Goal: Task Accomplishment & Management: Complete application form

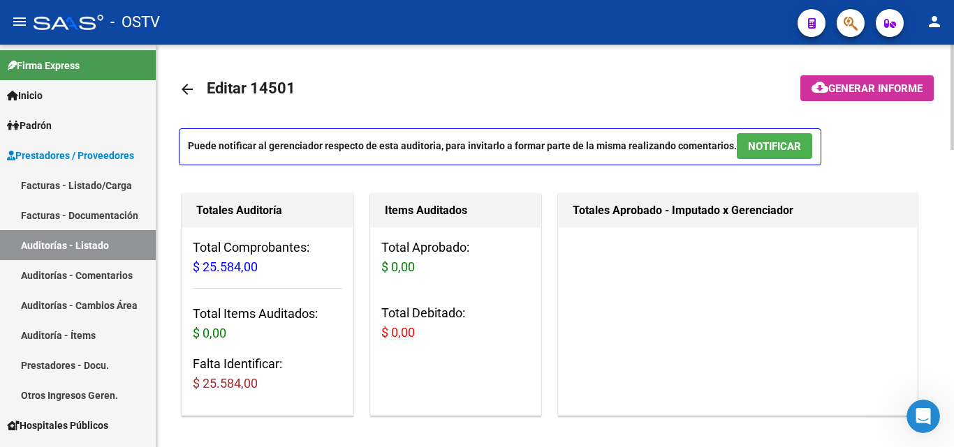
click at [192, 88] on mat-icon "arrow_back" at bounding box center [187, 89] width 17 height 17
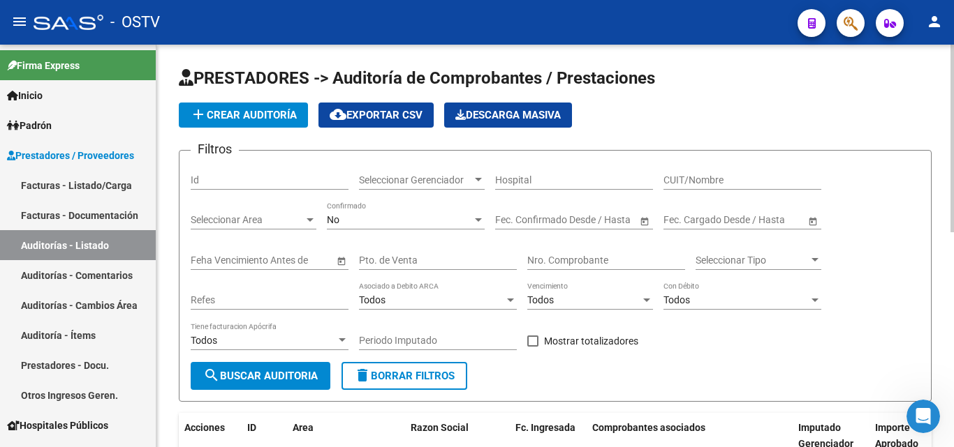
click at [537, 256] on input "Nro. Comprobante" at bounding box center [606, 261] width 158 height 12
click at [538, 258] on input "Nro. Comprobante" at bounding box center [606, 261] width 158 height 12
paste input "6322"
type input "6322"
click at [272, 366] on button "search Buscar Auditoria" at bounding box center [261, 376] width 140 height 28
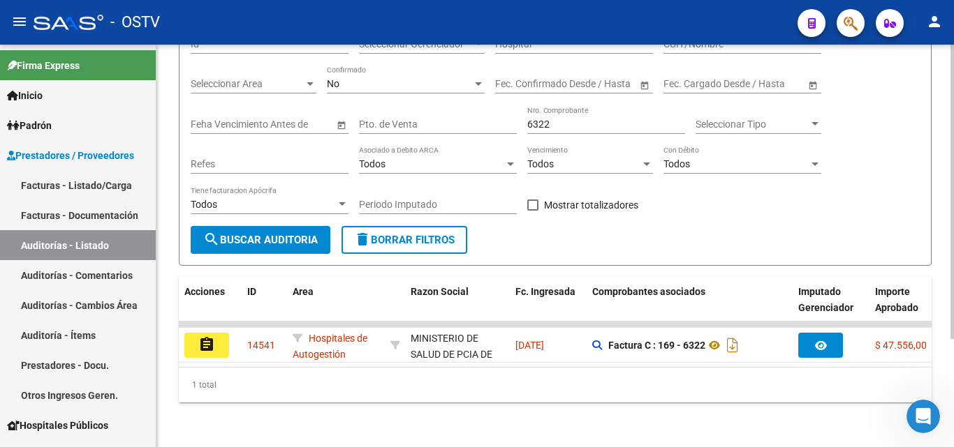
scroll to position [147, 0]
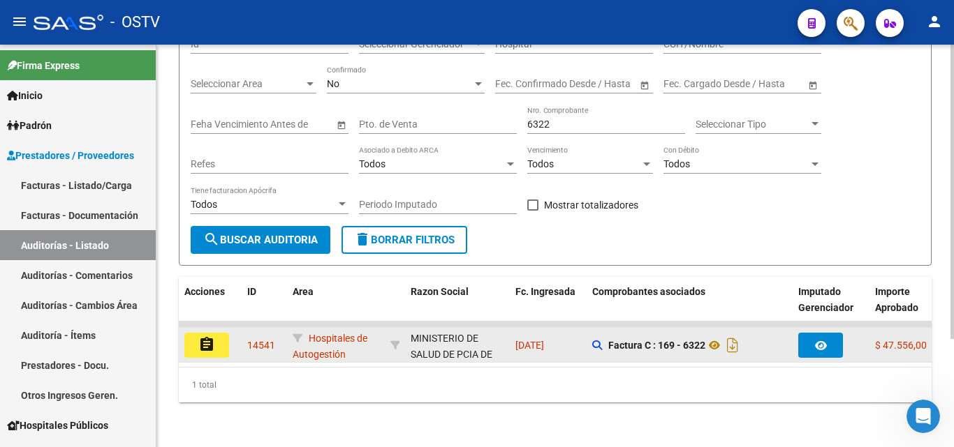
click at [219, 333] on button "assignment" at bounding box center [206, 345] width 45 height 25
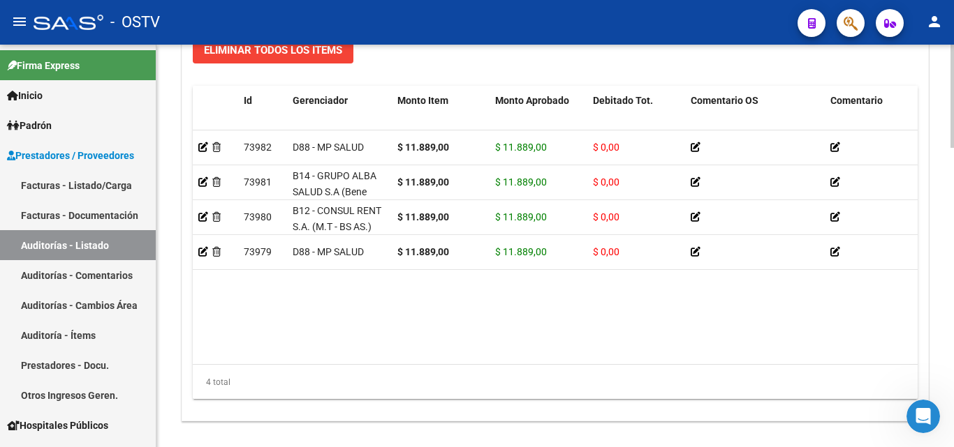
scroll to position [1117, 0]
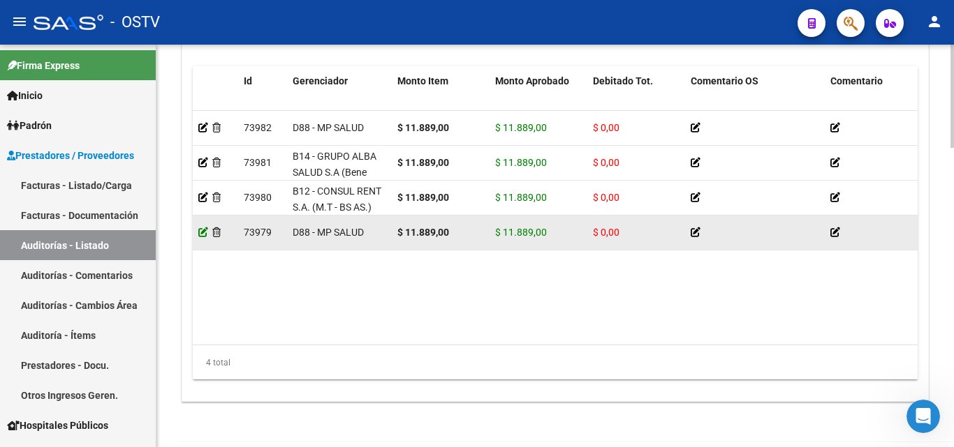
click at [202, 232] on icon at bounding box center [203, 233] width 10 height 10
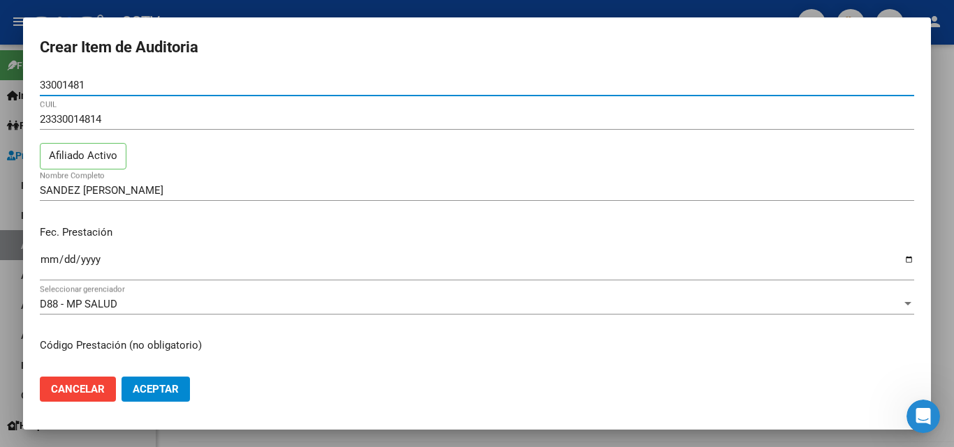
click at [945, 148] on div at bounding box center [477, 223] width 954 height 447
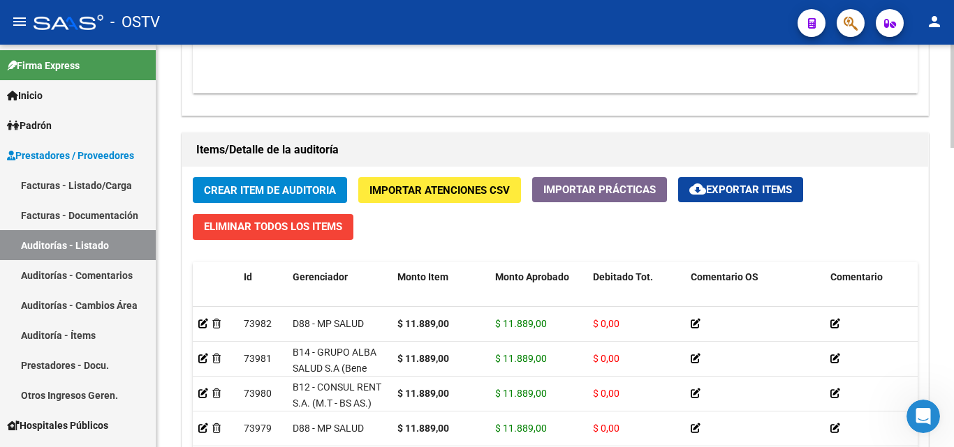
scroll to position [822, 0]
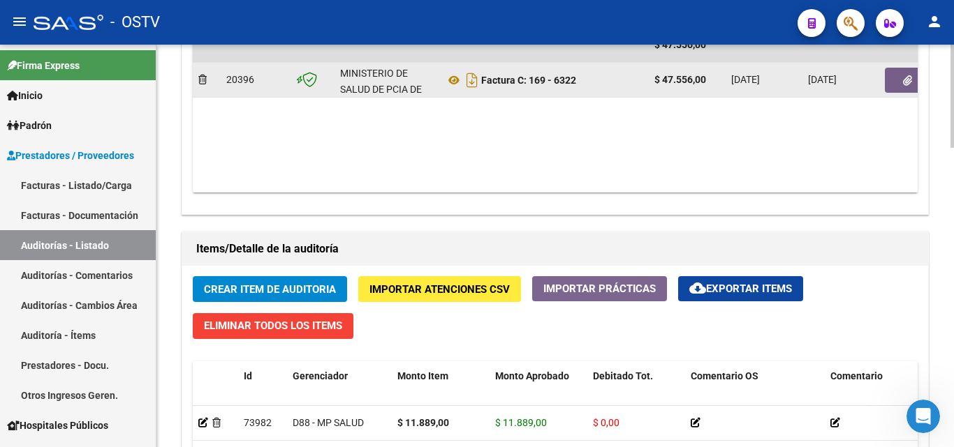
click at [892, 85] on button "button" at bounding box center [907, 80] width 45 height 25
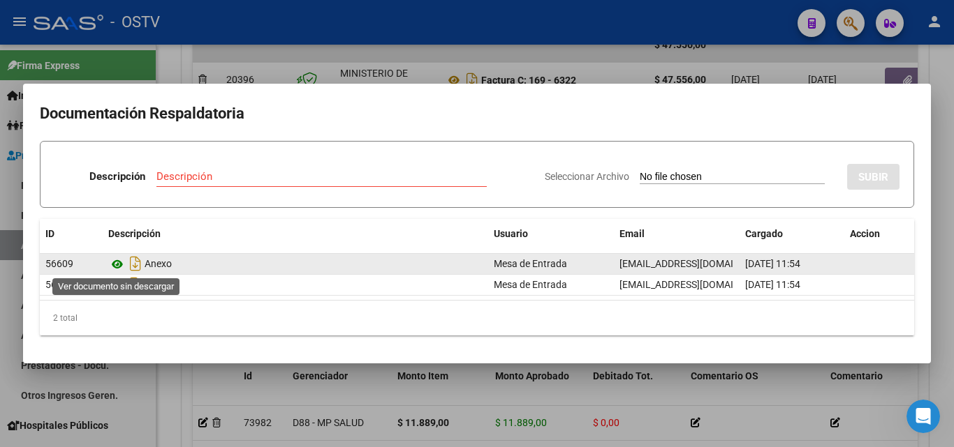
click at [125, 268] on icon at bounding box center [117, 264] width 18 height 17
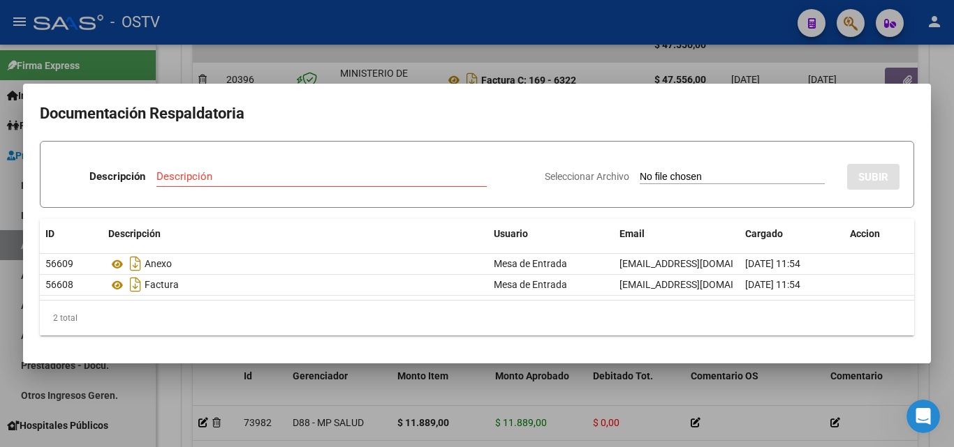
click at [271, 407] on div at bounding box center [477, 223] width 954 height 447
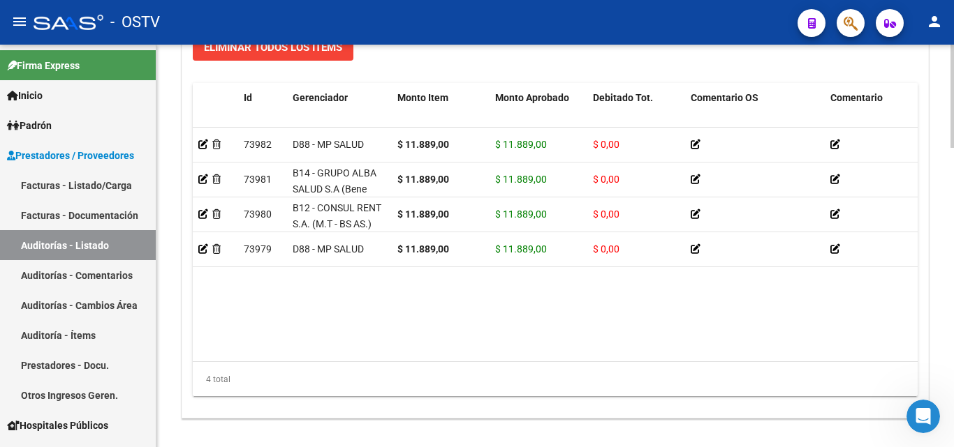
scroll to position [1101, 0]
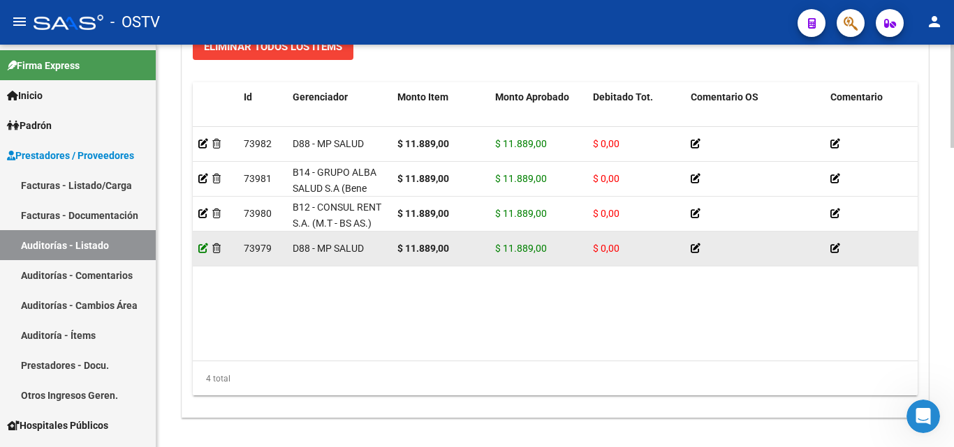
click at [200, 251] on icon at bounding box center [203, 249] width 10 height 10
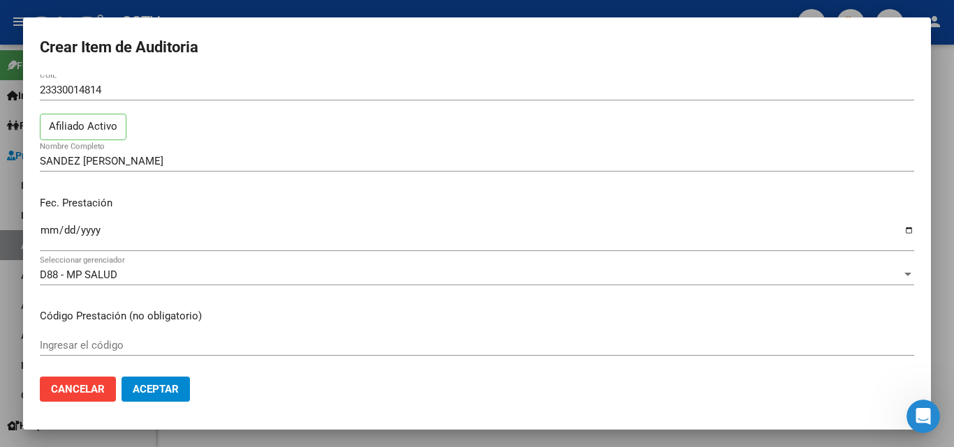
scroll to position [0, 0]
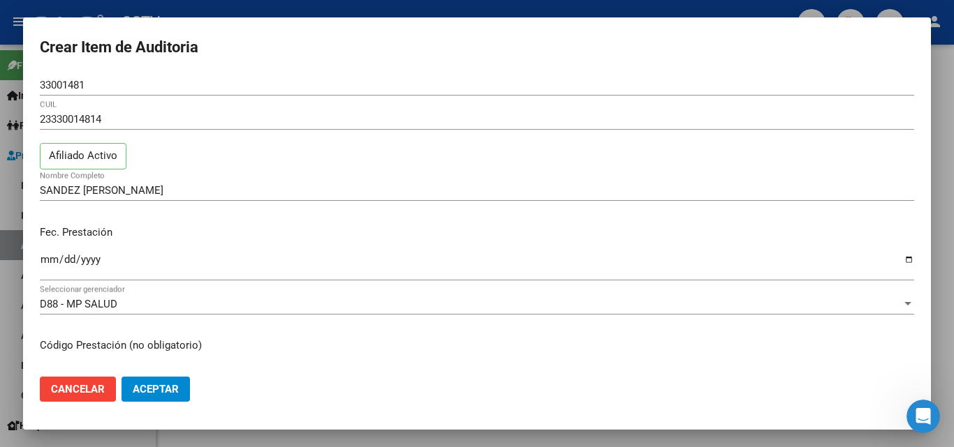
click at [201, 157] on div "23330014814 CUIL Afiliado Activo" at bounding box center [477, 144] width 874 height 71
click at [119, 84] on input "33001481" at bounding box center [477, 85] width 874 height 13
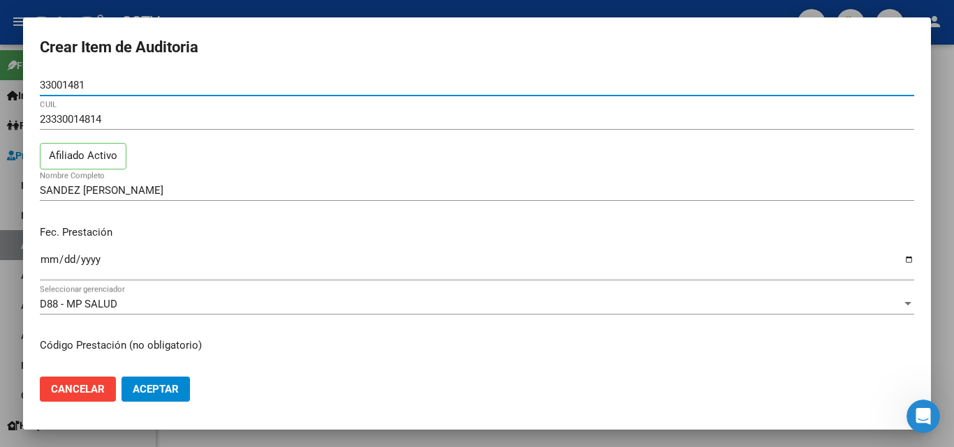
click at [119, 84] on input "33001481" at bounding box center [477, 85] width 874 height 13
click at [59, 91] on input "33001481" at bounding box center [477, 85] width 874 height 13
click at [238, 225] on p "Fec. Prestación" at bounding box center [477, 233] width 874 height 16
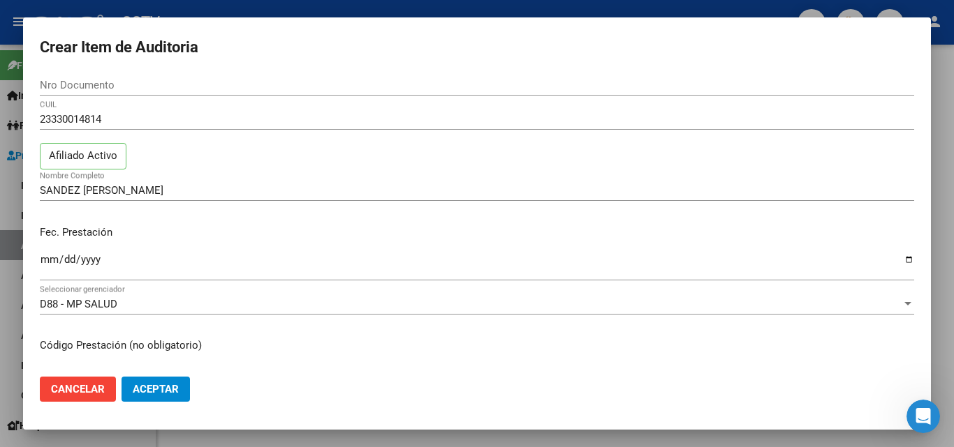
click at [74, 87] on input "Nro Documento" at bounding box center [477, 85] width 874 height 13
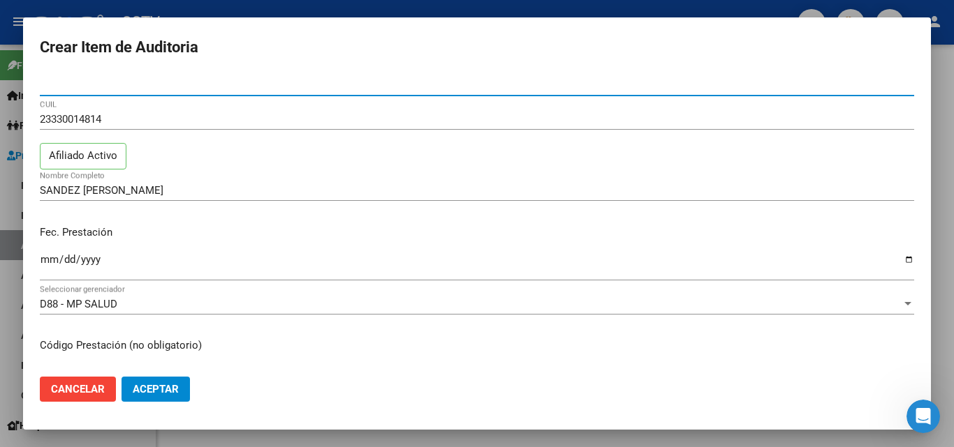
paste input "33001481"
type input "33001481"
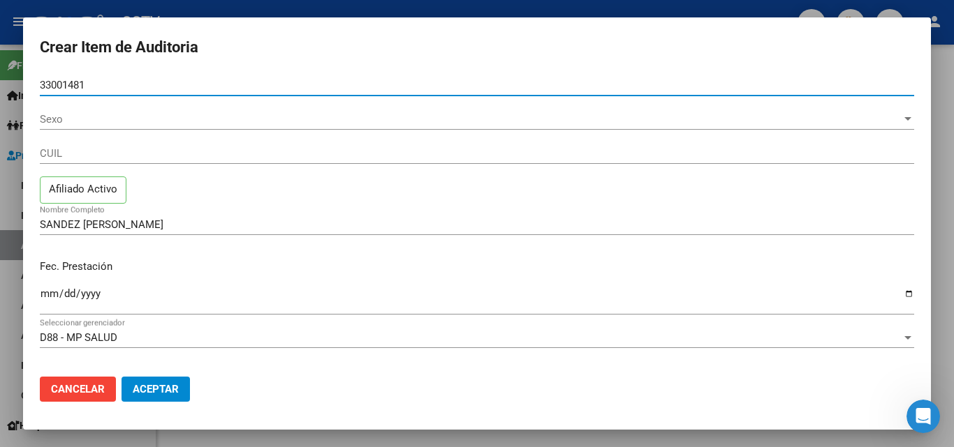
type input "33001481"
click at [232, 117] on span "Sexo" at bounding box center [470, 119] width 861 height 13
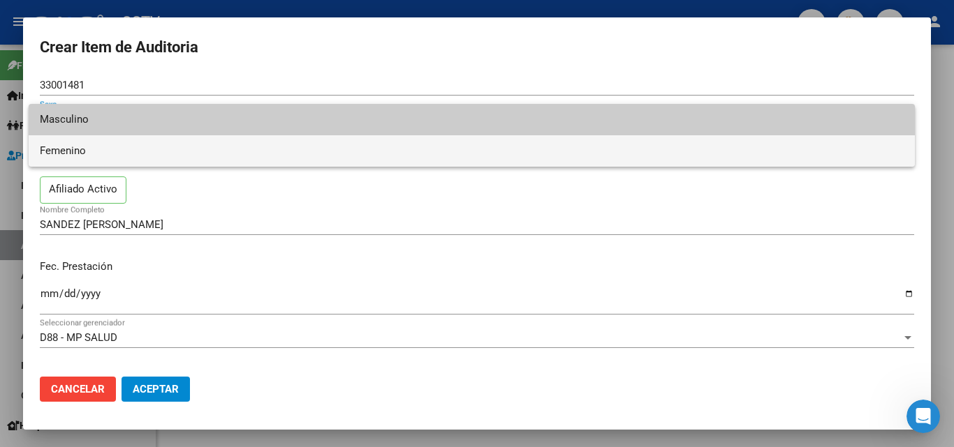
click at [139, 155] on span "Femenino" at bounding box center [472, 150] width 864 height 31
type input "23330014814"
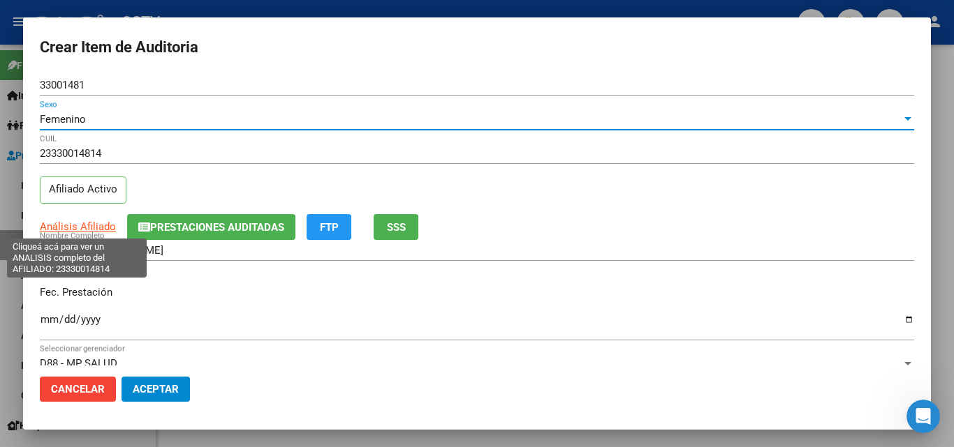
click at [75, 232] on span "Análisis Afiliado" at bounding box center [78, 227] width 76 height 13
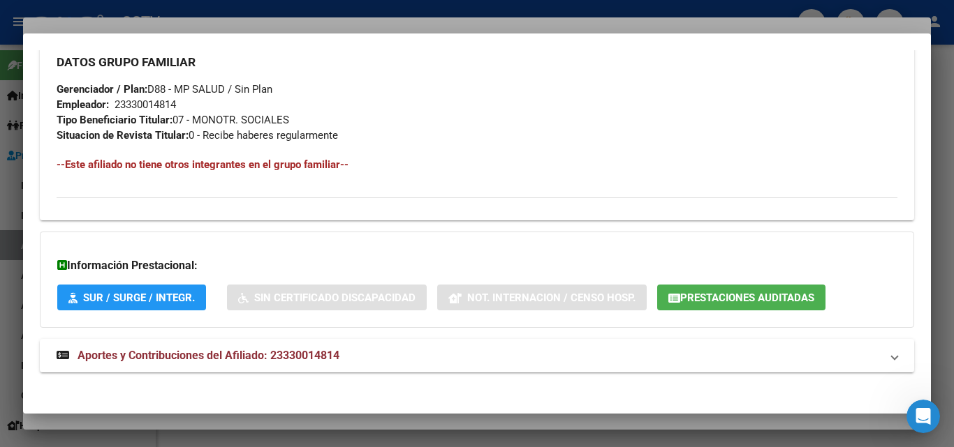
scroll to position [700, 0]
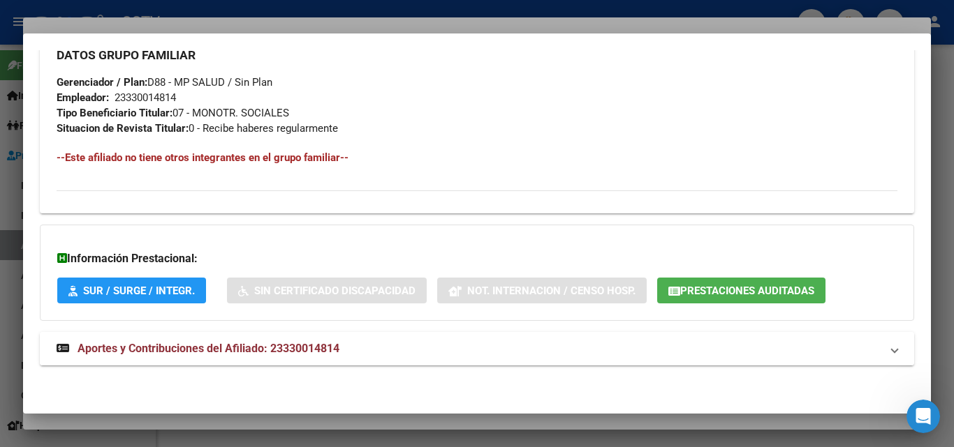
click at [371, 340] on mat-expansion-panel-header "Aportes y Contribuciones del Afiliado: 23330014814" at bounding box center [477, 349] width 874 height 34
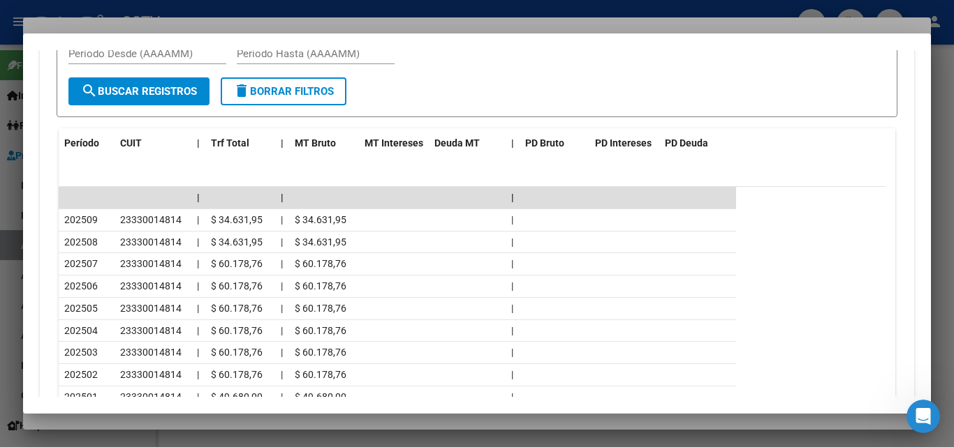
scroll to position [1258, 0]
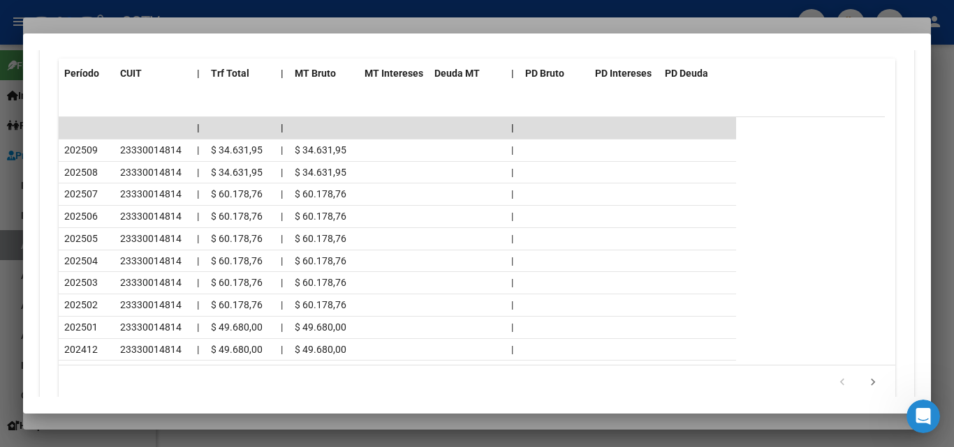
click at [187, 420] on div at bounding box center [477, 223] width 954 height 447
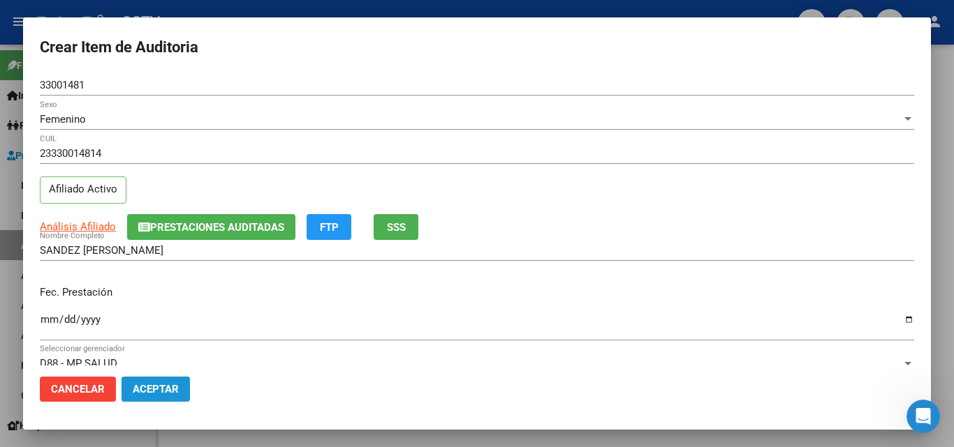
click at [168, 387] on span "Aceptar" at bounding box center [156, 389] width 46 height 13
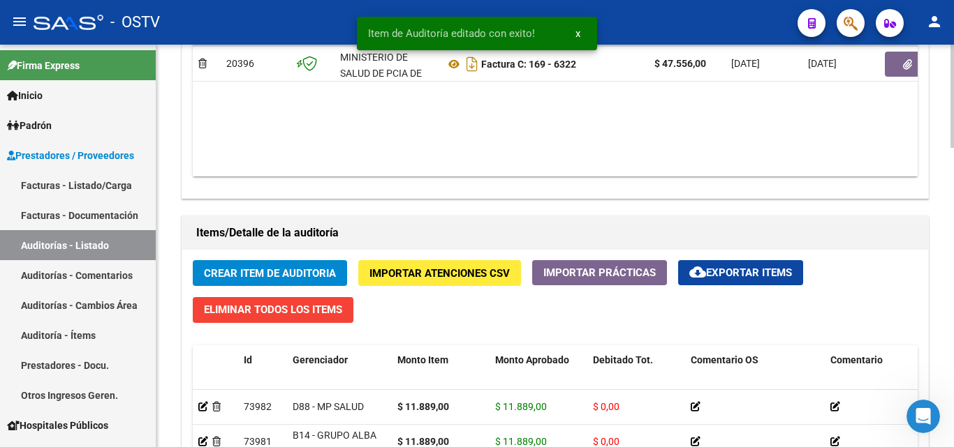
scroll to position [1047, 0]
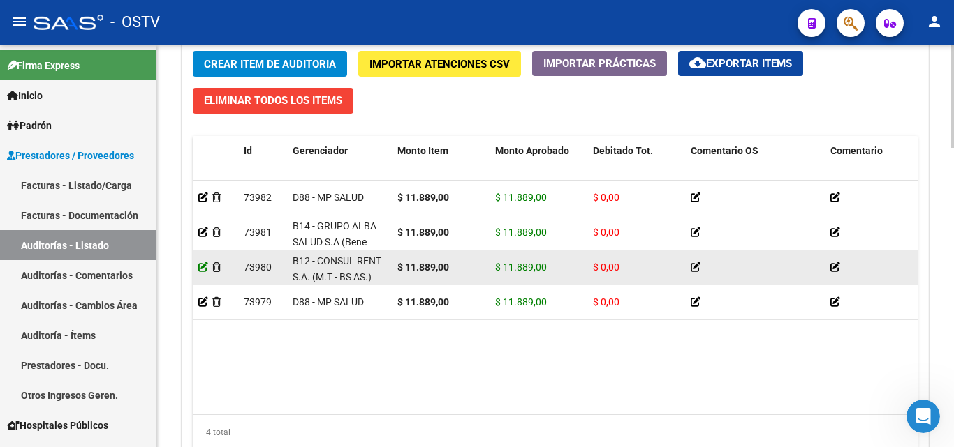
click at [200, 266] on icon at bounding box center [203, 267] width 10 height 10
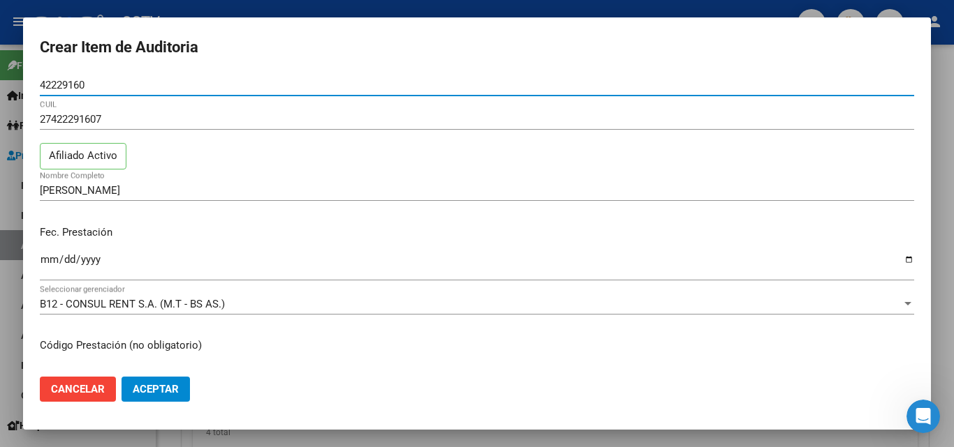
click at [76, 88] on input "42229160" at bounding box center [477, 85] width 874 height 13
click at [254, 268] on input "[DATE]" at bounding box center [477, 265] width 874 height 22
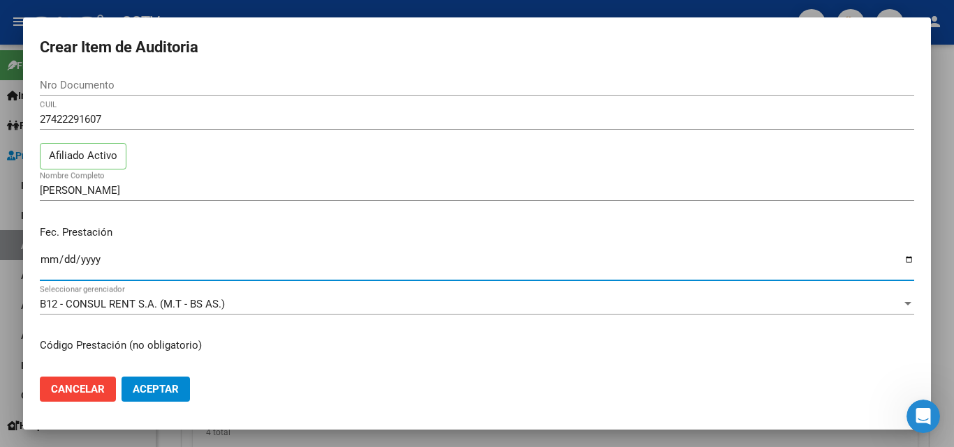
click at [88, 82] on input "Nro Documento" at bounding box center [477, 85] width 874 height 13
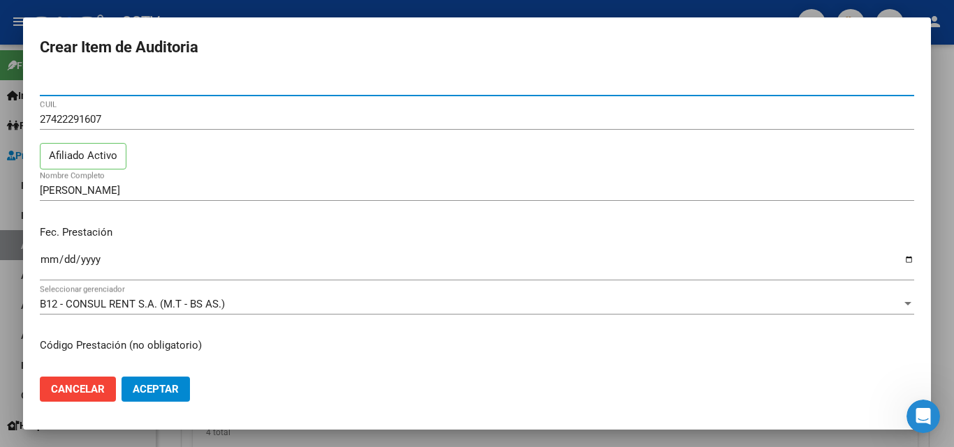
paste input "42229160"
type input "42229160"
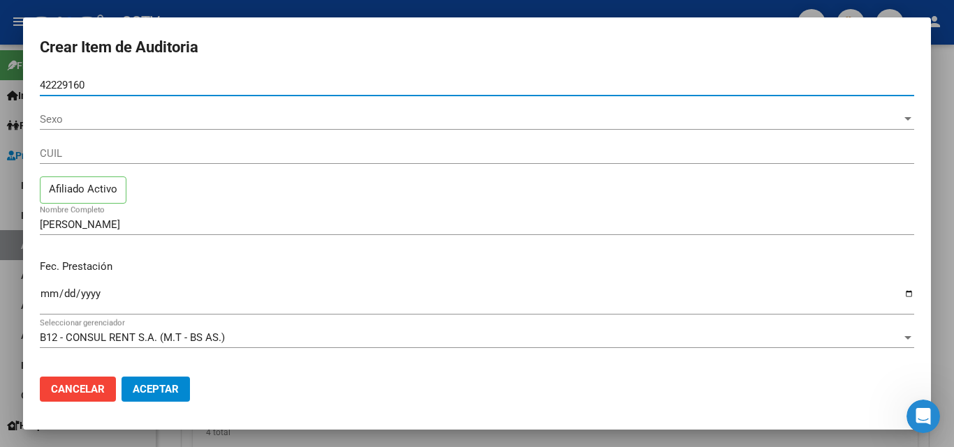
type input "42229160"
click at [98, 124] on span "Sexo" at bounding box center [470, 119] width 861 height 13
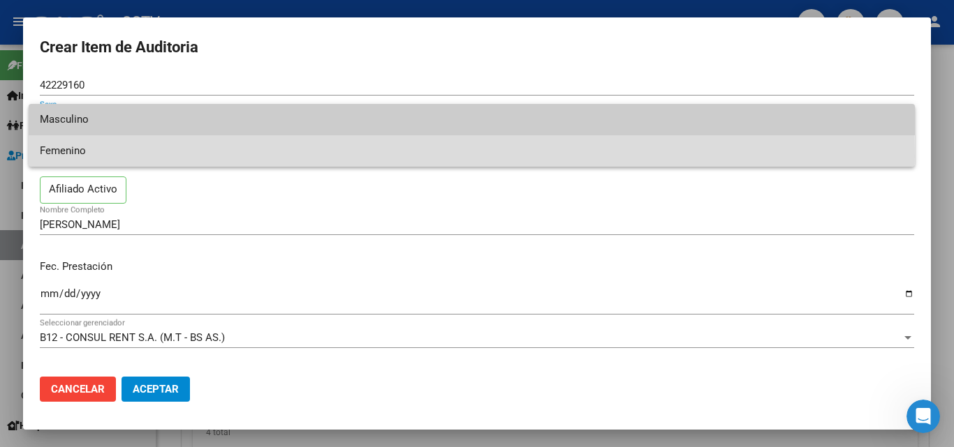
click at [84, 156] on span "Femenino" at bounding box center [472, 150] width 864 height 31
type input "27422291607"
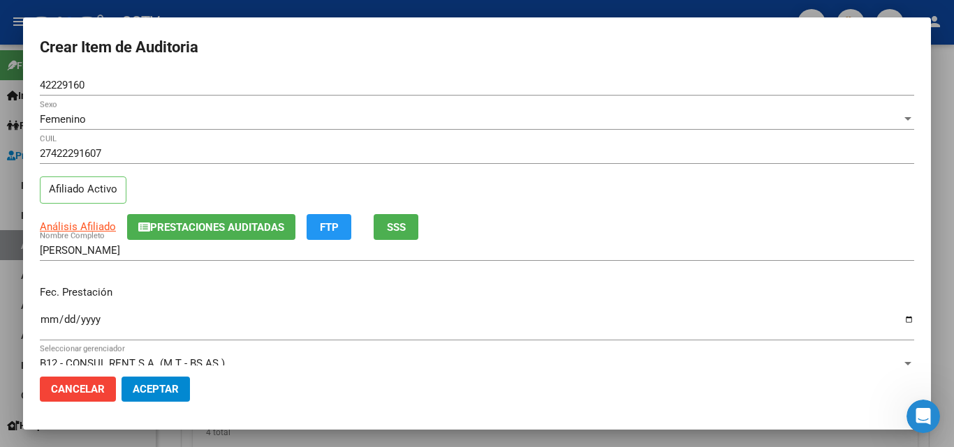
click at [70, 235] on app-link-go-to "Análisis Afiliado" at bounding box center [78, 227] width 76 height 16
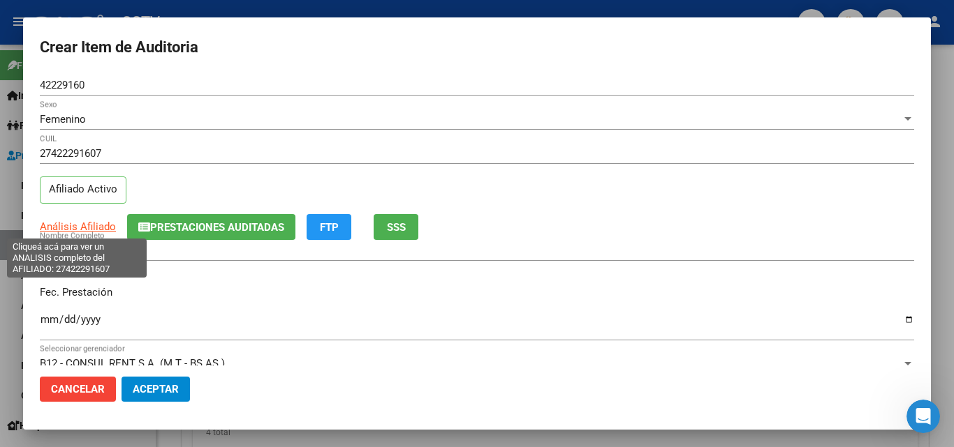
click at [71, 226] on span "Análisis Afiliado" at bounding box center [78, 227] width 76 height 13
copy span "i"
type textarea "27422291607"
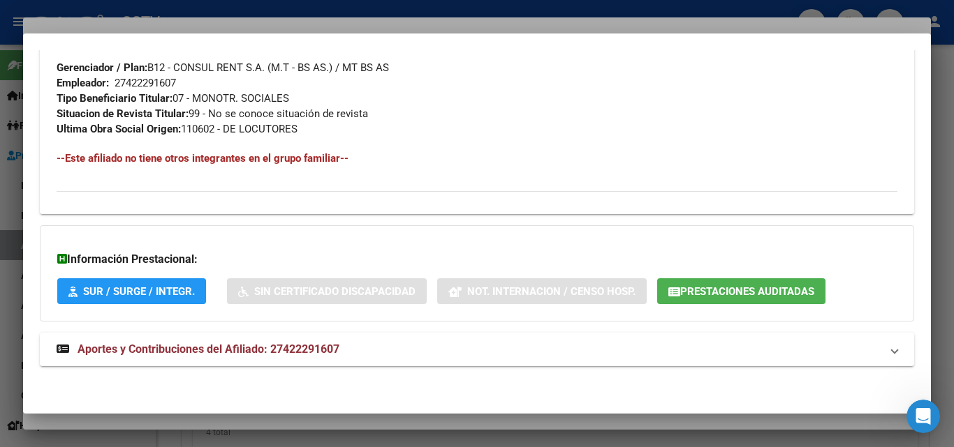
scroll to position [700, 0]
click at [161, 341] on strong "Aportes y Contribuciones del Afiliado: 27422291607" at bounding box center [198, 349] width 283 height 17
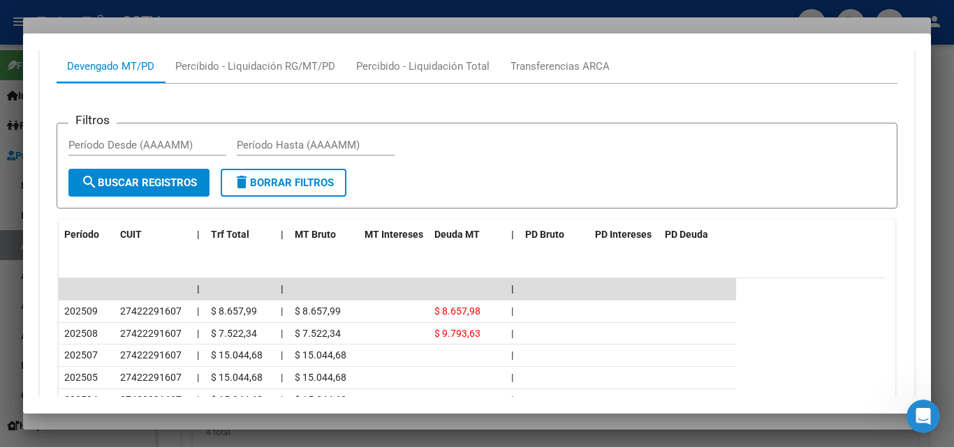
scroll to position [1188, 0]
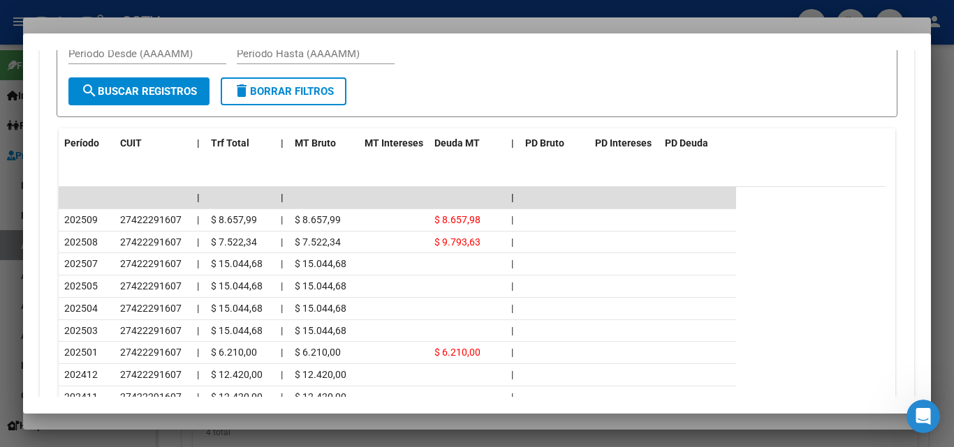
click at [135, 418] on div at bounding box center [477, 223] width 954 height 447
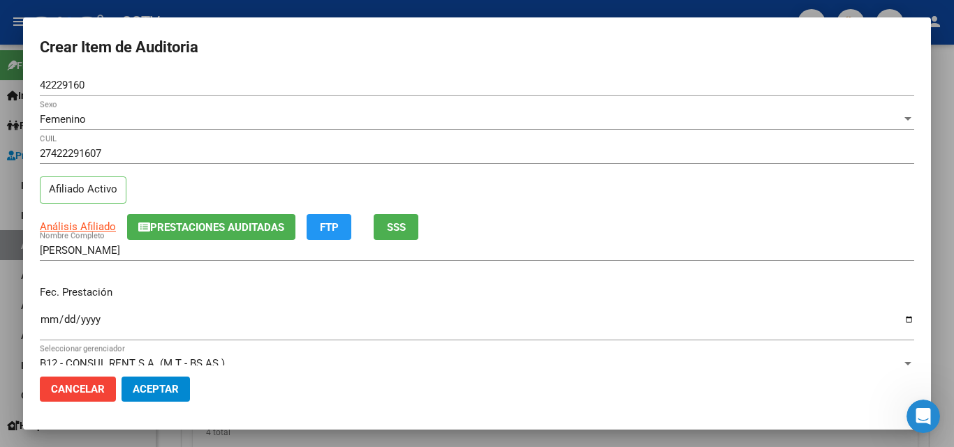
click at [140, 394] on span "Aceptar" at bounding box center [156, 389] width 46 height 13
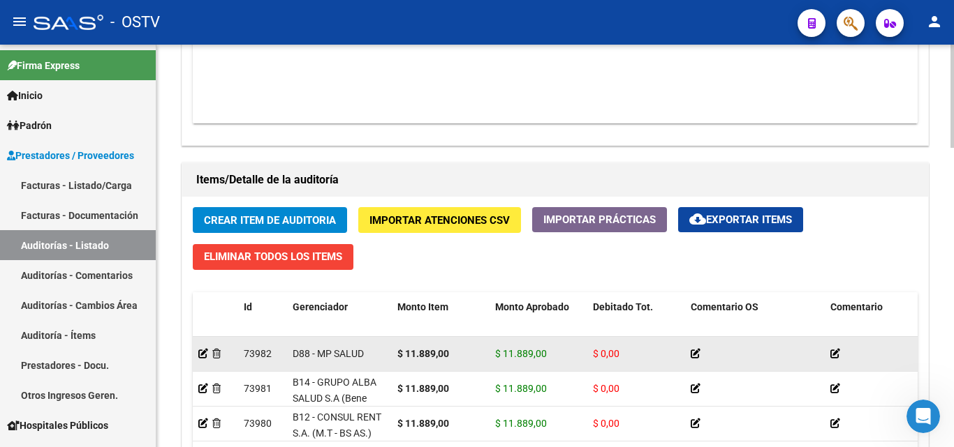
scroll to position [977, 0]
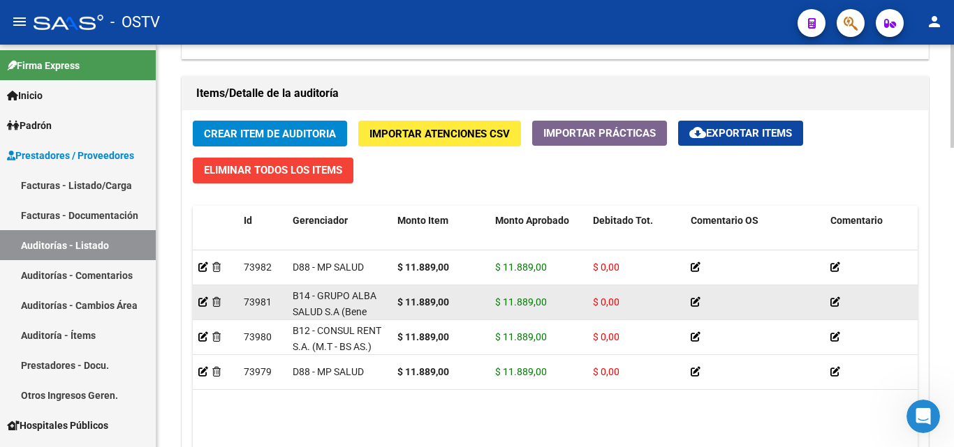
click at [206, 308] on app-auditoria-detalle at bounding box center [203, 302] width 10 height 11
click at [205, 303] on icon at bounding box center [203, 302] width 10 height 10
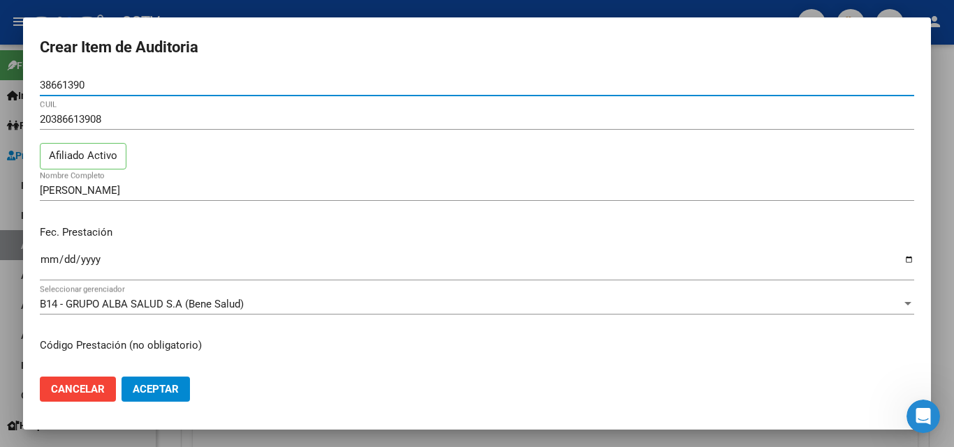
click at [80, 88] on input "38661390" at bounding box center [477, 85] width 874 height 13
click at [257, 222] on div "Fec. Prestación [DATE] Ingresar la fecha" at bounding box center [477, 254] width 874 height 80
click at [98, 87] on input "Nro Documento" at bounding box center [477, 85] width 874 height 13
paste input "38661390"
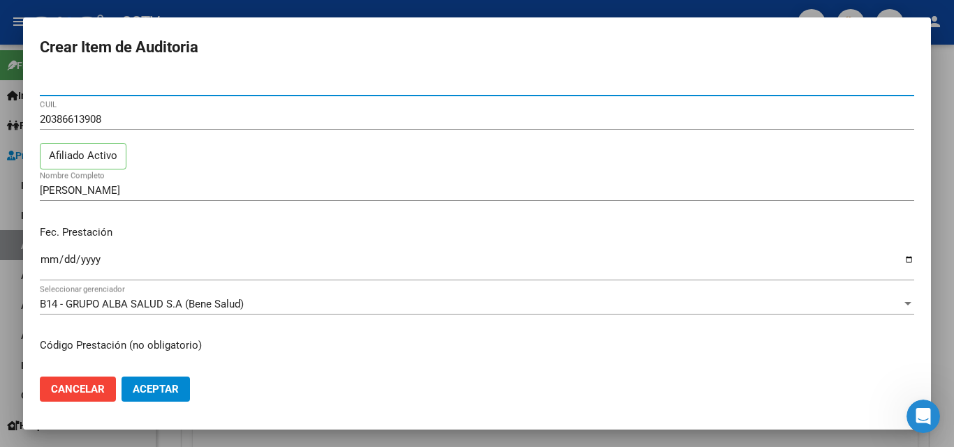
type input "38661390"
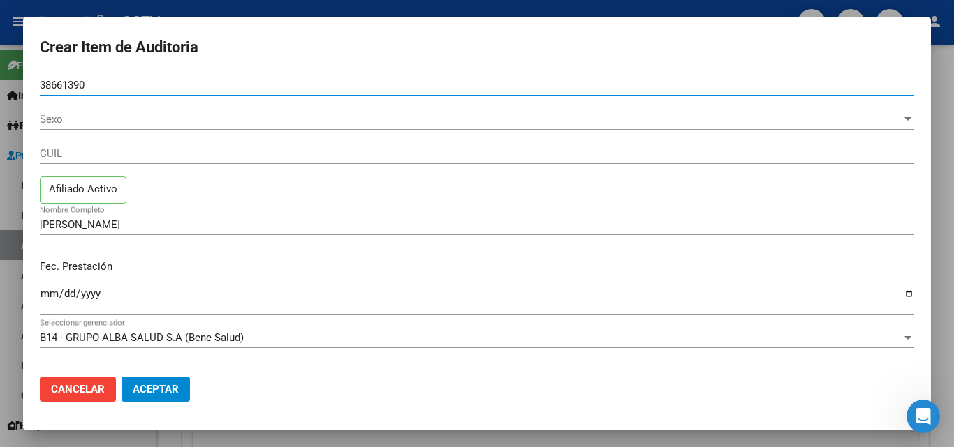
type input "38661390"
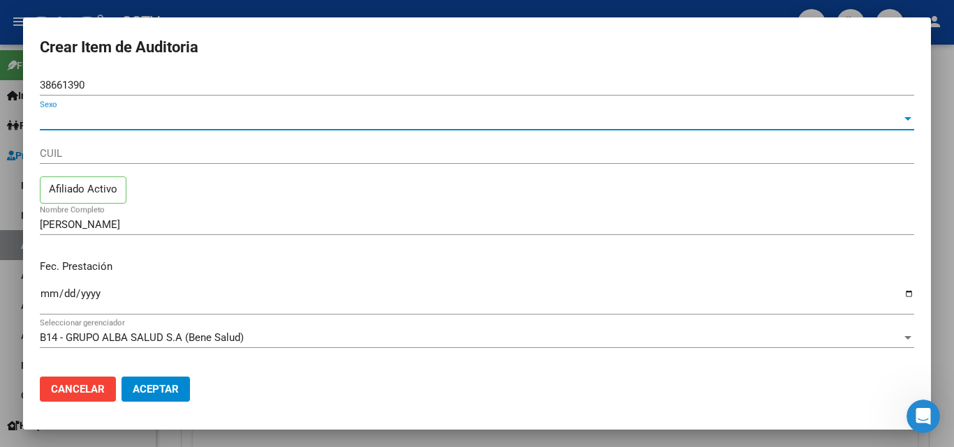
click at [74, 120] on span "Sexo" at bounding box center [470, 119] width 861 height 13
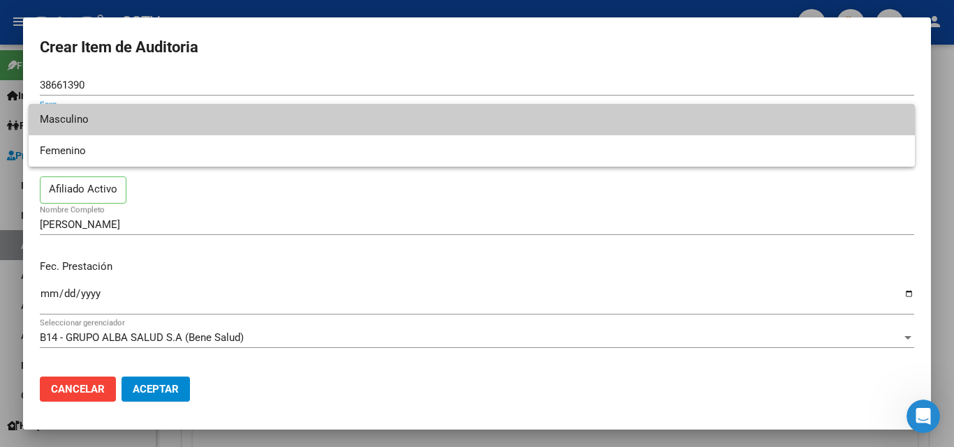
click at [114, 121] on span "Masculino" at bounding box center [472, 119] width 864 height 31
type input "20386613908"
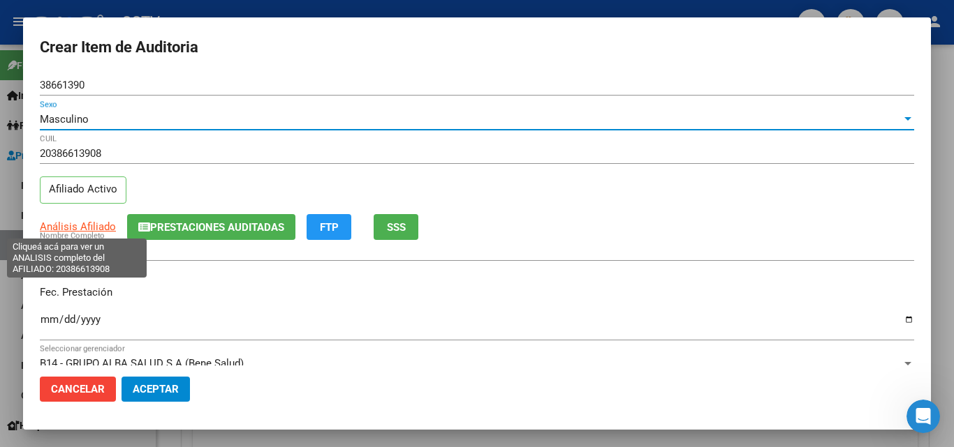
click at [75, 228] on span "Análisis Afiliado" at bounding box center [78, 227] width 76 height 13
type textarea "20386613908"
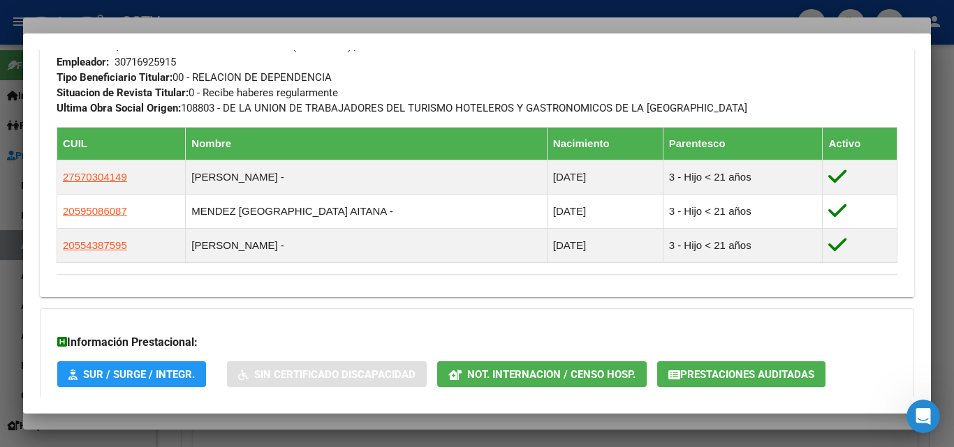
scroll to position [804, 0]
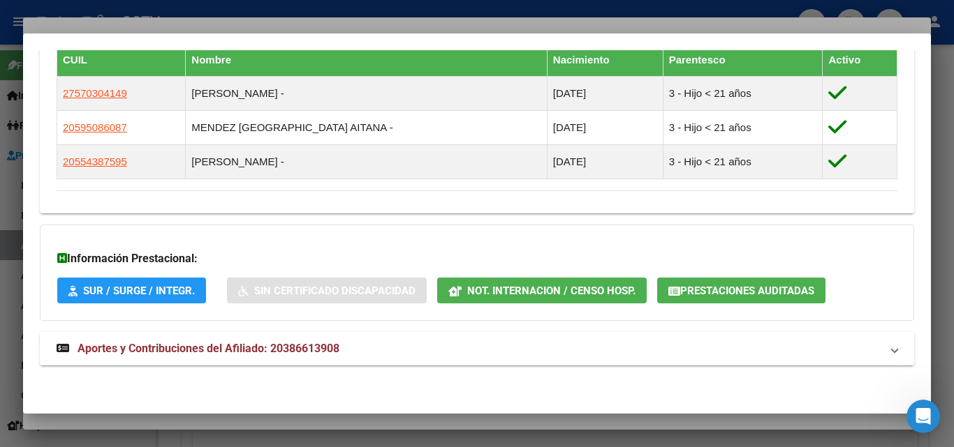
click at [182, 343] on span "Aportes y Contribuciones del Afiliado: 20386613908" at bounding box center [208, 348] width 262 height 13
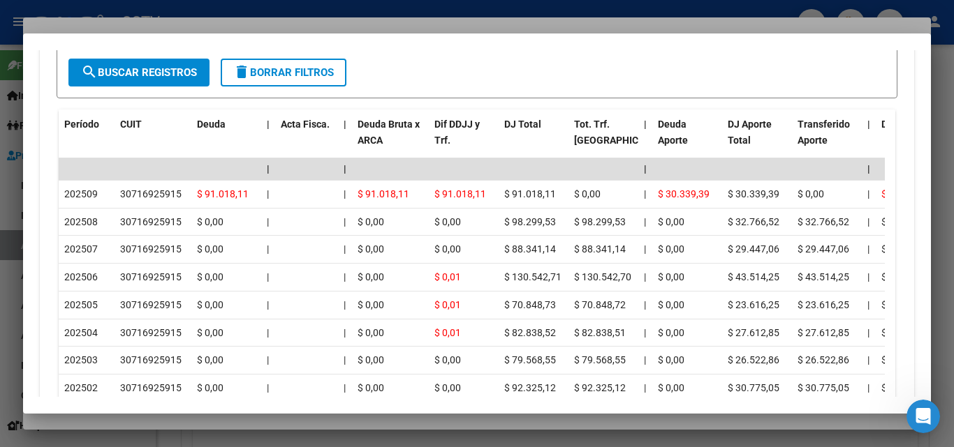
scroll to position [1363, 0]
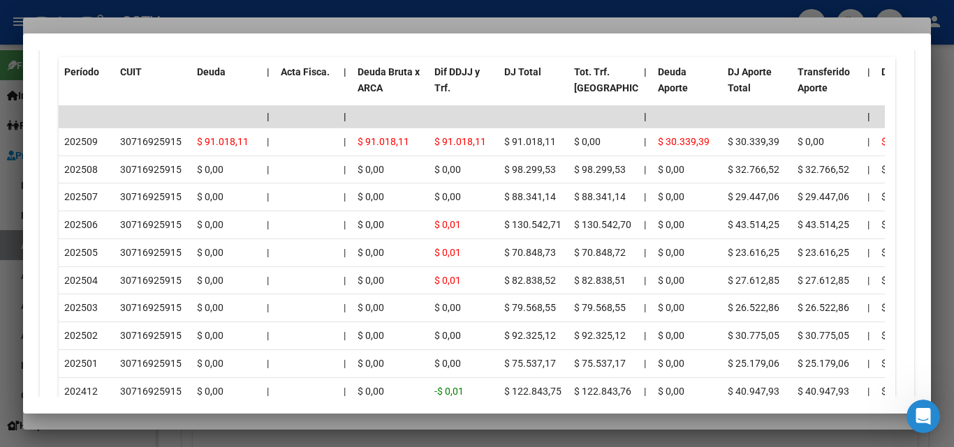
click at [183, 424] on div at bounding box center [477, 223] width 954 height 447
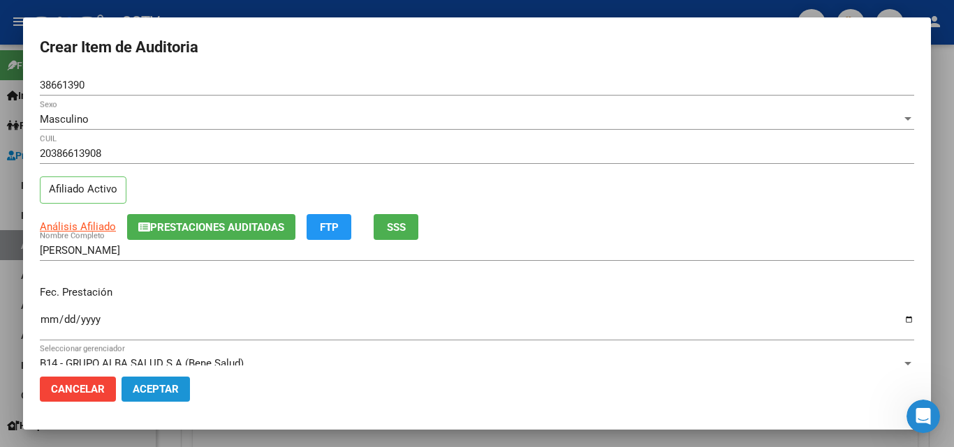
click at [179, 390] on button "Aceptar" at bounding box center [155, 389] width 68 height 25
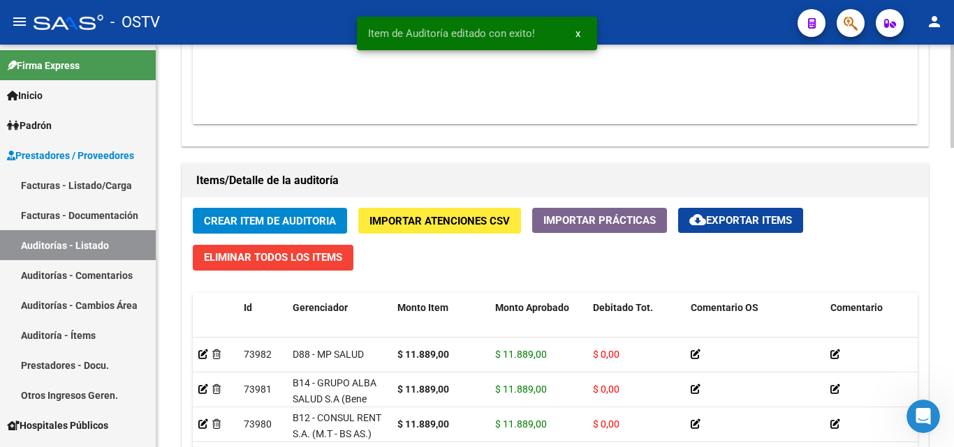
scroll to position [977, 0]
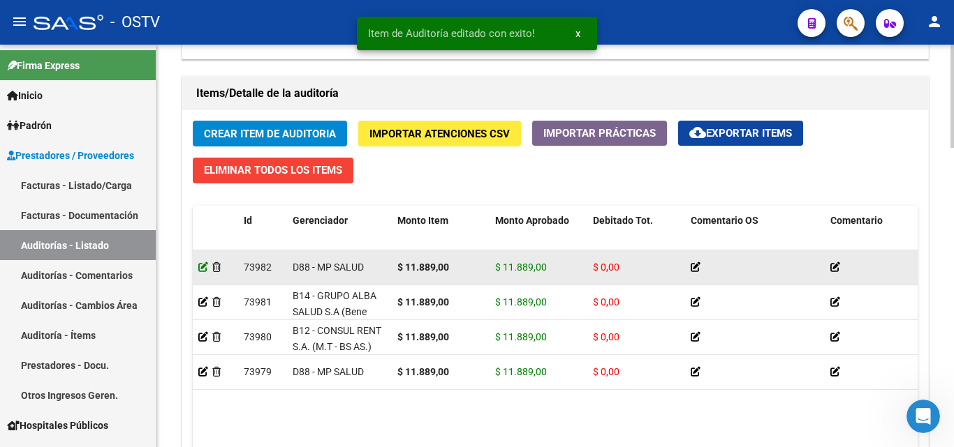
click at [206, 267] on icon at bounding box center [203, 267] width 10 height 10
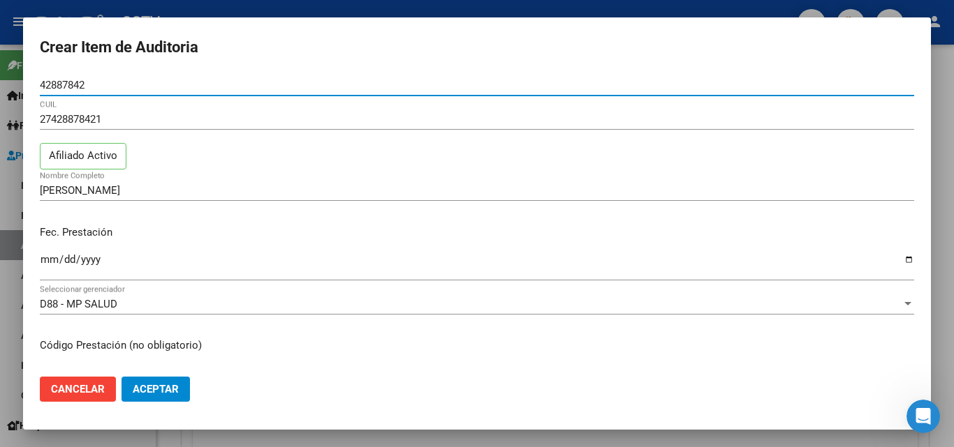
click at [71, 86] on input "42887842" at bounding box center [477, 85] width 874 height 13
click at [214, 255] on input "[DATE]" at bounding box center [477, 265] width 874 height 22
click at [132, 89] on input "Nro Documento" at bounding box center [477, 85] width 874 height 13
paste input "42887842"
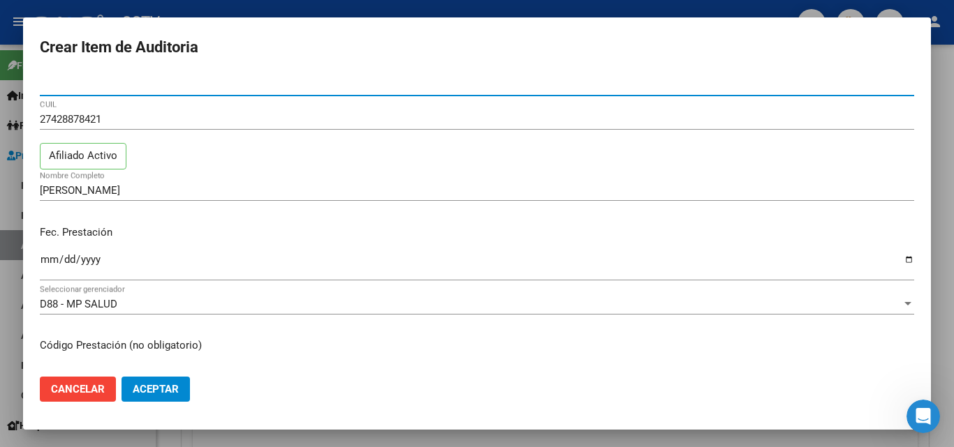
type input "42887842"
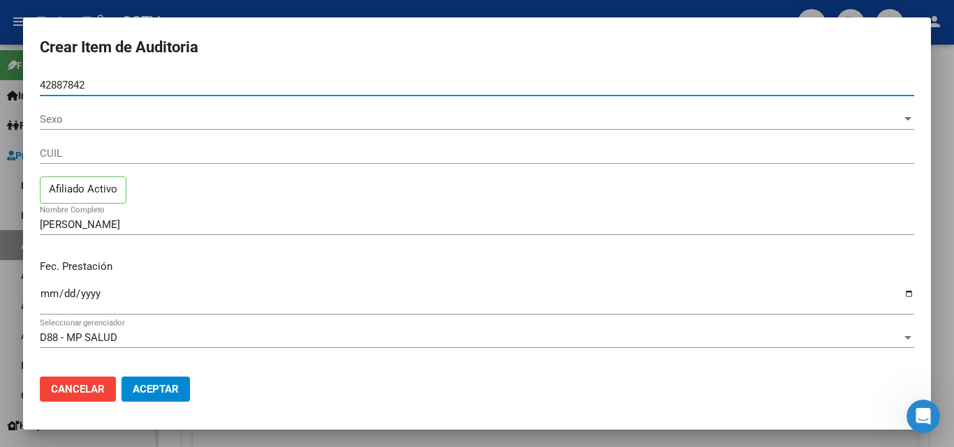
type input "42887842"
click at [133, 114] on span "Sexo" at bounding box center [470, 119] width 861 height 13
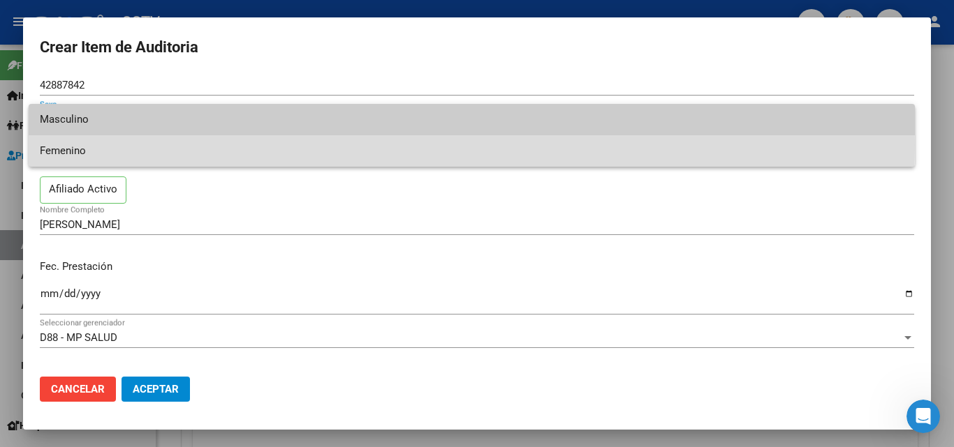
click at [131, 145] on span "Femenino" at bounding box center [472, 150] width 864 height 31
type input "27428878421"
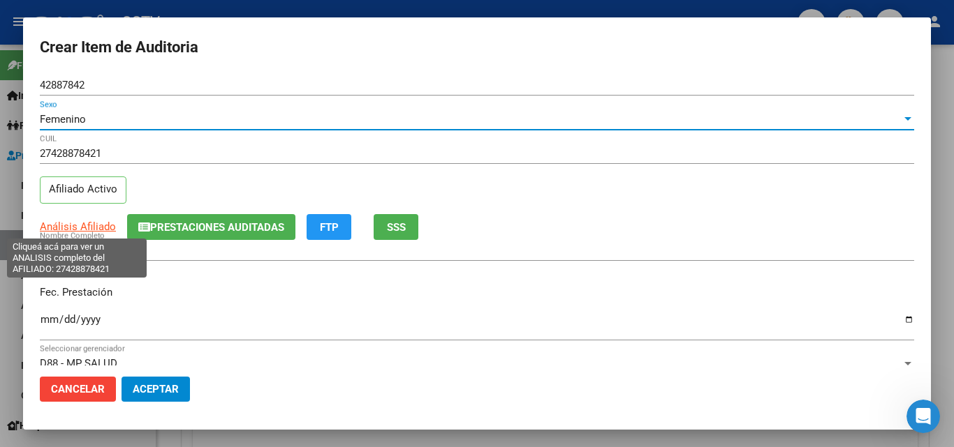
click at [82, 221] on span "Análisis Afiliado" at bounding box center [78, 227] width 76 height 13
type textarea "27428878421"
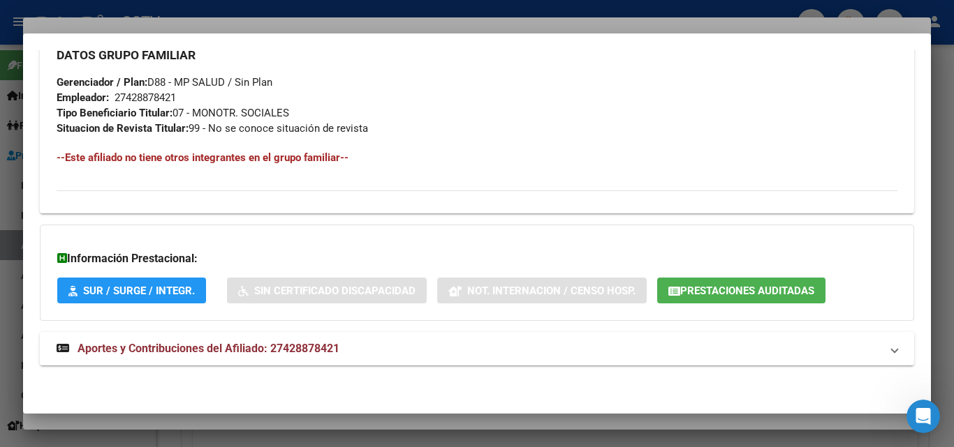
click at [198, 358] on mat-expansion-panel-header "Aportes y Contribuciones del Afiliado: 27428878421" at bounding box center [477, 349] width 874 height 34
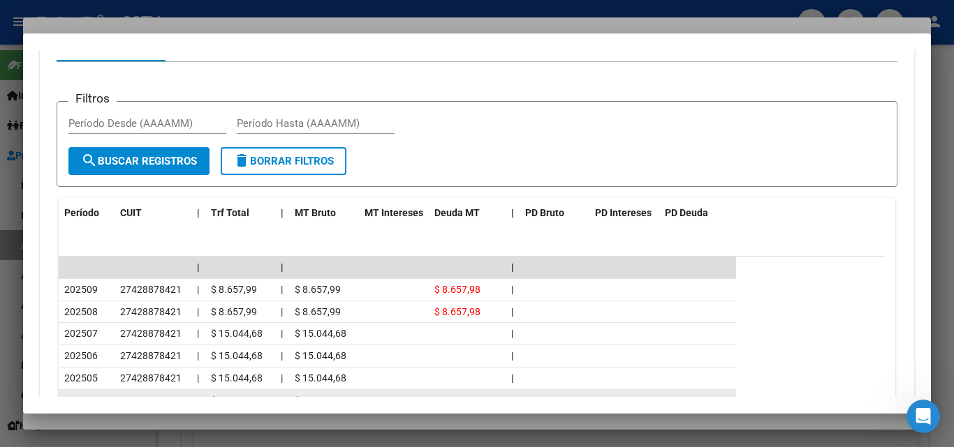
scroll to position [1188, 0]
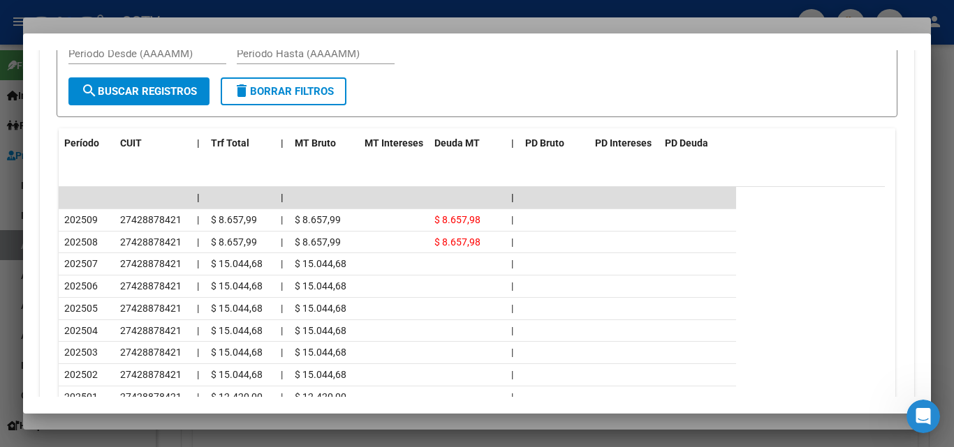
click at [168, 422] on div at bounding box center [477, 223] width 954 height 447
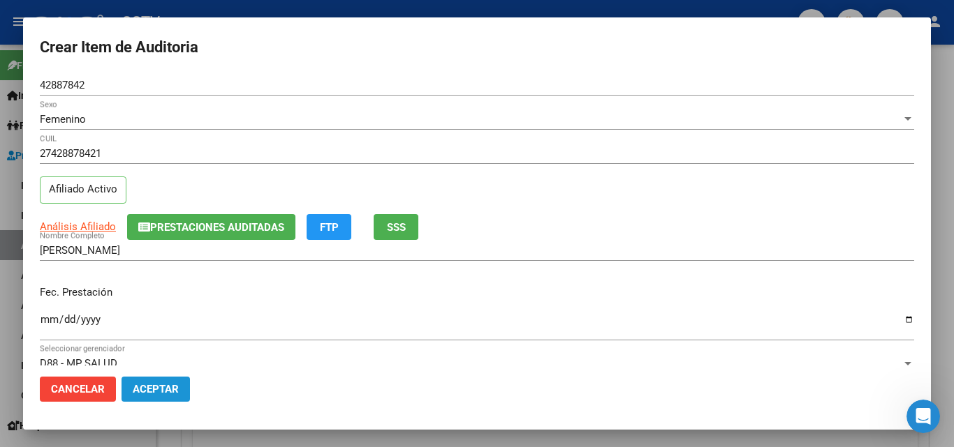
click at [163, 383] on span "Aceptar" at bounding box center [156, 389] width 46 height 13
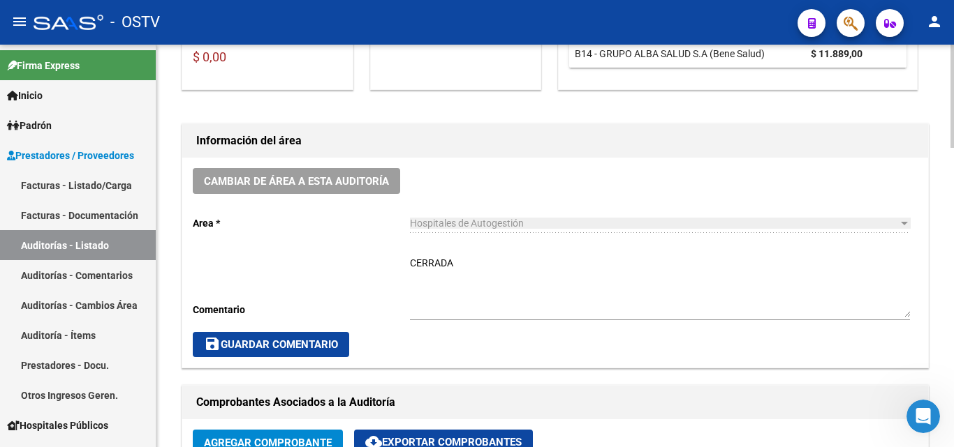
scroll to position [349, 0]
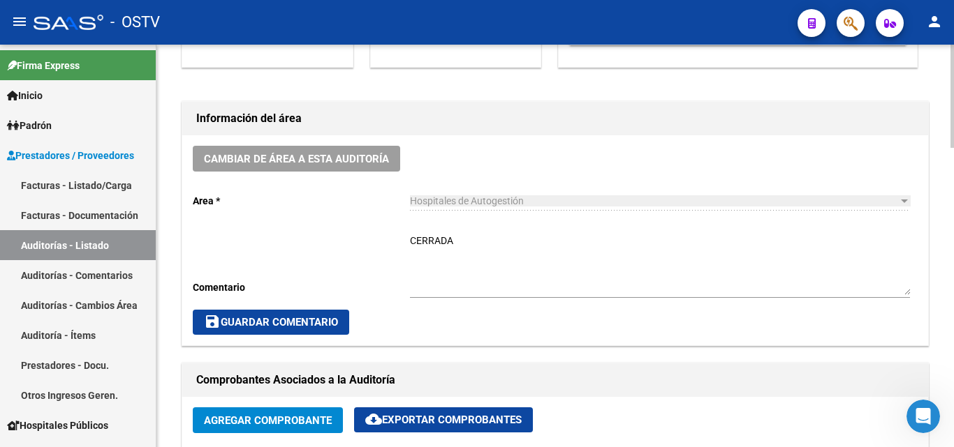
click at [432, 237] on textarea "CERRADA" at bounding box center [660, 264] width 500 height 61
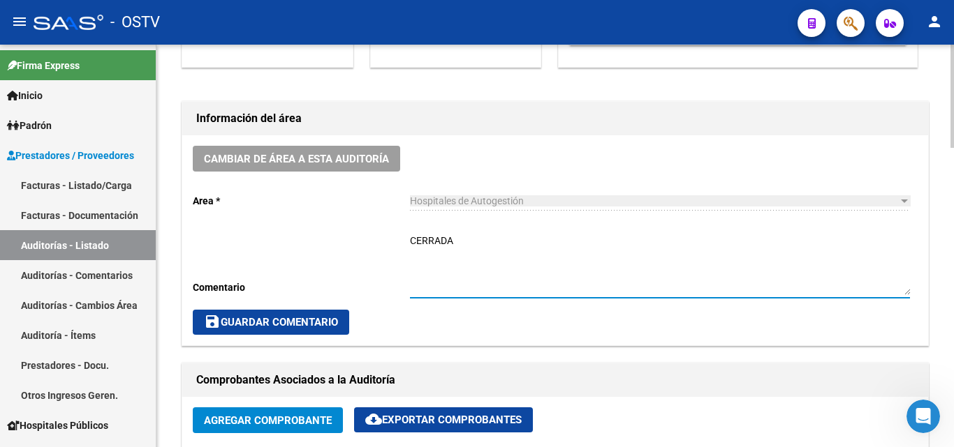
click at [432, 237] on textarea "CERRADA" at bounding box center [660, 264] width 500 height 61
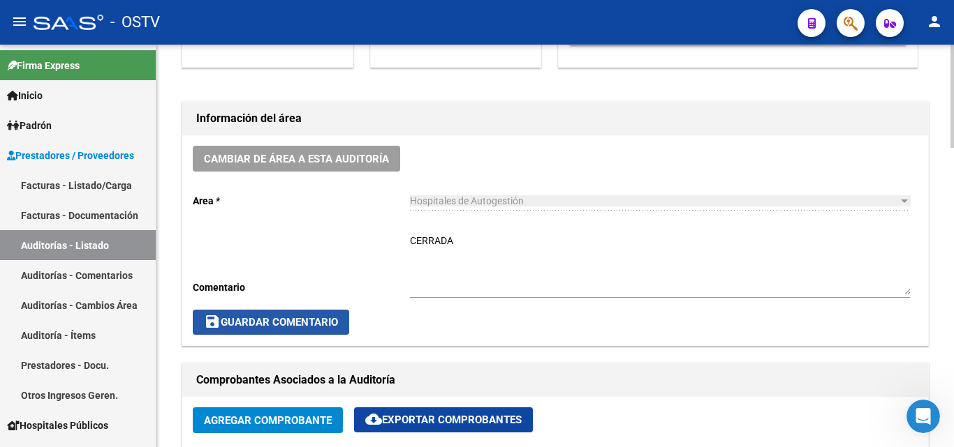
click at [288, 318] on span "save Guardar Comentario" at bounding box center [271, 322] width 134 height 13
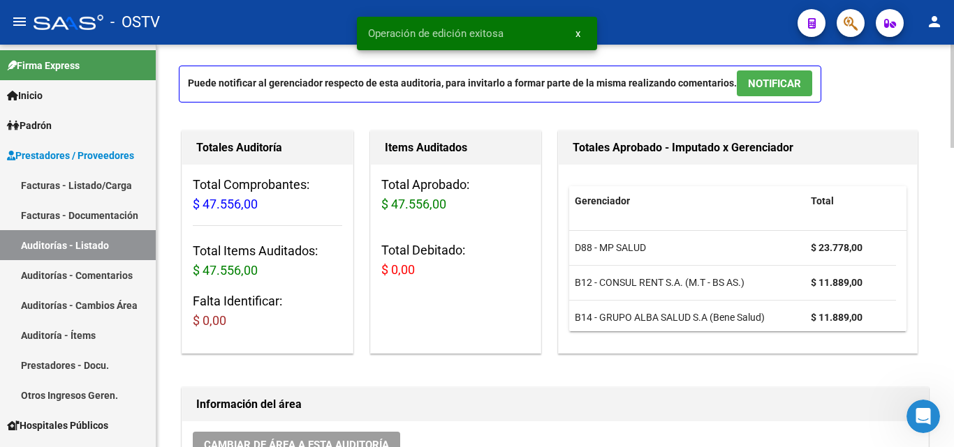
scroll to position [0, 0]
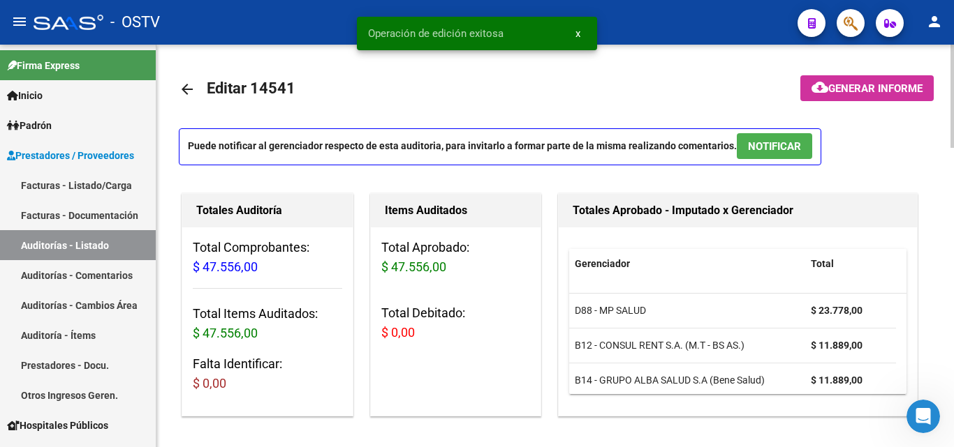
click at [188, 91] on mat-icon "arrow_back" at bounding box center [187, 89] width 17 height 17
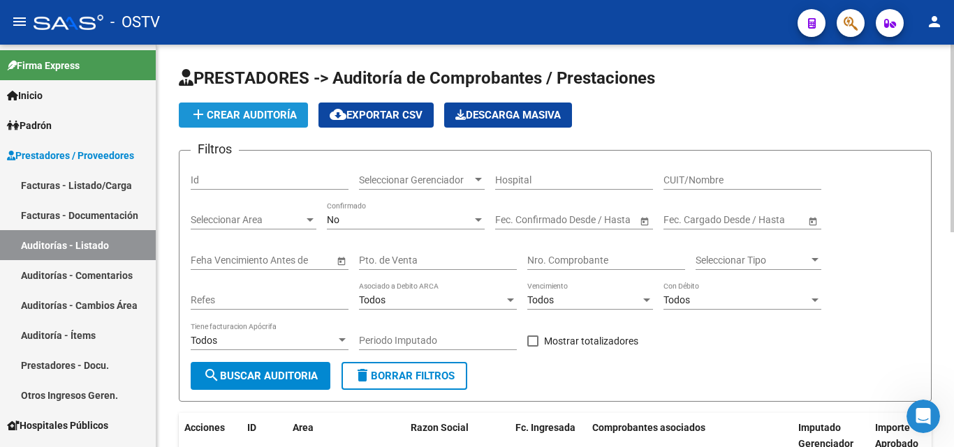
click at [235, 109] on span "add Crear Auditoría" at bounding box center [243, 115] width 107 height 13
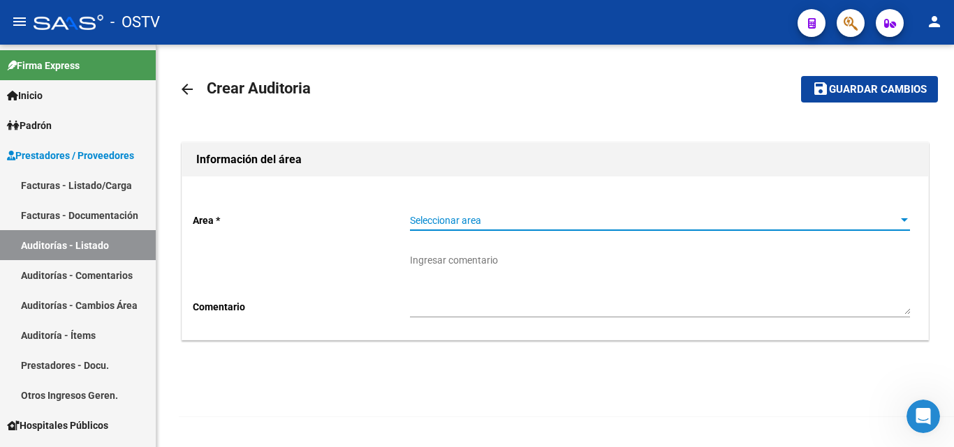
click at [519, 221] on span "Seleccionar area" at bounding box center [653, 221] width 487 height 12
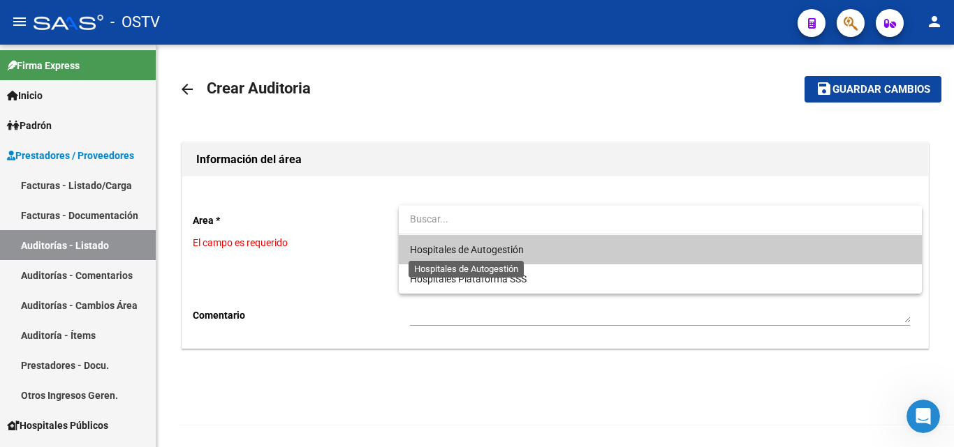
click at [510, 250] on span "Hospitales de Autogestión" at bounding box center [467, 249] width 114 height 11
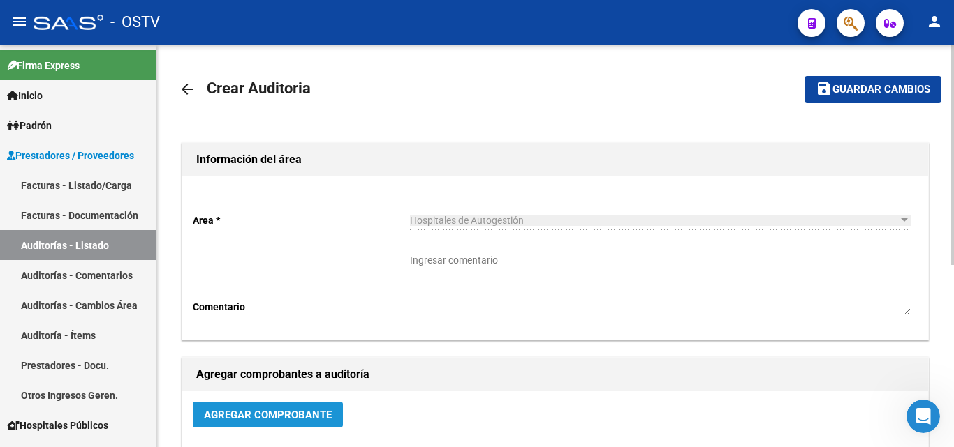
click at [279, 423] on button "Agregar Comprobante" at bounding box center [268, 415] width 150 height 26
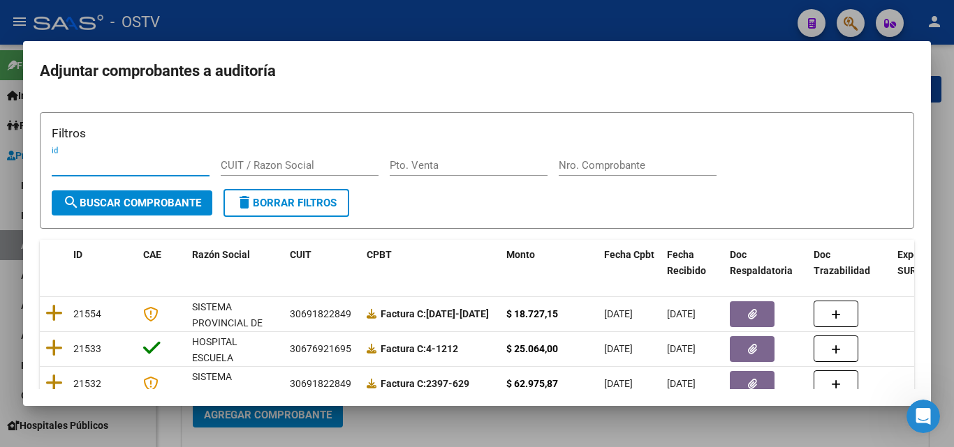
click at [573, 168] on input "Nro. Comprobante" at bounding box center [637, 165] width 158 height 13
paste input "20760"
type input "20760"
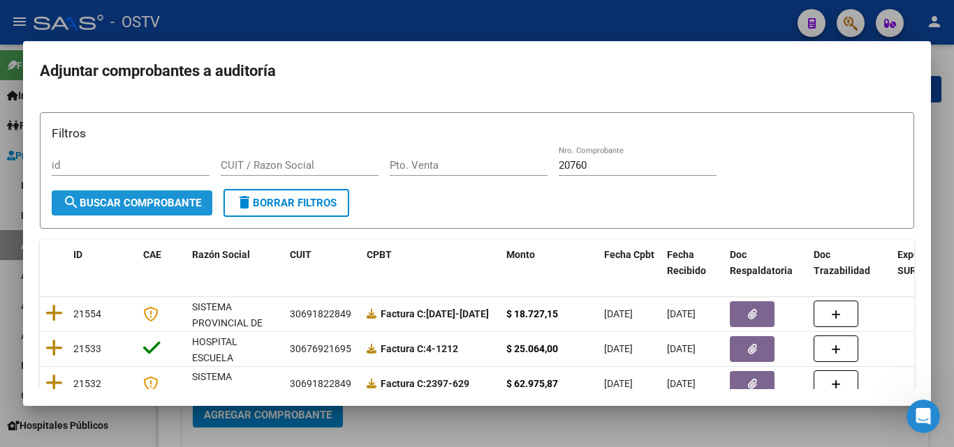
click at [170, 198] on span "search Buscar Comprobante" at bounding box center [132, 203] width 138 height 13
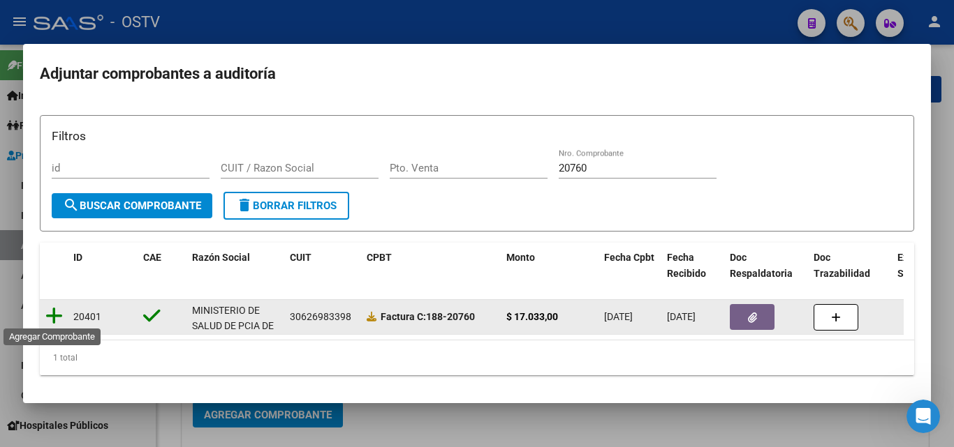
click at [50, 312] on icon at bounding box center [53, 316] width 17 height 20
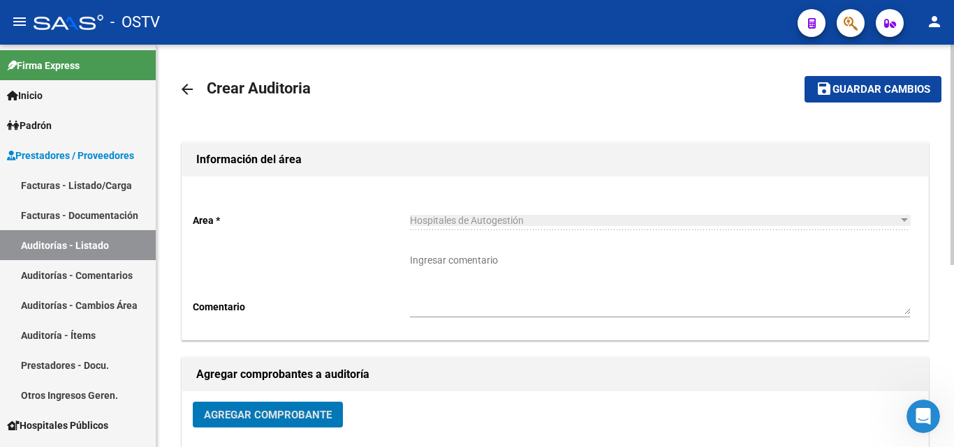
click at [865, 90] on span "Guardar cambios" at bounding box center [881, 90] width 98 height 13
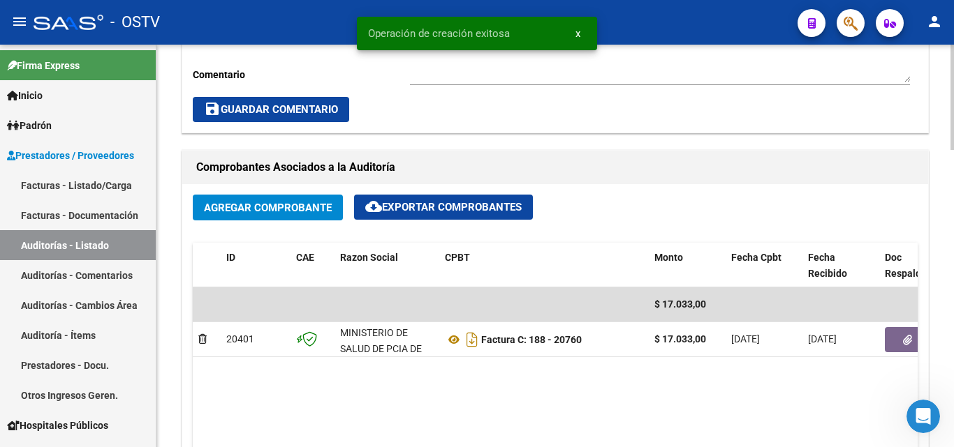
scroll to position [698, 0]
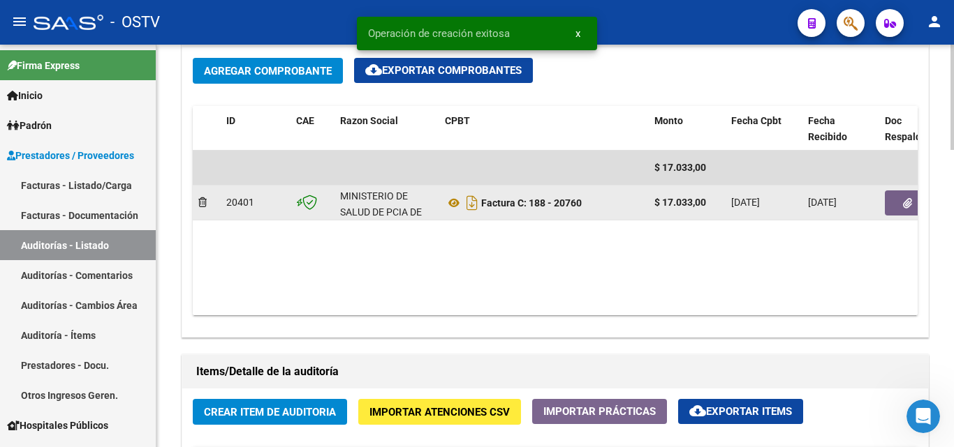
click at [908, 204] on icon "button" at bounding box center [907, 203] width 9 height 10
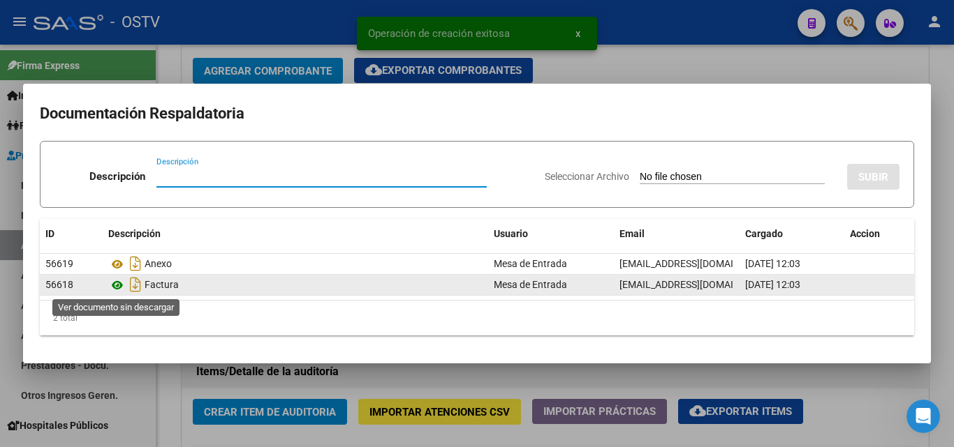
click at [119, 284] on icon at bounding box center [117, 285] width 18 height 17
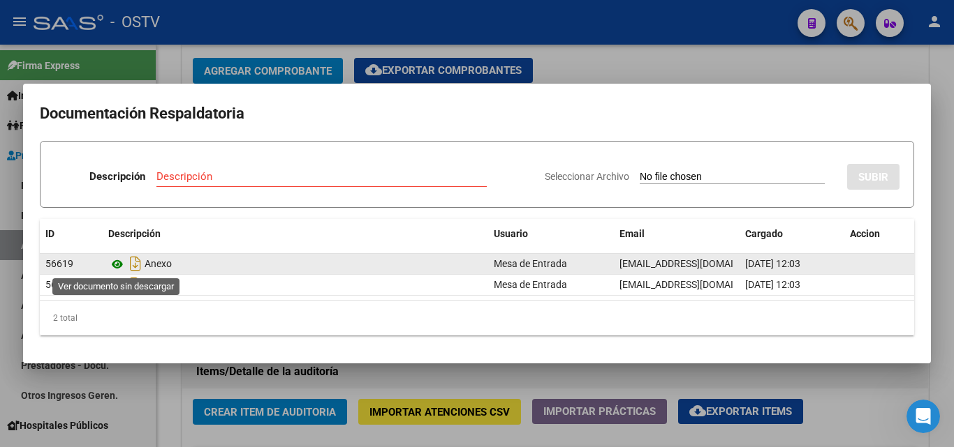
click at [119, 265] on icon at bounding box center [117, 264] width 18 height 17
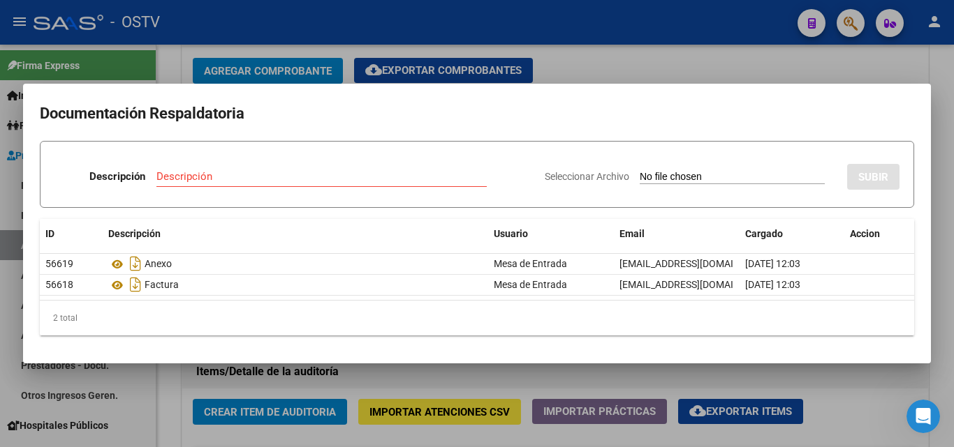
click at [814, 66] on div at bounding box center [477, 223] width 954 height 447
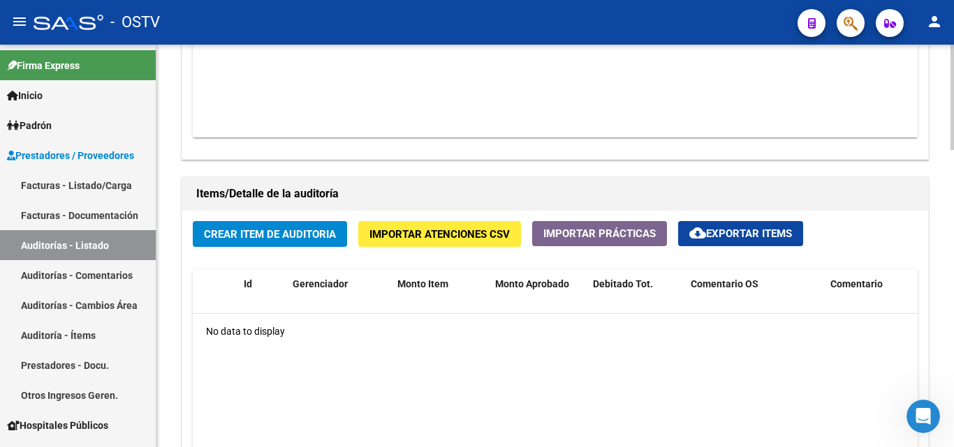
scroll to position [977, 0]
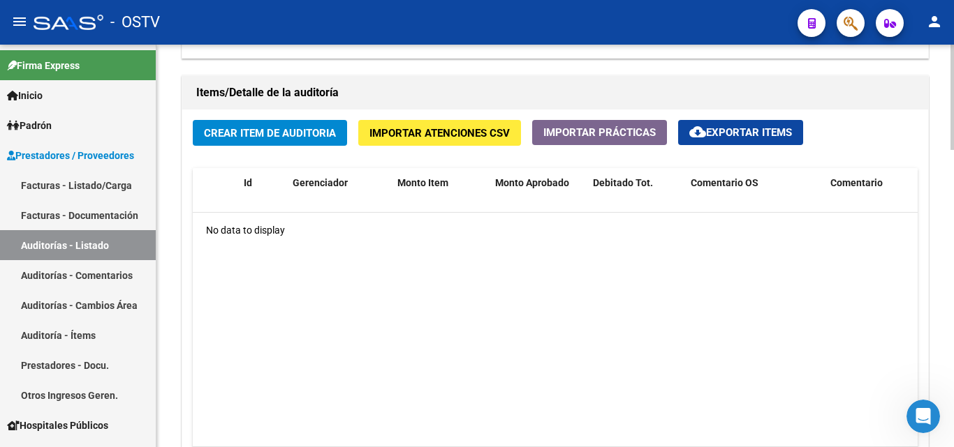
click at [255, 140] on button "Crear Item de Auditoria" at bounding box center [270, 133] width 154 height 26
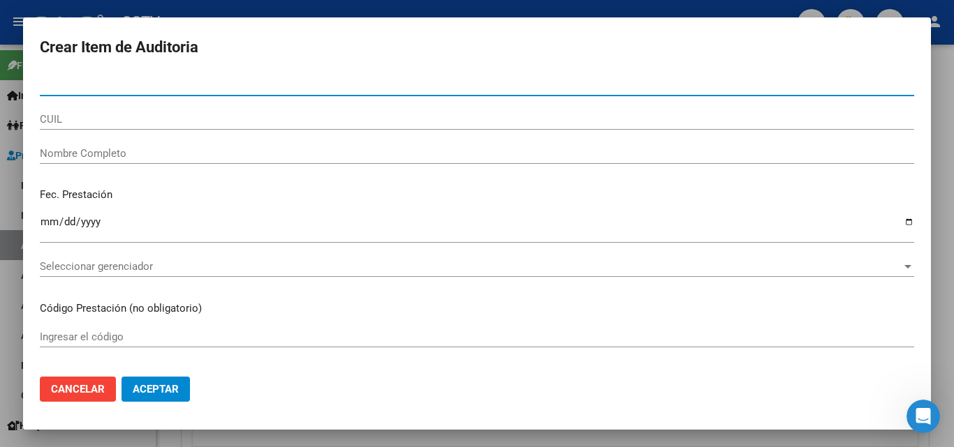
paste input "23337447"
type input "23337447"
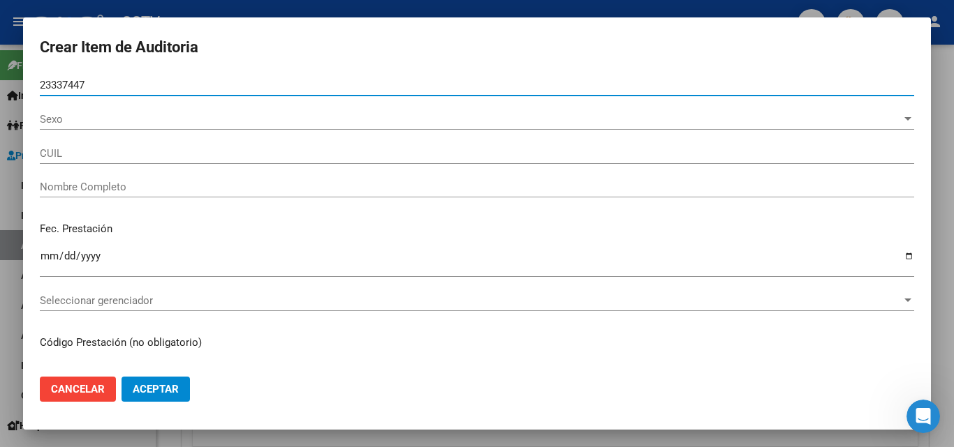
type input "23233374474"
type input "FLAMENCO [PERSON_NAME]"
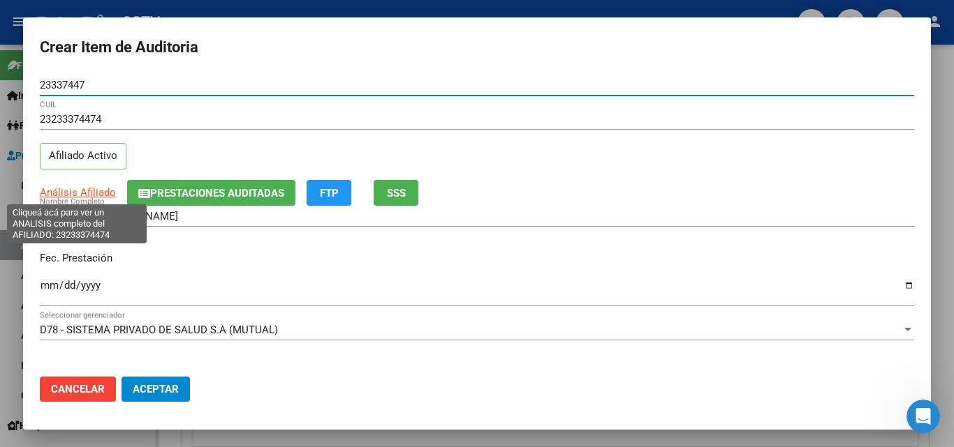
type input "23337447"
click at [76, 191] on span "Análisis Afiliado" at bounding box center [78, 192] width 76 height 13
type textarea "23233374474"
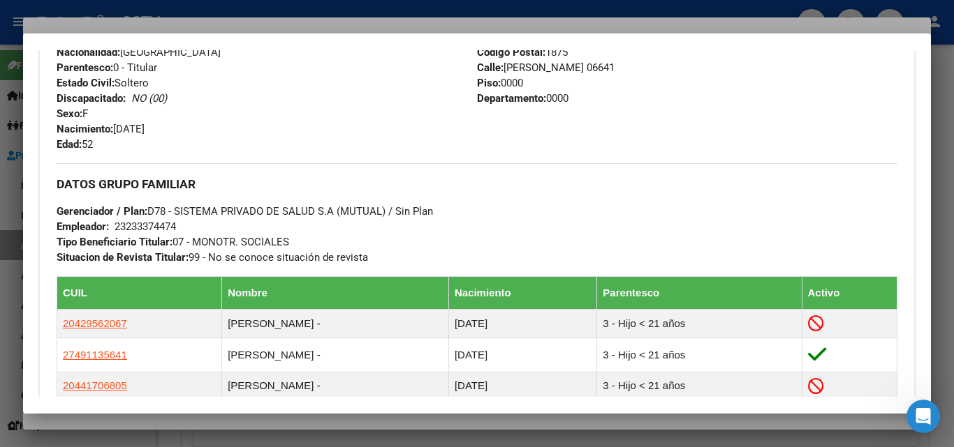
scroll to position [776, 0]
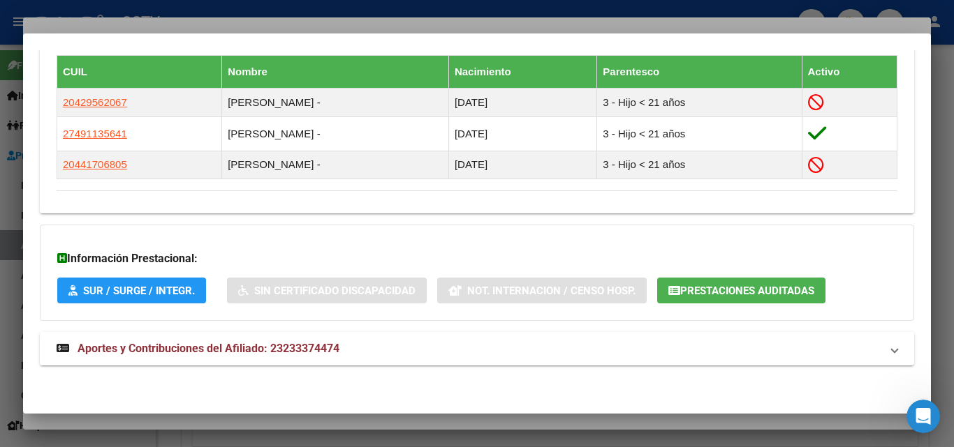
click at [202, 344] on span "Aportes y Contribuciones del Afiliado: 23233374474" at bounding box center [208, 348] width 262 height 13
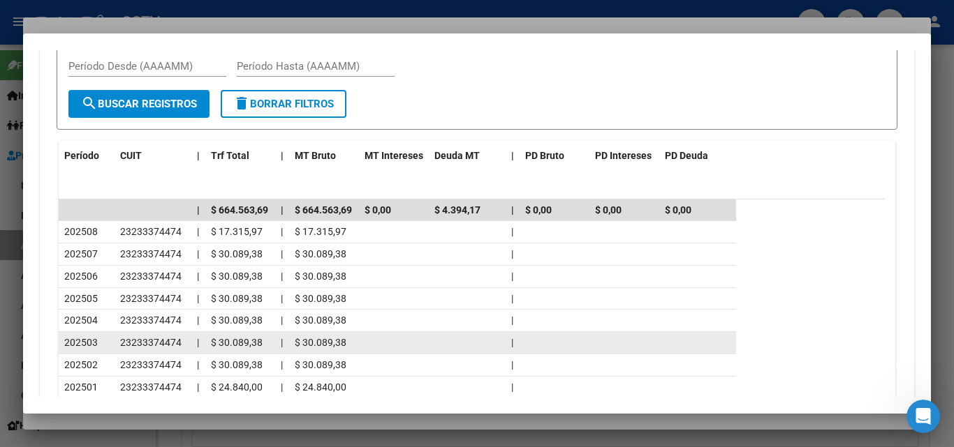
scroll to position [1254, 0]
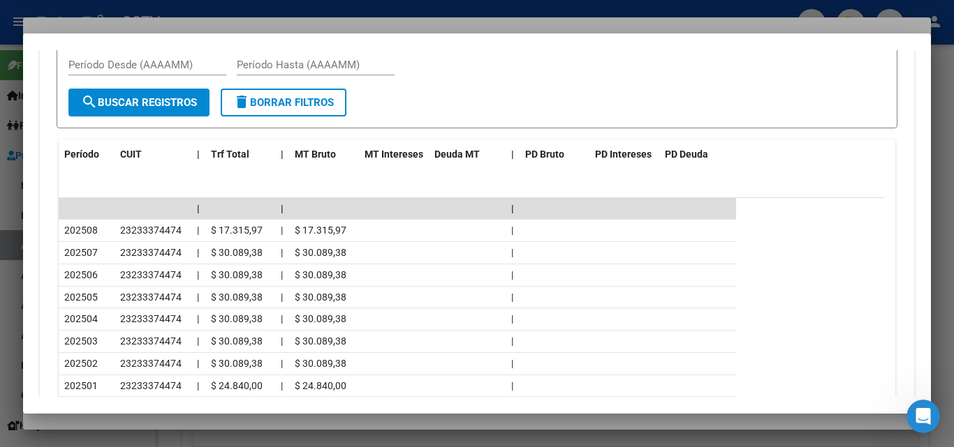
drag, startPoint x: 184, startPoint y: 417, endPoint x: 172, endPoint y: 393, distance: 27.2
click at [184, 416] on div at bounding box center [477, 223] width 954 height 447
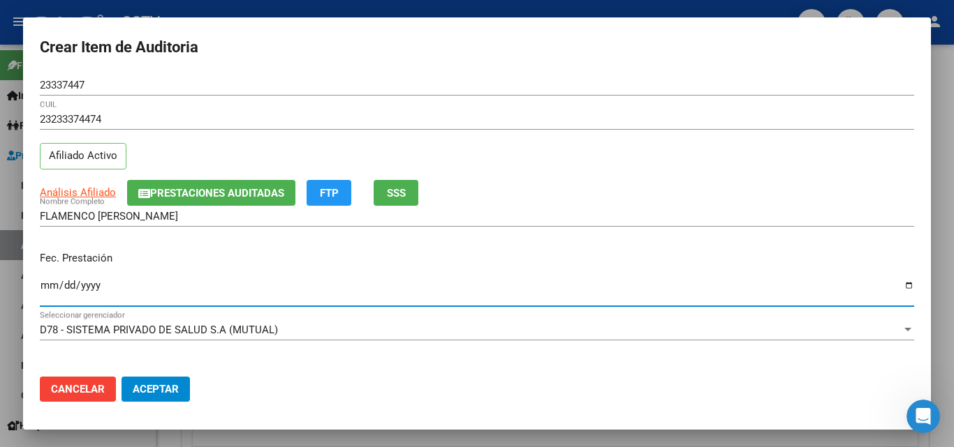
click at [49, 286] on input "Ingresar la fecha" at bounding box center [477, 291] width 874 height 22
type input "[DATE]"
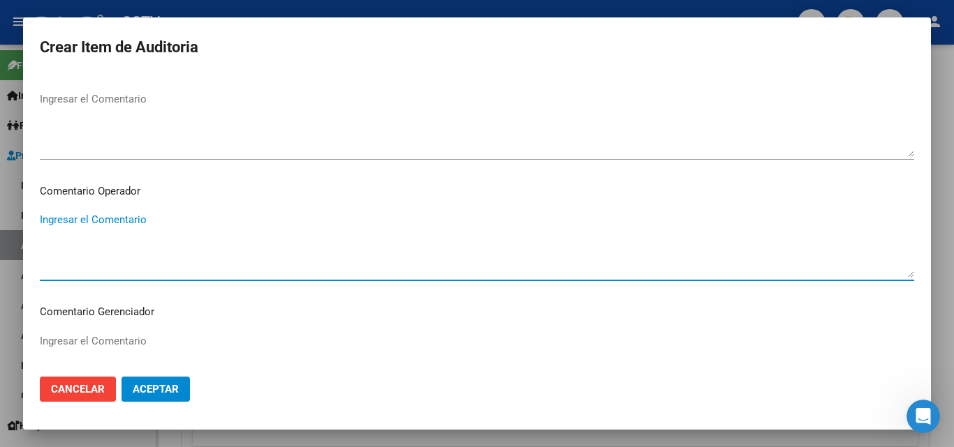
scroll to position [896, 0]
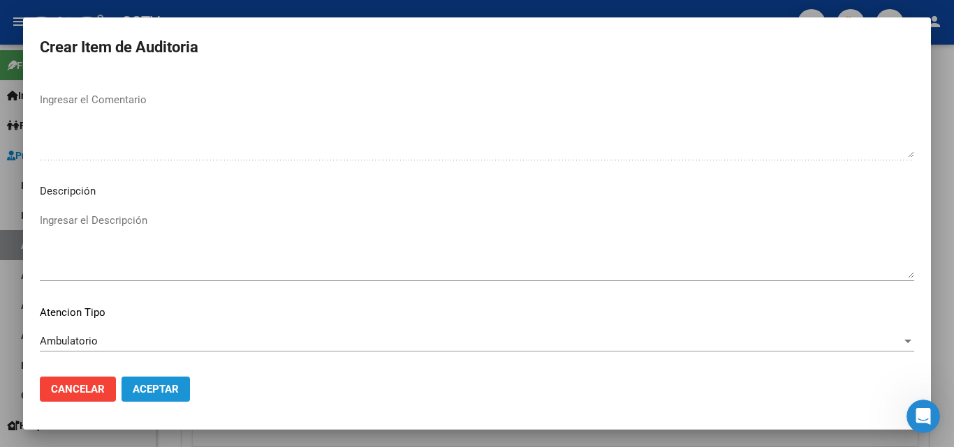
click at [145, 388] on span "Aceptar" at bounding box center [156, 389] width 46 height 13
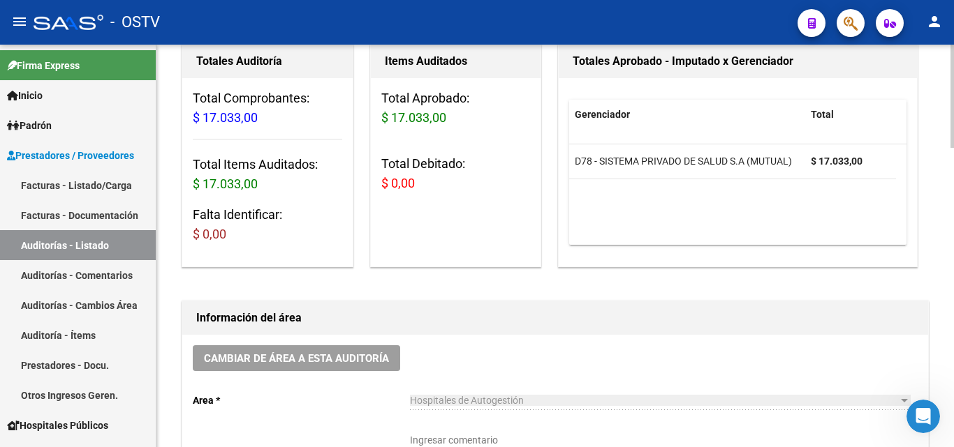
scroll to position [420, 0]
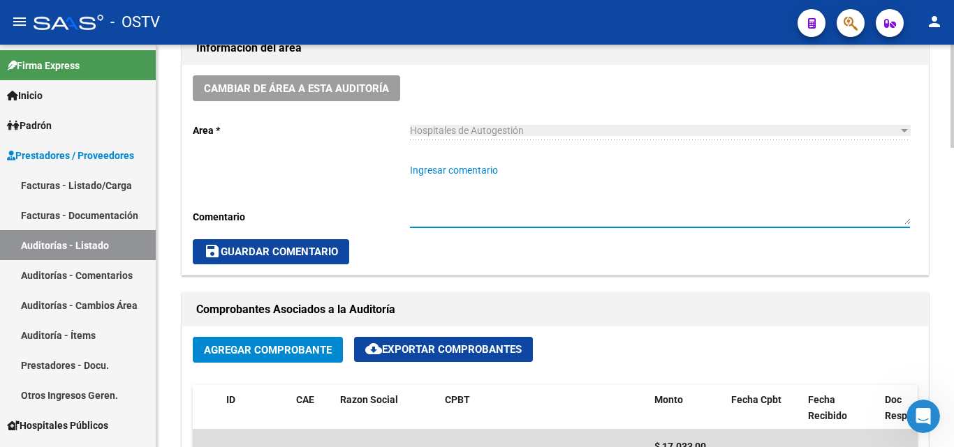
click at [452, 170] on textarea "Ingresar comentario" at bounding box center [660, 193] width 500 height 61
click at [458, 187] on textarea "Ingresar comentario" at bounding box center [660, 193] width 500 height 61
click at [447, 193] on textarea "Ingresar comentario" at bounding box center [660, 193] width 500 height 61
click at [449, 177] on textarea "Ingresar comentario" at bounding box center [660, 193] width 500 height 61
click at [450, 167] on textarea "Ingresar comentario" at bounding box center [660, 193] width 500 height 61
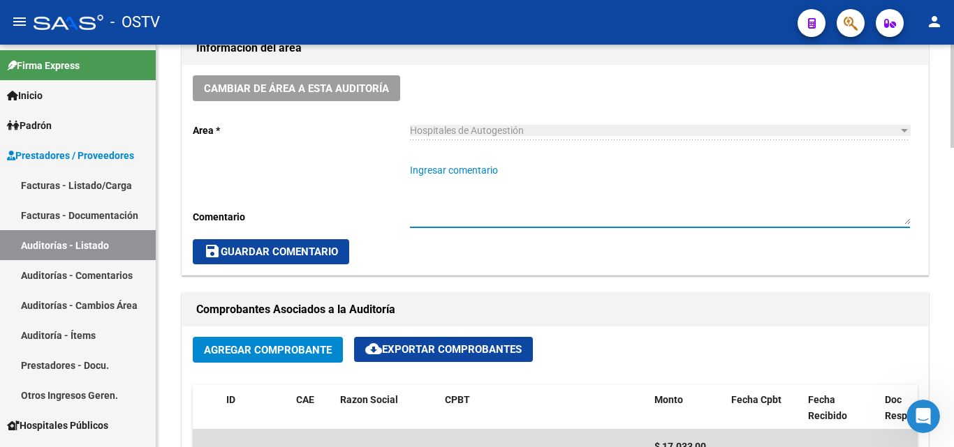
click at [449, 168] on textarea "Ingresar comentario" at bounding box center [660, 193] width 500 height 61
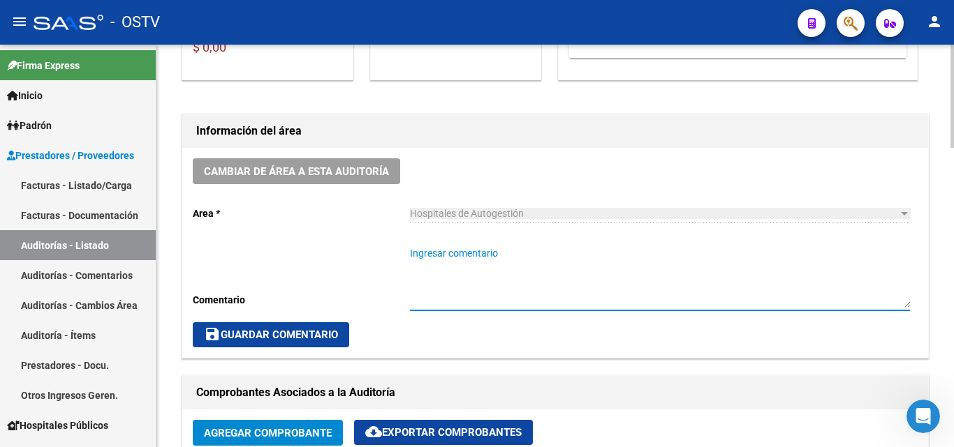
scroll to position [419, 0]
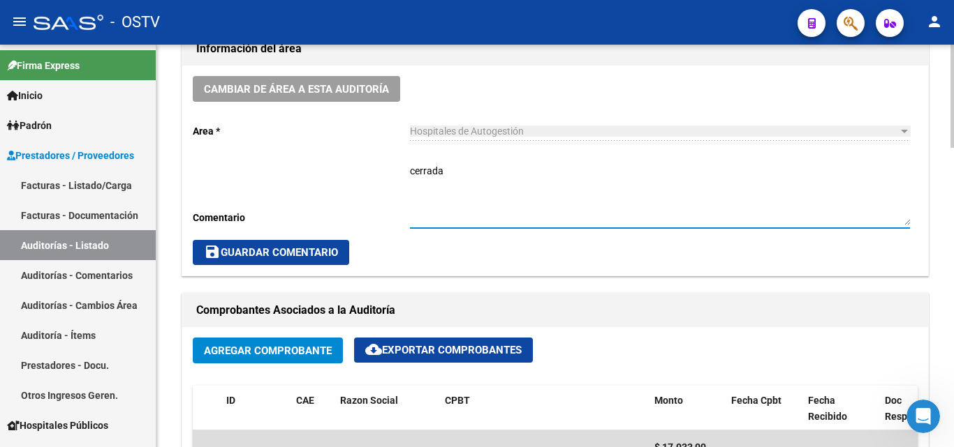
type textarea "cerrada"
click at [251, 249] on span "save Guardar Comentario" at bounding box center [271, 252] width 134 height 13
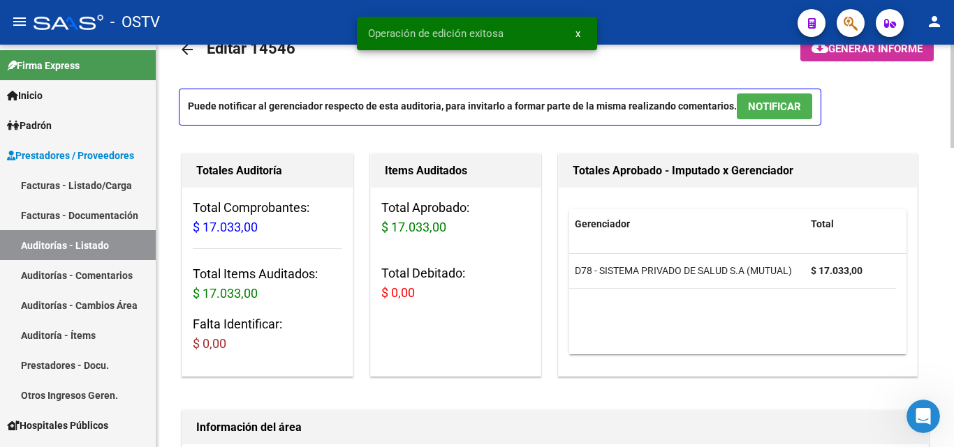
scroll to position [0, 0]
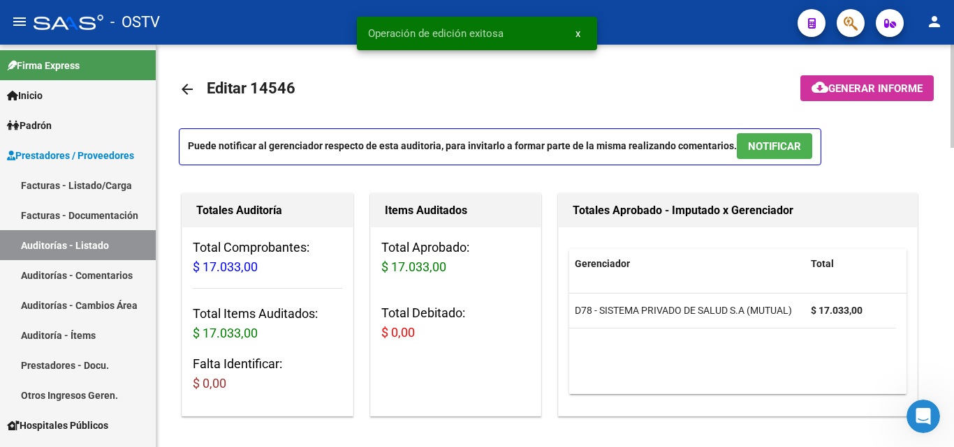
click at [190, 91] on mat-icon "arrow_back" at bounding box center [187, 89] width 17 height 17
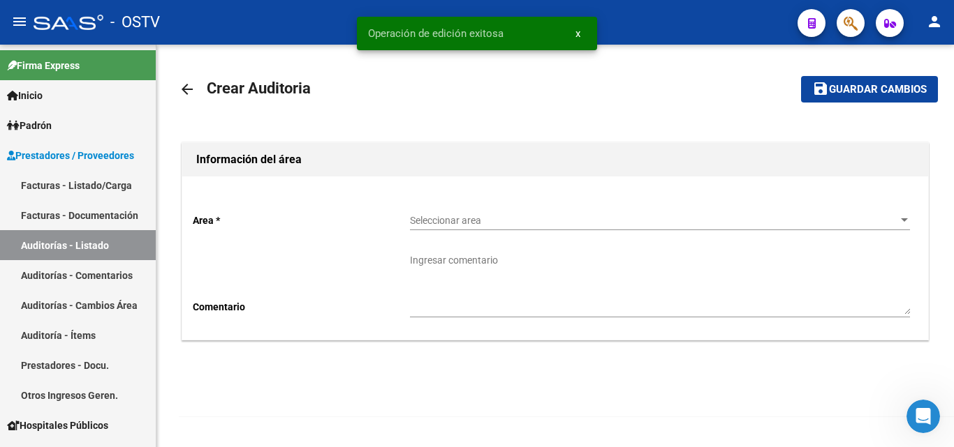
click at [480, 228] on div "Seleccionar area Seleccionar area" at bounding box center [660, 216] width 500 height 28
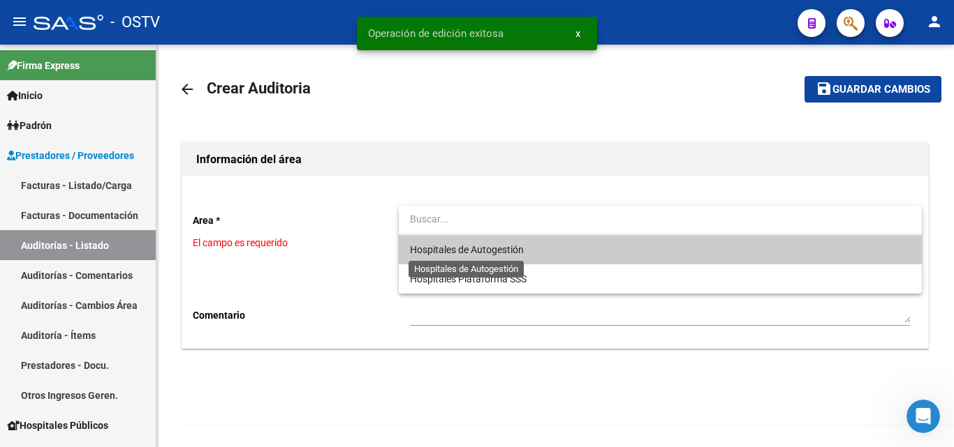
click at [491, 249] on span "Hospitales de Autogestión" at bounding box center [467, 249] width 114 height 11
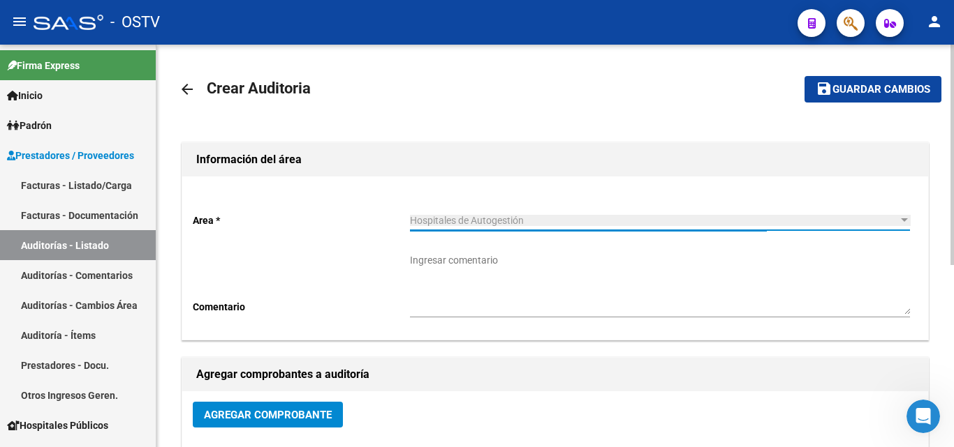
click at [316, 412] on span "Agregar Comprobante" at bounding box center [268, 415] width 128 height 13
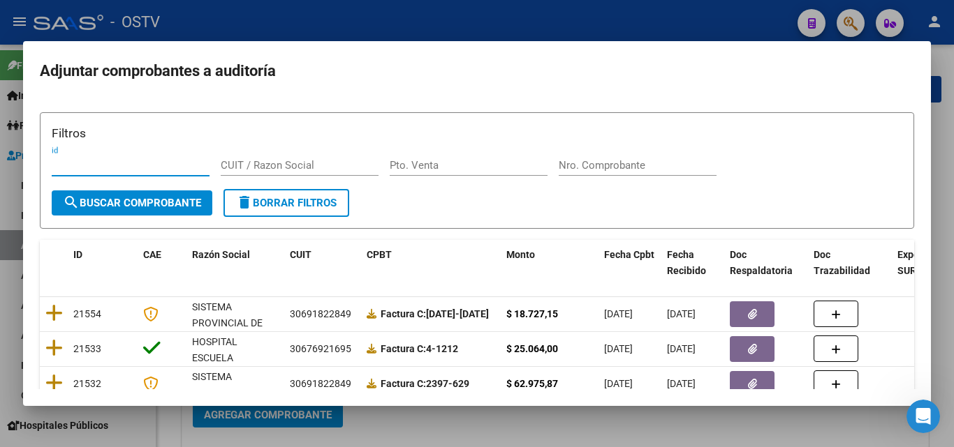
click at [600, 170] on input "Nro. Comprobante" at bounding box center [637, 165] width 158 height 13
paste input "20759"
type input "20759"
click at [179, 204] on span "search Buscar Comprobante" at bounding box center [132, 203] width 138 height 13
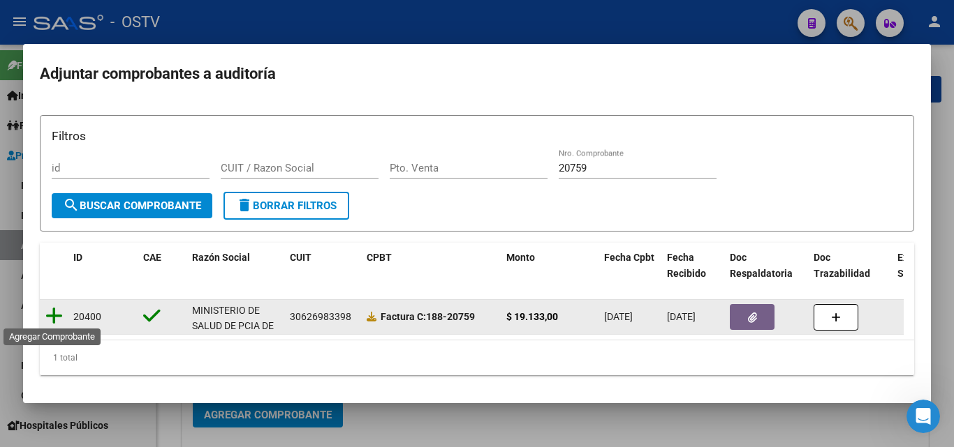
click at [47, 312] on icon at bounding box center [53, 316] width 17 height 20
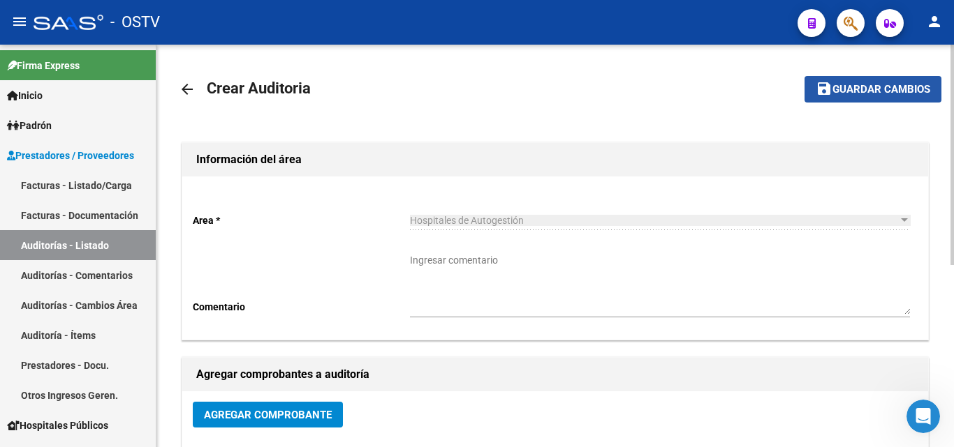
click at [873, 85] on span "Guardar cambios" at bounding box center [881, 90] width 98 height 13
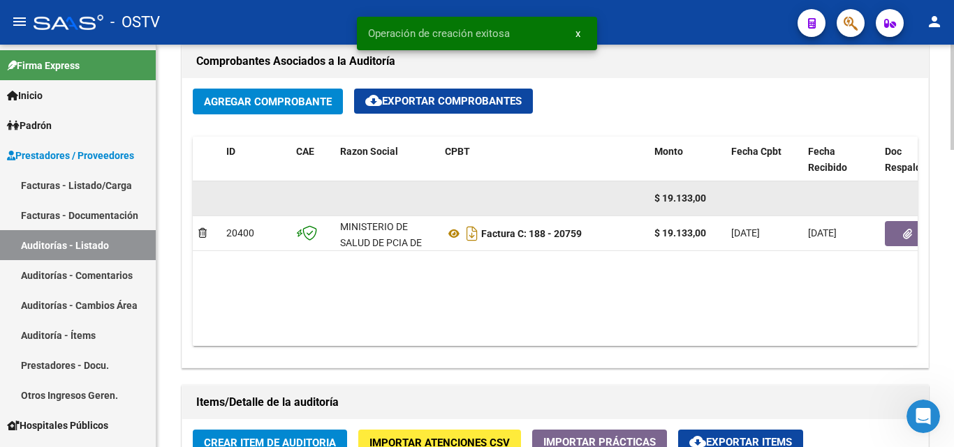
scroll to position [838, 0]
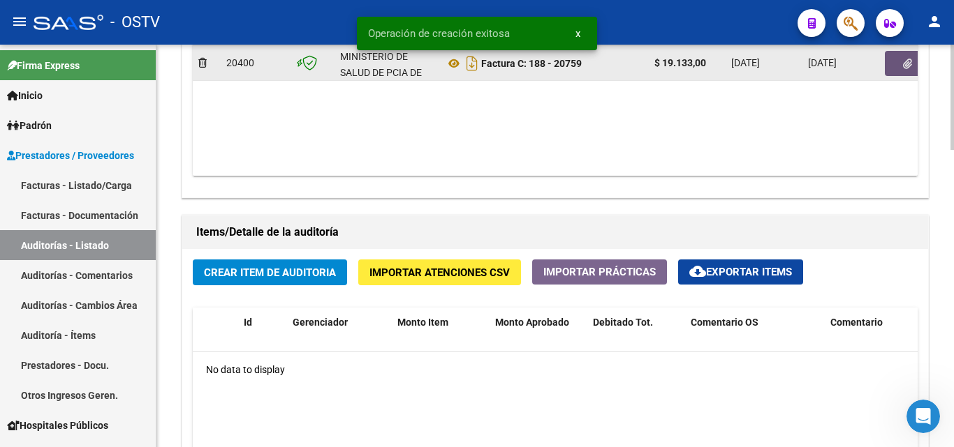
click at [906, 66] on icon "button" at bounding box center [907, 64] width 9 height 10
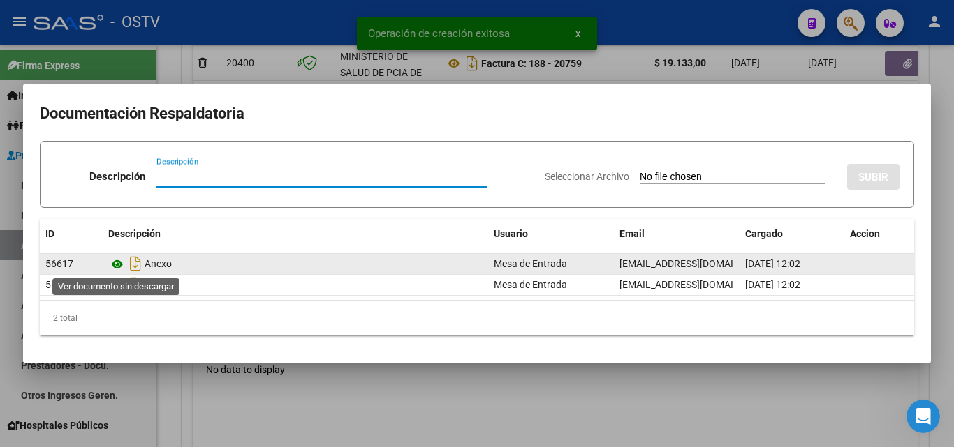
click at [113, 264] on icon at bounding box center [117, 264] width 18 height 17
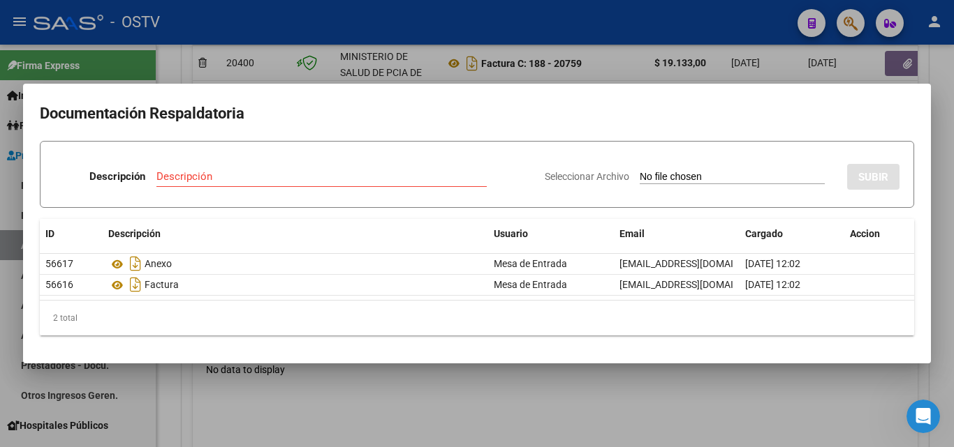
click at [287, 413] on div at bounding box center [477, 223] width 954 height 447
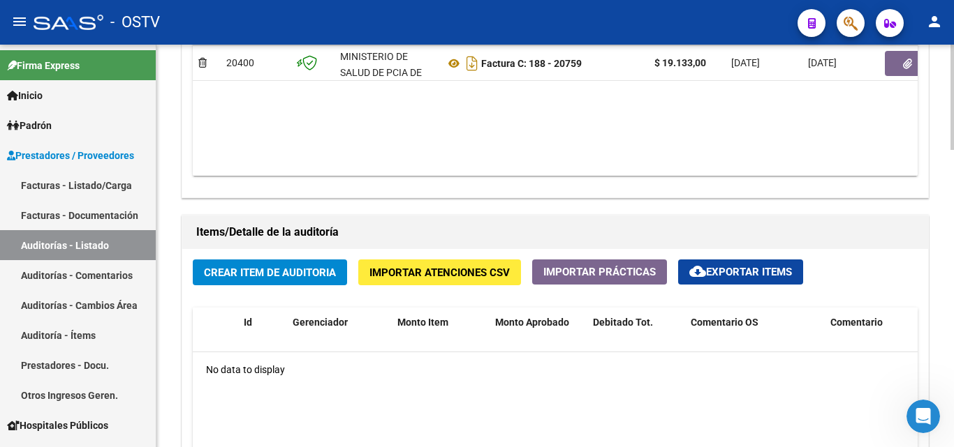
click at [269, 283] on button "Crear Item de Auditoria" at bounding box center [270, 273] width 154 height 26
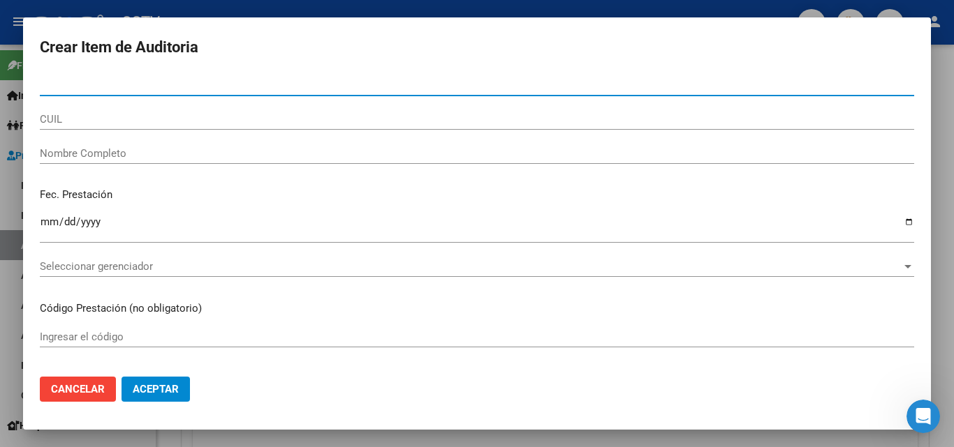
paste input "32717409"
type input "32717409"
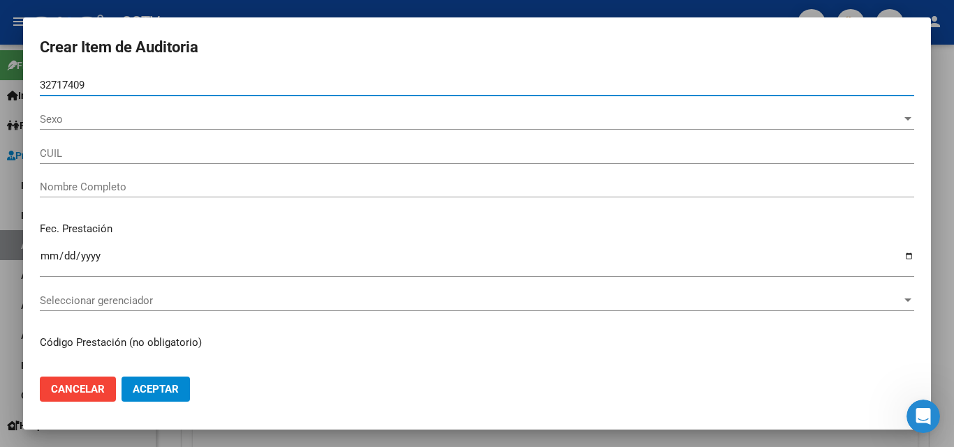
type input "20327174097"
type input "[PERSON_NAME]"
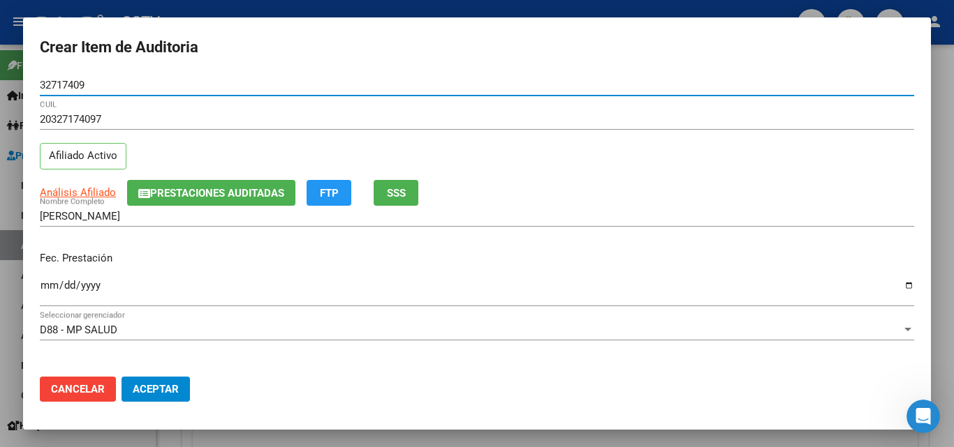
type input "32717409"
click at [46, 289] on input "Ingresar la fecha" at bounding box center [477, 291] width 874 height 22
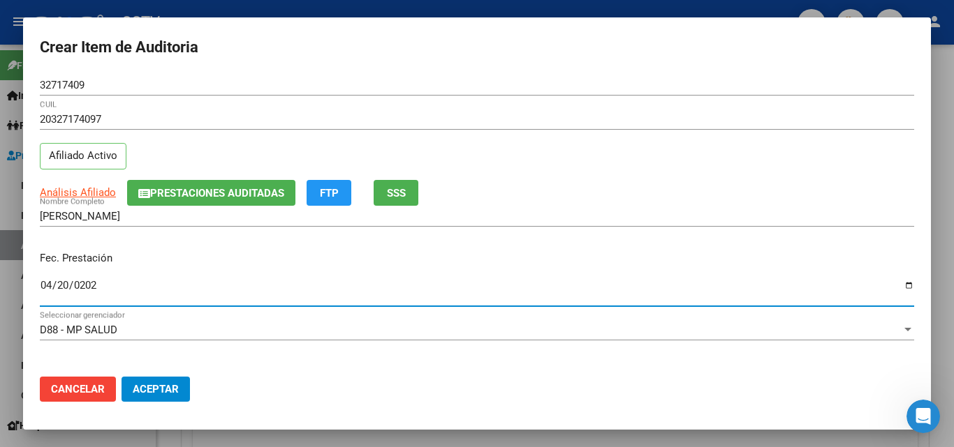
type input "[DATE]"
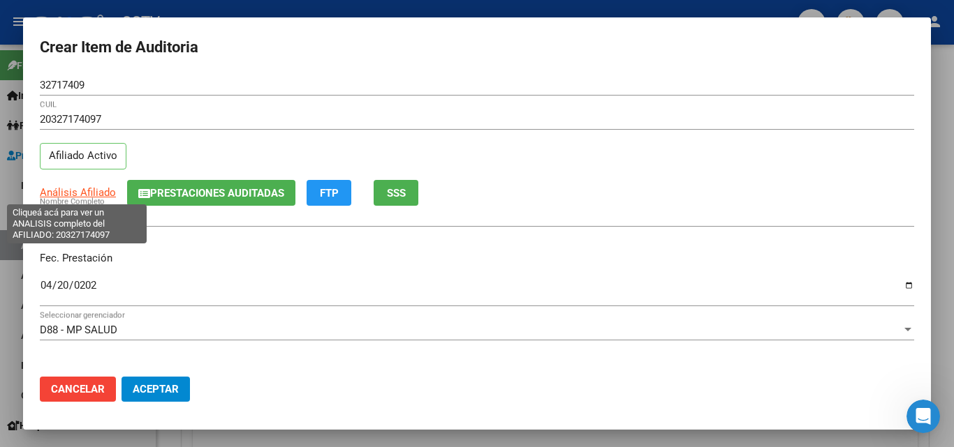
click at [67, 189] on span "Análisis Afiliado" at bounding box center [78, 192] width 76 height 13
type textarea "20327174097"
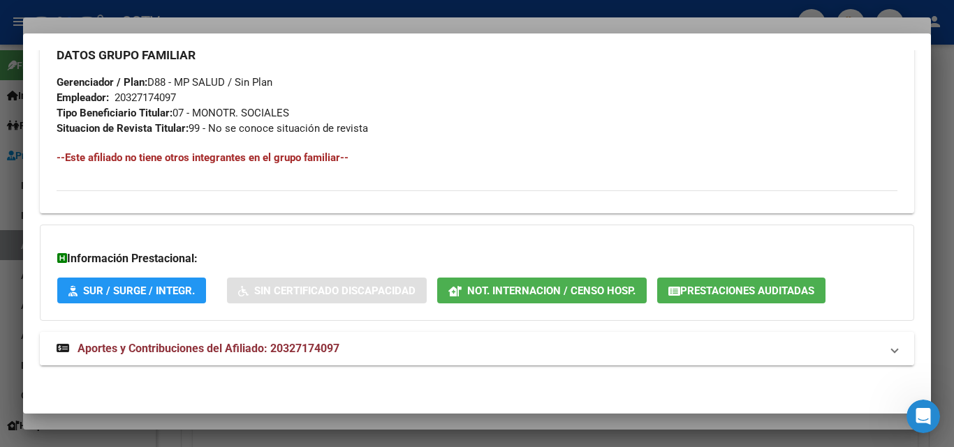
click at [153, 337] on mat-expansion-panel-header "Aportes y Contribuciones del Afiliado: 20327174097" at bounding box center [477, 349] width 874 height 34
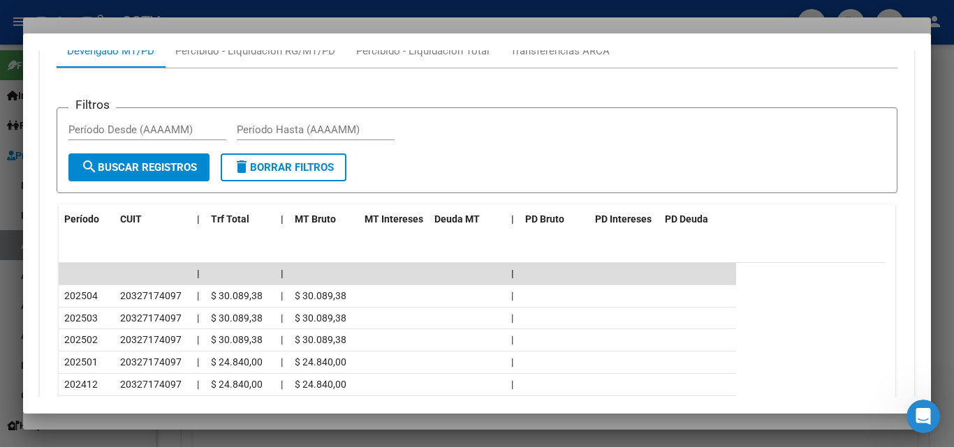
scroll to position [1188, 0]
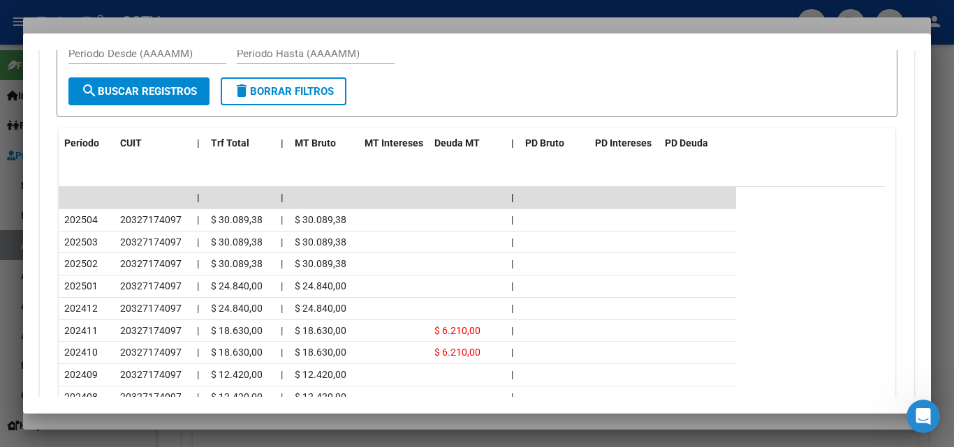
click at [153, 424] on div at bounding box center [477, 223] width 954 height 447
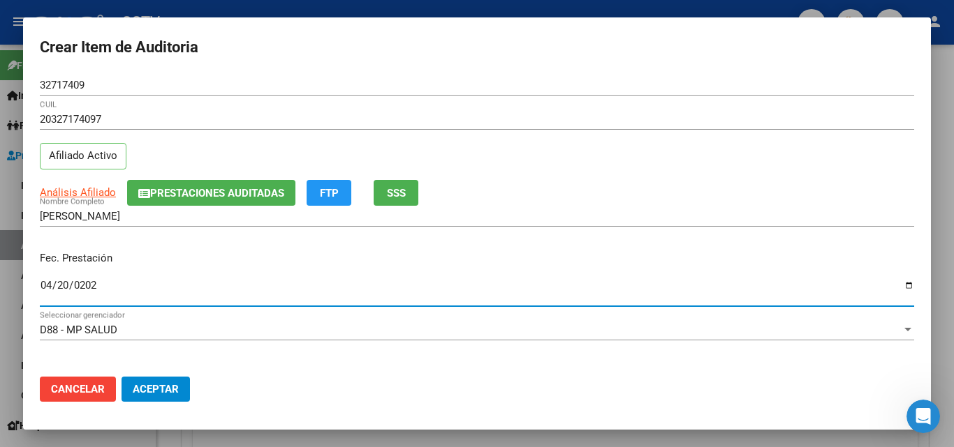
click at [93, 288] on input "[DATE]" at bounding box center [477, 291] width 874 height 22
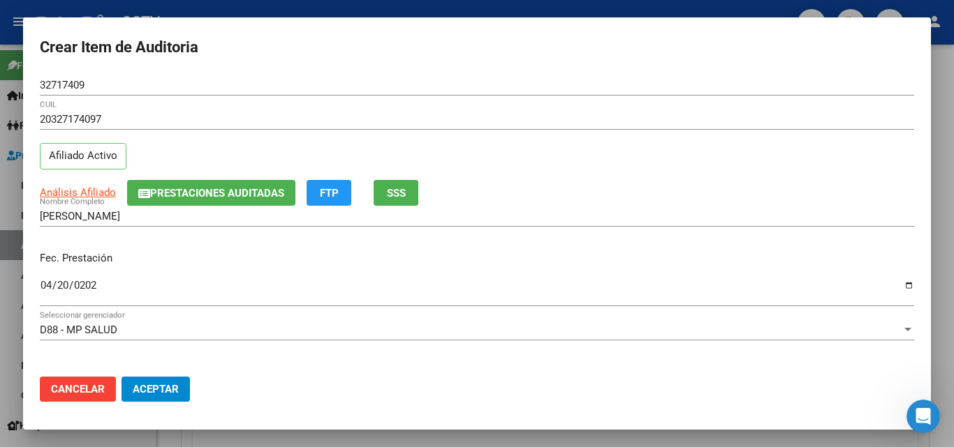
scroll to position [180, 0]
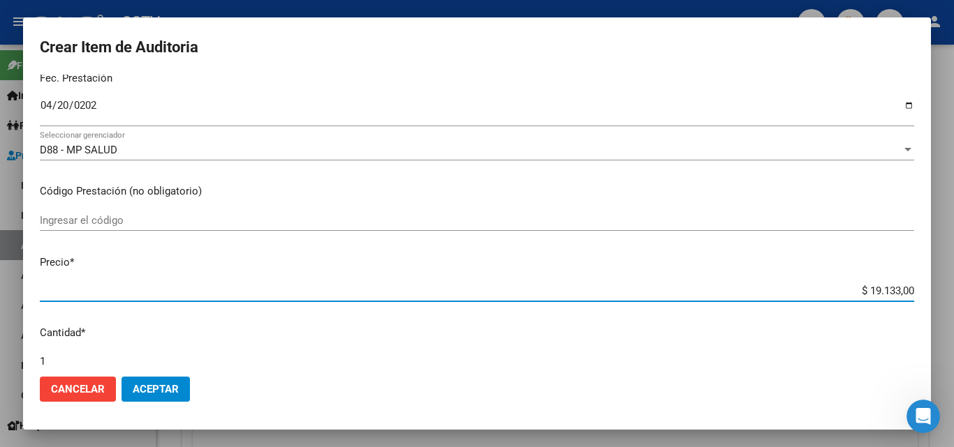
type input "$ 0,01"
type input "$ 0,11"
type input "$ 1,18"
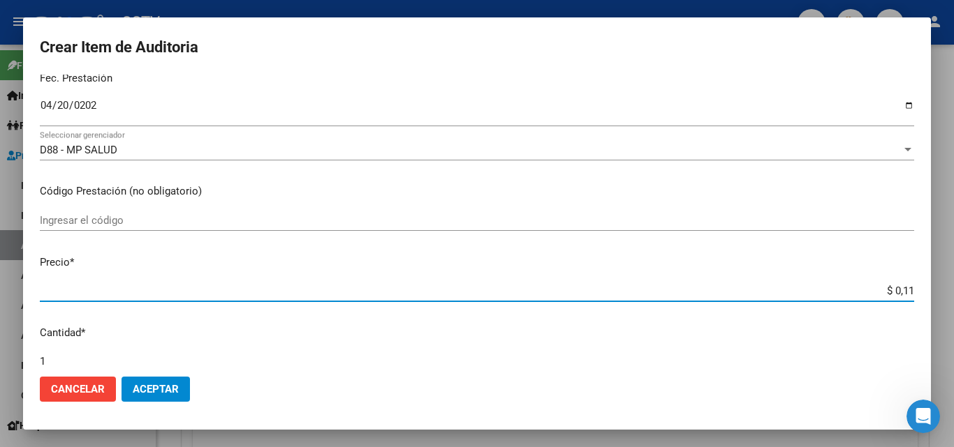
type input "$ 1,18"
type input "$ 11,88"
type input "$ 118,89"
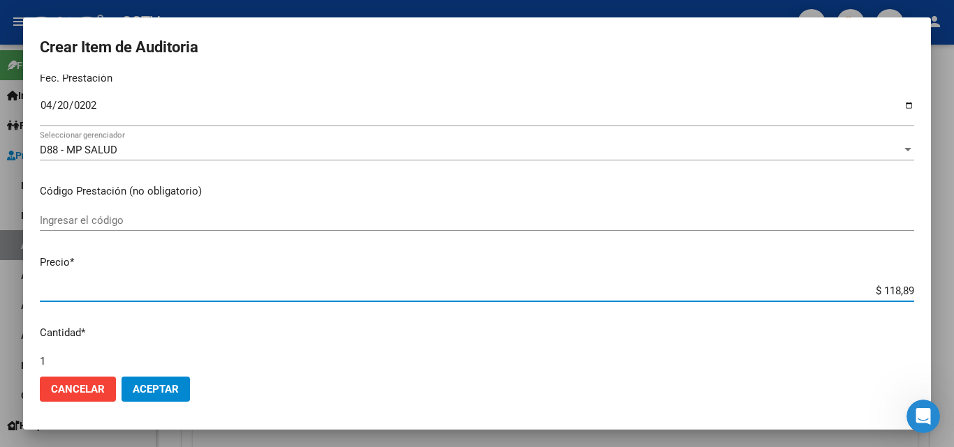
type input "$ 1.188,90"
type input "$ 11.889,00"
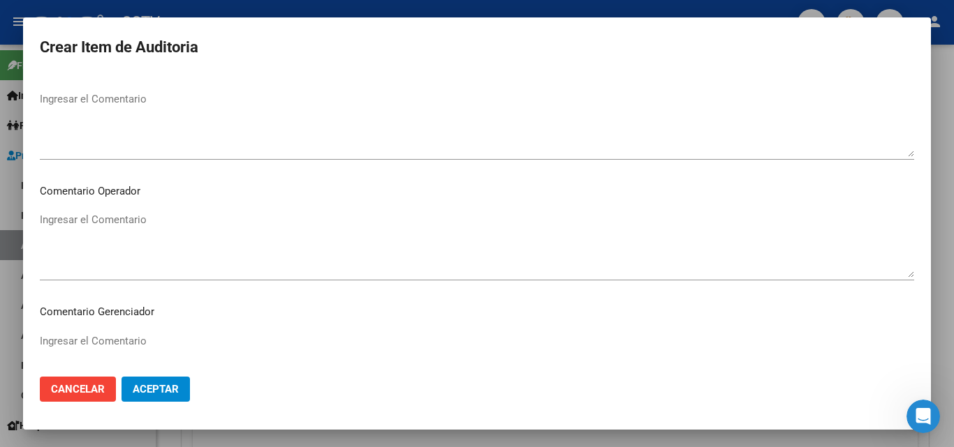
scroll to position [896, 0]
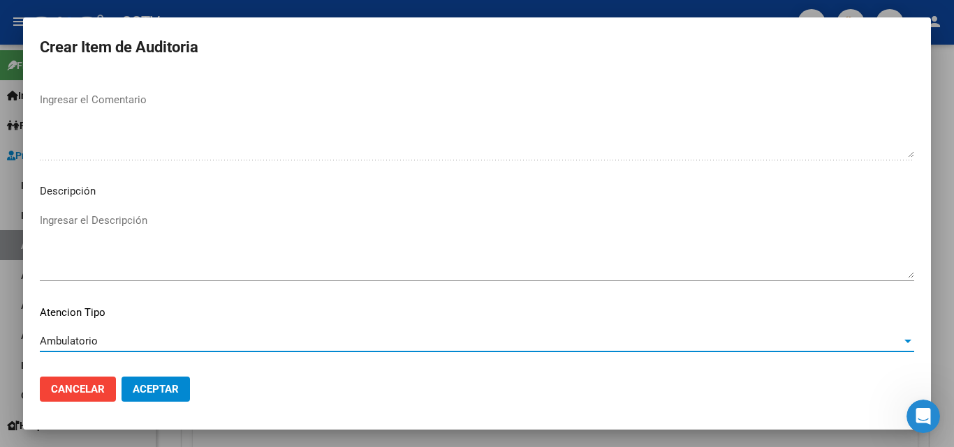
click at [156, 388] on span "Aceptar" at bounding box center [156, 389] width 46 height 13
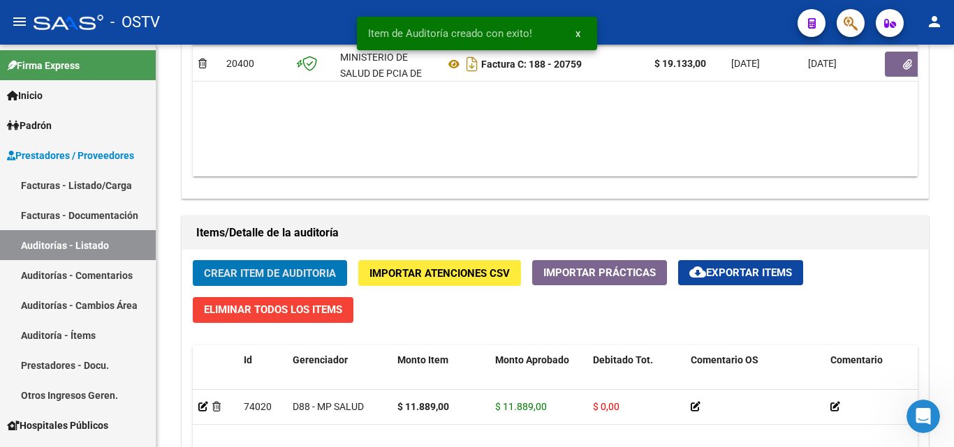
scroll to position [838, 0]
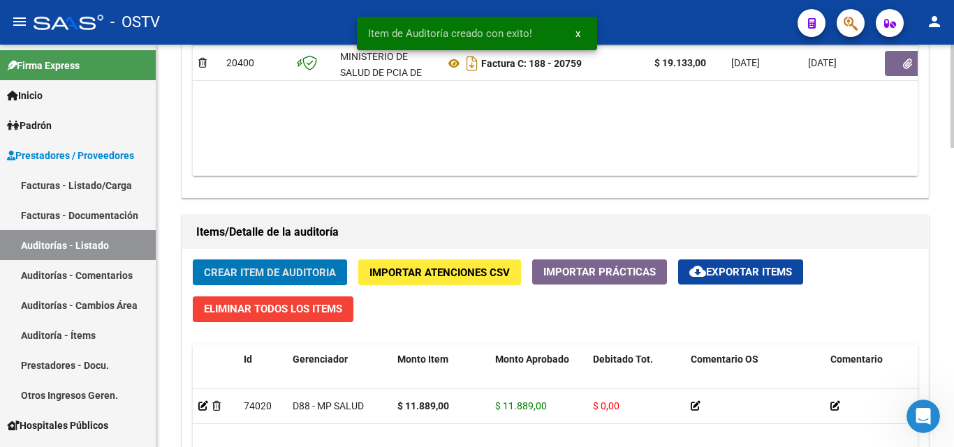
click at [232, 266] on span "Crear Item de Auditoria" at bounding box center [270, 272] width 132 height 13
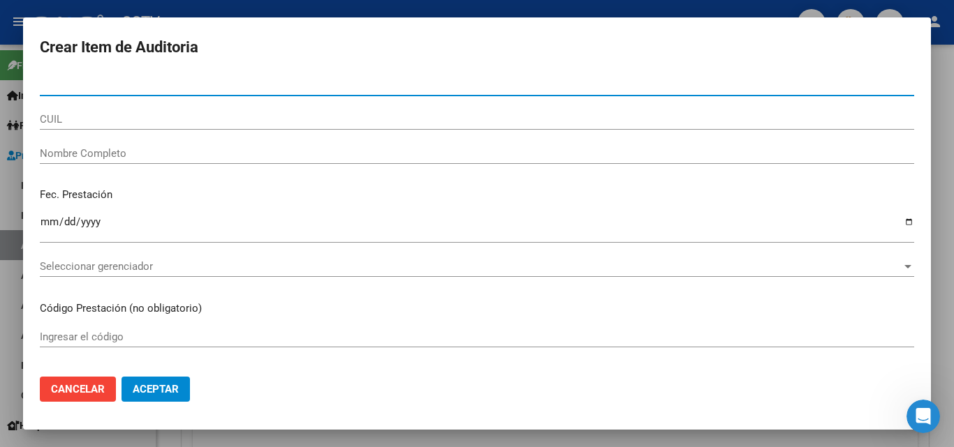
paste input "31316443"
type input "31316443"
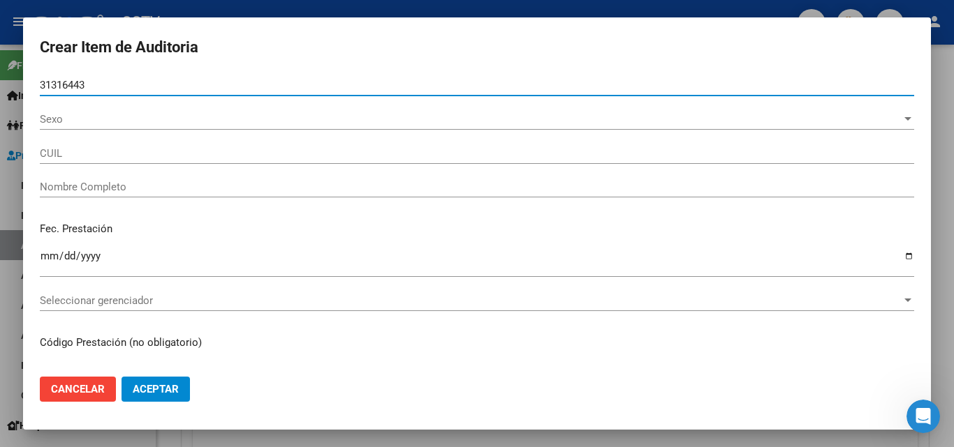
type input "20313164439"
type input "[PERSON_NAME]"
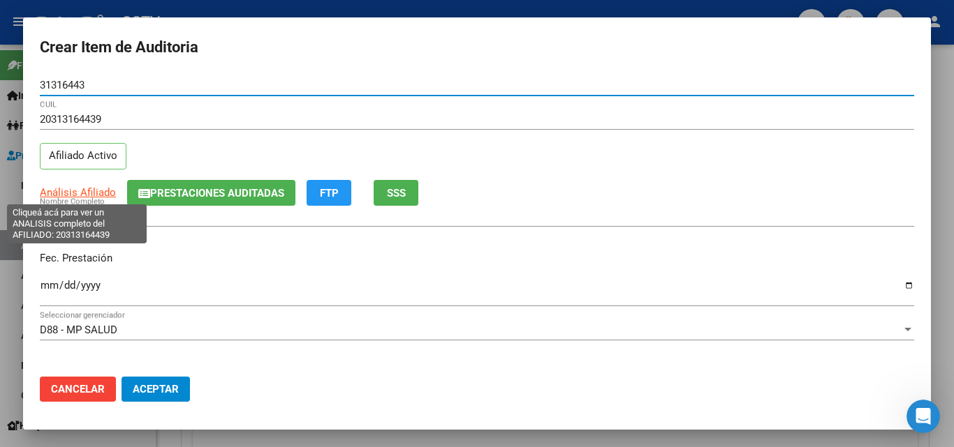
type input "31316443"
click at [81, 194] on span "Análisis Afiliado" at bounding box center [78, 192] width 76 height 13
type textarea "20313164439"
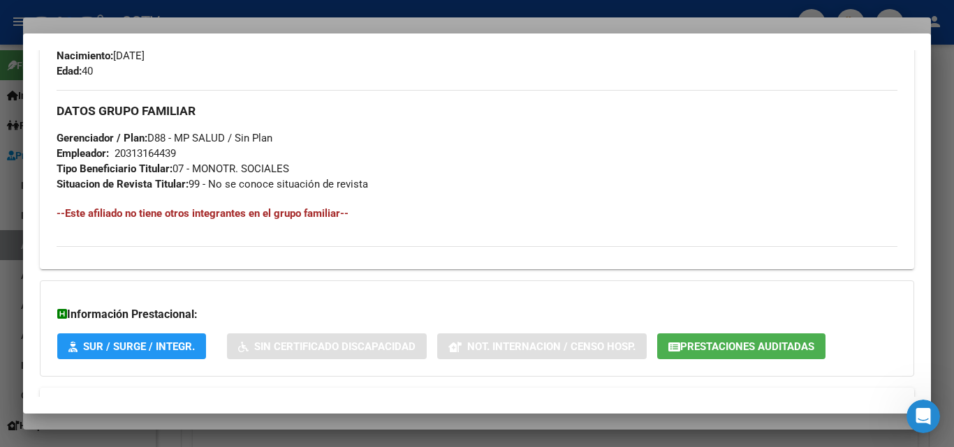
scroll to position [684, 0]
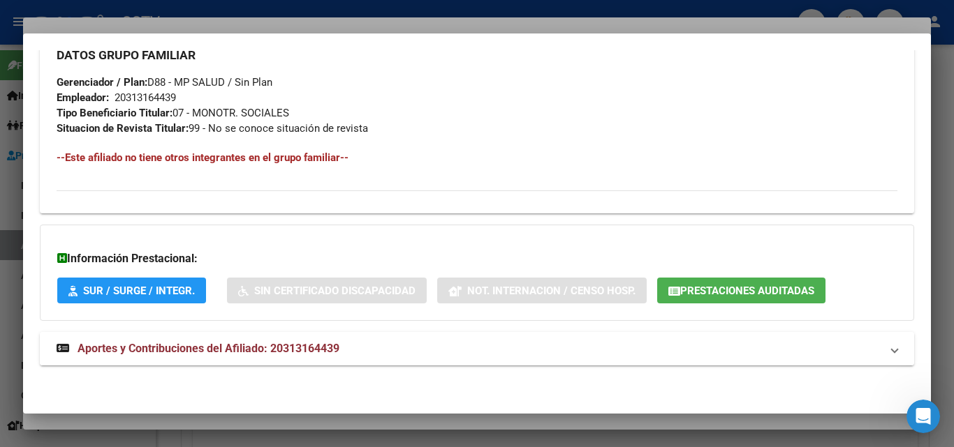
click at [221, 347] on span "Aportes y Contribuciones del Afiliado: 20313164439" at bounding box center [208, 348] width 262 height 13
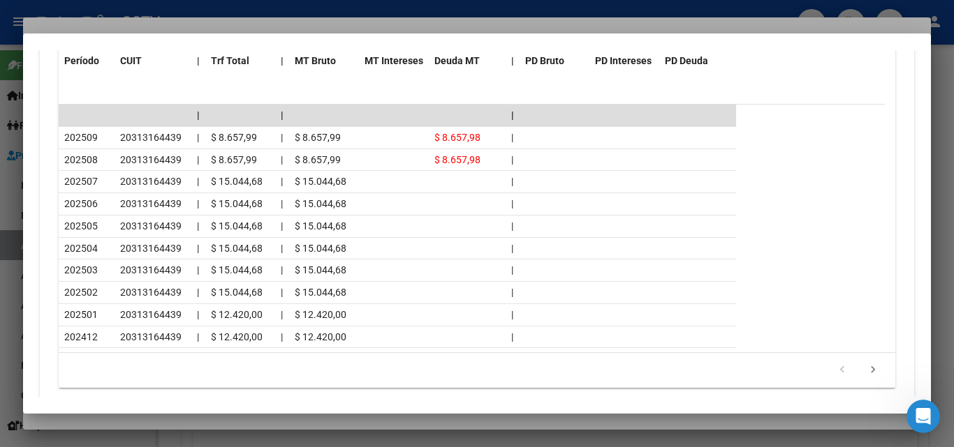
scroll to position [1311, 0]
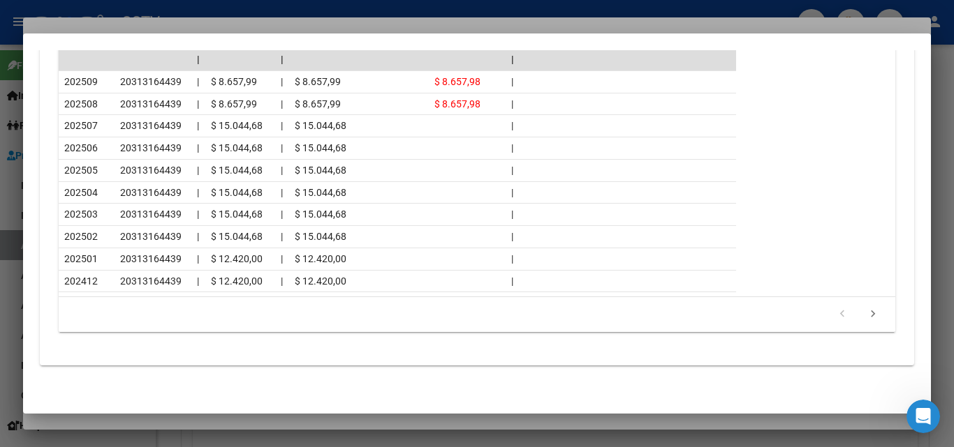
click at [266, 424] on div at bounding box center [477, 223] width 954 height 447
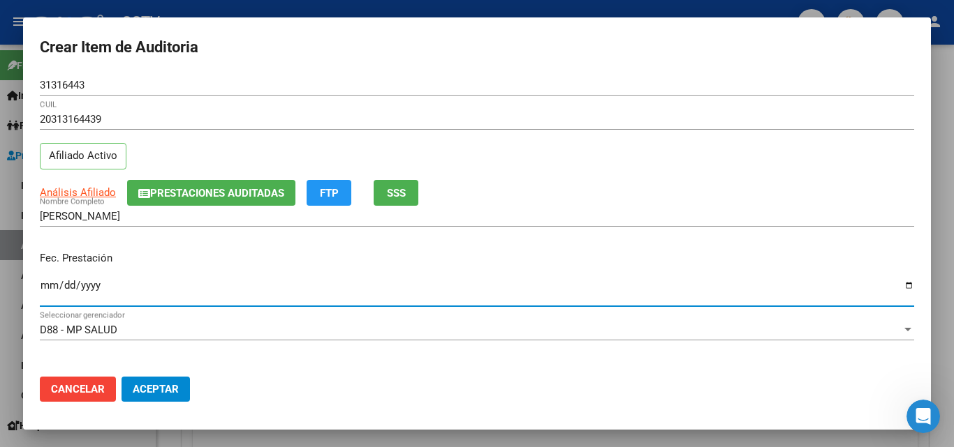
click at [40, 286] on input "Ingresar la fecha" at bounding box center [477, 291] width 874 height 22
type input "[DATE]"
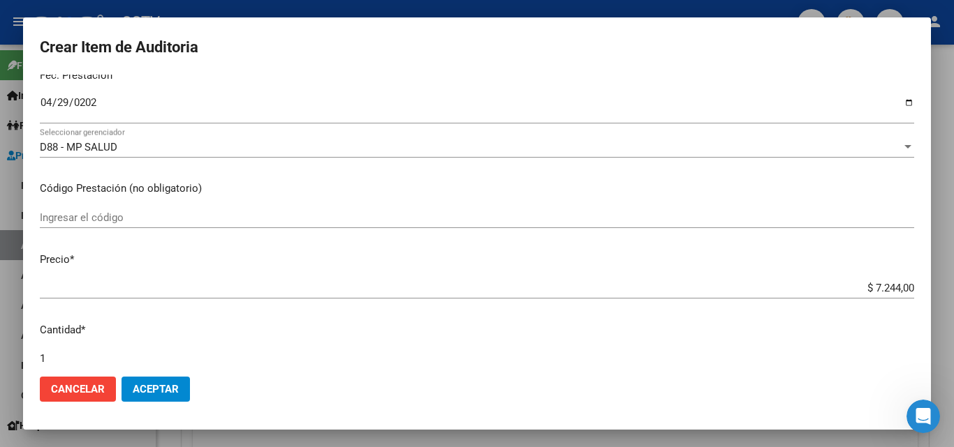
scroll to position [0, 0]
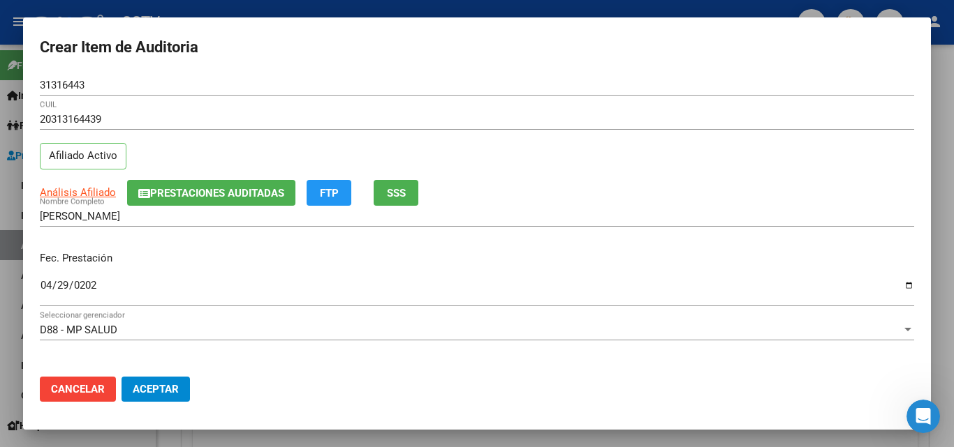
click at [256, 355] on mat-dialog-content "31316443 Nro Documento 20313164439 CUIL Afiliado Activo Análisis Afiliado Prest…" at bounding box center [477, 220] width 908 height 291
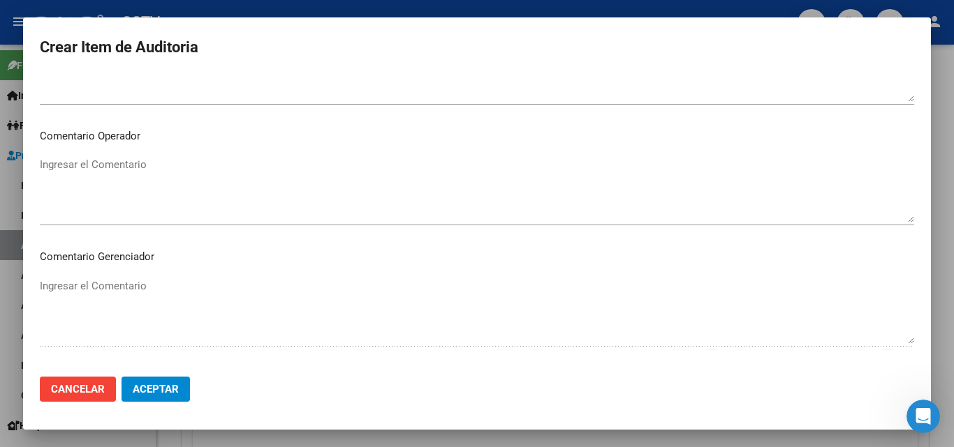
scroll to position [966, 0]
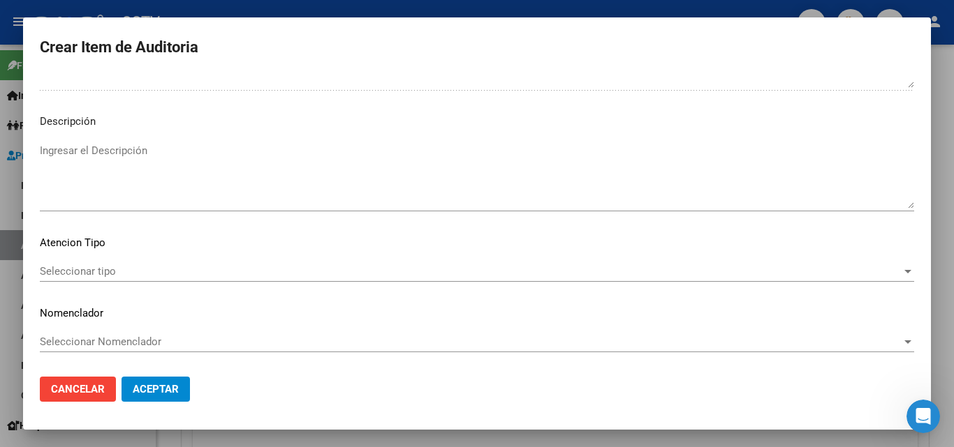
click at [86, 269] on span "Seleccionar tipo" at bounding box center [470, 271] width 861 height 13
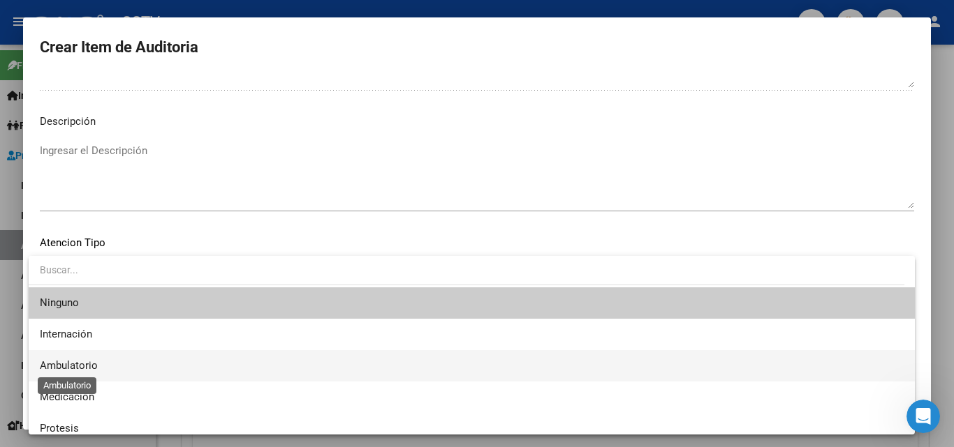
click at [72, 364] on span "Ambulatorio" at bounding box center [69, 366] width 58 height 13
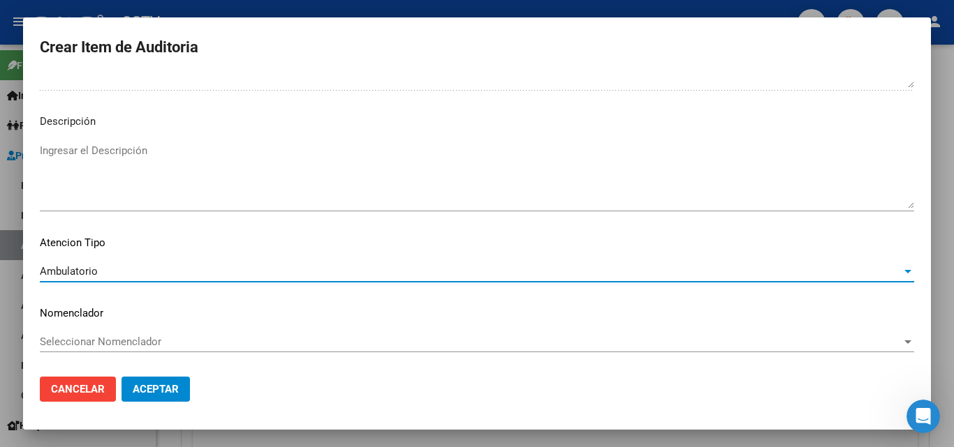
click at [180, 391] on button "Aceptar" at bounding box center [155, 389] width 68 height 25
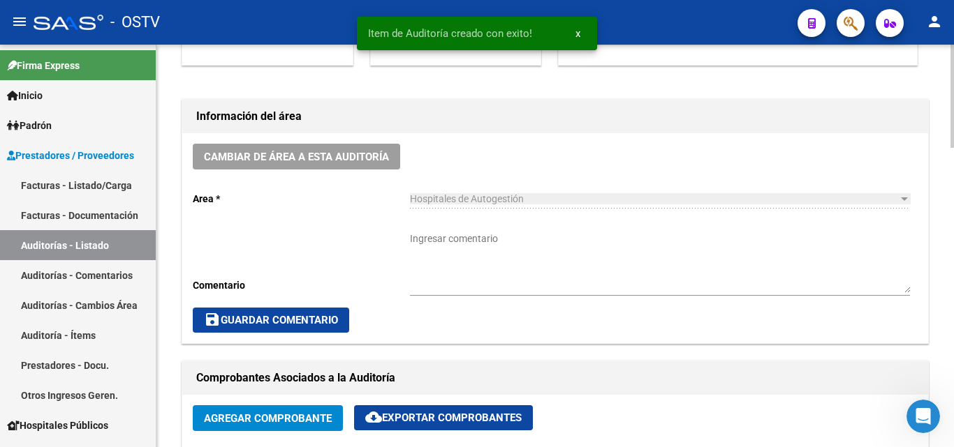
scroll to position [350, 0]
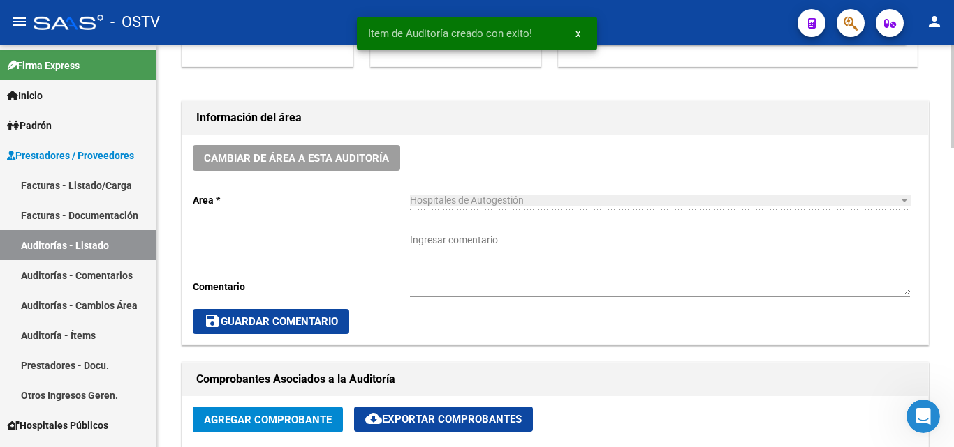
click at [429, 242] on textarea "Ingresar comentario" at bounding box center [660, 263] width 500 height 61
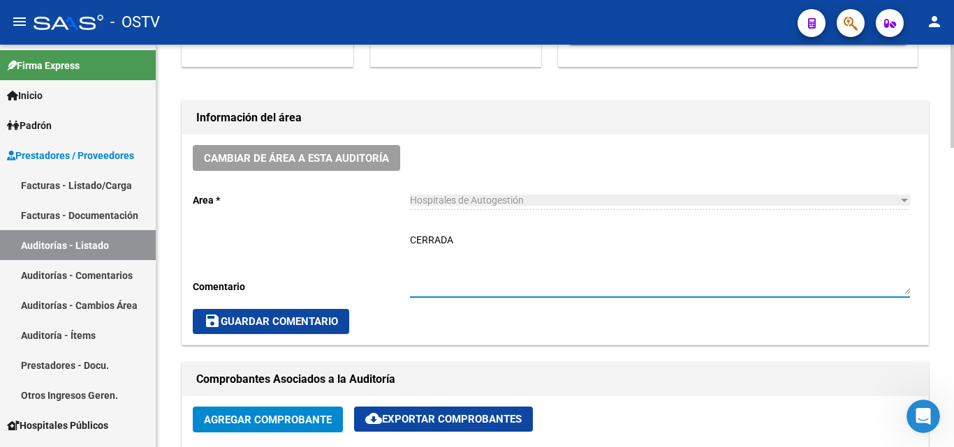
type textarea "CERRADA"
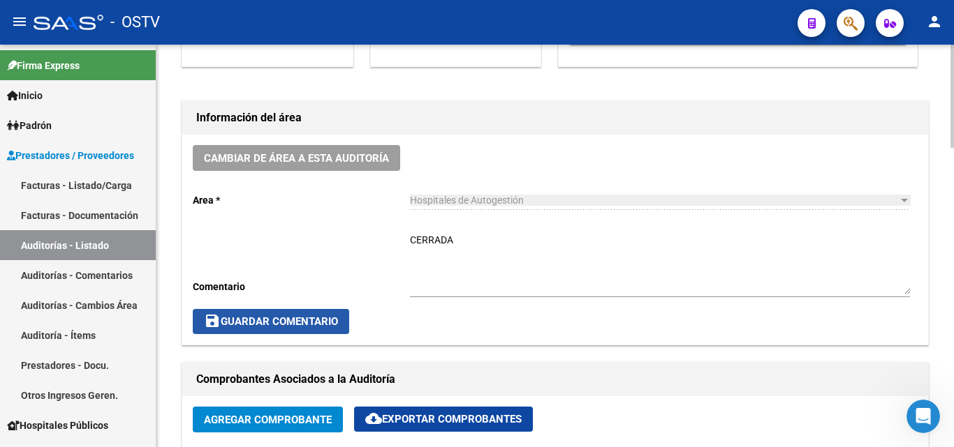
click at [262, 328] on span "save Guardar Comentario" at bounding box center [271, 322] width 134 height 13
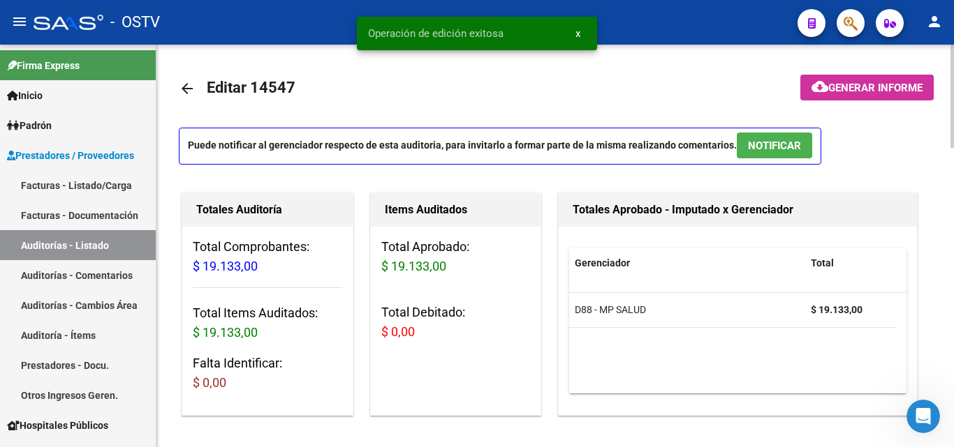
scroll to position [0, 0]
click at [184, 89] on mat-icon "arrow_back" at bounding box center [187, 89] width 17 height 17
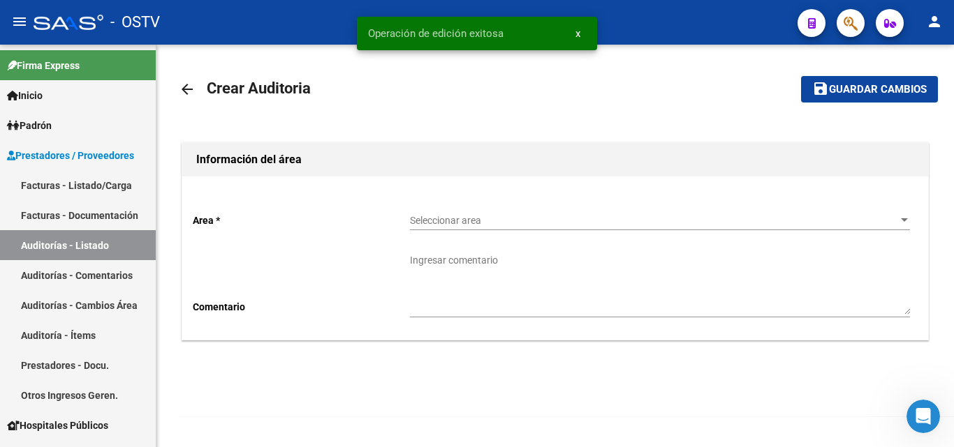
click at [524, 222] on span "Seleccionar area" at bounding box center [653, 221] width 487 height 12
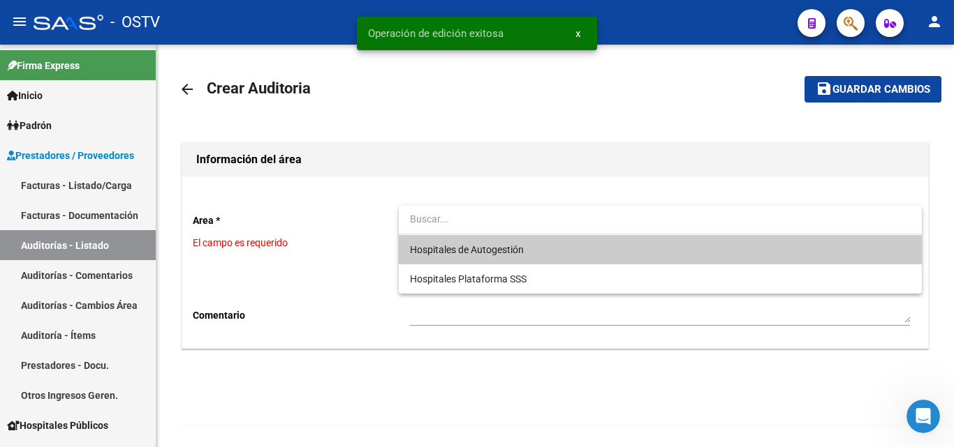
click at [476, 248] on span "Hospitales de Autogestión" at bounding box center [467, 249] width 114 height 11
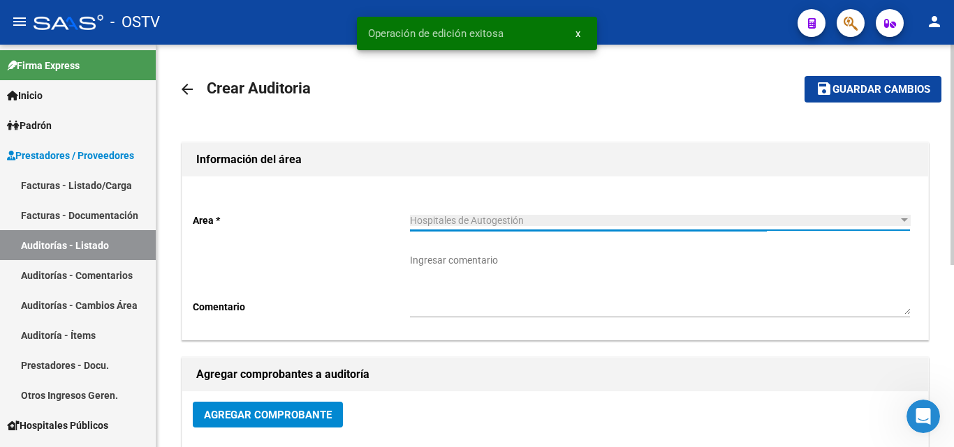
click at [281, 414] on span "Agregar Comprobante" at bounding box center [268, 415] width 128 height 13
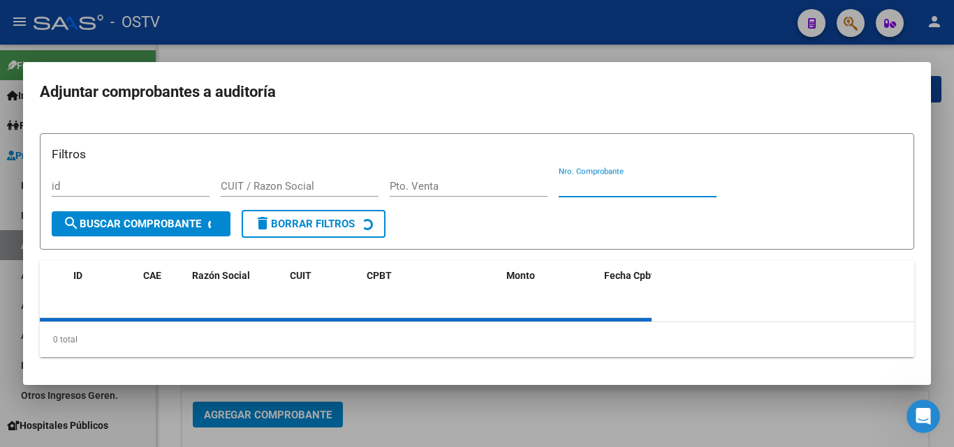
click at [601, 182] on div "Nro. Comprobante" at bounding box center [637, 193] width 158 height 34
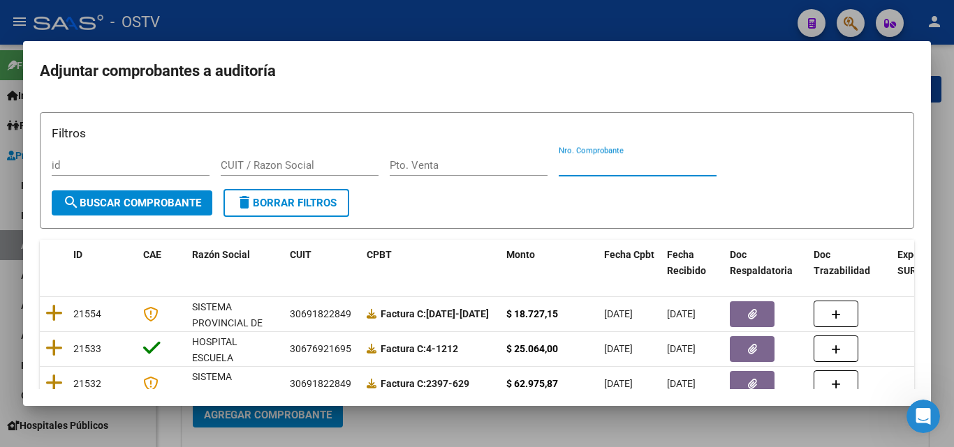
paste input "9976"
type input "9976"
click at [186, 200] on span "search Buscar Comprobante" at bounding box center [132, 203] width 138 height 13
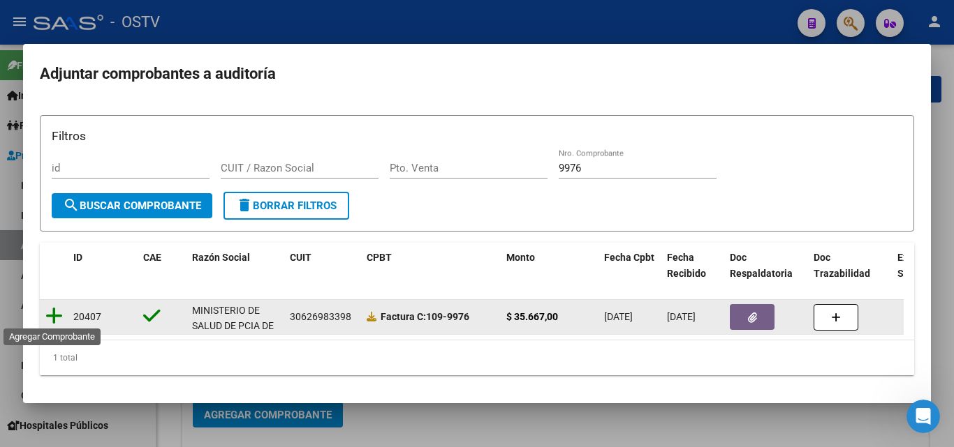
click at [55, 310] on icon at bounding box center [53, 316] width 17 height 20
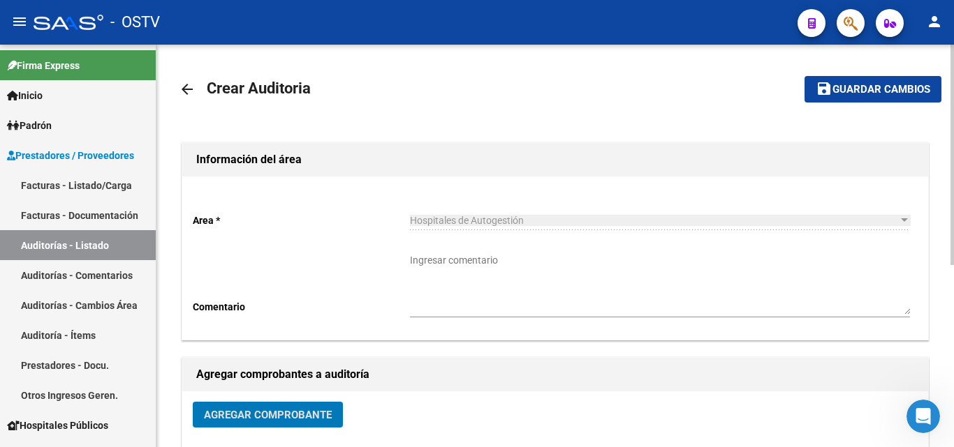
click at [853, 96] on button "save Guardar cambios" at bounding box center [872, 89] width 137 height 26
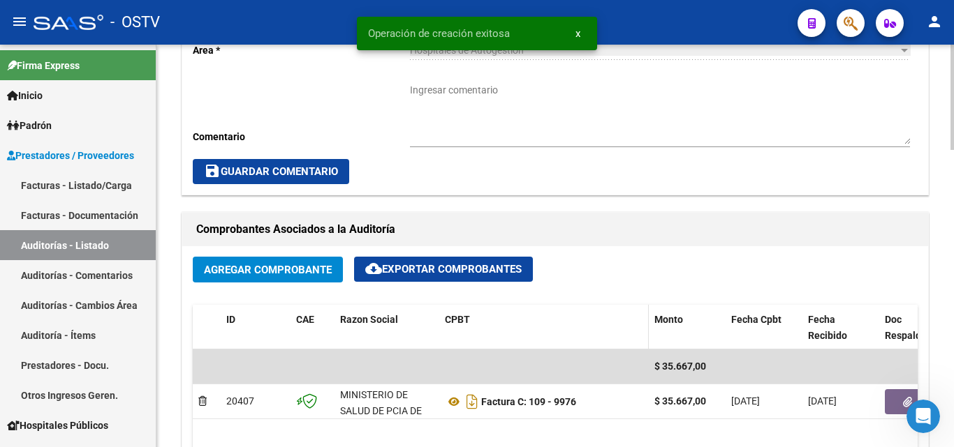
scroll to position [558, 0]
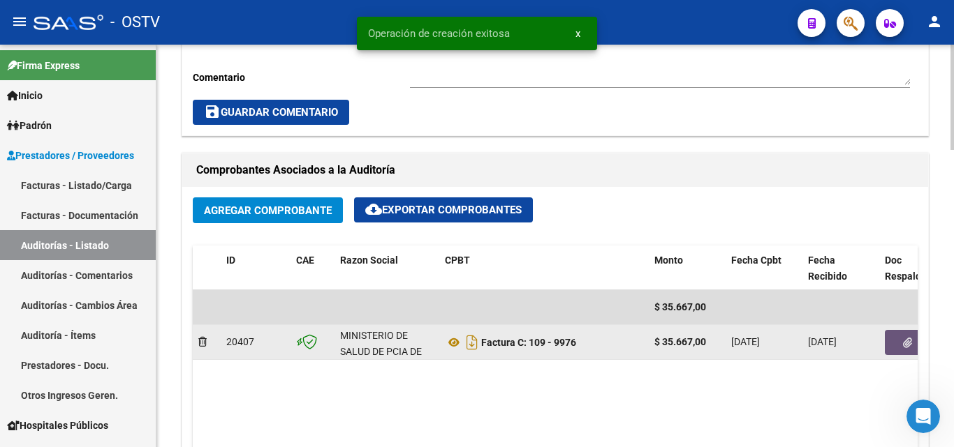
click at [891, 346] on button "button" at bounding box center [907, 342] width 45 height 25
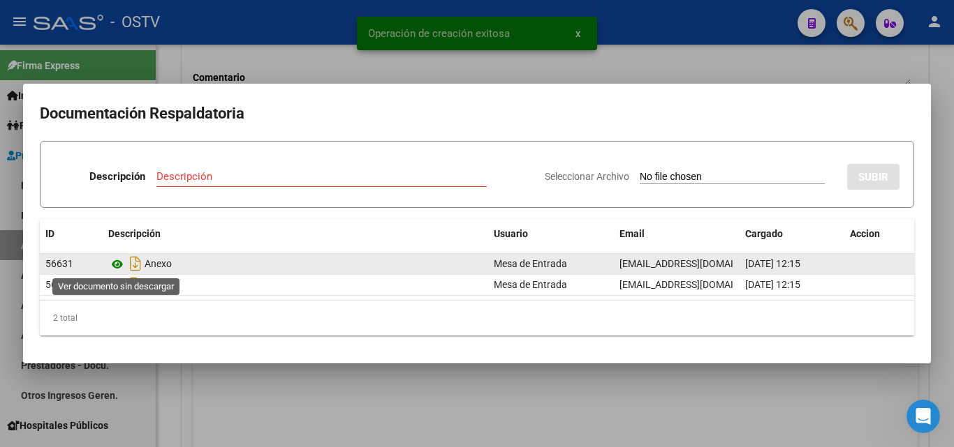
click at [124, 267] on icon at bounding box center [117, 264] width 18 height 17
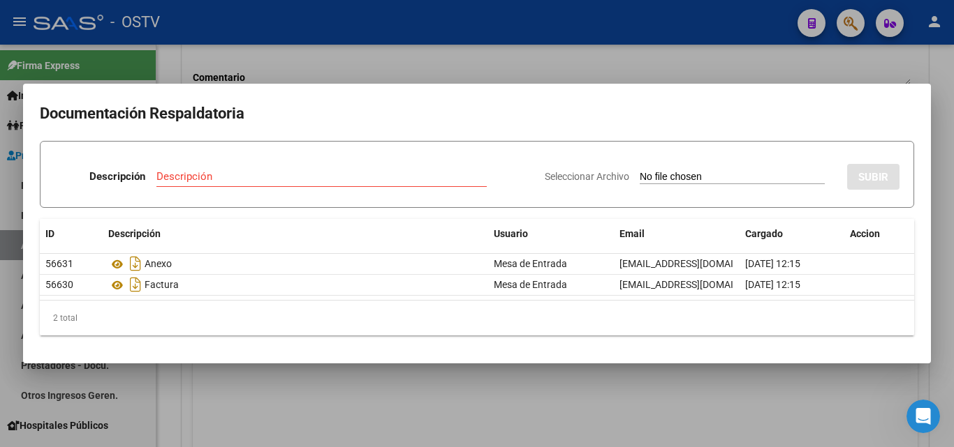
click at [305, 58] on div at bounding box center [477, 223] width 954 height 447
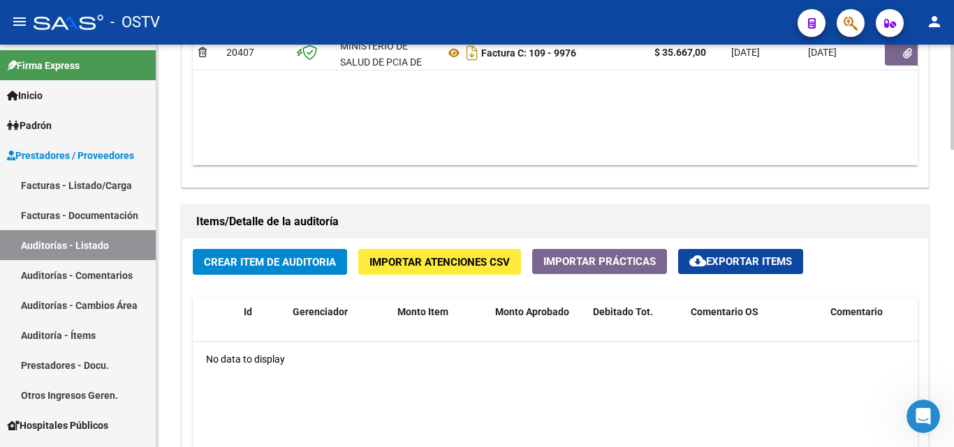
scroll to position [977, 0]
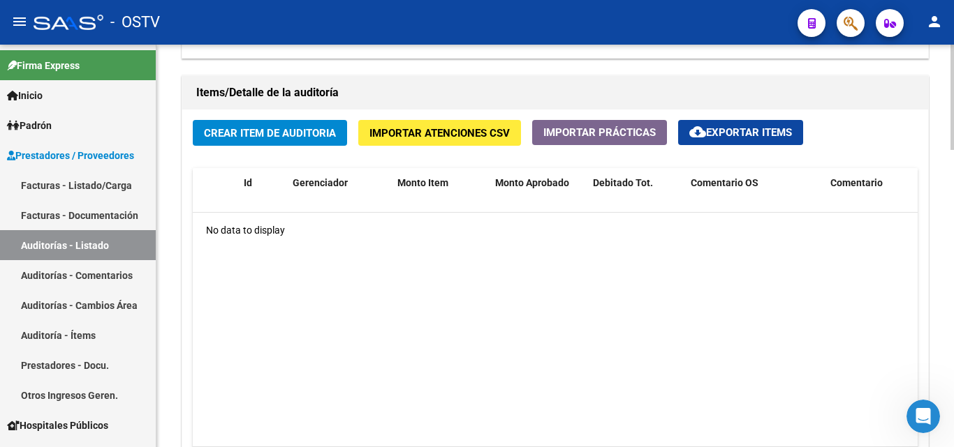
click at [275, 138] on span "Crear Item de Auditoria" at bounding box center [270, 133] width 132 height 13
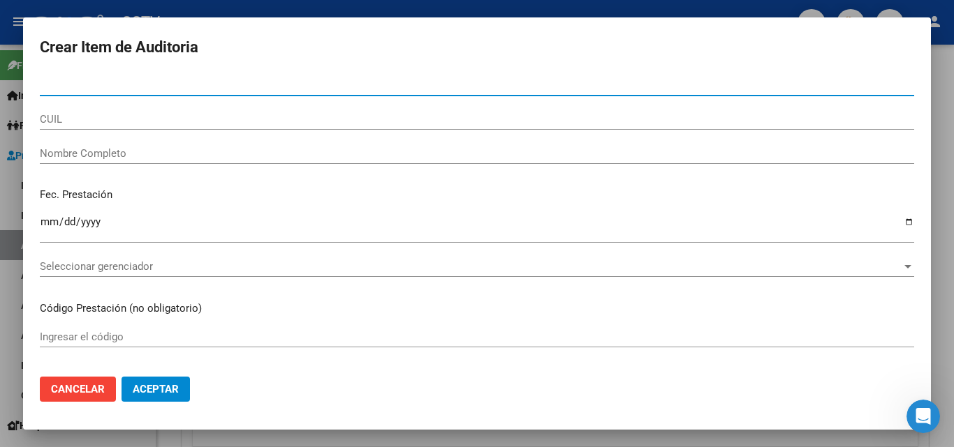
paste input "54296030"
type input "54296030"
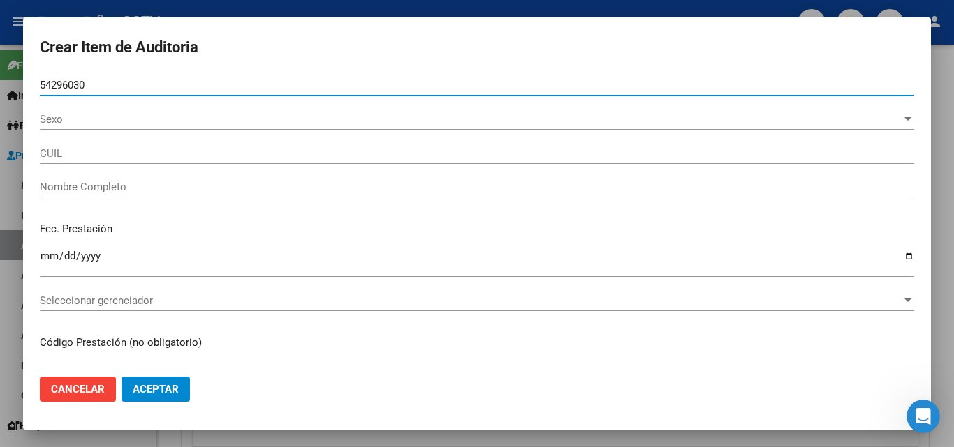
type input "20542960303"
type input "[PERSON_NAME]"
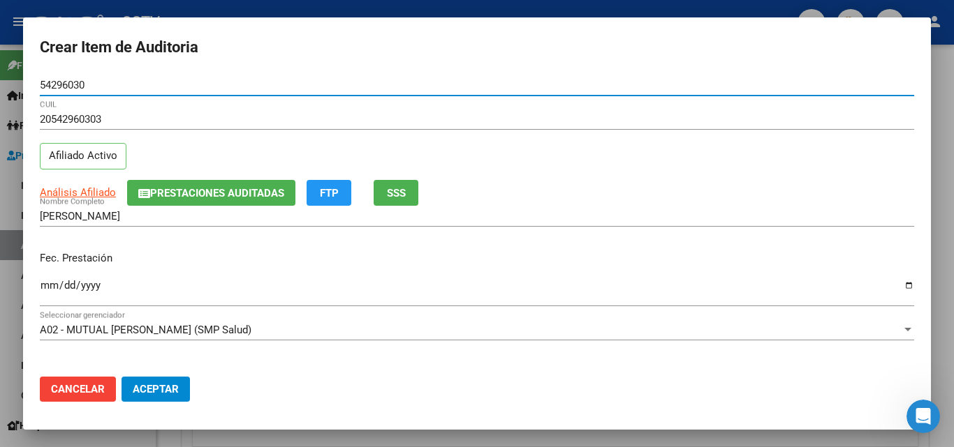
type input "54296030"
click at [47, 282] on input "Ingresar la fecha" at bounding box center [477, 291] width 874 height 22
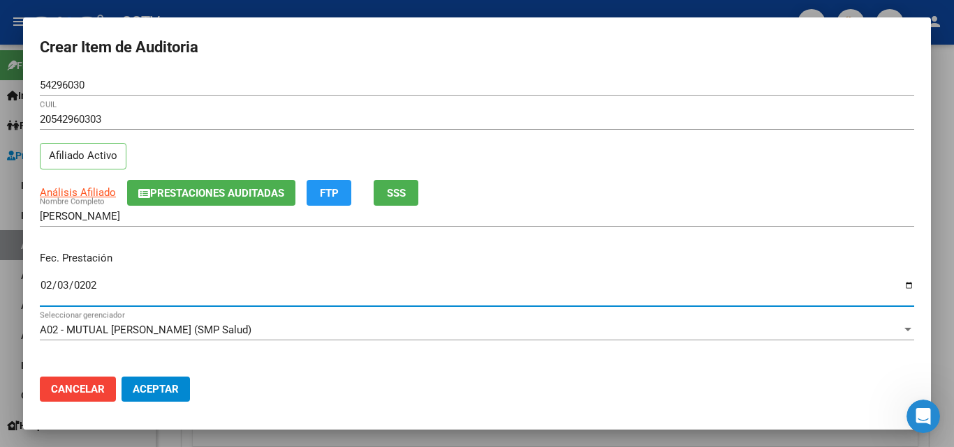
type input "[DATE]"
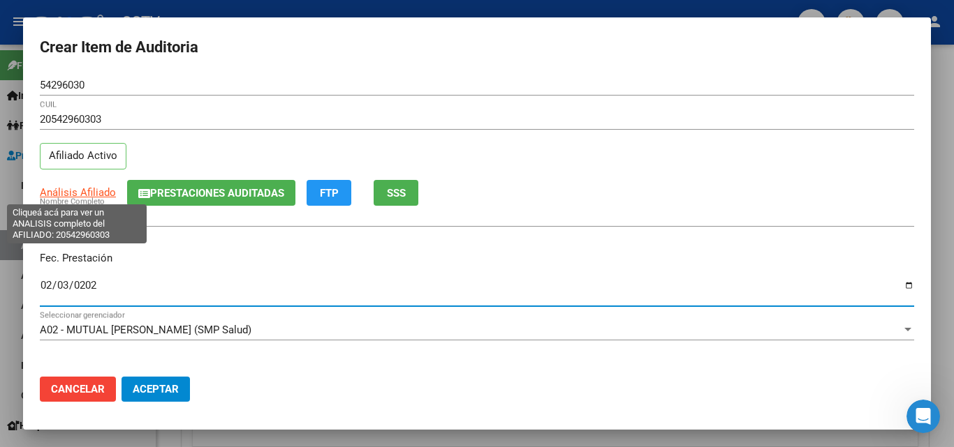
click at [87, 191] on span "Análisis Afiliado" at bounding box center [78, 192] width 76 height 13
type textarea "20542960303"
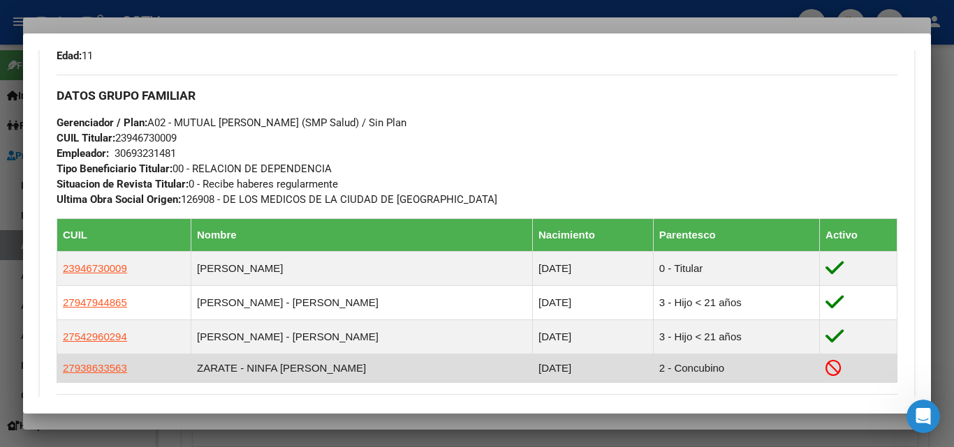
scroll to position [881, 0]
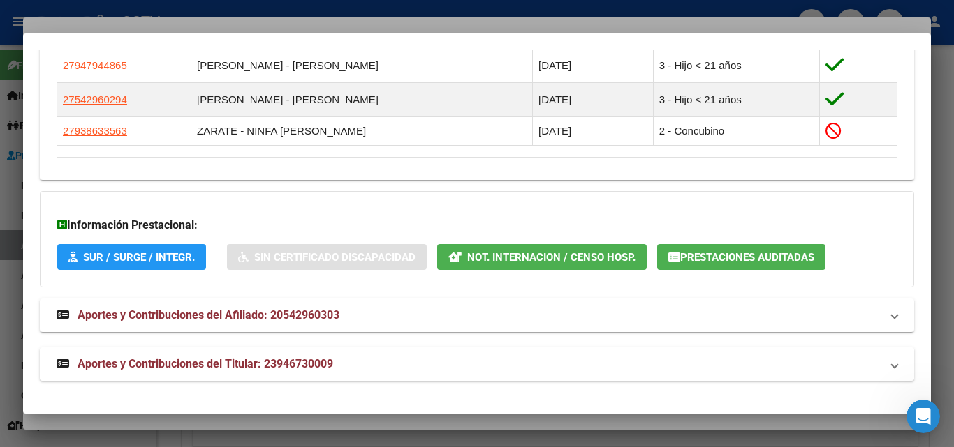
click at [288, 359] on span "Aportes y Contribuciones del Titular: 23946730009" at bounding box center [205, 363] width 256 height 13
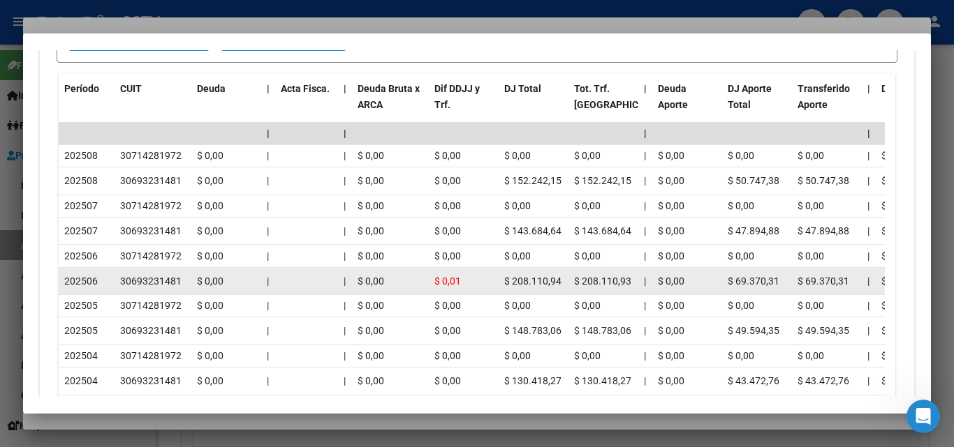
scroll to position [1509, 0]
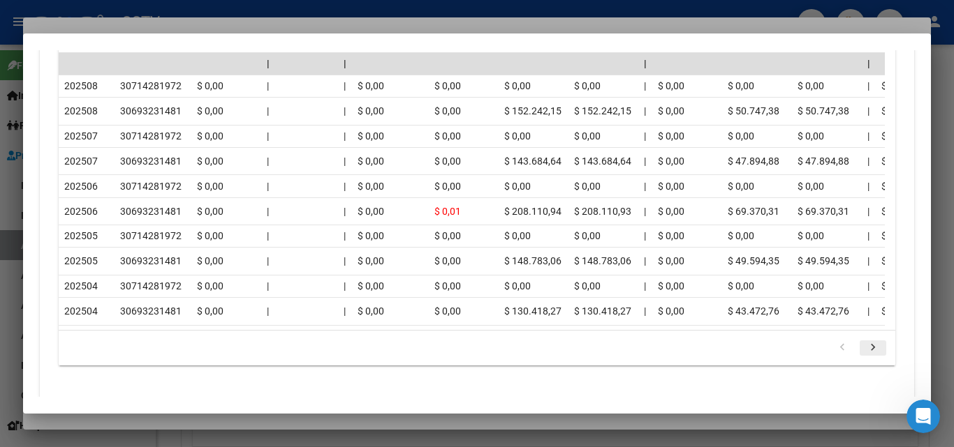
click at [864, 358] on icon "go to next page" at bounding box center [873, 349] width 18 height 17
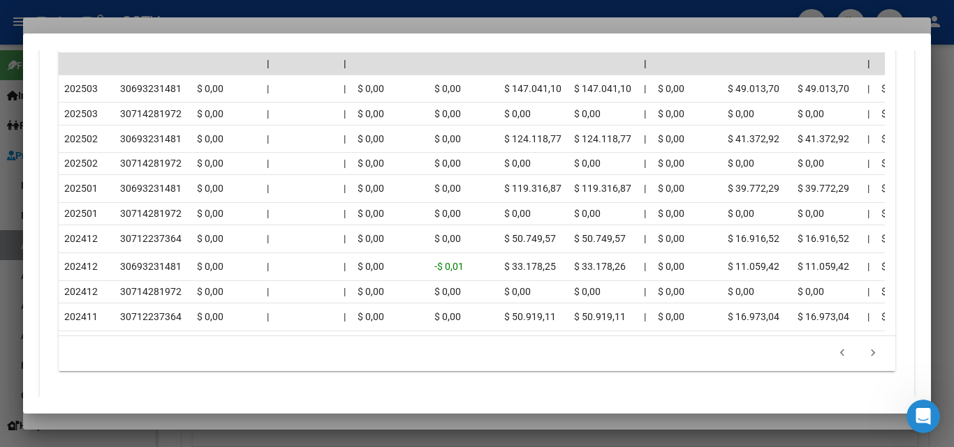
click at [223, 422] on div at bounding box center [477, 223] width 954 height 447
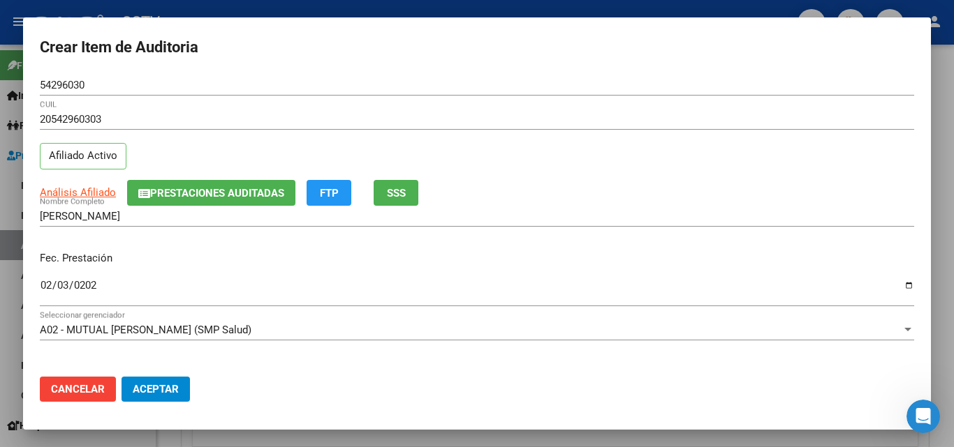
click at [88, 278] on div "[DATE] Ingresar la fecha" at bounding box center [477, 291] width 874 height 30
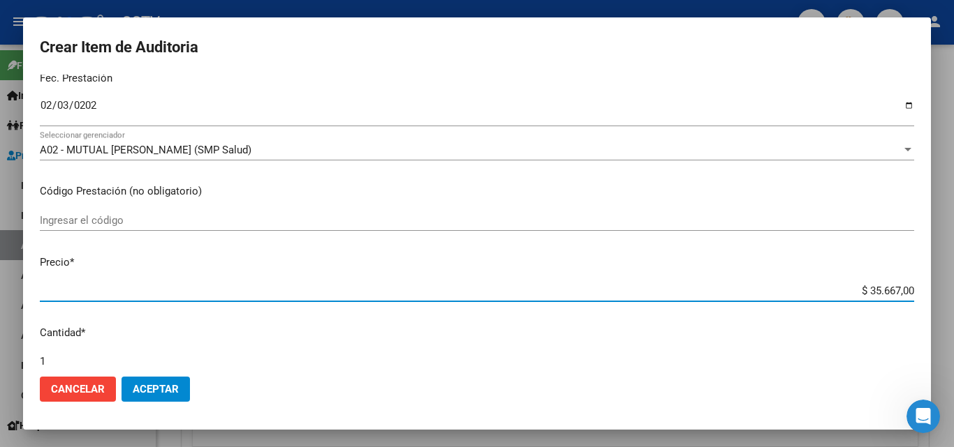
type input "$ 0,01"
type input "$ 0,11"
type input "$ 1,18"
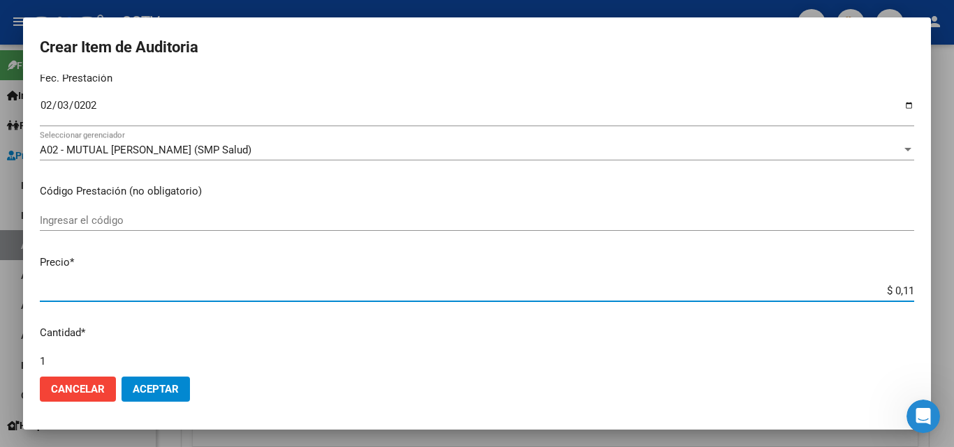
type input "$ 1,18"
type input "$ 11,88"
type input "$ 118,89"
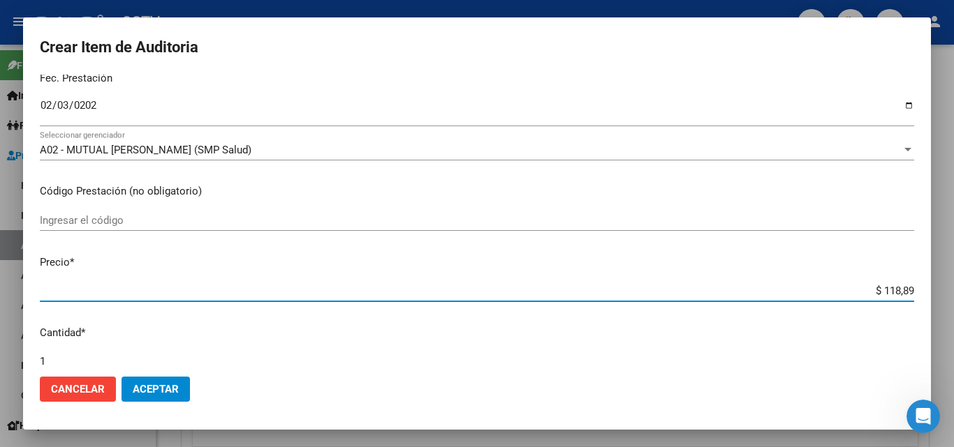
type input "$ 1.188,90"
type input "$ 11.889,00"
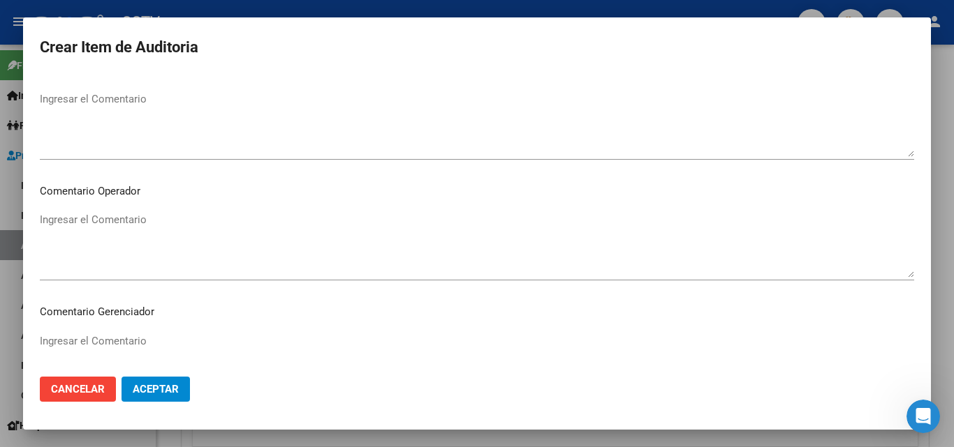
scroll to position [896, 0]
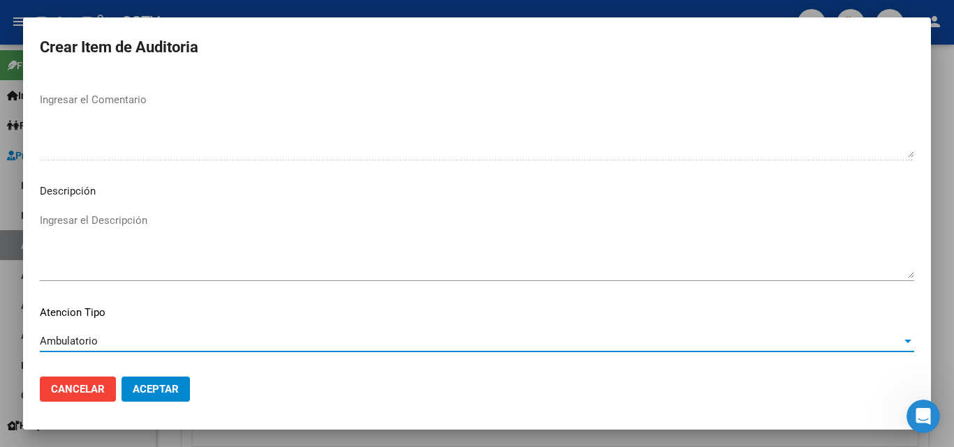
click at [161, 387] on span "Aceptar" at bounding box center [156, 389] width 46 height 13
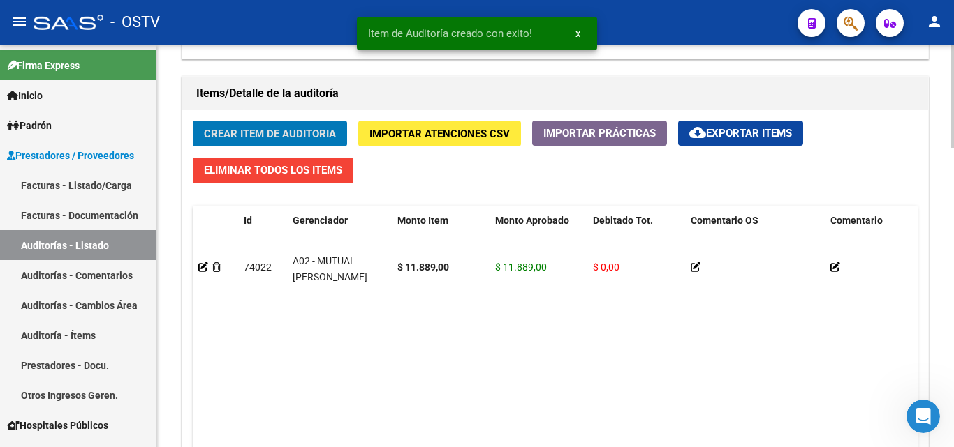
scroll to position [978, 0]
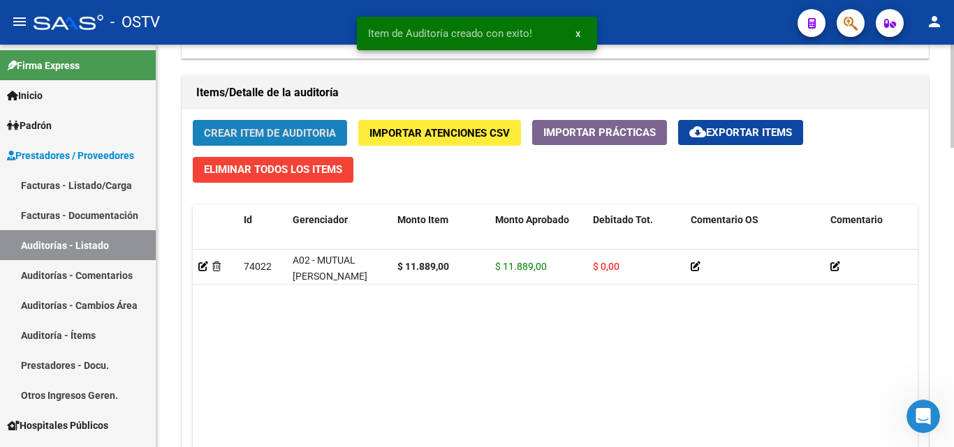
click at [253, 129] on span "Crear Item de Auditoria" at bounding box center [270, 133] width 132 height 13
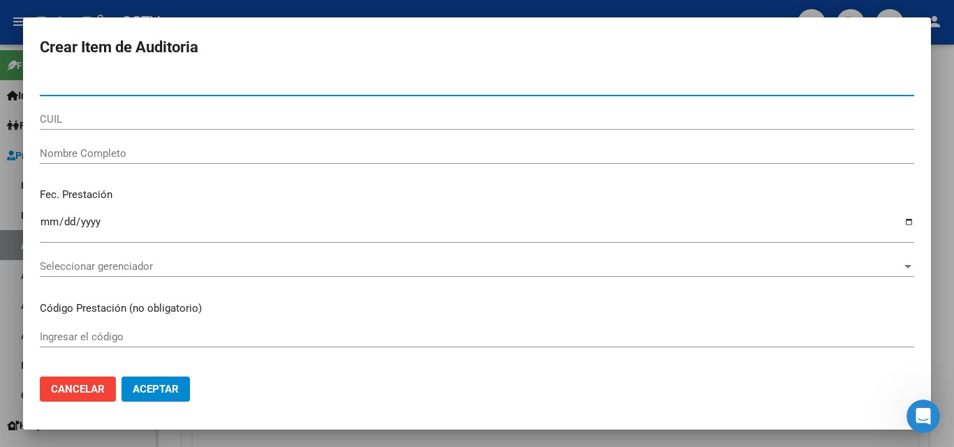
paste input "35723509"
type input "35723509"
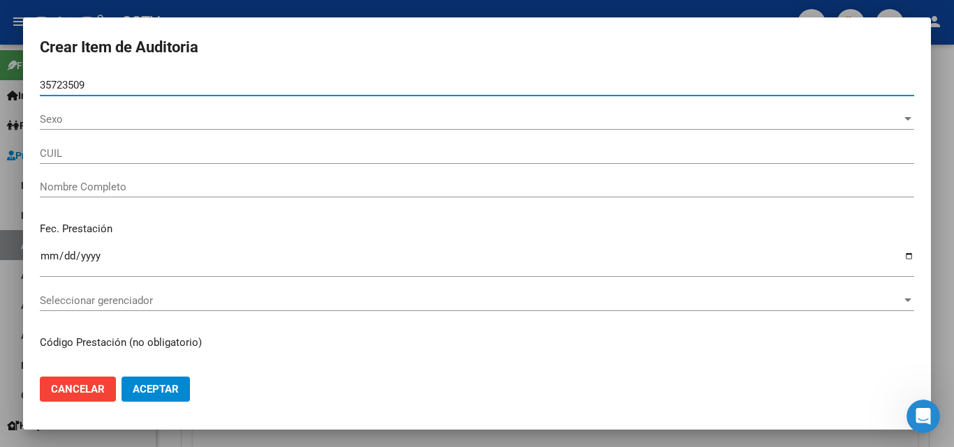
type input "24357235096"
type input "MEDINA [PERSON_NAME]"
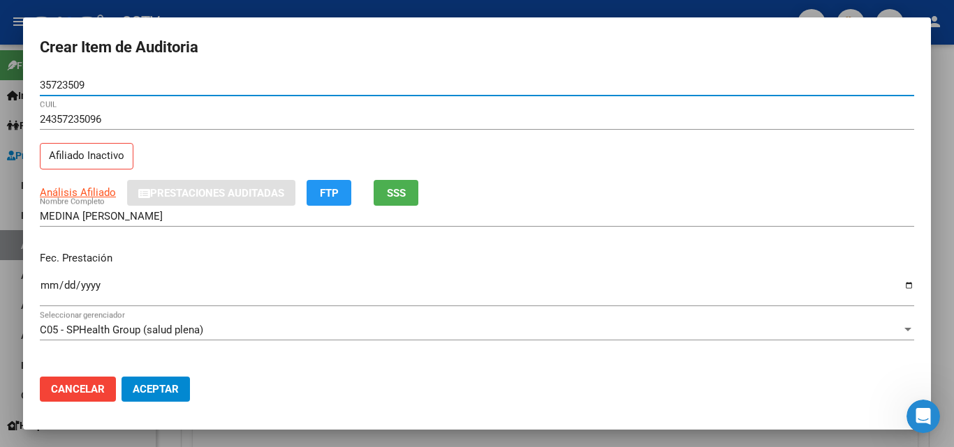
type input "35723509"
click at [49, 285] on input "Ingresar la fecha" at bounding box center [477, 291] width 874 height 22
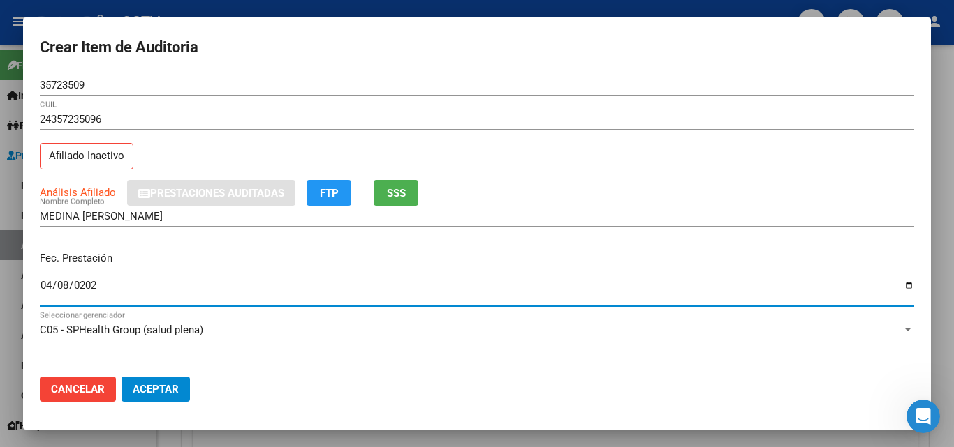
type input "[DATE]"
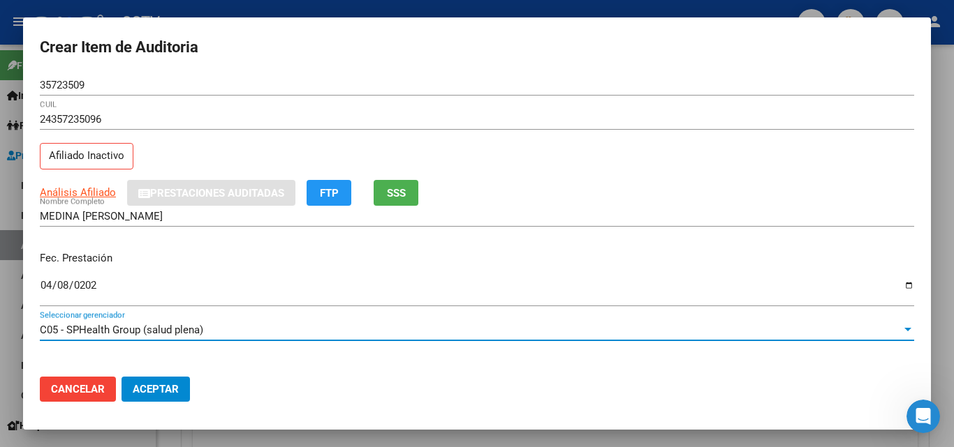
scroll to position [180, 0]
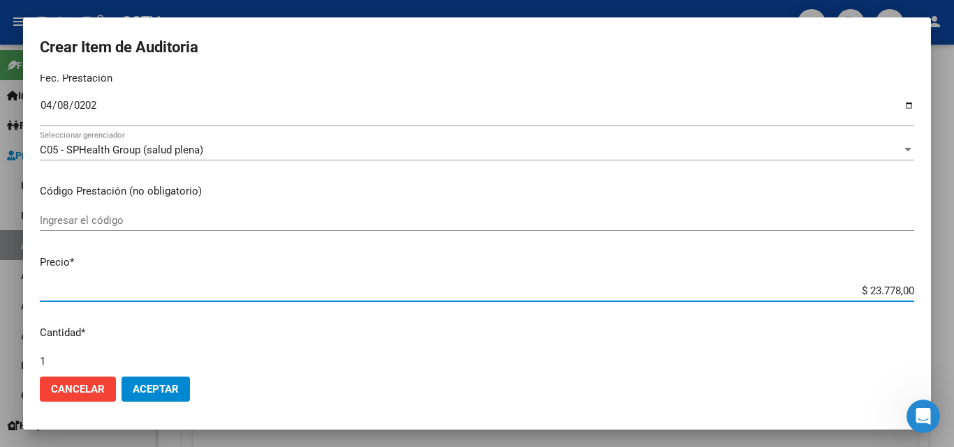
type input "$ 0,01"
type input "$ 0,11"
type input "$ 1,18"
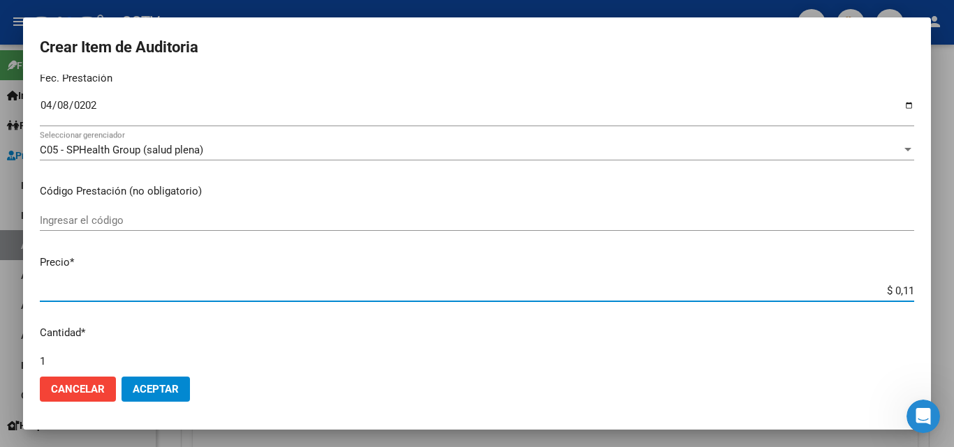
type input "$ 1,18"
type input "$ 11,88"
type input "$ 118,89"
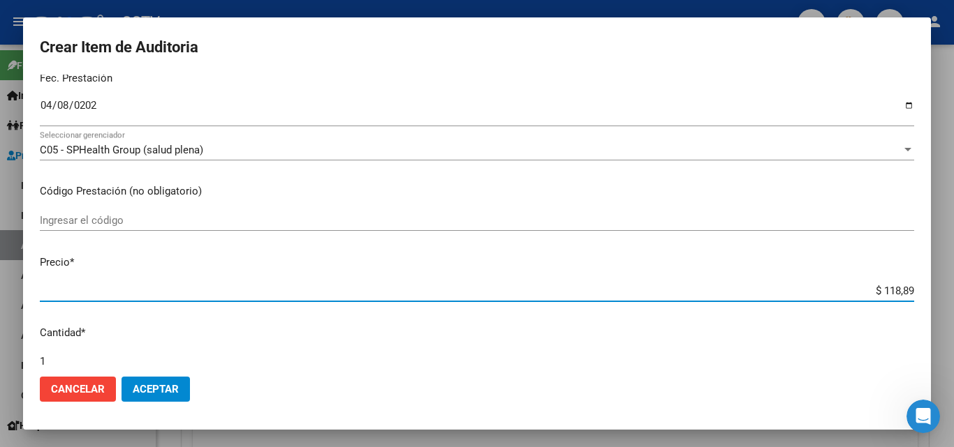
type input "$ 1.188,90"
type input "$ 11.889,00"
type input "$ 118.890,00"
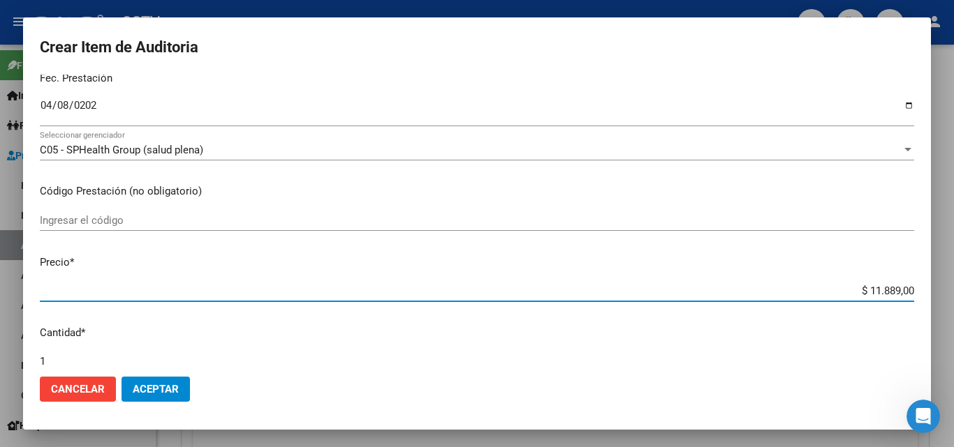
type input "$ 118.890,00"
type input "$ 11.889,00"
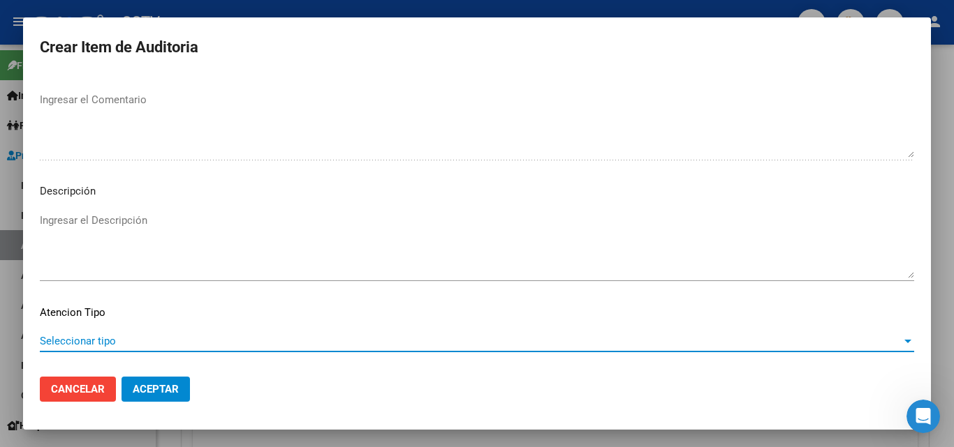
scroll to position [966, 0]
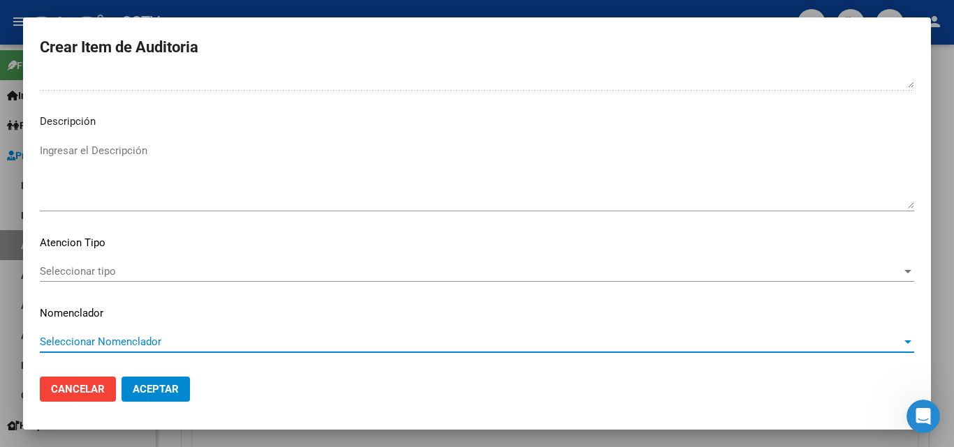
click at [72, 279] on div "Seleccionar tipo Seleccionar tipo" at bounding box center [477, 271] width 874 height 21
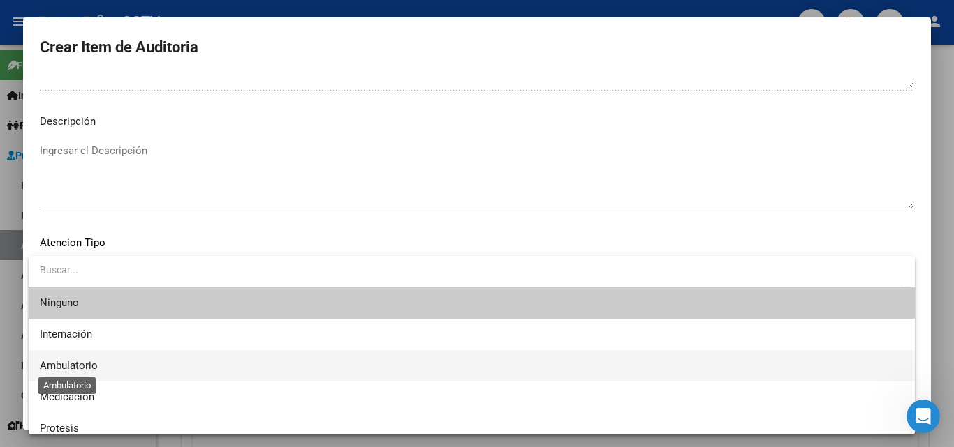
click at [89, 371] on span "Ambulatorio" at bounding box center [69, 366] width 58 height 13
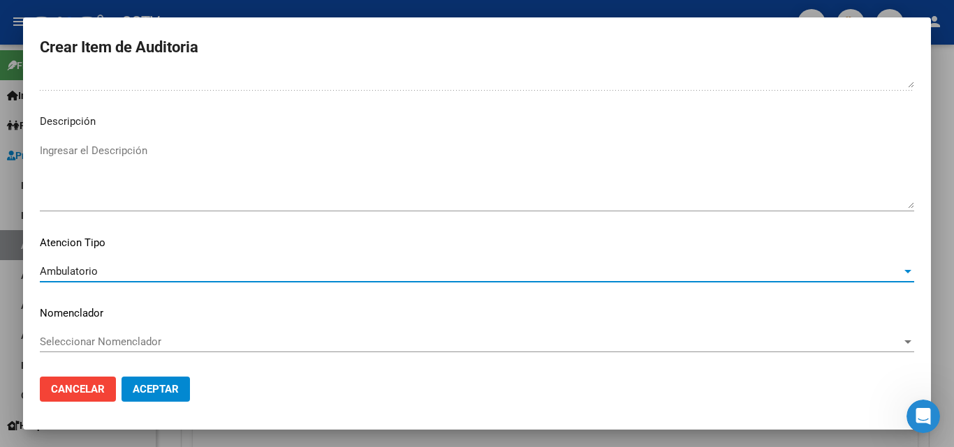
click at [136, 393] on span "Aceptar" at bounding box center [156, 389] width 46 height 13
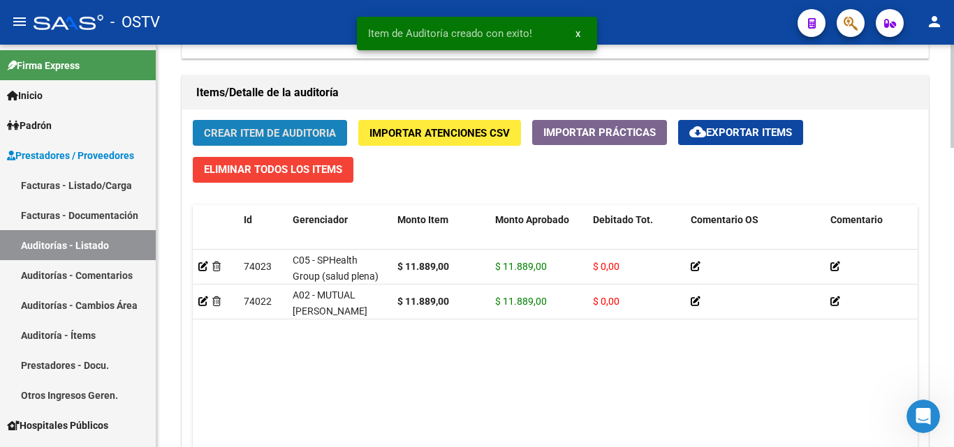
click at [234, 137] on span "Crear Item de Auditoria" at bounding box center [270, 133] width 132 height 13
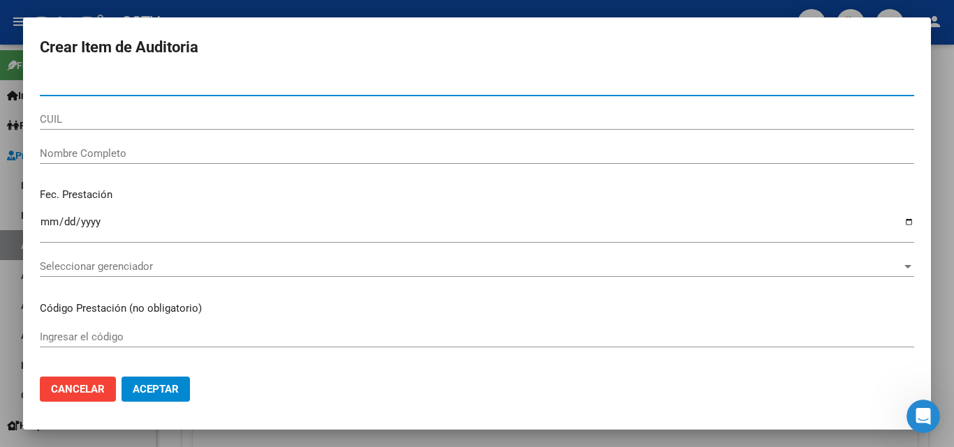
paste input "94819097"
type input "94819097"
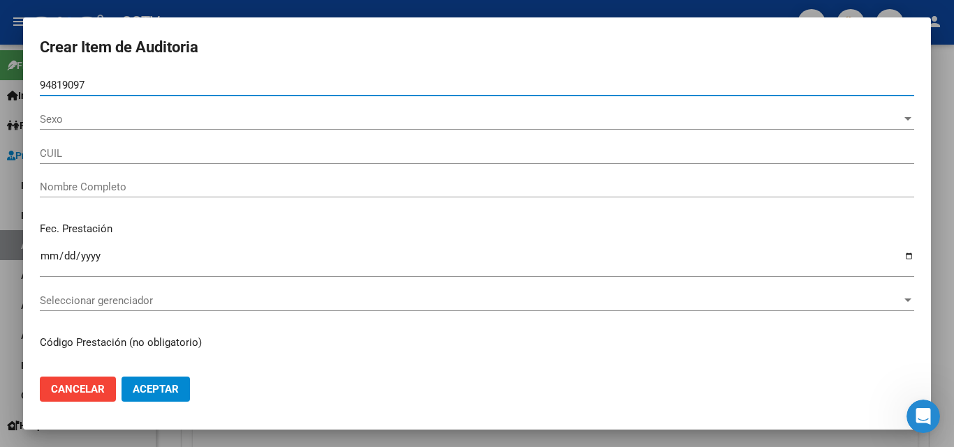
type input "23948190974"
type input "[PERSON_NAME]"
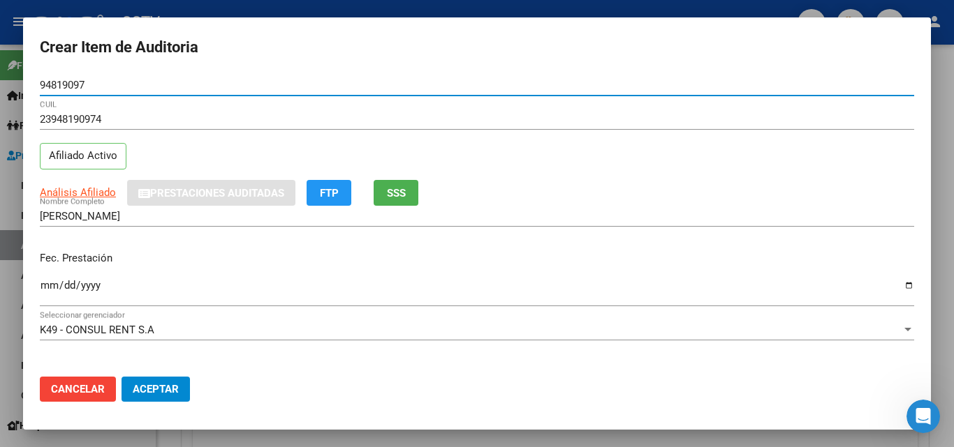
type input "94819097"
click at [50, 282] on input "Ingresar la fecha" at bounding box center [477, 291] width 874 height 22
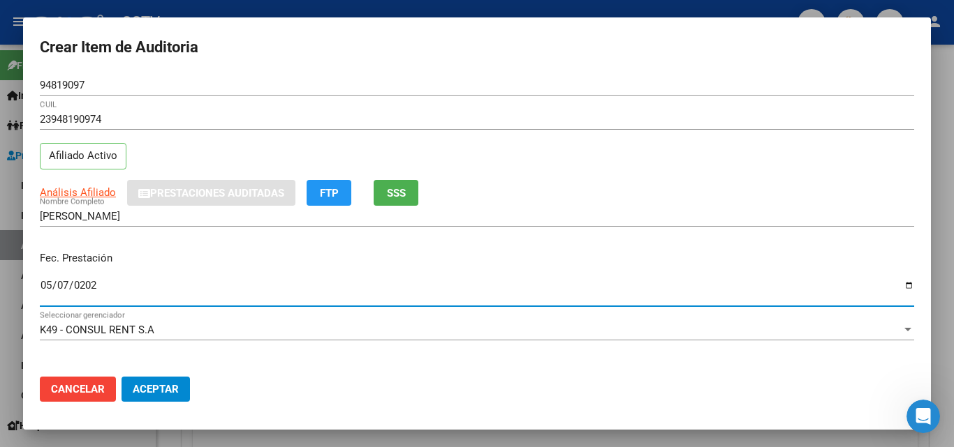
type input "[DATE]"
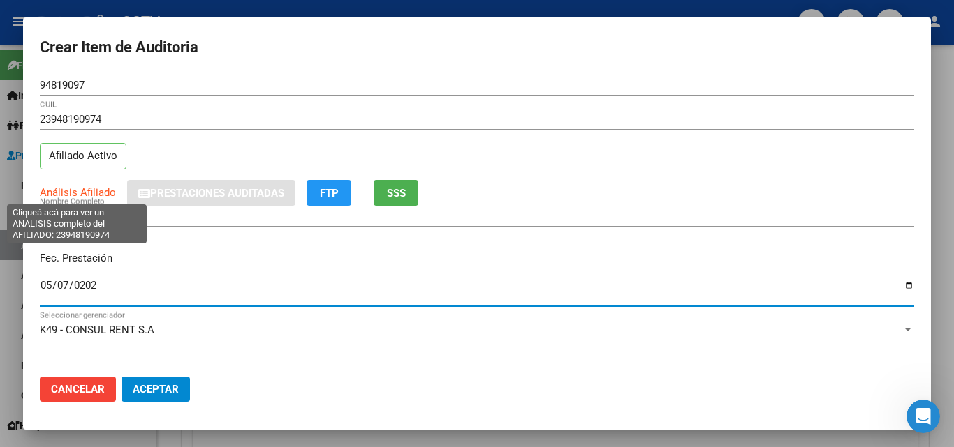
click at [93, 197] on span "Análisis Afiliado" at bounding box center [78, 192] width 76 height 13
type textarea "23948190974"
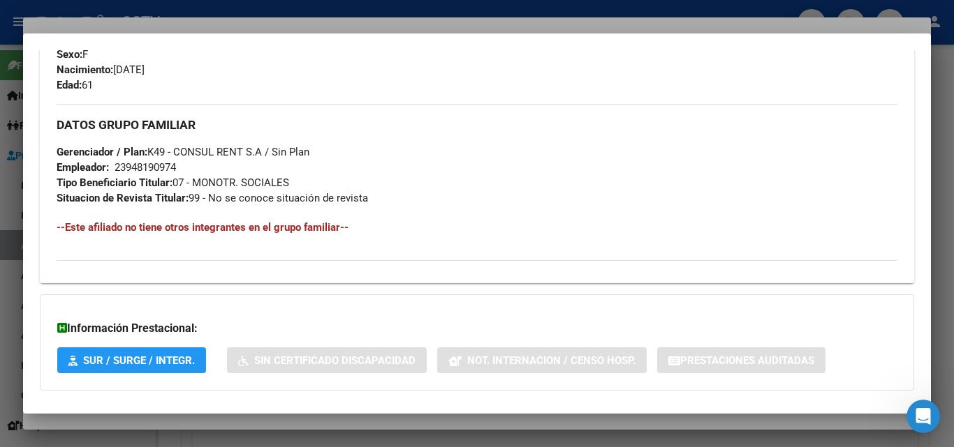
scroll to position [684, 0]
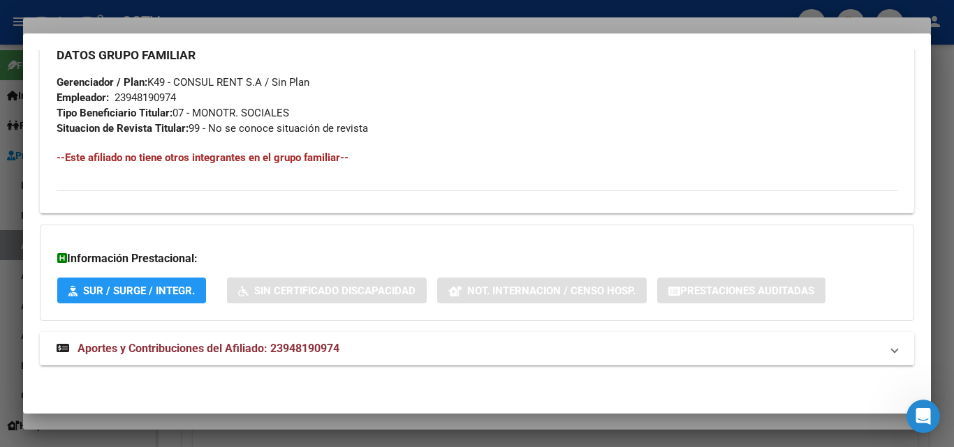
click at [191, 344] on span "Aportes y Contribuciones del Afiliado: 23948190974" at bounding box center [208, 348] width 262 height 13
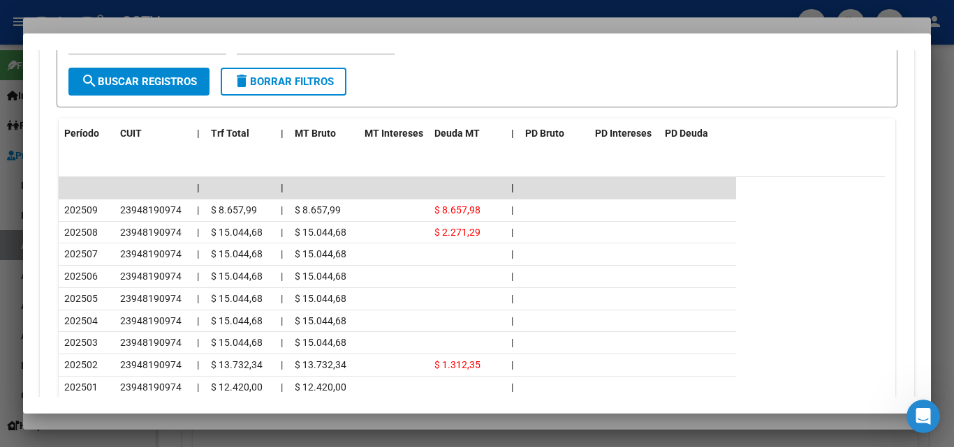
scroll to position [1184, 0]
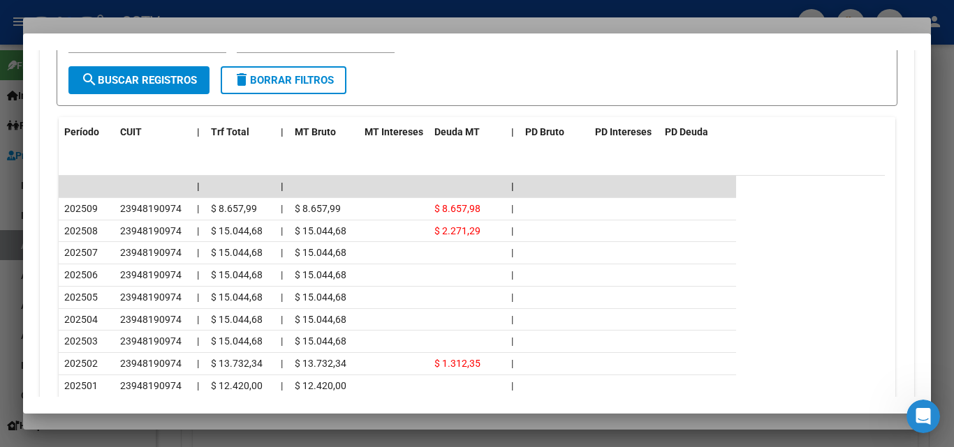
click at [191, 422] on div at bounding box center [477, 223] width 954 height 447
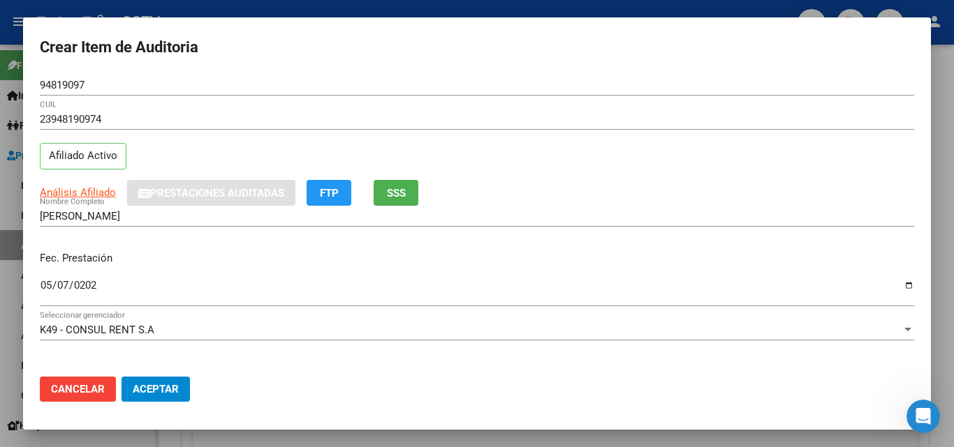
click at [88, 286] on input "[DATE]" at bounding box center [477, 291] width 874 height 22
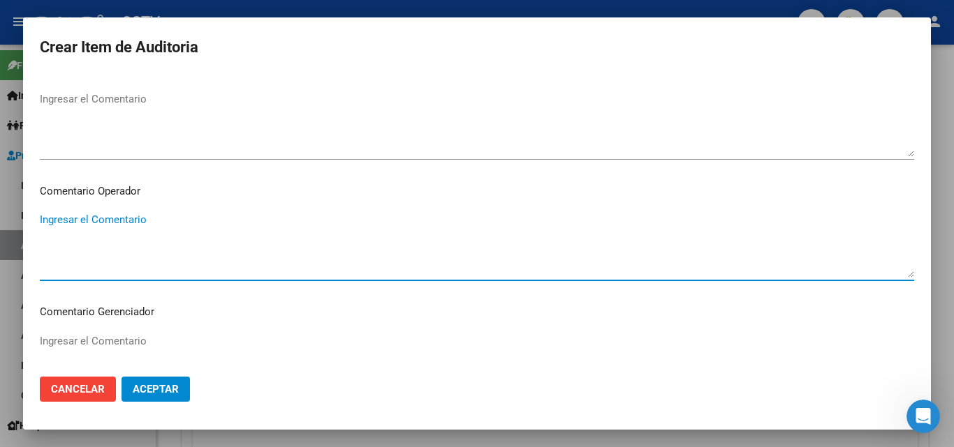
scroll to position [896, 0]
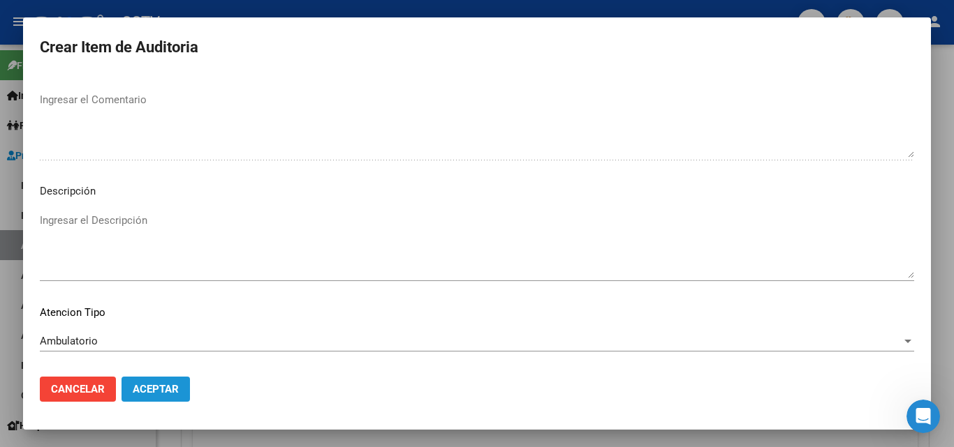
click at [140, 378] on button "Aceptar" at bounding box center [155, 389] width 68 height 25
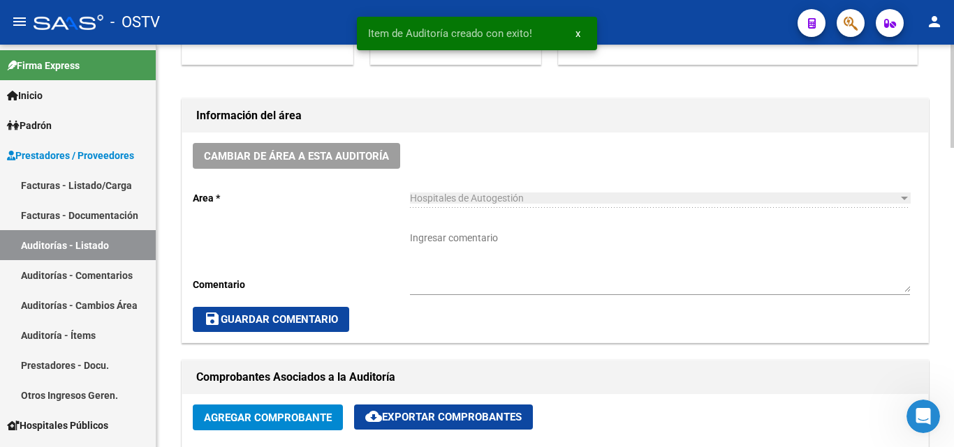
scroll to position [350, 0]
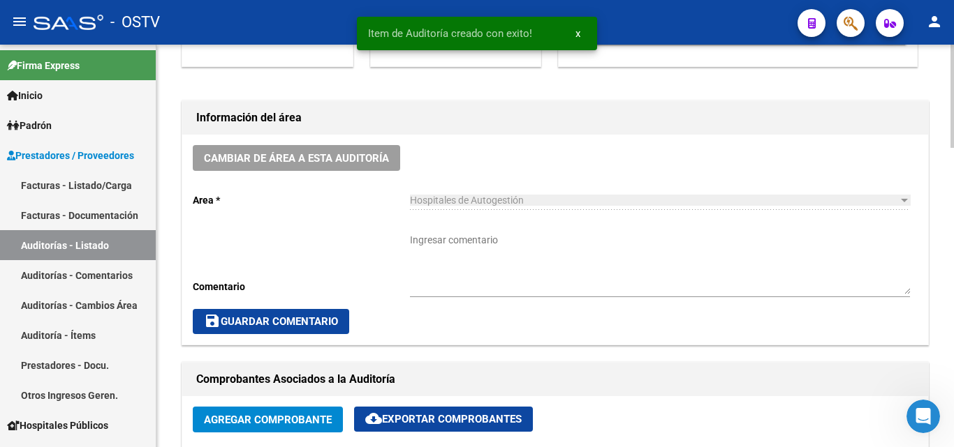
click at [431, 247] on textarea "Ingresar comentario" at bounding box center [660, 263] width 500 height 61
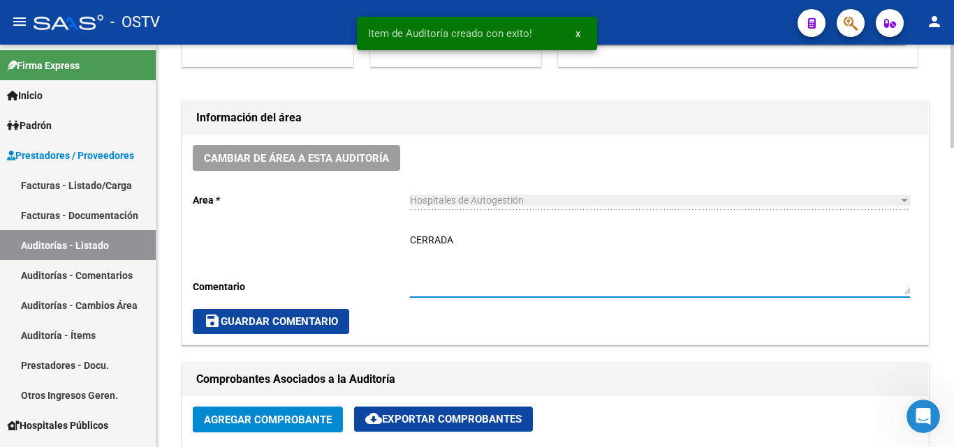
type textarea "CERRADA"
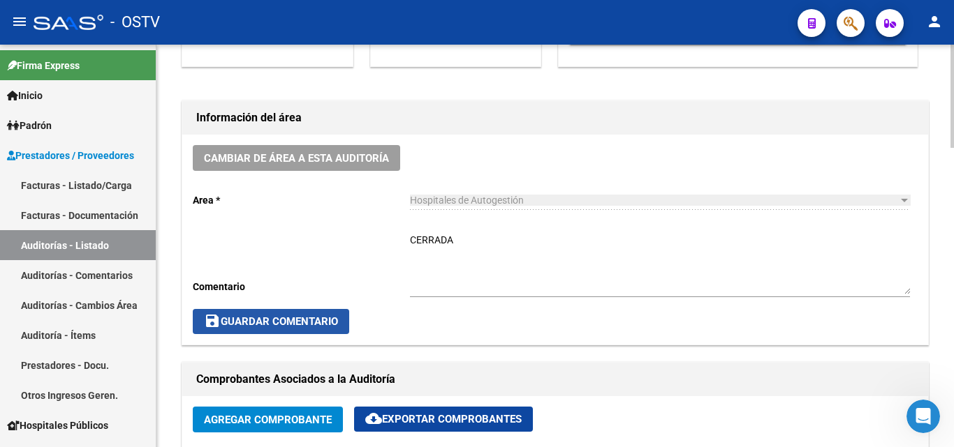
click at [269, 326] on span "save Guardar Comentario" at bounding box center [271, 322] width 134 height 13
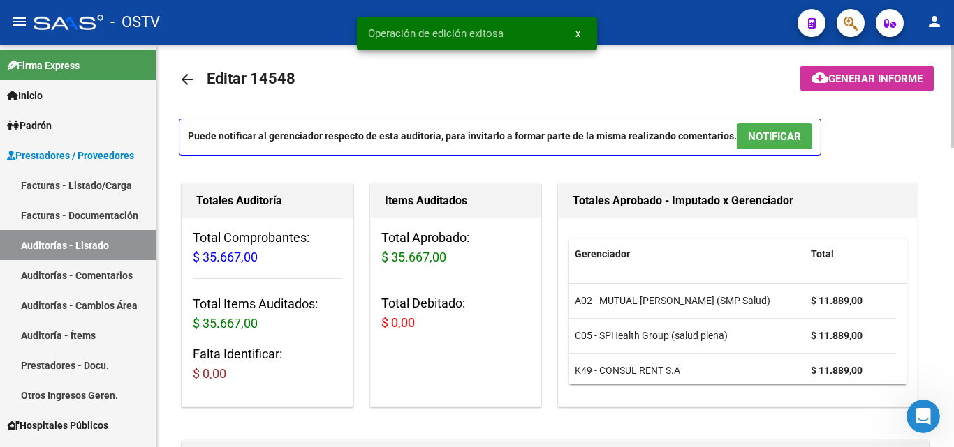
scroll to position [0, 0]
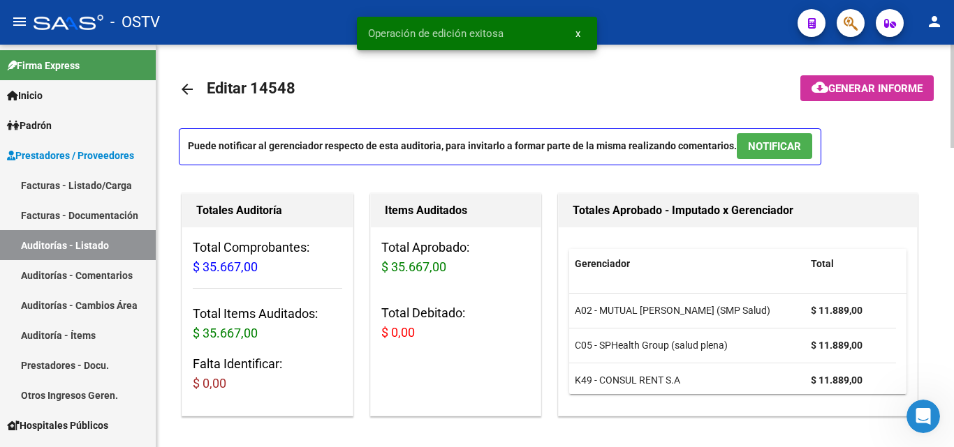
click at [188, 92] on mat-icon "arrow_back" at bounding box center [187, 89] width 17 height 17
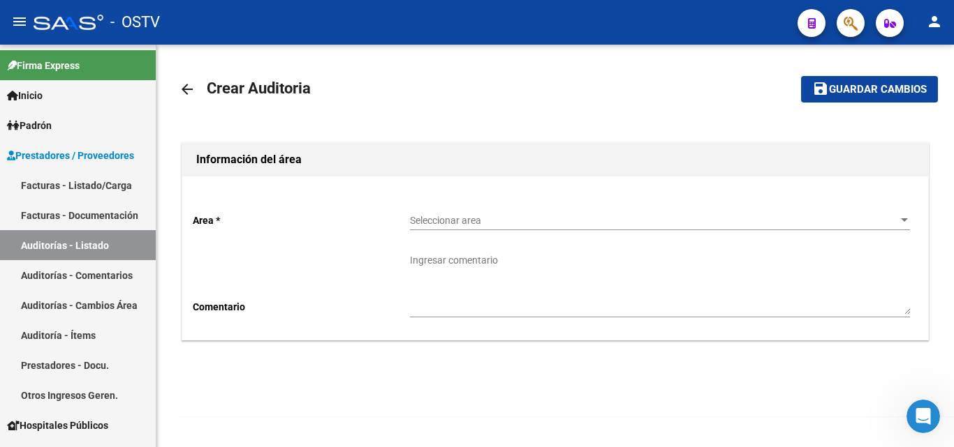
click at [492, 221] on span "Seleccionar area" at bounding box center [653, 221] width 487 height 12
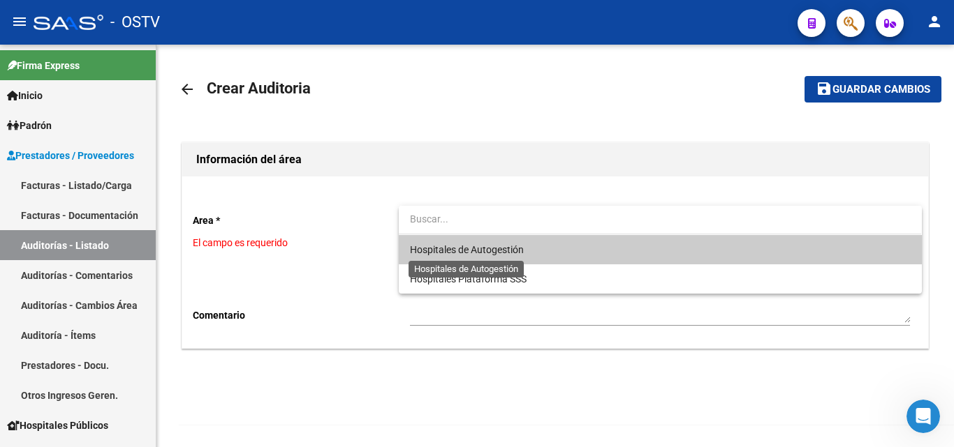
click at [480, 251] on span "Hospitales de Autogestión" at bounding box center [467, 249] width 114 height 11
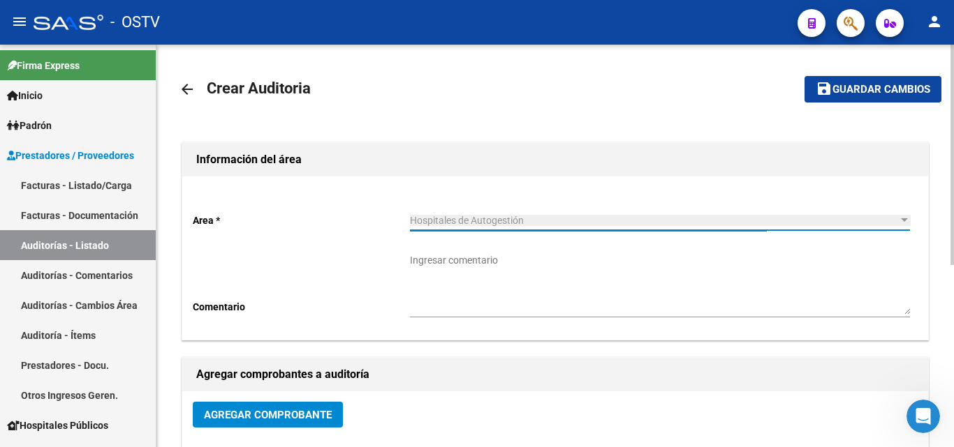
click at [254, 420] on span "Agregar Comprobante" at bounding box center [268, 415] width 128 height 13
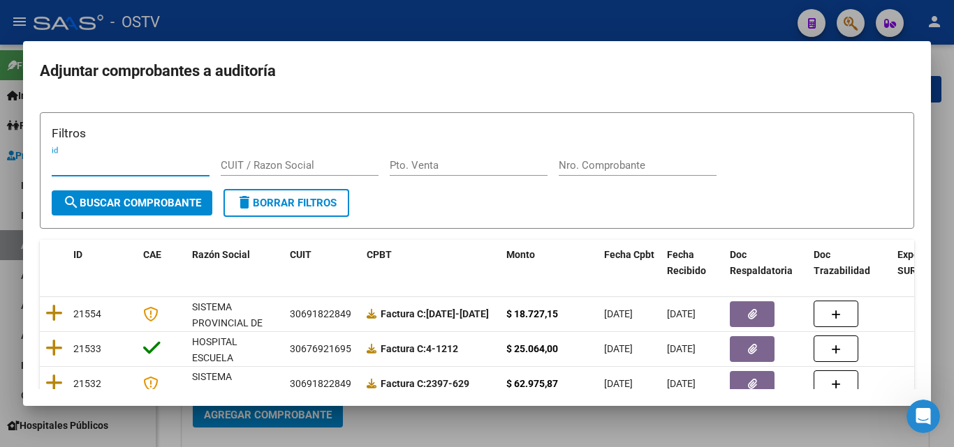
click at [574, 163] on input "Nro. Comprobante" at bounding box center [637, 165] width 158 height 13
paste input "7108"
type input "7108"
click at [140, 200] on span "search Buscar Comprobante" at bounding box center [132, 203] width 138 height 13
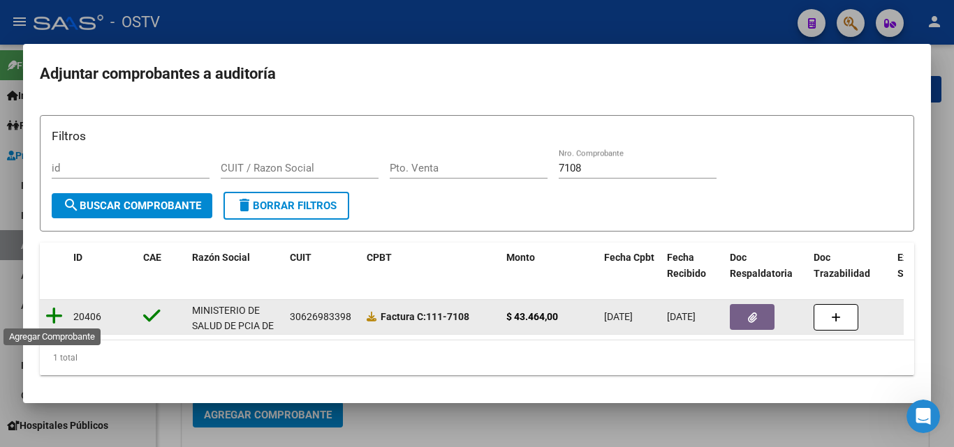
click at [60, 315] on icon at bounding box center [53, 316] width 17 height 20
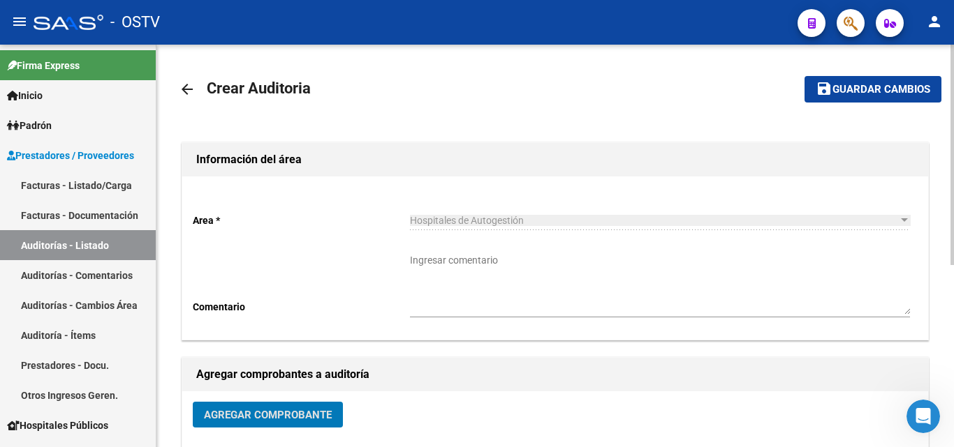
drag, startPoint x: 859, startPoint y: 95, endPoint x: 817, endPoint y: 101, distance: 43.0
click at [859, 94] on span "Guardar cambios" at bounding box center [881, 90] width 98 height 13
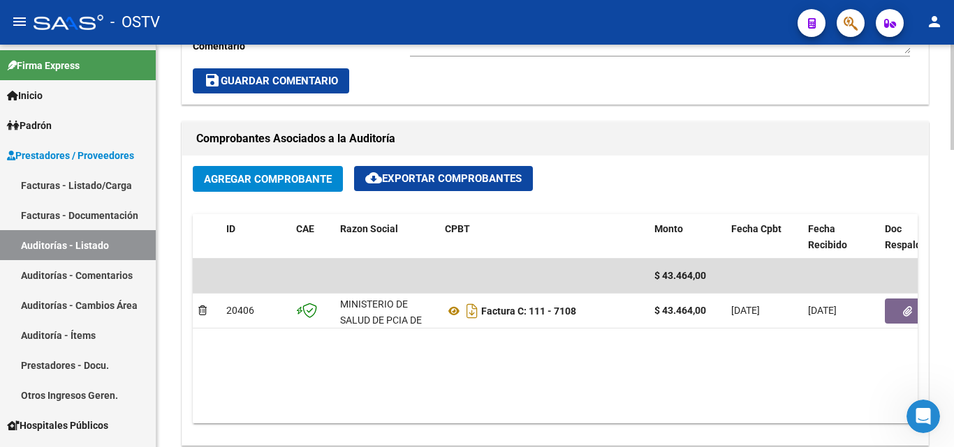
scroll to position [628, 0]
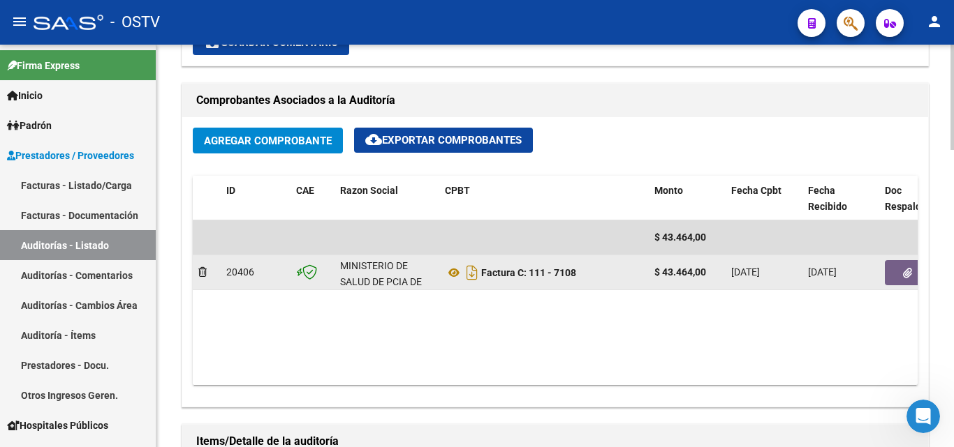
click at [894, 267] on button "button" at bounding box center [907, 272] width 45 height 25
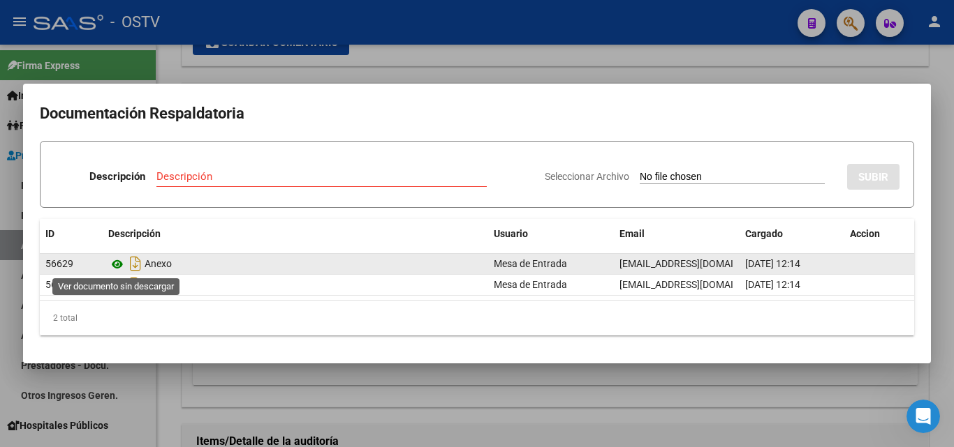
click at [119, 266] on icon at bounding box center [117, 264] width 18 height 17
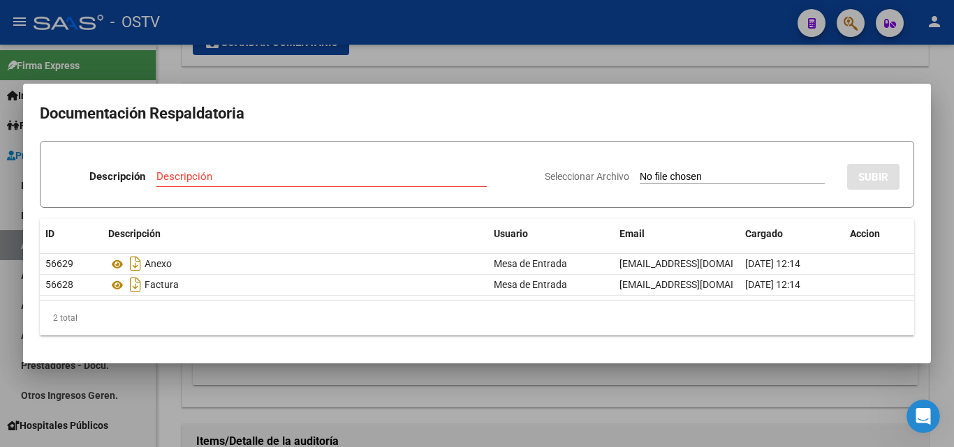
click at [279, 78] on div at bounding box center [477, 223] width 954 height 447
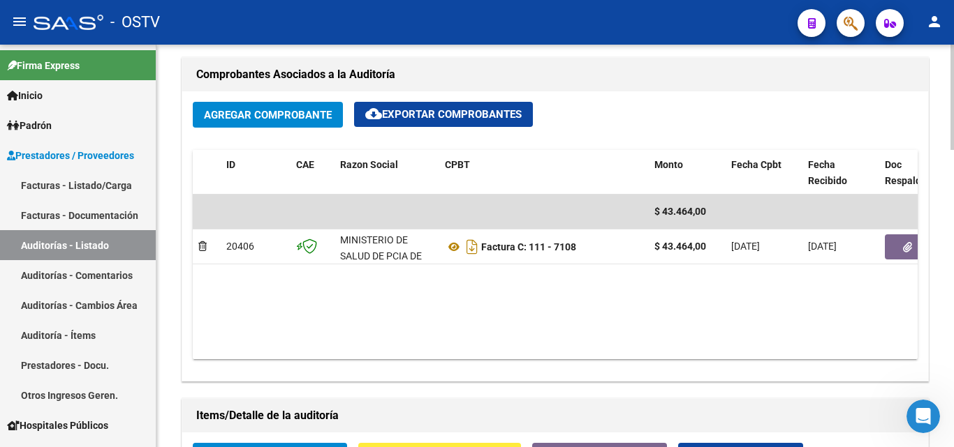
scroll to position [698, 0]
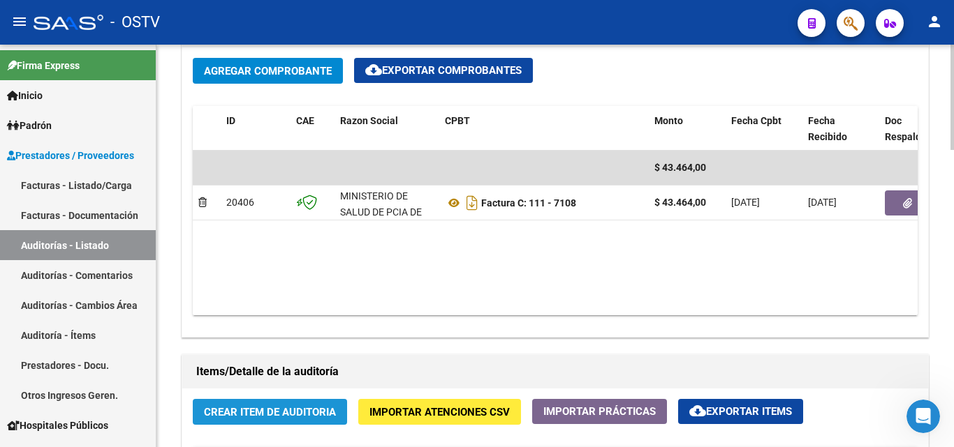
click at [237, 410] on span "Crear Item de Auditoria" at bounding box center [270, 412] width 132 height 13
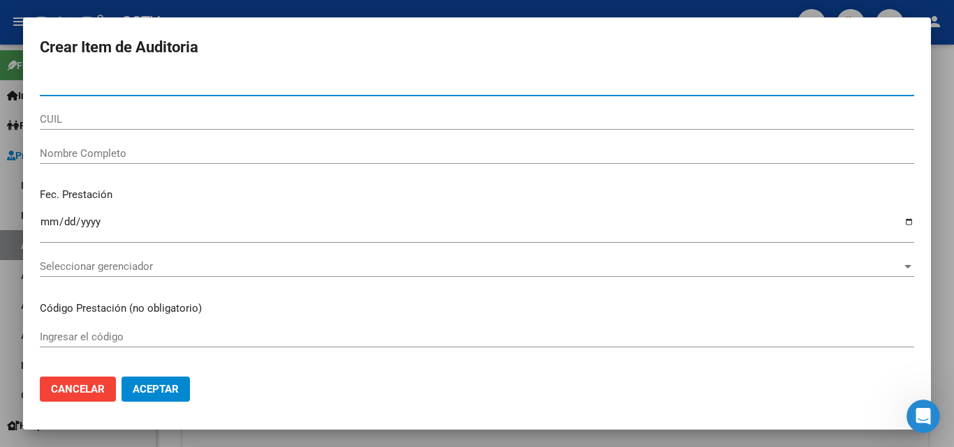
click at [646, 12] on div at bounding box center [477, 223] width 954 height 447
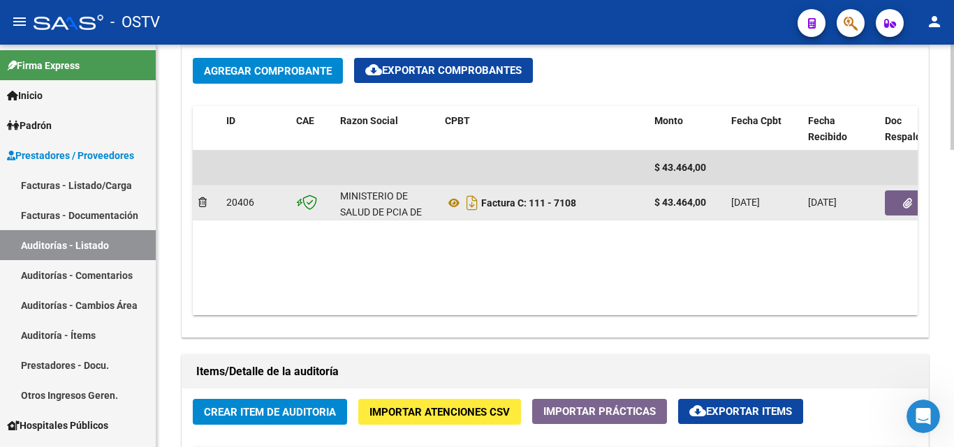
click at [893, 209] on button "button" at bounding box center [907, 203] width 45 height 25
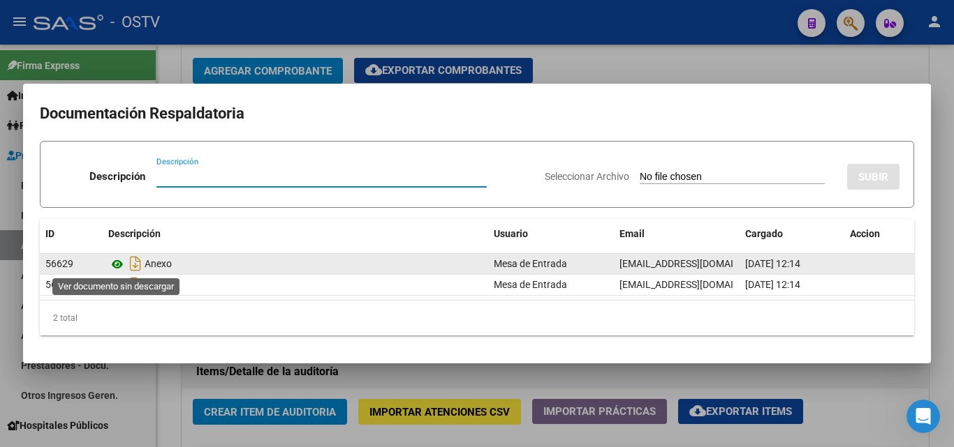
click at [115, 261] on icon at bounding box center [117, 264] width 18 height 17
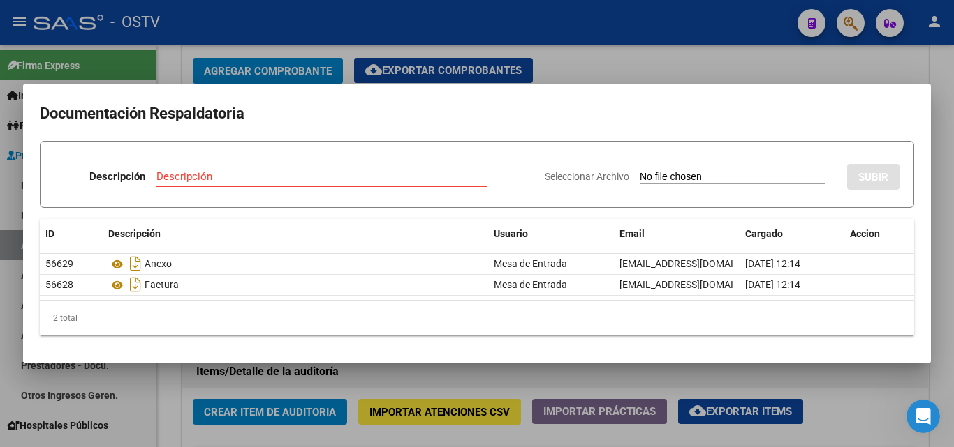
click at [686, 61] on div at bounding box center [477, 223] width 954 height 447
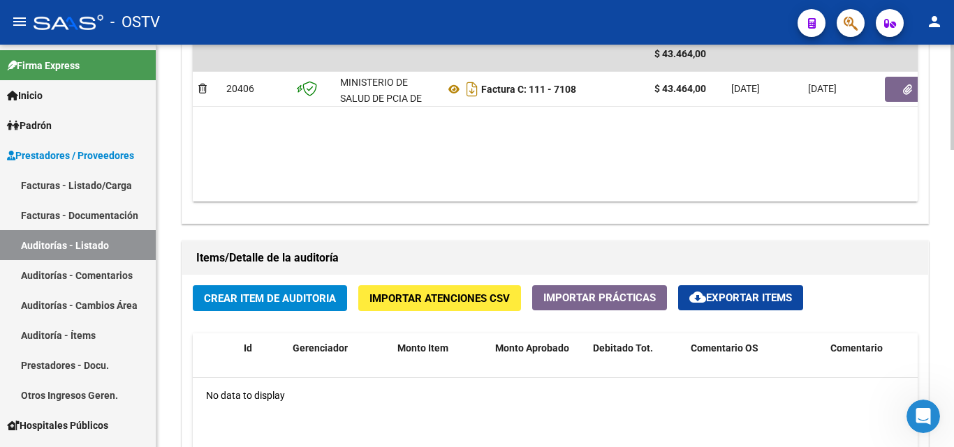
scroll to position [977, 0]
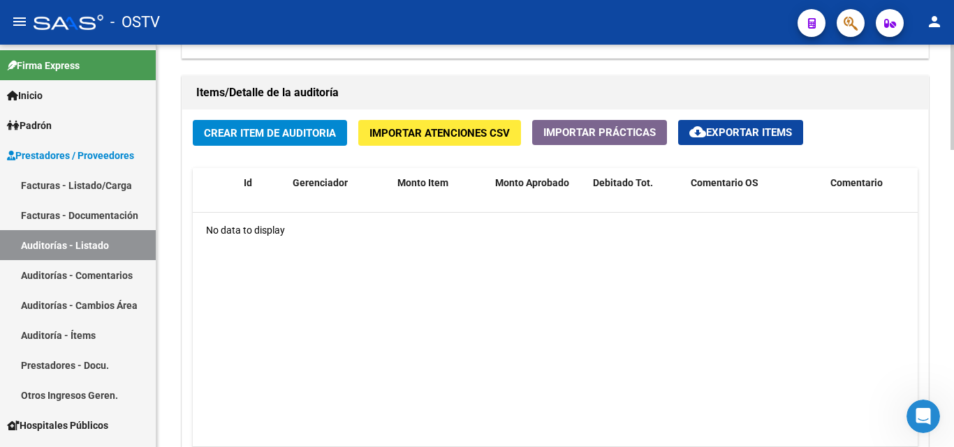
click at [253, 132] on span "Crear Item de Auditoria" at bounding box center [270, 133] width 132 height 13
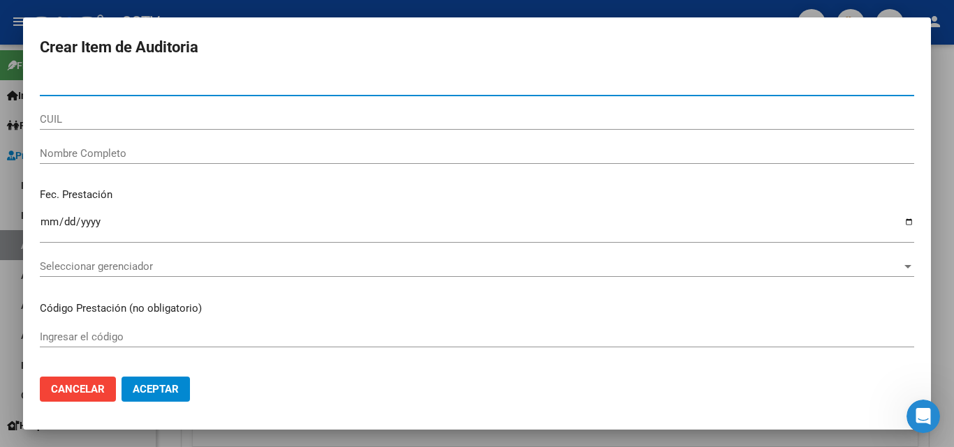
paste input "30043397"
type input "30043397"
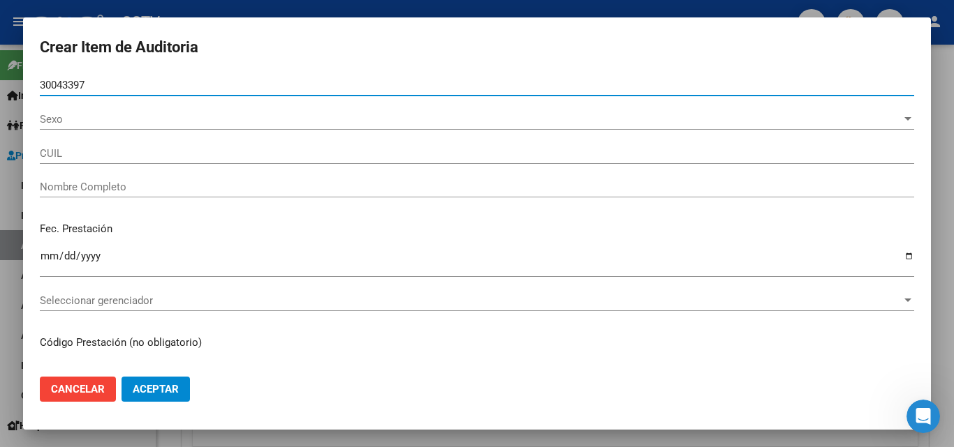
type input "23300433979"
type input "[PERSON_NAME] [PERSON_NAME] -"
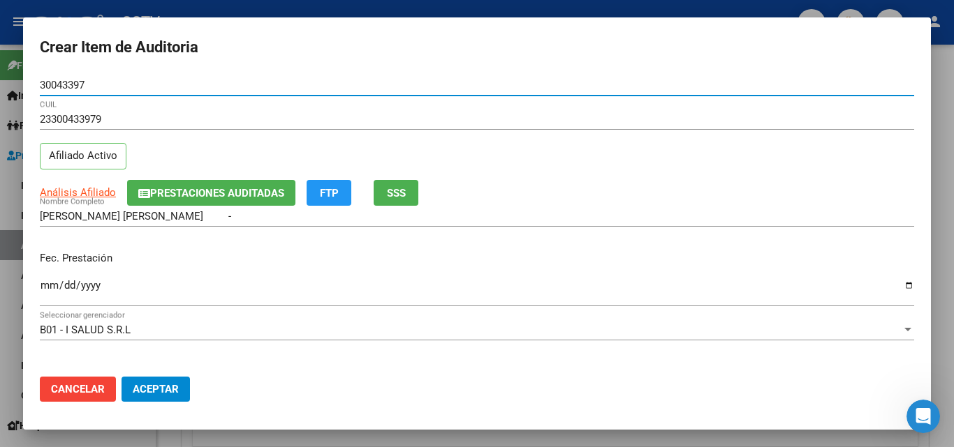
type input "30043397"
click at [50, 288] on input "Ingresar la fecha" at bounding box center [477, 291] width 874 height 22
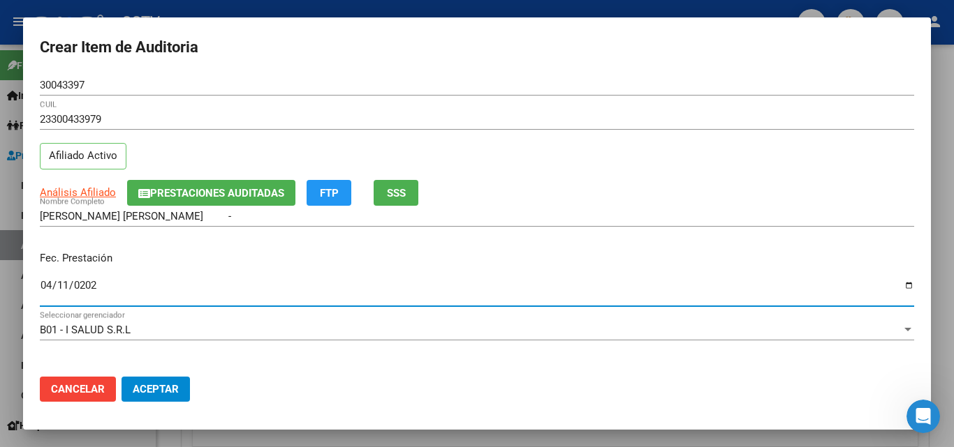
type input "[DATE]"
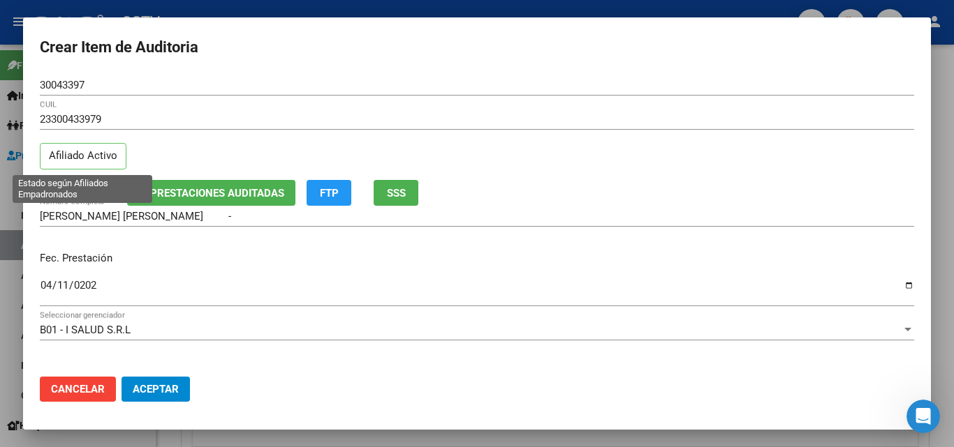
click at [70, 153] on p "Afiliado Activo" at bounding box center [83, 156] width 87 height 27
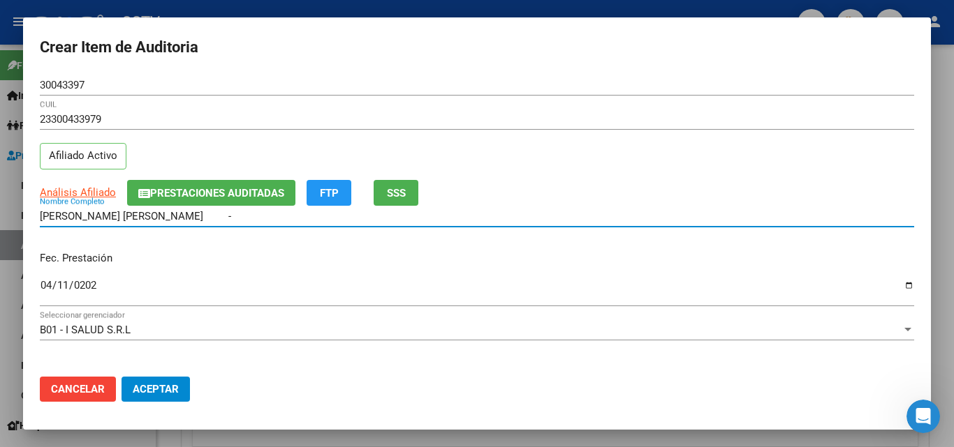
drag, startPoint x: 76, startPoint y: 216, endPoint x: 82, endPoint y: 200, distance: 17.9
click at [77, 216] on input "[PERSON_NAME] [PERSON_NAME] -" at bounding box center [477, 216] width 874 height 13
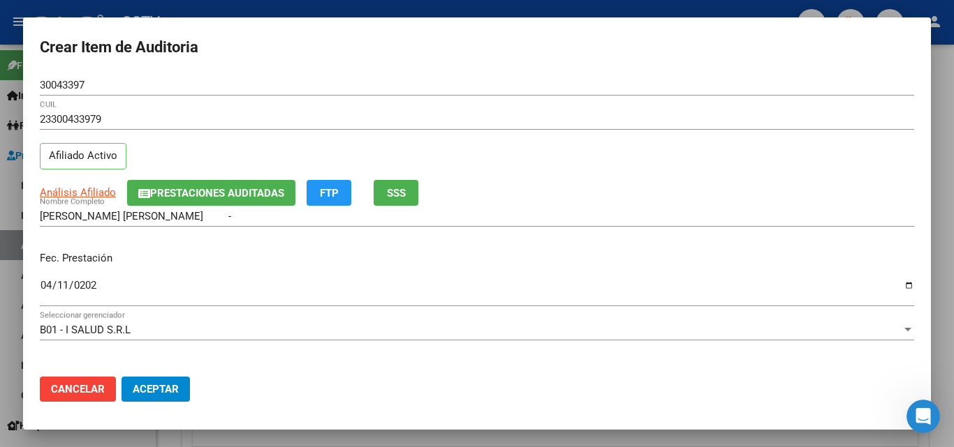
click at [82, 200] on app-link-go-to "Análisis Afiliado" at bounding box center [78, 193] width 76 height 16
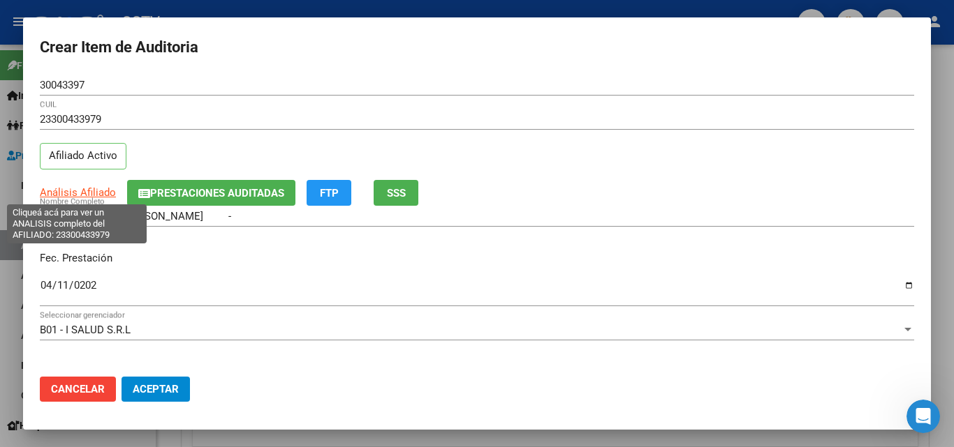
click at [87, 191] on span "Análisis Afiliado" at bounding box center [78, 192] width 76 height 13
type textarea "23300433979"
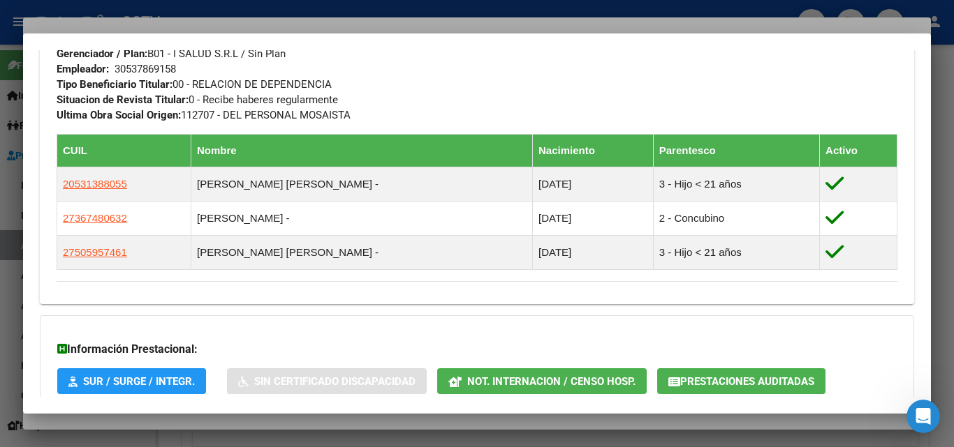
scroll to position [804, 0]
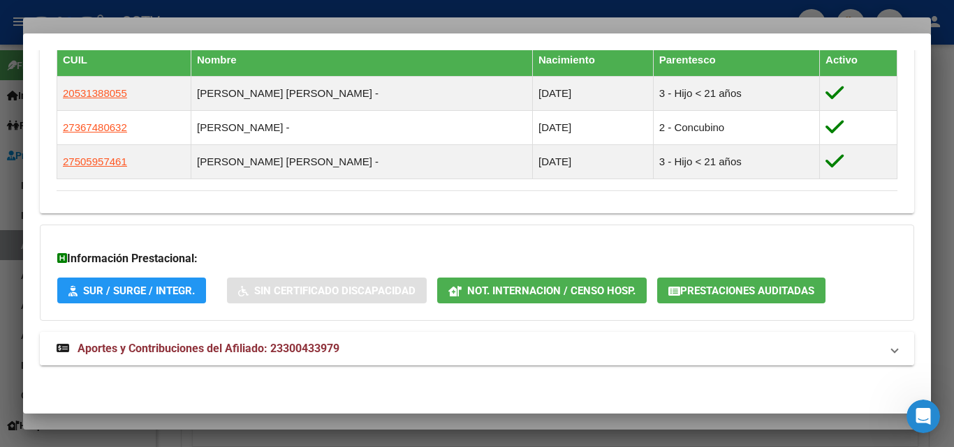
click at [251, 346] on span "Aportes y Contribuciones del Afiliado: 23300433979" at bounding box center [208, 348] width 262 height 13
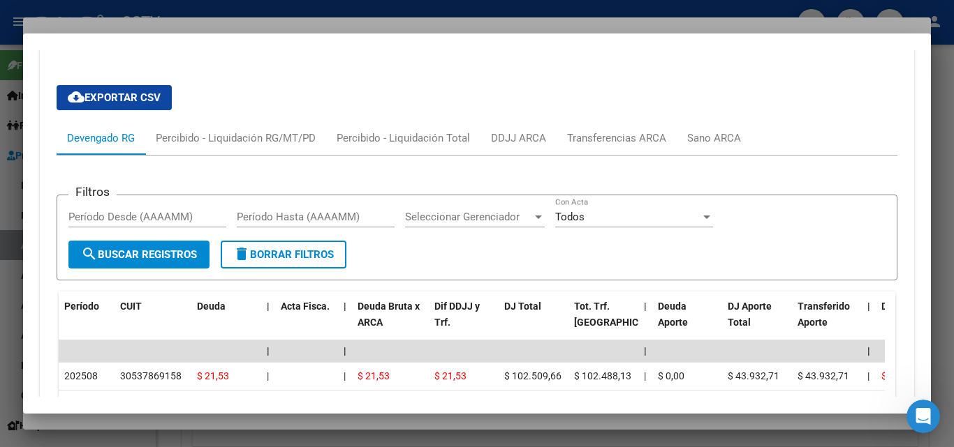
scroll to position [1408, 0]
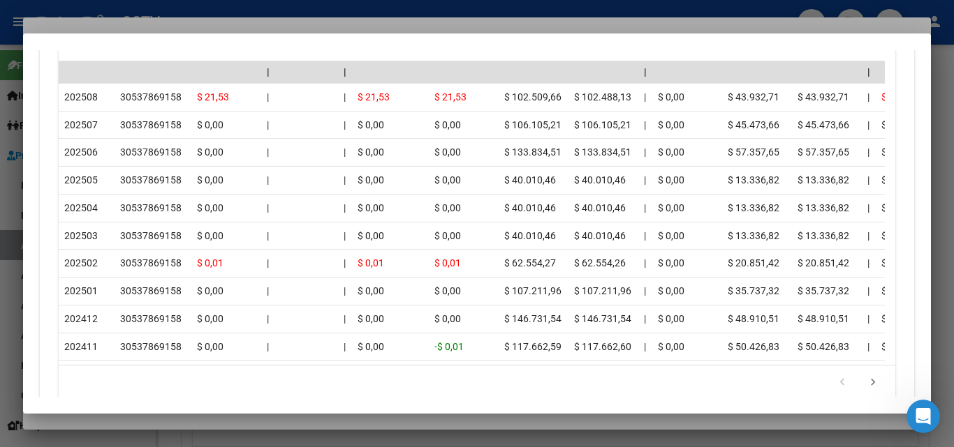
click at [147, 429] on div at bounding box center [477, 223] width 954 height 447
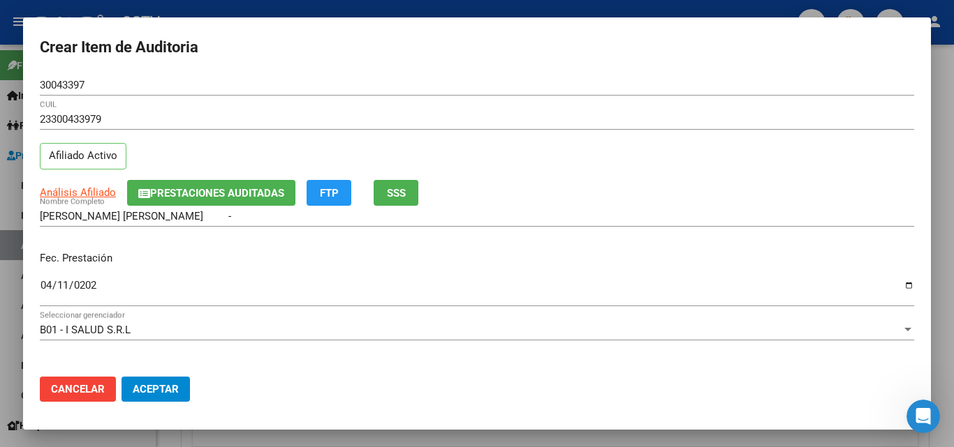
click at [75, 283] on input "[DATE]" at bounding box center [477, 291] width 874 height 22
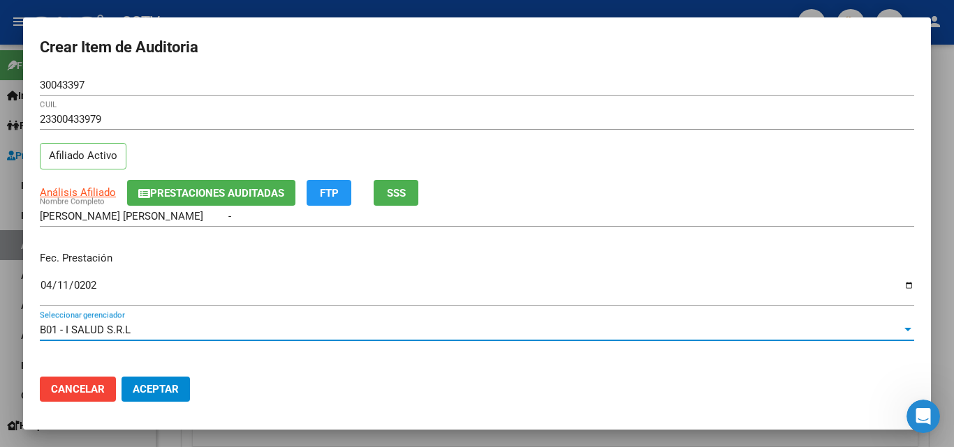
scroll to position [180, 0]
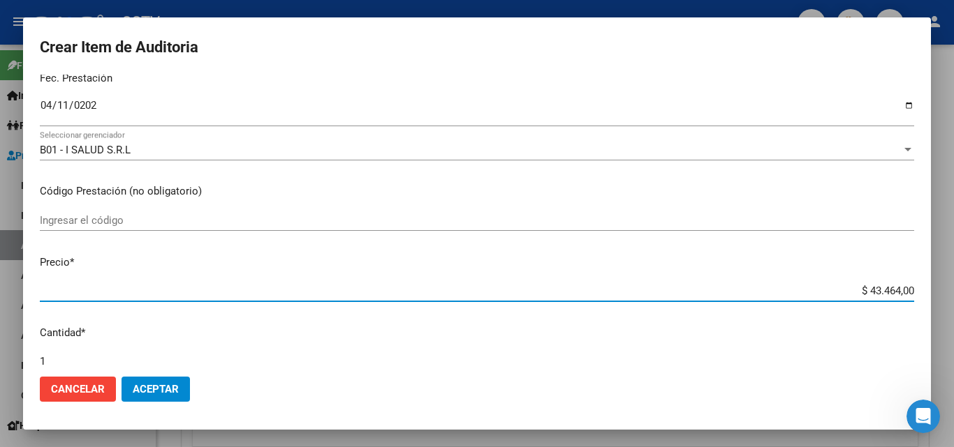
type input "$ 0,01"
type input "$ 0,11"
type input "$ 0,01"
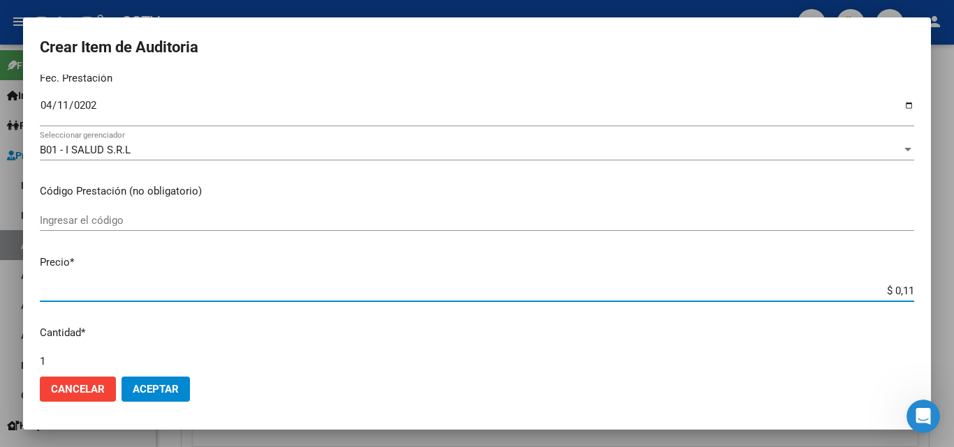
type input "$ 0,01"
type input "$ 0,07"
type input "$ 0,72"
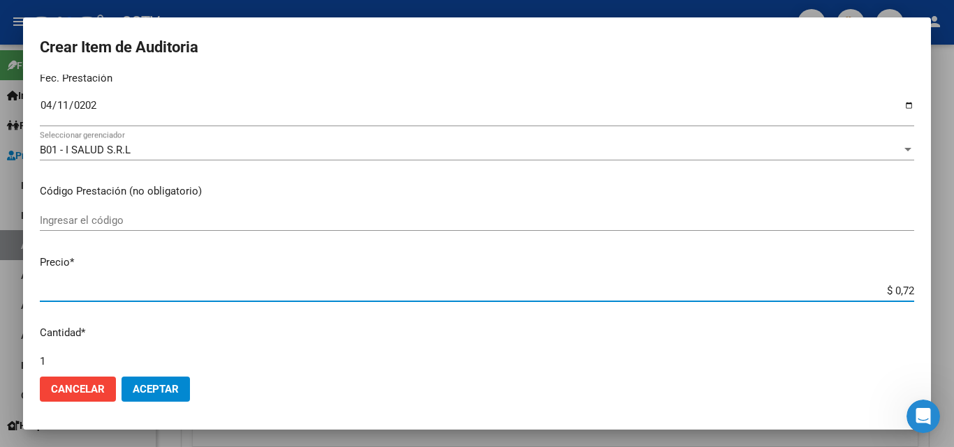
type input "$ 7,24"
type input "$ 72,44"
type input "$ 724,40"
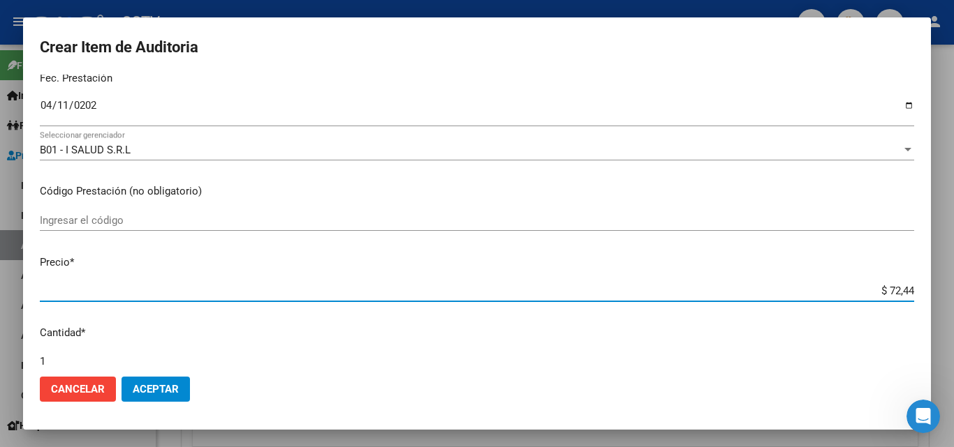
type input "$ 724,40"
type input "$ 7.244,00"
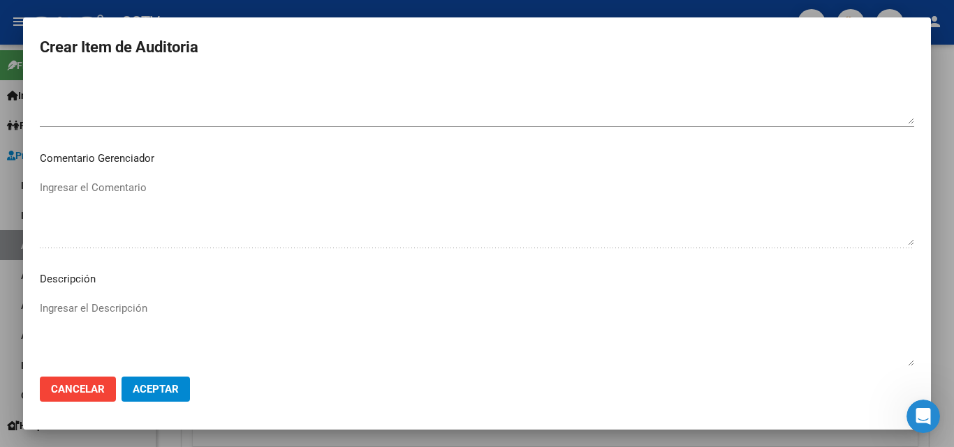
scroll to position [966, 0]
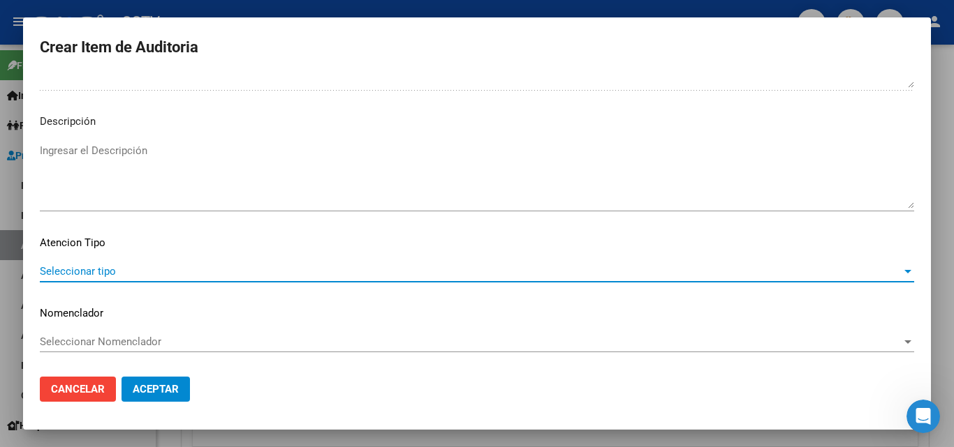
click at [121, 273] on span "Seleccionar tipo" at bounding box center [470, 271] width 861 height 13
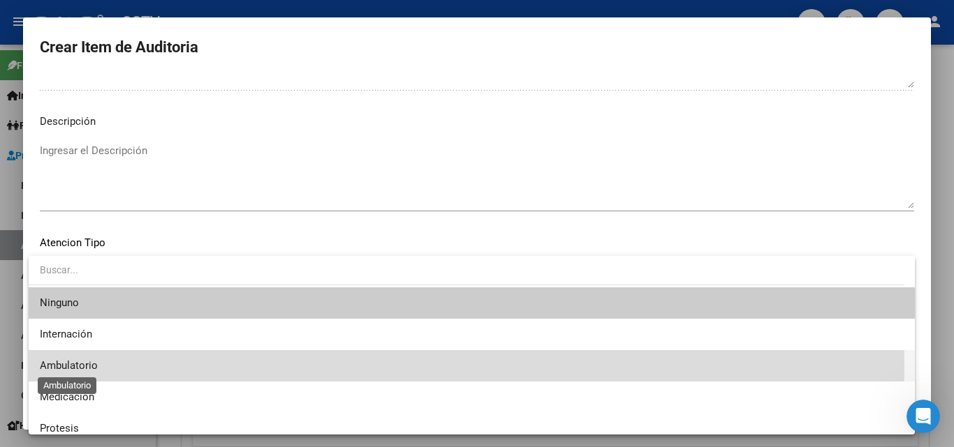
click at [87, 367] on span "Ambulatorio" at bounding box center [69, 366] width 58 height 13
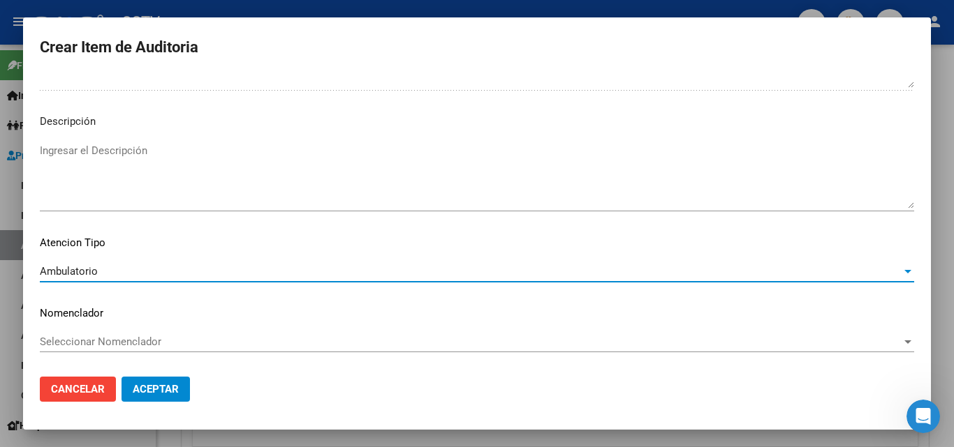
click at [144, 385] on span "Aceptar" at bounding box center [156, 389] width 46 height 13
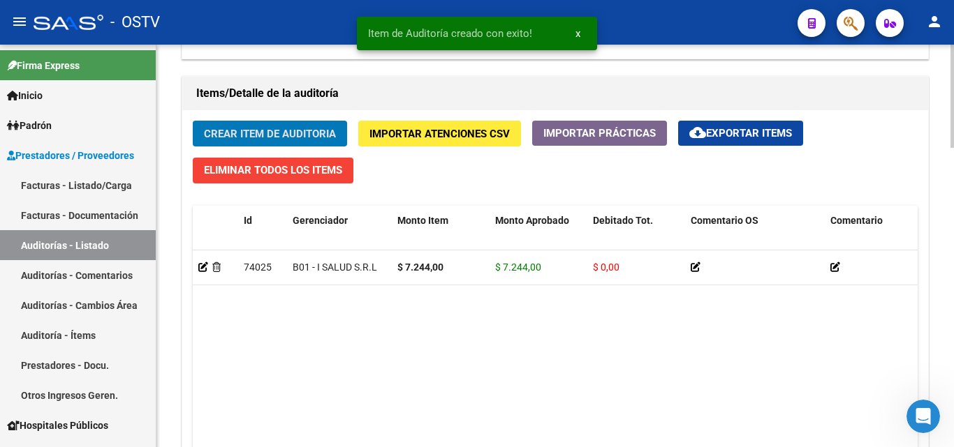
scroll to position [978, 0]
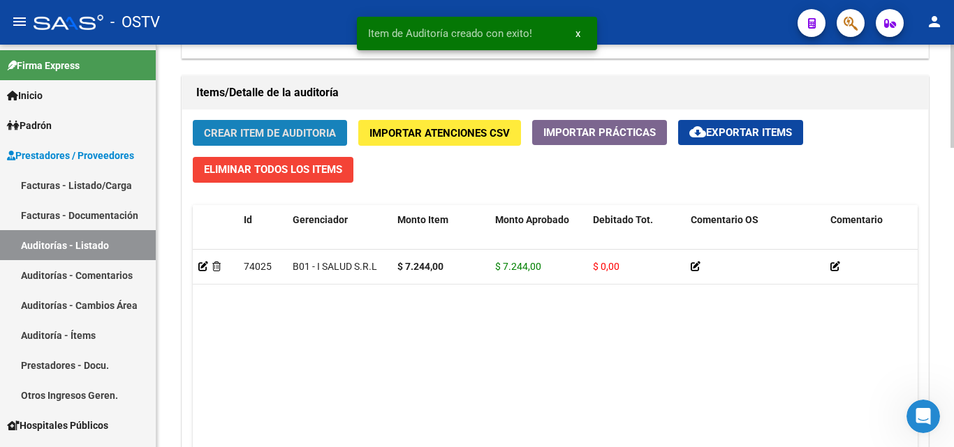
click at [276, 131] on span "Crear Item de Auditoria" at bounding box center [270, 133] width 132 height 13
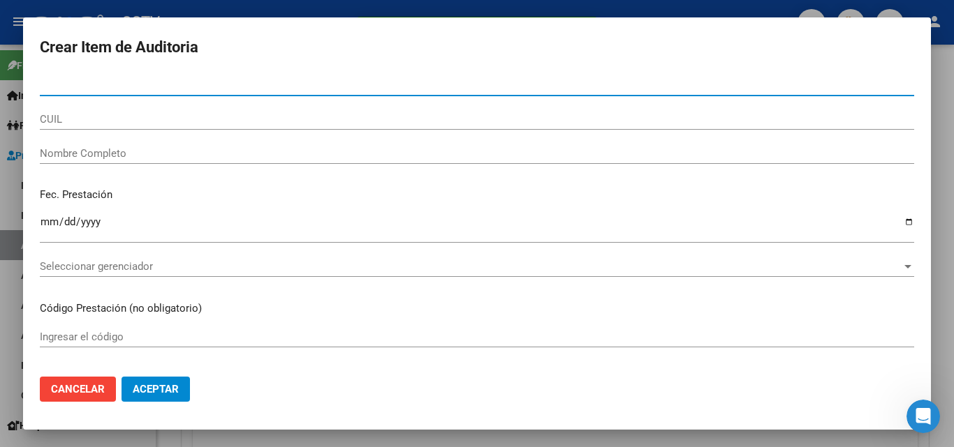
type input "30043397"
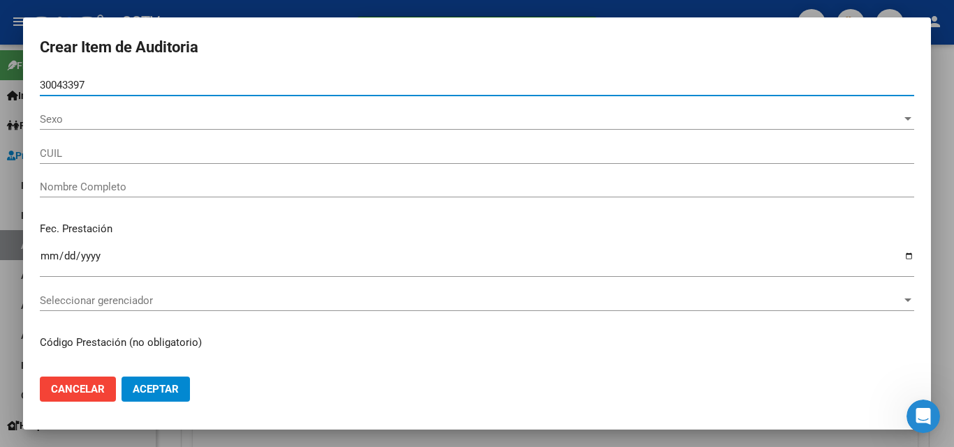
type input "23300433979"
type input "[PERSON_NAME] [PERSON_NAME] -"
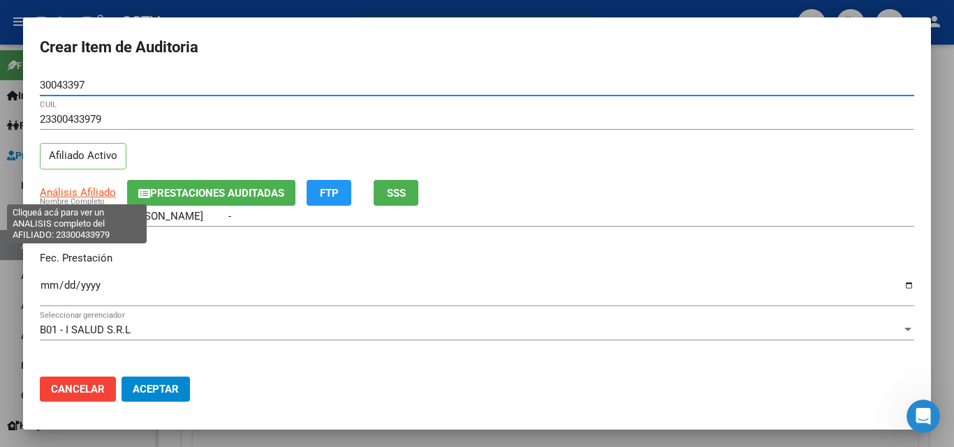
type input "30043397"
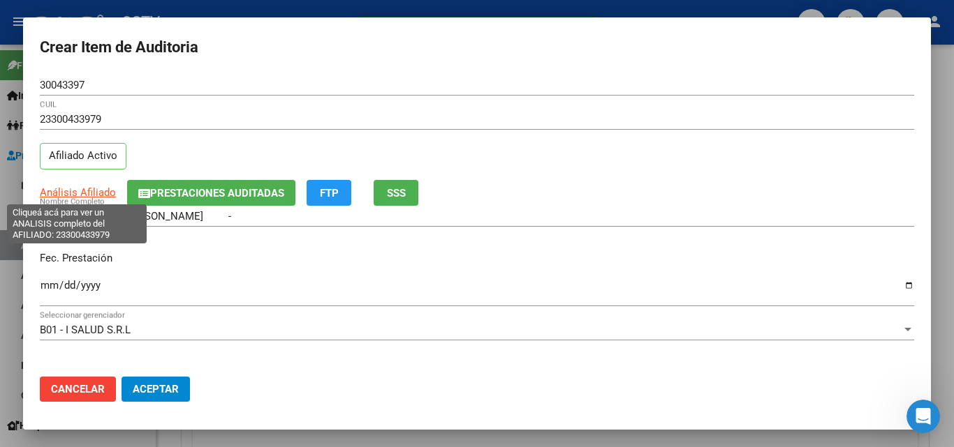
click at [85, 195] on span "Análisis Afiliado" at bounding box center [78, 192] width 76 height 13
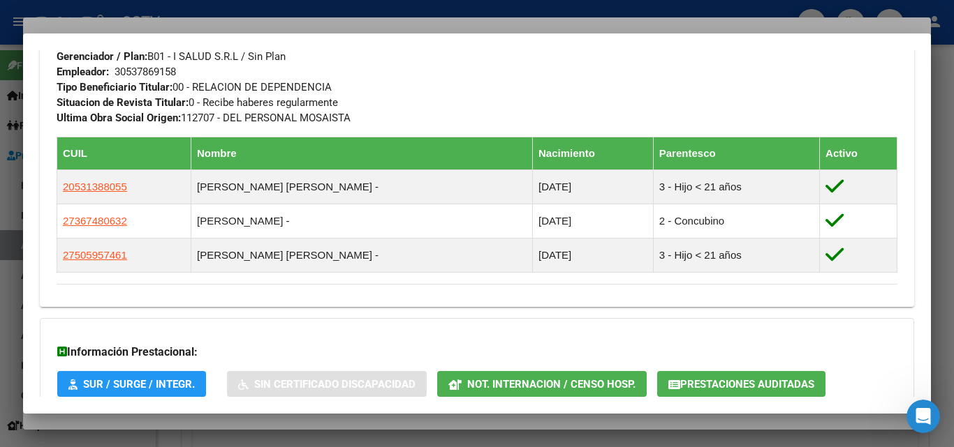
scroll to position [804, 0]
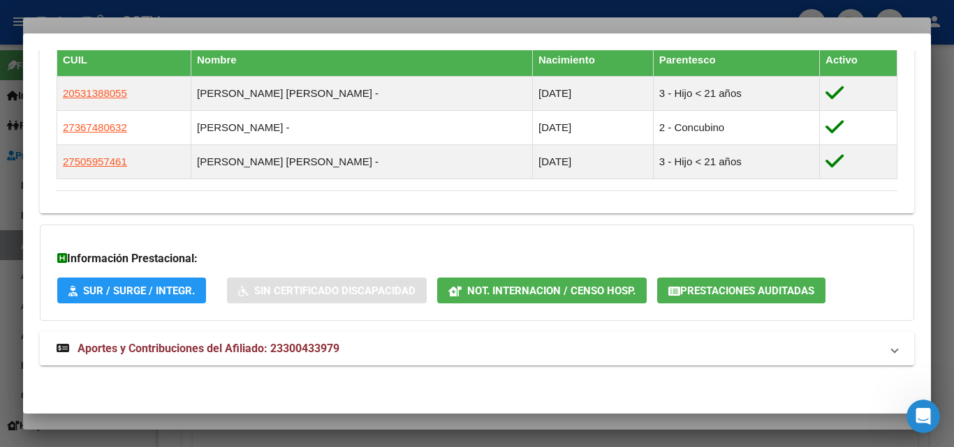
click at [271, 343] on span "Aportes y Contribuciones del Afiliado: 23300433979" at bounding box center [208, 348] width 262 height 13
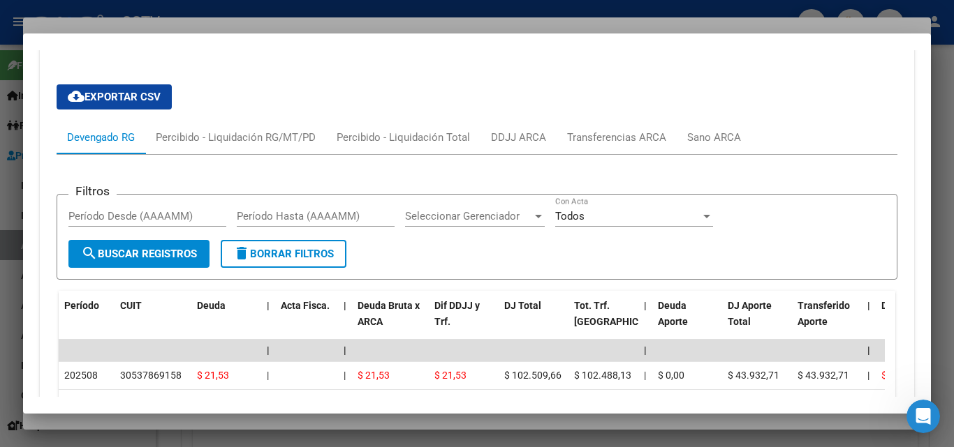
scroll to position [1234, 0]
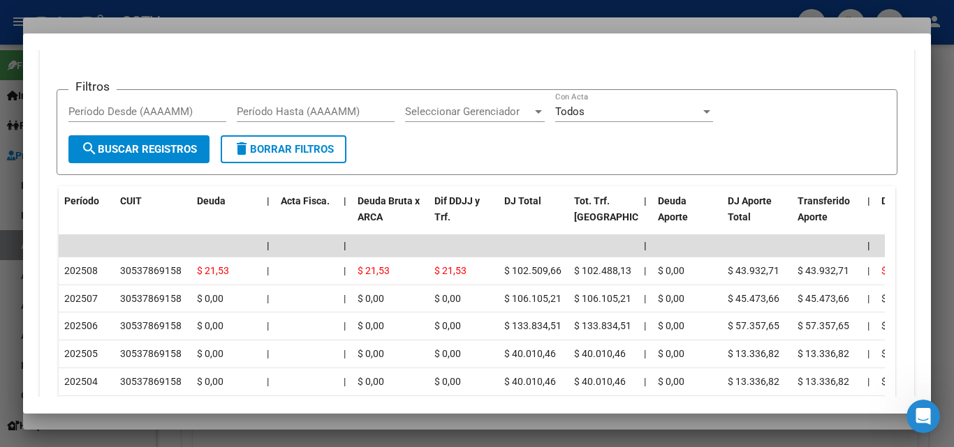
click at [159, 421] on div at bounding box center [477, 223] width 954 height 447
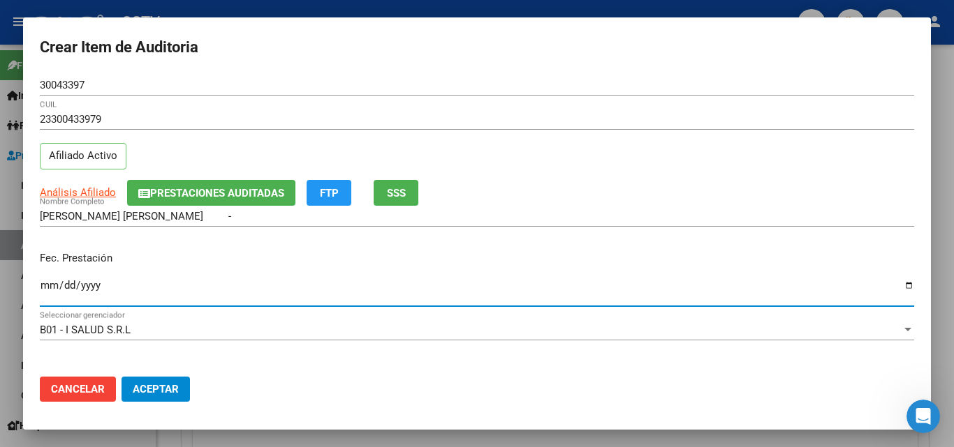
click at [44, 282] on input "Ingresar la fecha" at bounding box center [477, 291] width 874 height 22
type input "[DATE]"
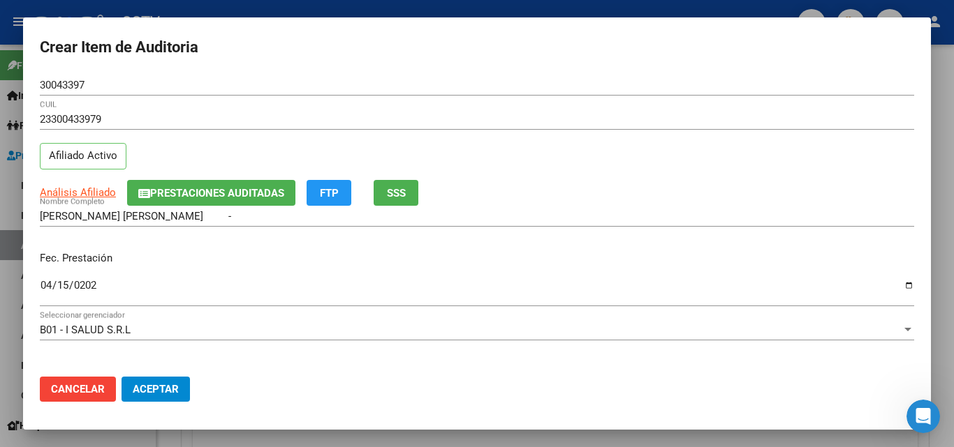
scroll to position [180, 0]
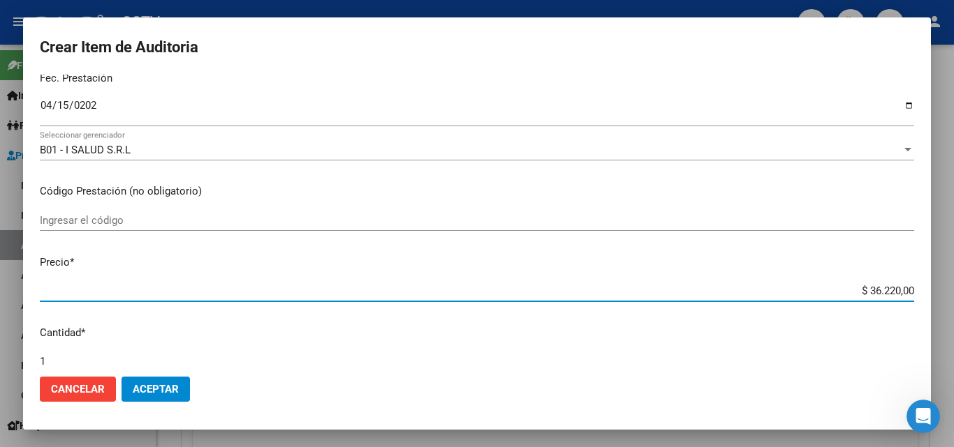
type input "$ 0,07"
type input "$ 0,72"
type input "$ 7,24"
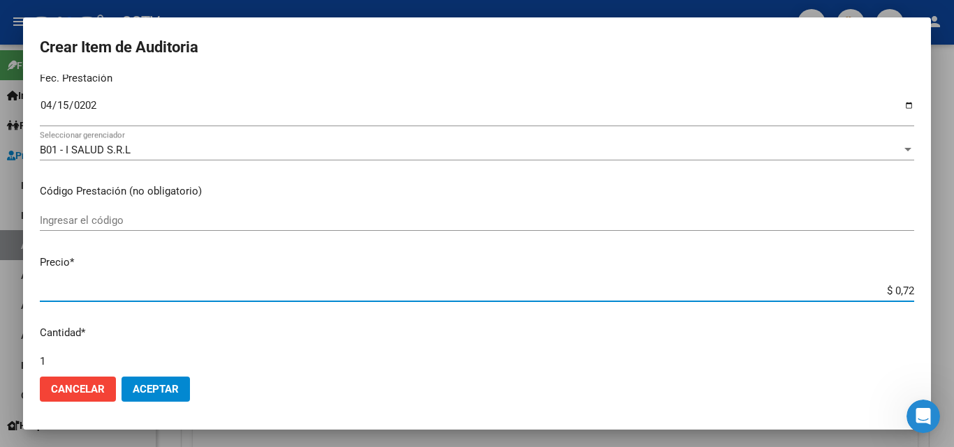
type input "$ 7,24"
type input "$ 72,44"
type input "$ 724,40"
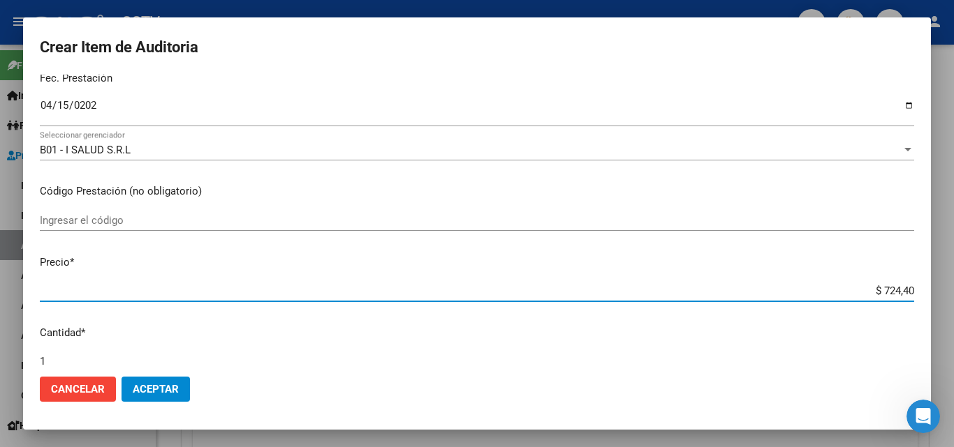
type input "$ 7.244,00"
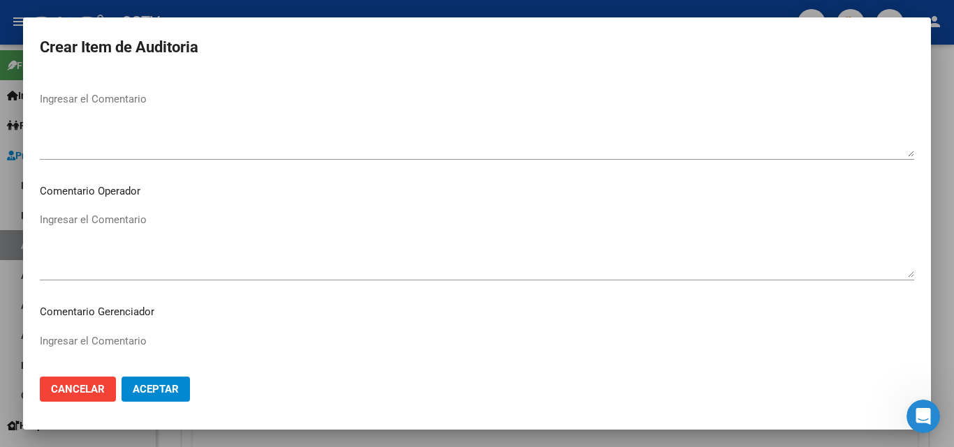
scroll to position [896, 0]
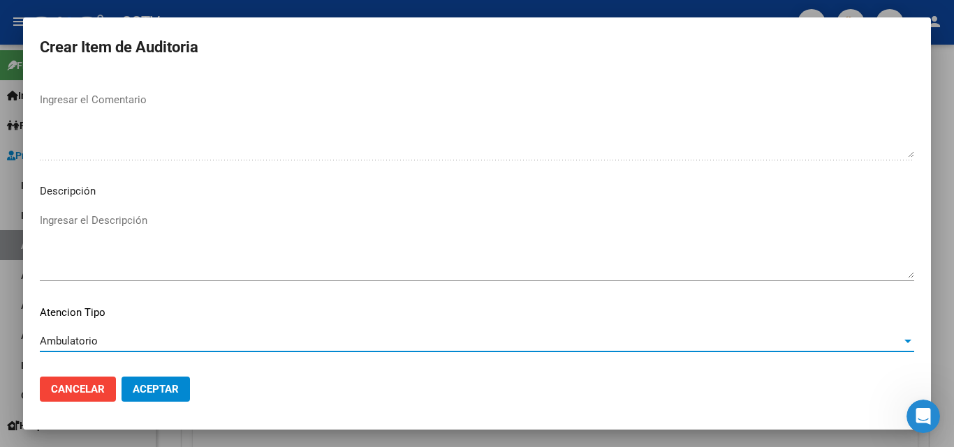
click at [148, 385] on span "Aceptar" at bounding box center [156, 389] width 46 height 13
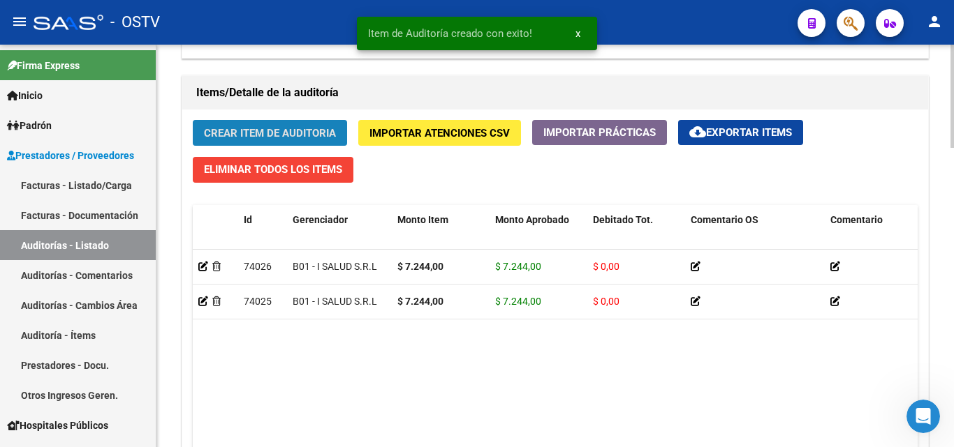
click at [209, 124] on button "Crear Item de Auditoria" at bounding box center [270, 133] width 154 height 26
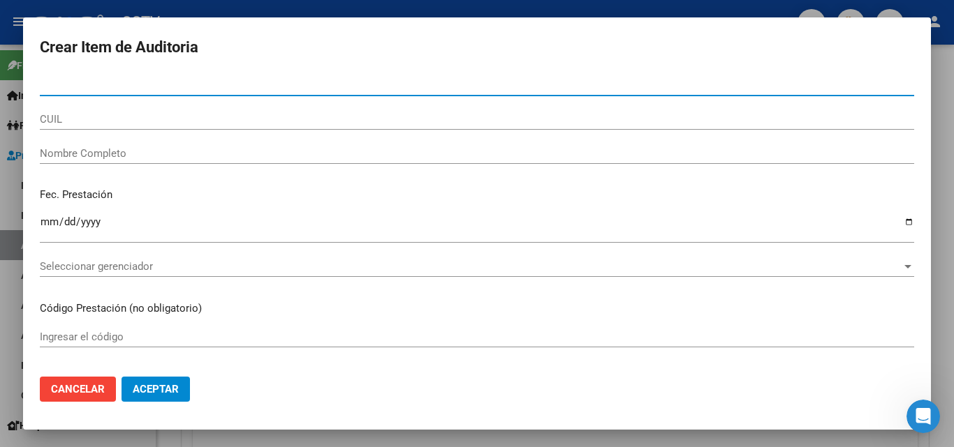
paste input "36748063"
type input "36748063"
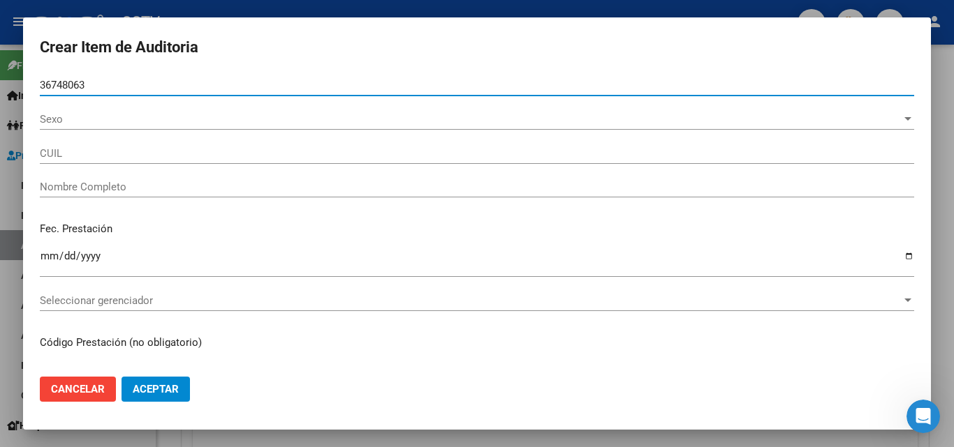
type input "27367480632"
type input "[PERSON_NAME] -"
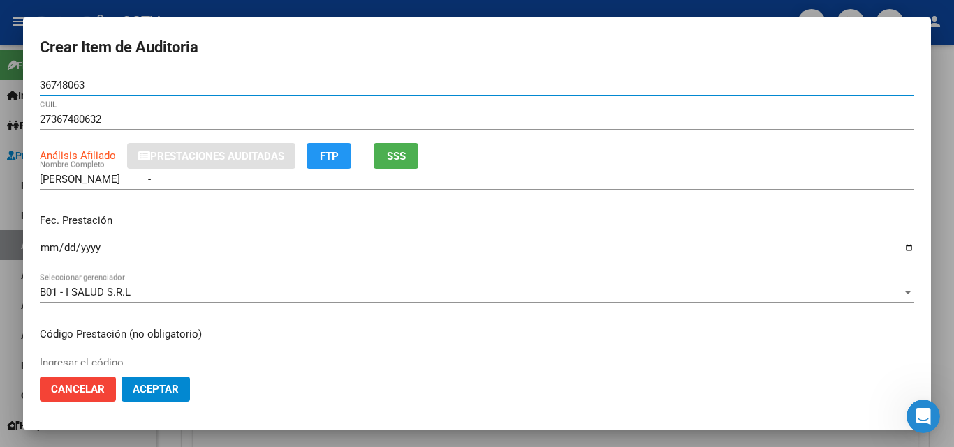
type input "36748063"
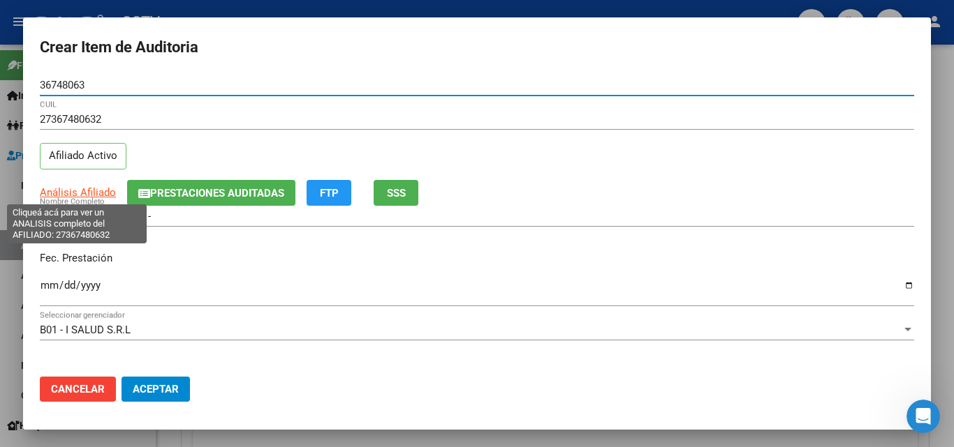
click at [80, 193] on span "Análisis Afiliado" at bounding box center [78, 192] width 76 height 13
type textarea "27367480632"
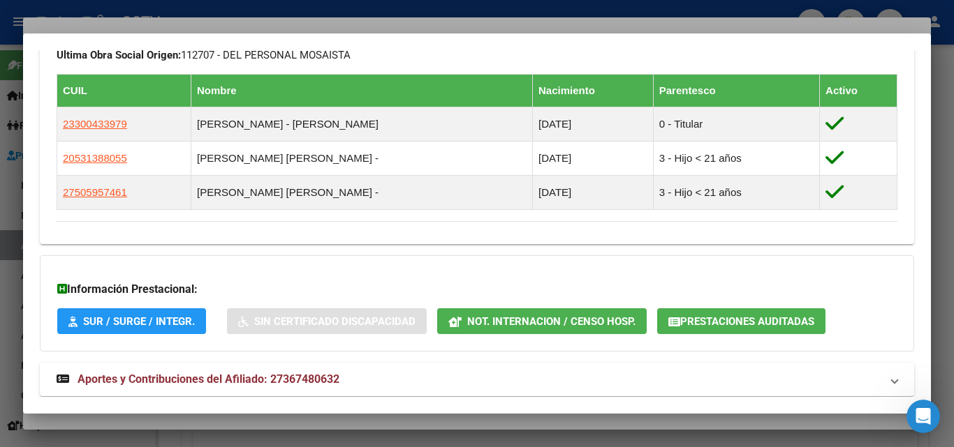
scroll to position [837, 0]
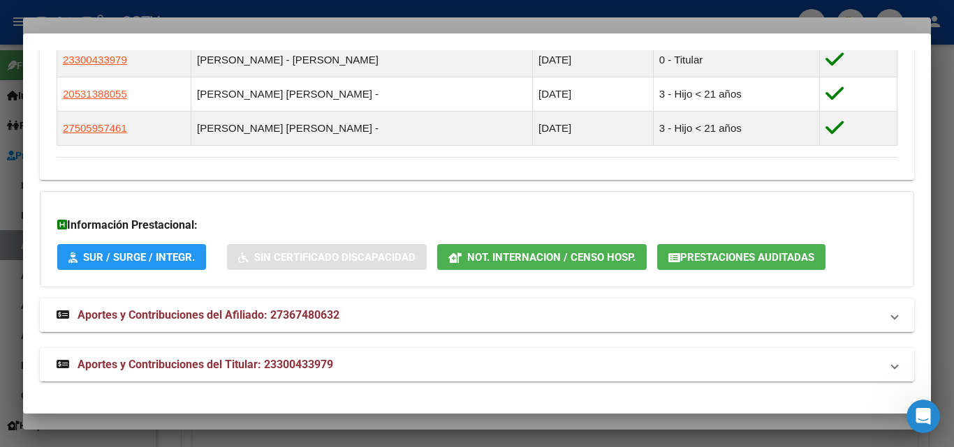
click at [160, 360] on span "Aportes y Contribuciones del Titular: 23300433979" at bounding box center [205, 364] width 256 height 13
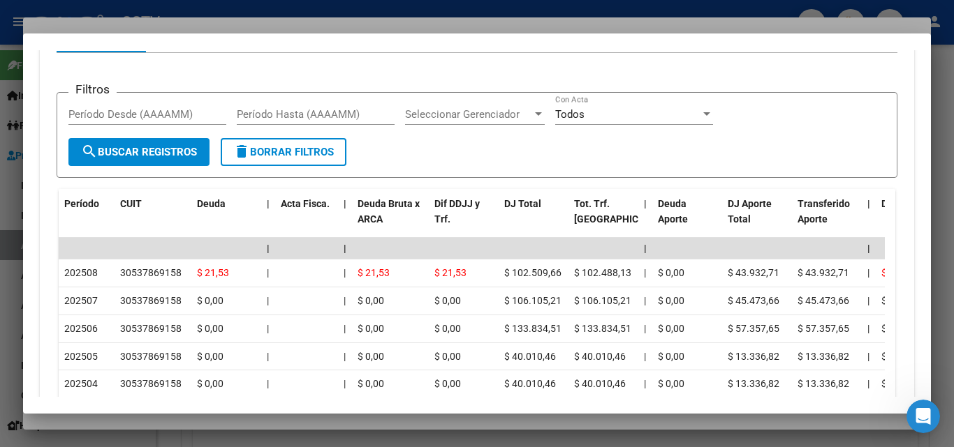
scroll to position [1338, 0]
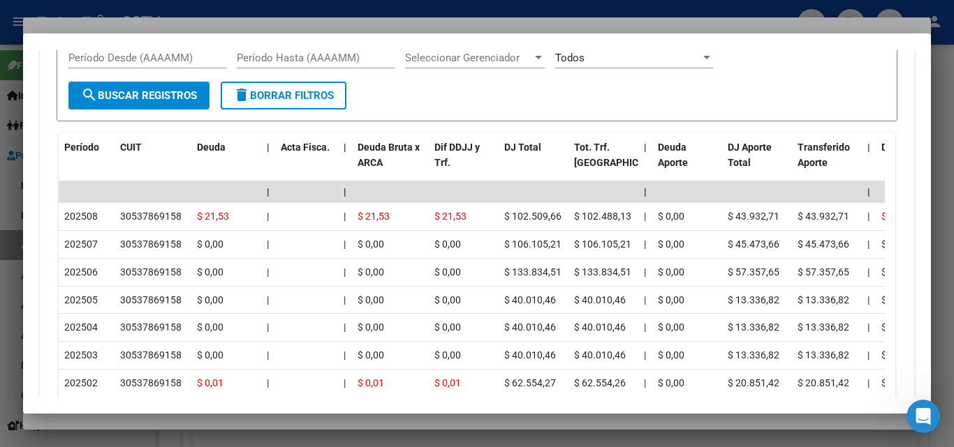
click at [175, 418] on div at bounding box center [477, 223] width 954 height 447
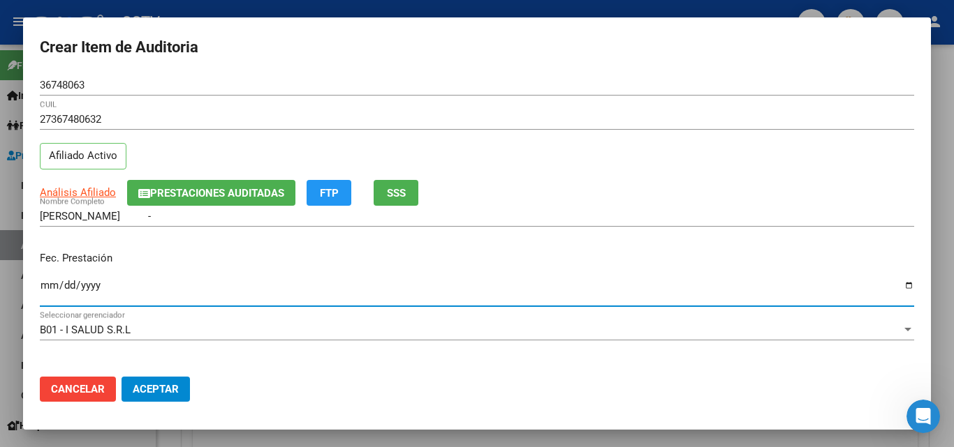
click at [48, 283] on input "Ingresar la fecha" at bounding box center [477, 291] width 874 height 22
type input "[DATE]"
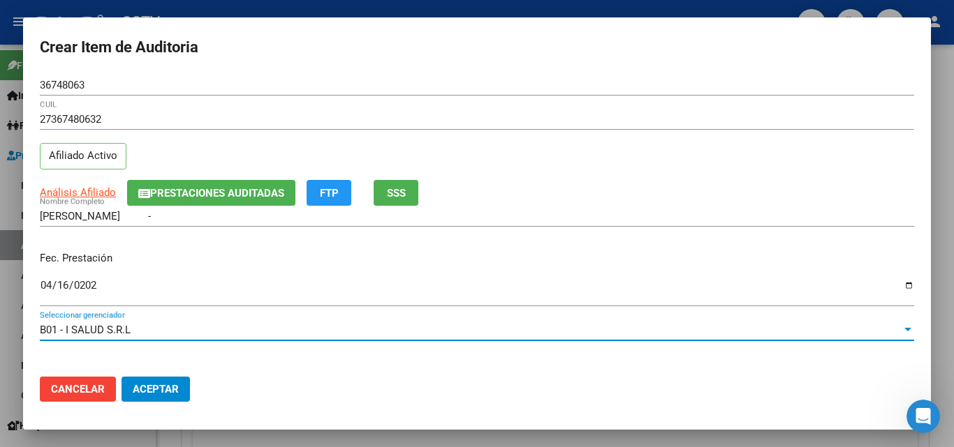
scroll to position [180, 0]
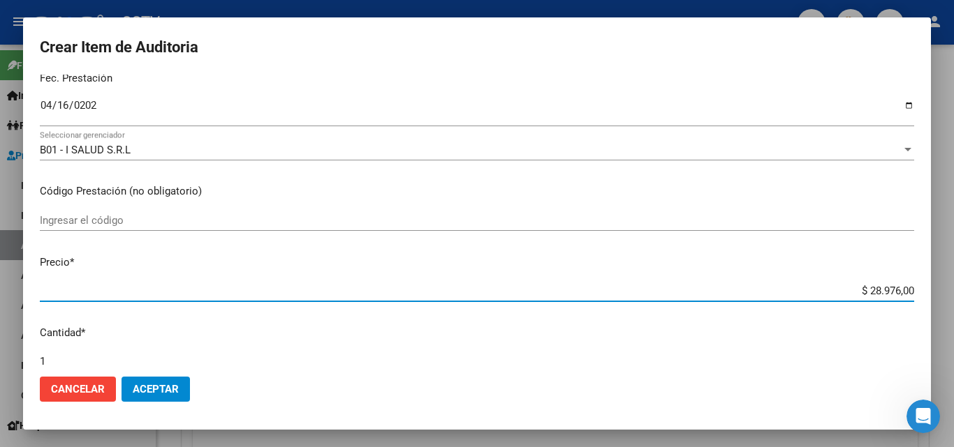
type input "$ 0,07"
type input "$ 0,72"
type input "$ 7,24"
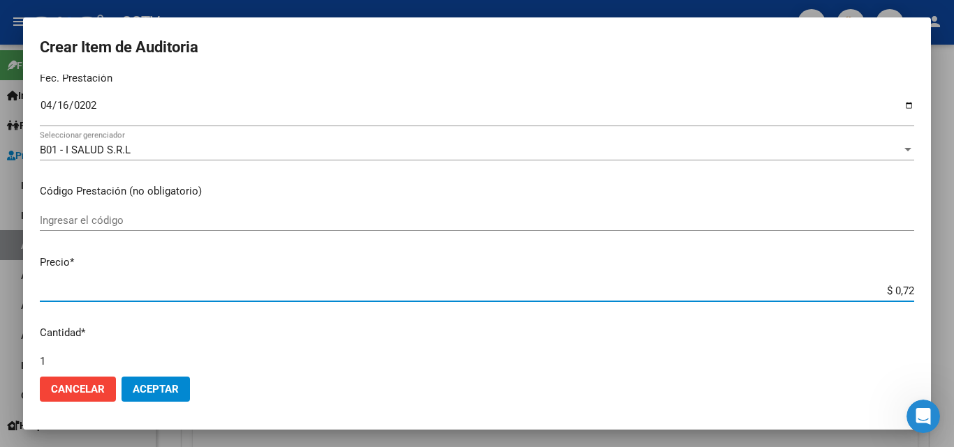
type input "$ 7,24"
type input "$ 72,44"
type input "$ 724,40"
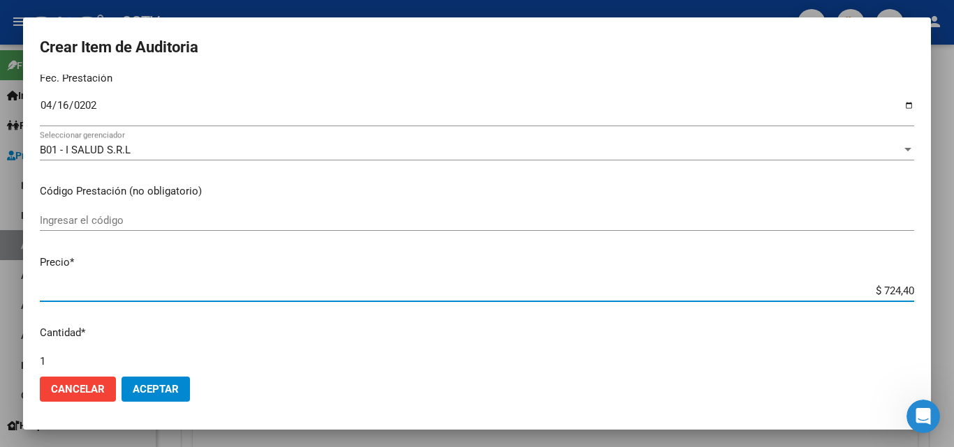
type input "$ 7.244,00"
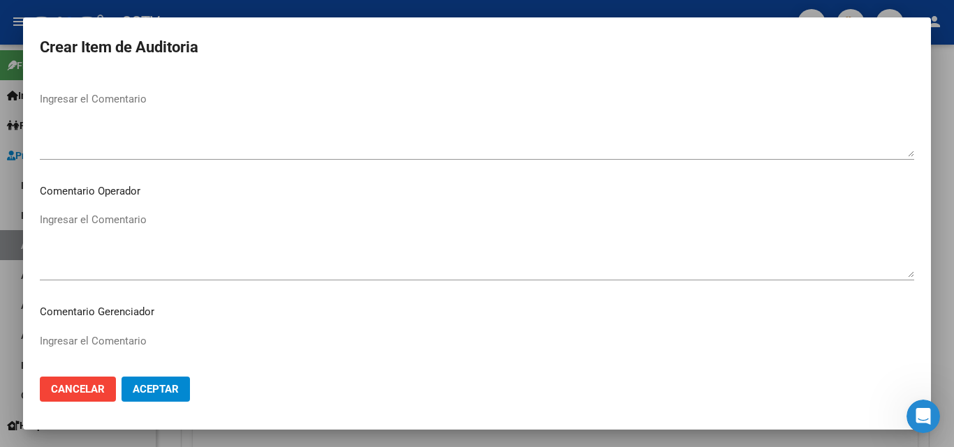
scroll to position [896, 0]
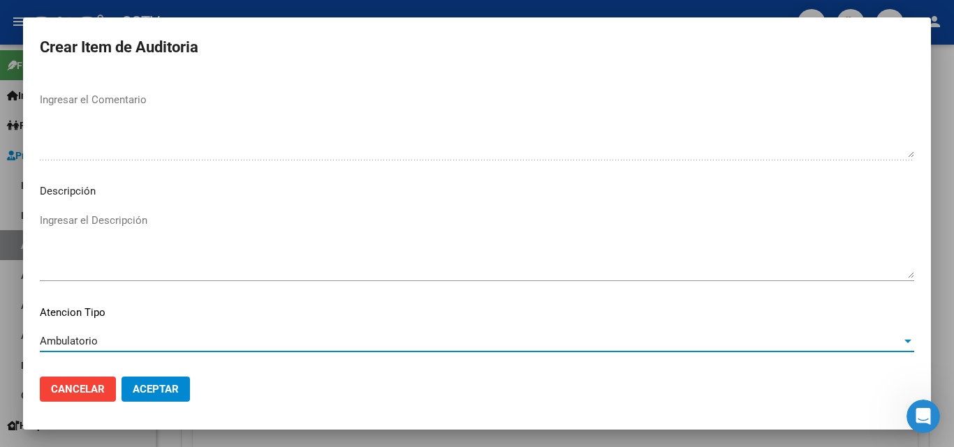
click at [154, 387] on span "Aceptar" at bounding box center [156, 389] width 46 height 13
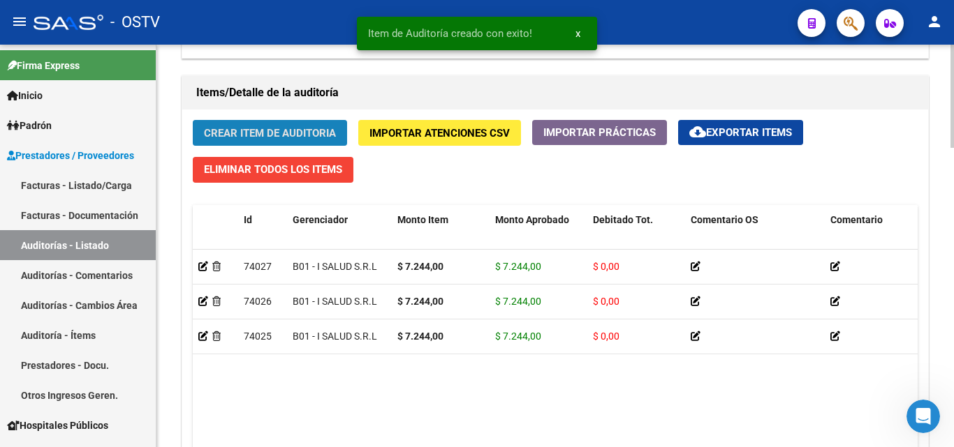
click at [253, 127] on span "Crear Item de Auditoria" at bounding box center [270, 133] width 132 height 13
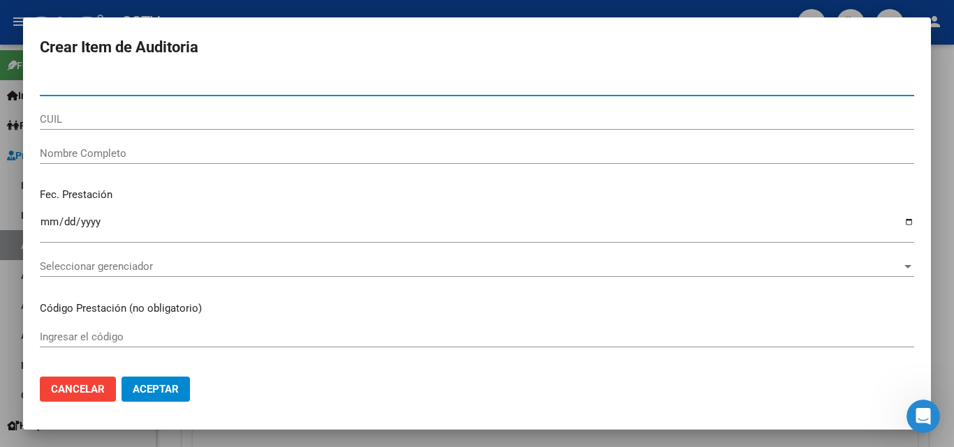
paste input "50595746"
type input "50595746"
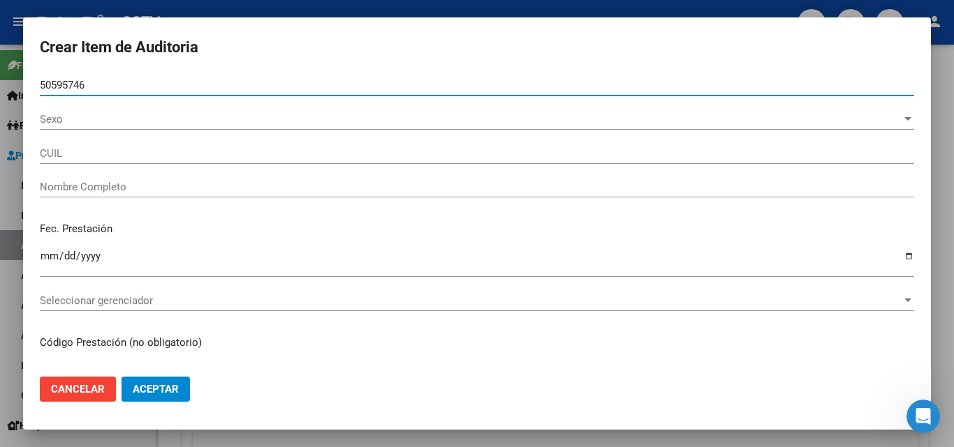
type input "27505957461"
type input "[PERSON_NAME] [PERSON_NAME] -"
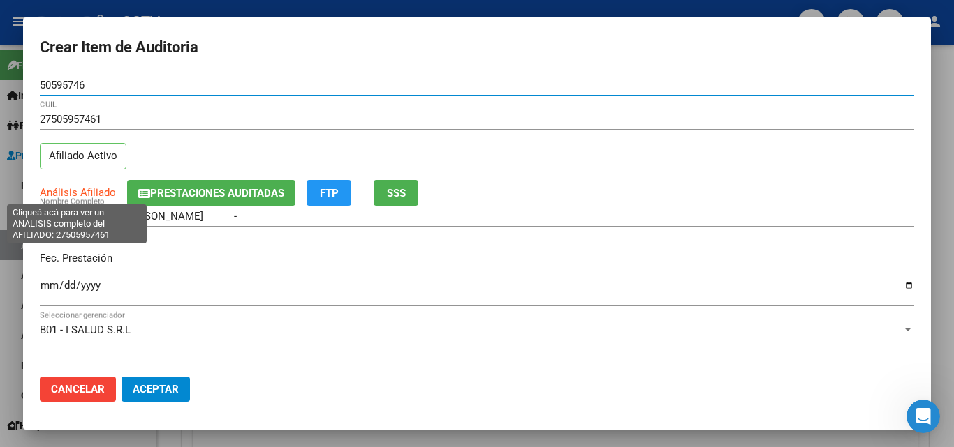
type input "50595746"
click at [77, 191] on span "Análisis Afiliado" at bounding box center [78, 192] width 76 height 13
type textarea "27505957461"
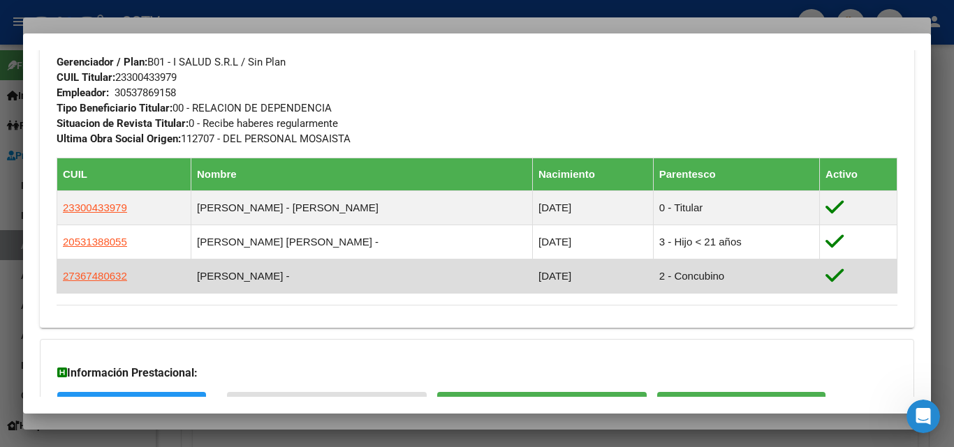
scroll to position [837, 0]
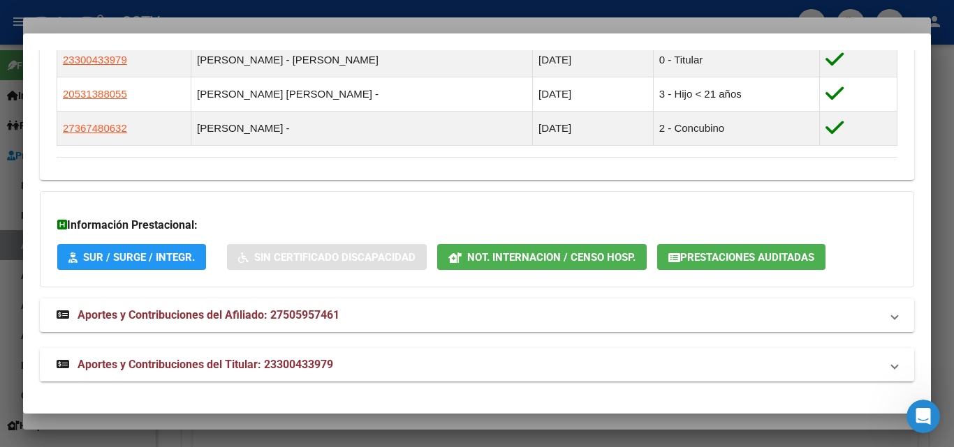
click at [129, 353] on mat-expansion-panel-header "Aportes y Contribuciones del Titular: 23300433979" at bounding box center [477, 365] width 874 height 34
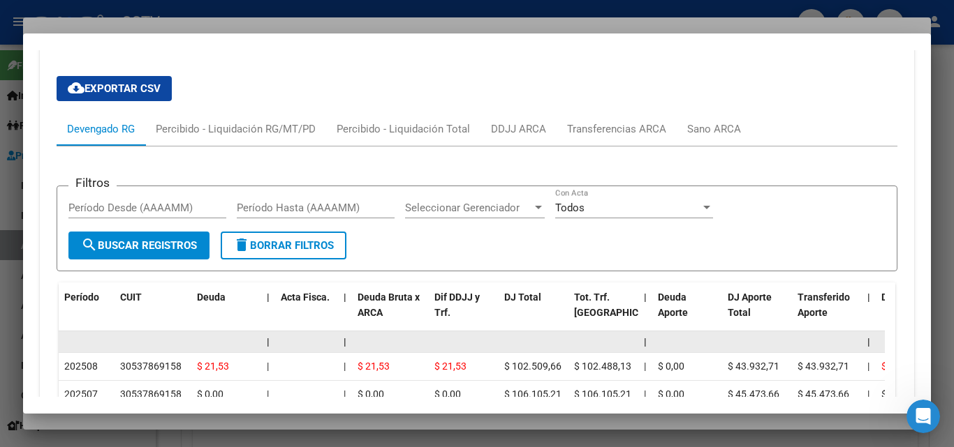
scroll to position [1527, 0]
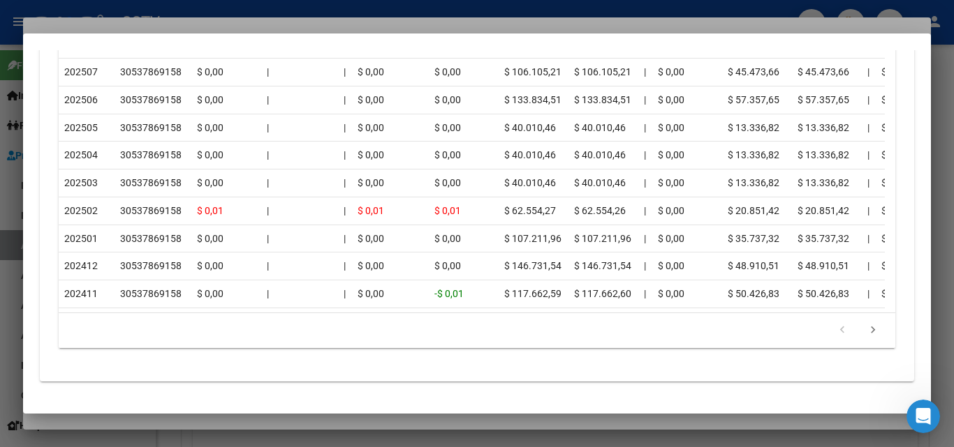
click at [124, 417] on div at bounding box center [477, 223] width 954 height 447
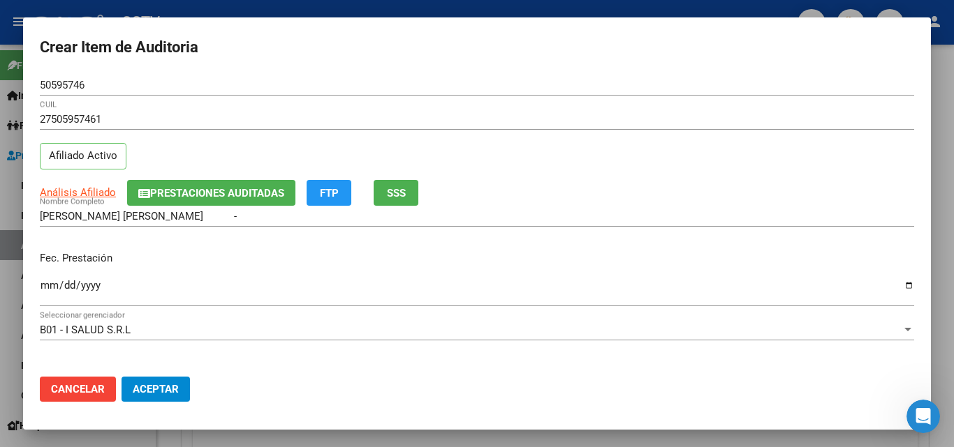
click at [46, 285] on input "Ingresar la fecha" at bounding box center [477, 291] width 874 height 22
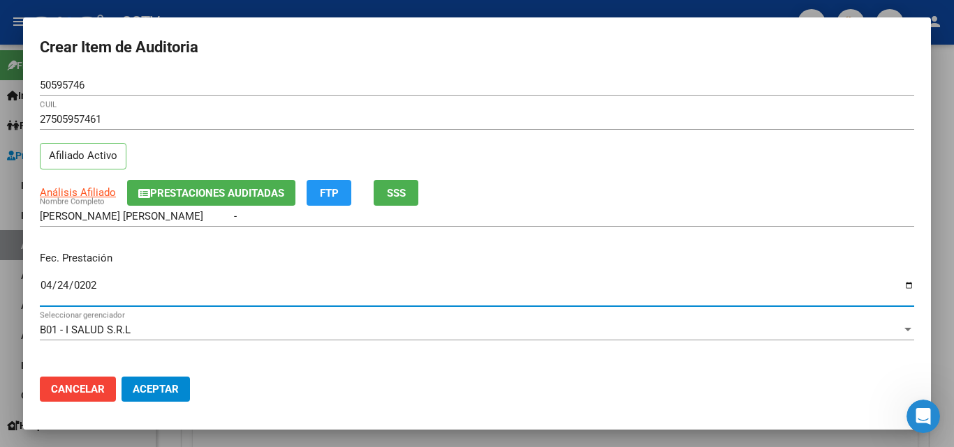
type input "[DATE]"
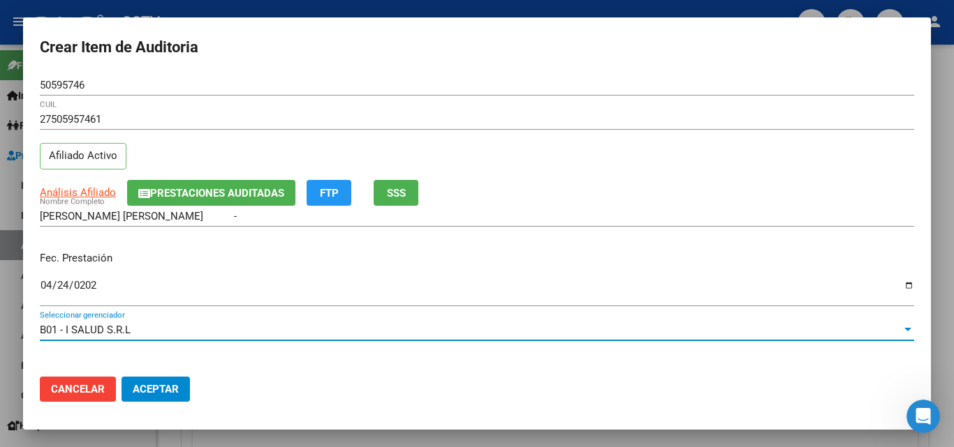
scroll to position [180, 0]
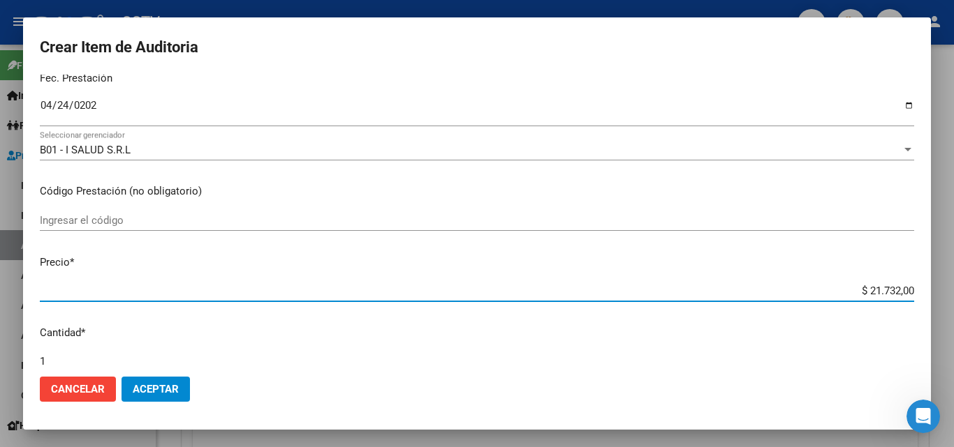
type input "$ 0,07"
type input "$ 0,72"
type input "$ 7,24"
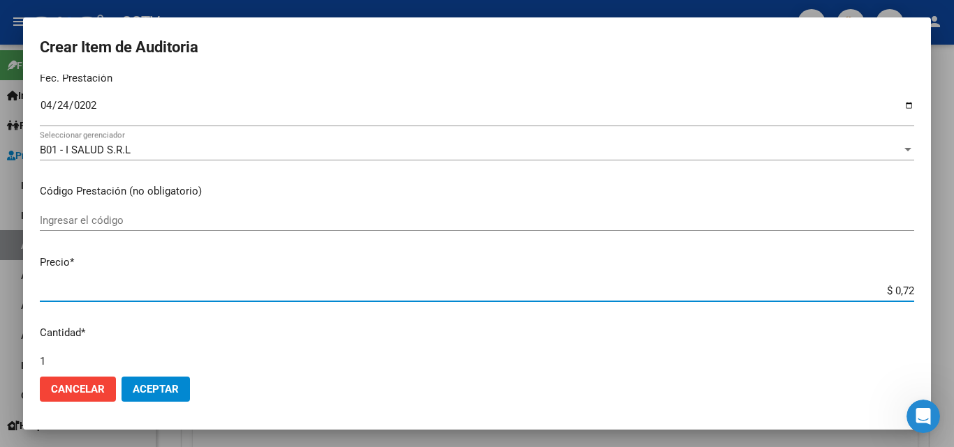
type input "$ 7,24"
type input "$ 72,44"
type input "$ 724,41"
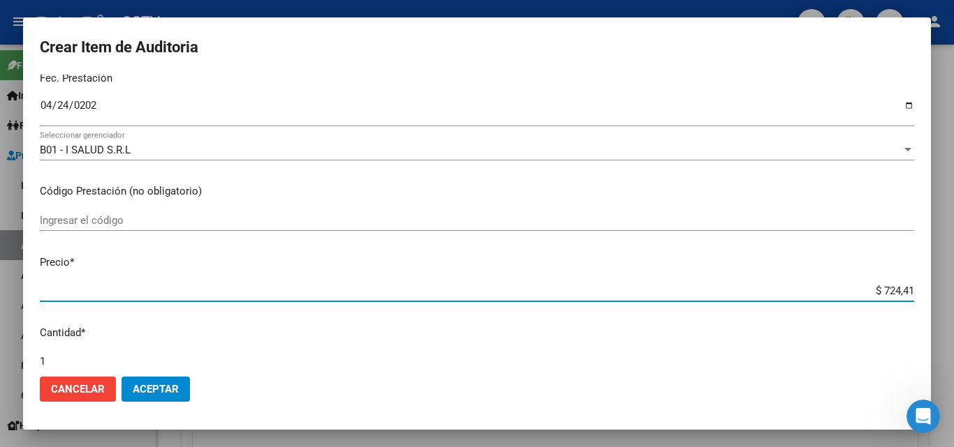
type input "$ 72,44"
type input "$ 724,40"
type input "$ 7.244,00"
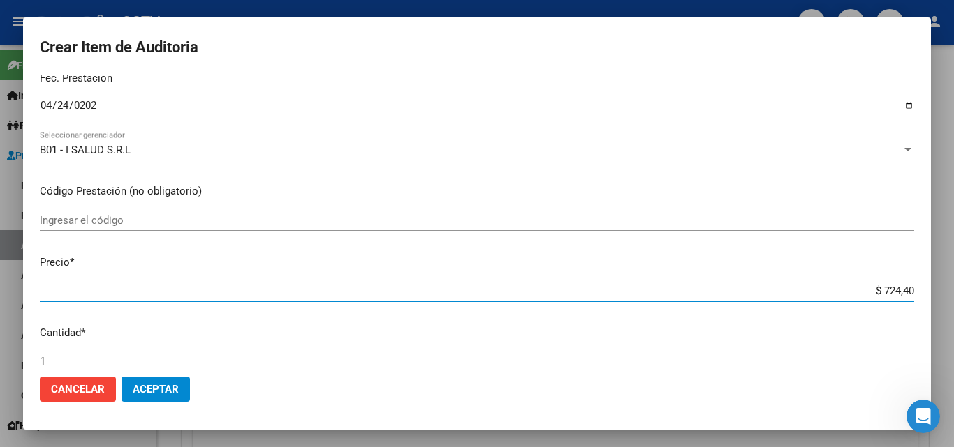
type input "$ 7.244,00"
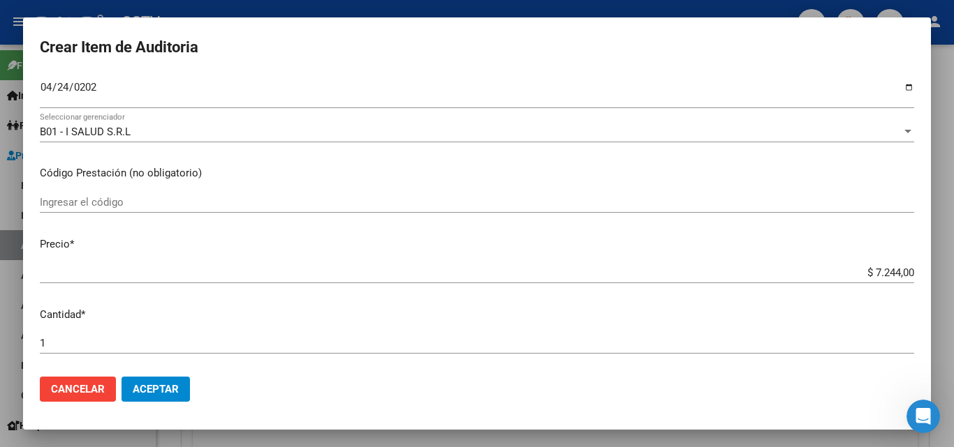
scroll to position [0, 0]
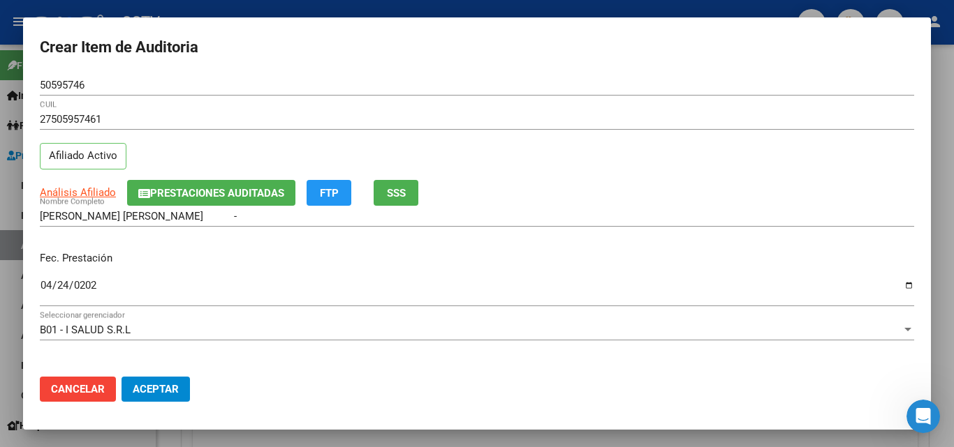
click at [163, 392] on span "Aceptar" at bounding box center [156, 389] width 46 height 13
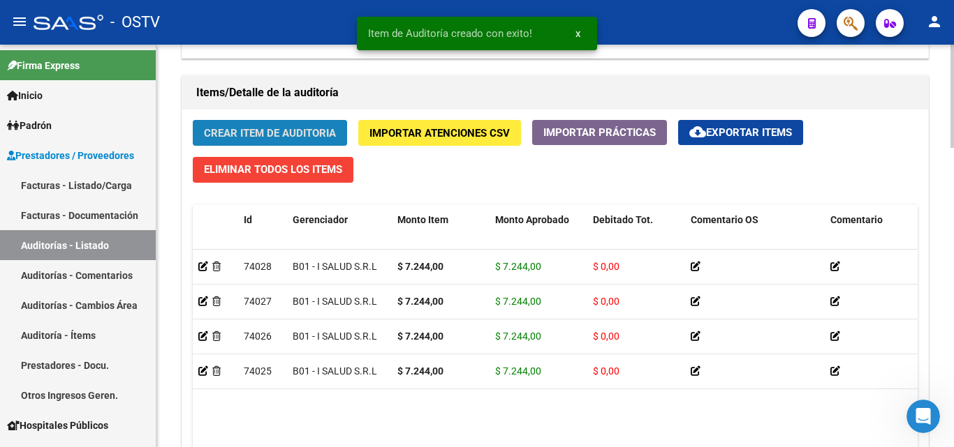
click at [259, 131] on span "Crear Item de Auditoria" at bounding box center [270, 133] width 132 height 13
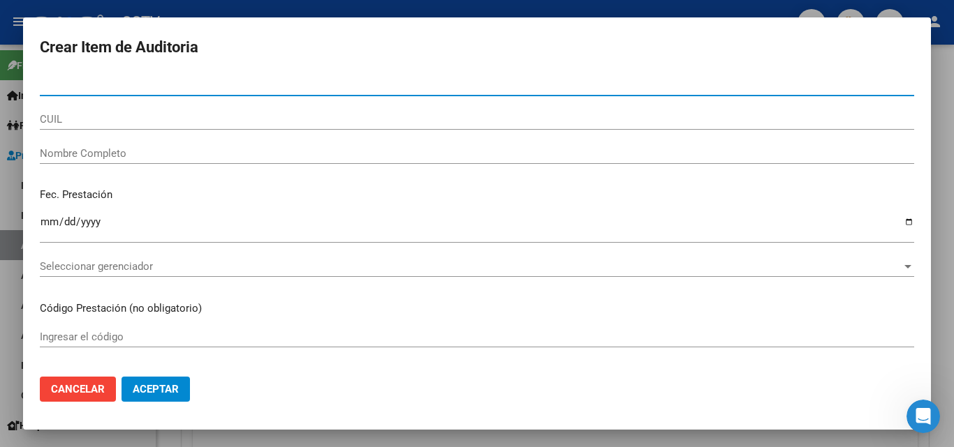
paste input "36748063"
type input "36748063"
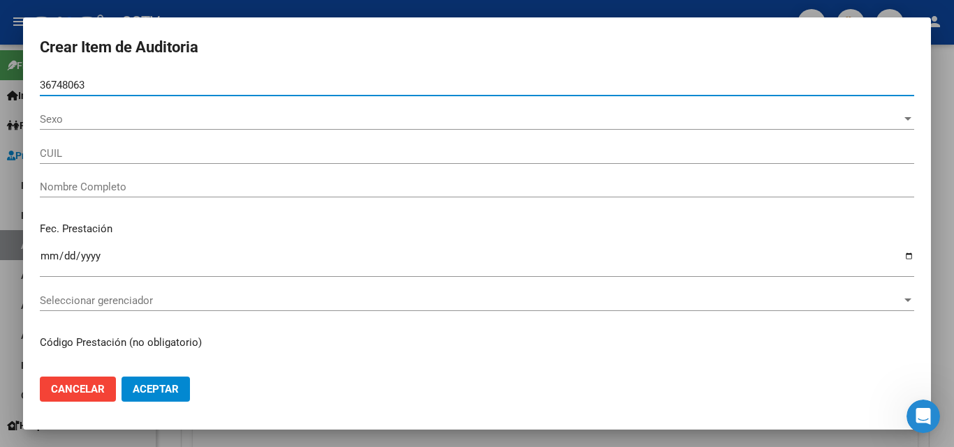
type input "27367480632"
type input "[PERSON_NAME] -"
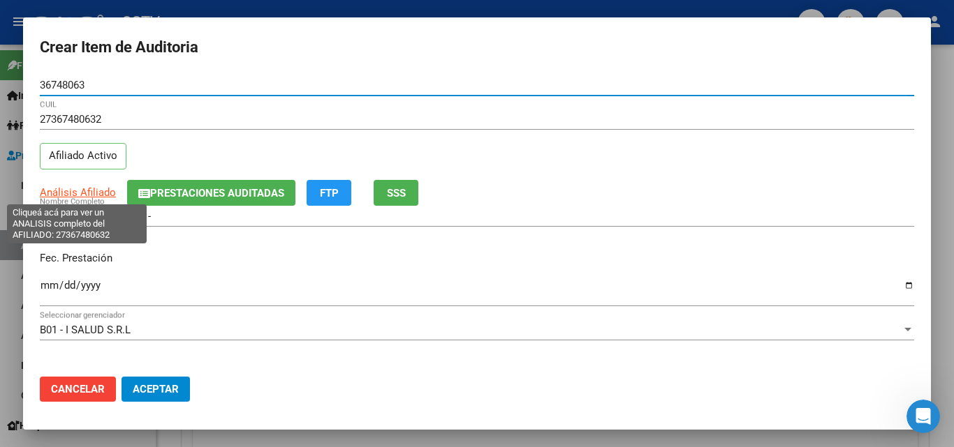
type input "36748063"
click at [86, 193] on span "Análisis Afiliado" at bounding box center [78, 192] width 76 height 13
type textarea "27367480632"
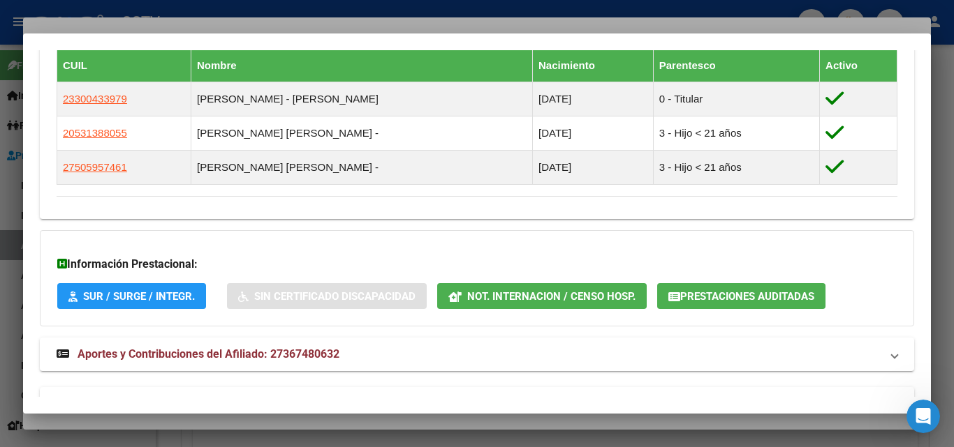
scroll to position [837, 0]
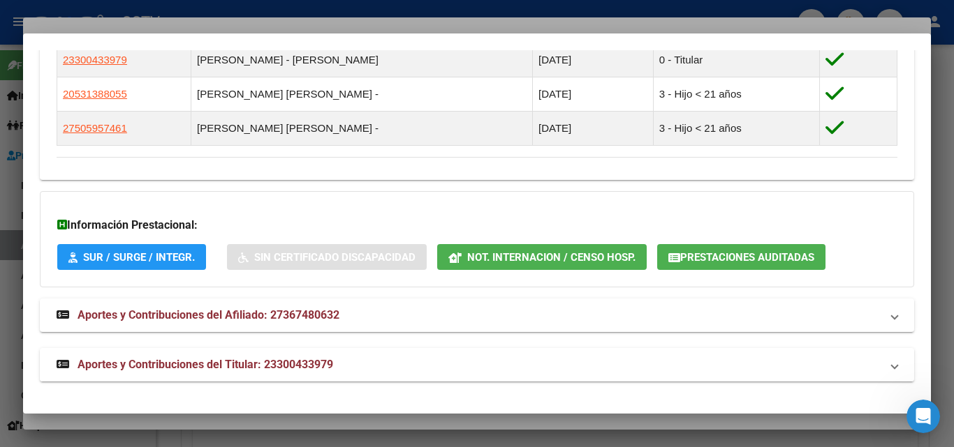
click at [280, 370] on span "Aportes y Contribuciones del Titular: 23300433979" at bounding box center [205, 364] width 256 height 13
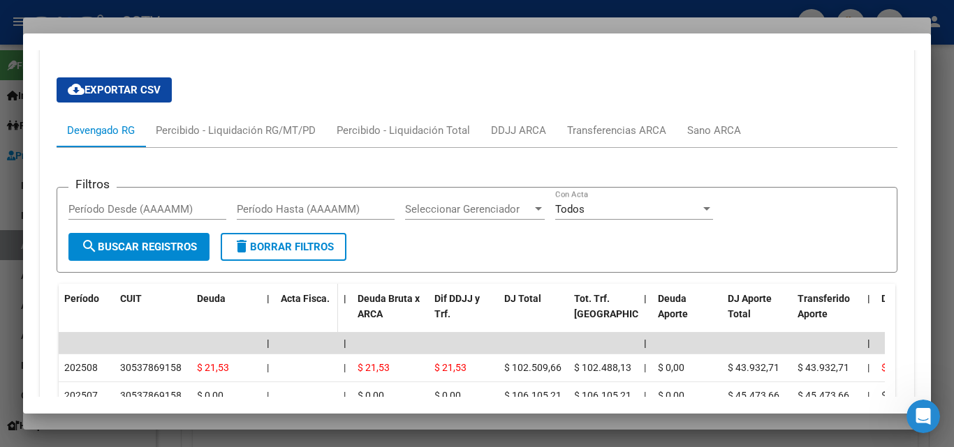
scroll to position [1326, 0]
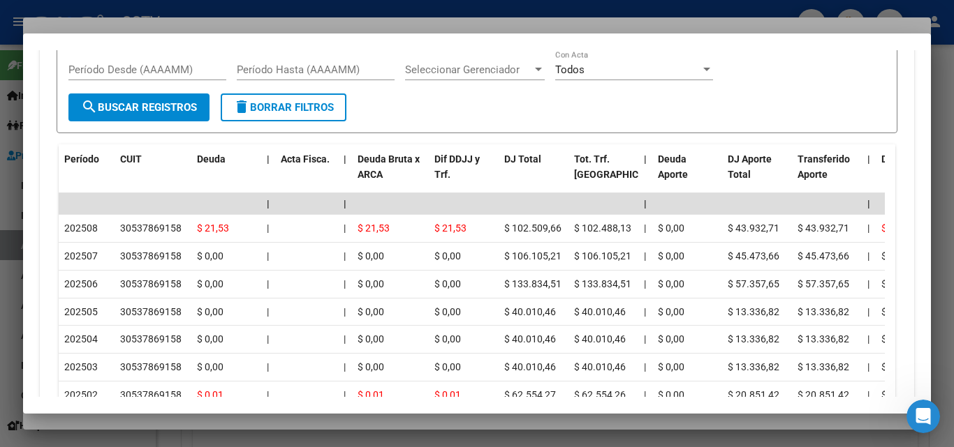
click at [146, 423] on div at bounding box center [477, 223] width 954 height 447
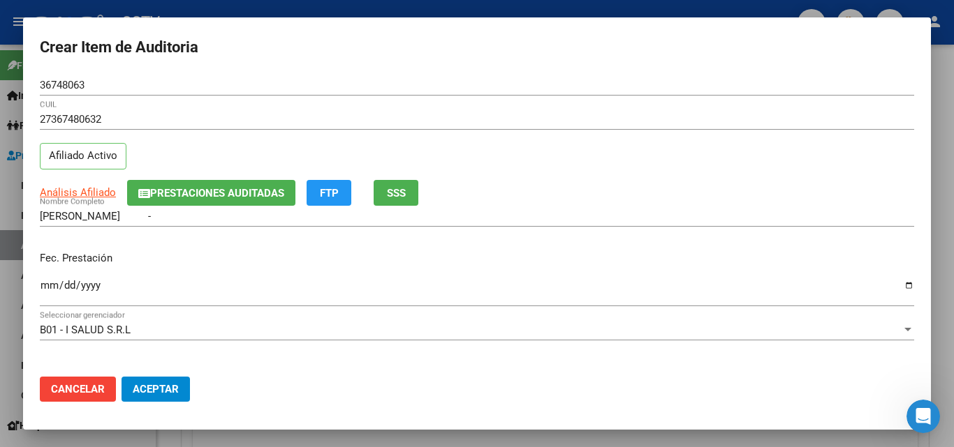
click at [47, 281] on input "Ingresar la fecha" at bounding box center [477, 291] width 874 height 22
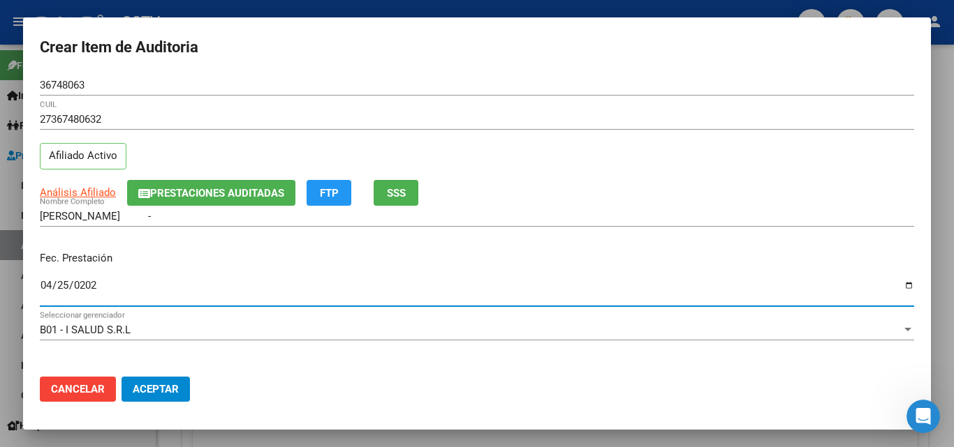
type input "[DATE]"
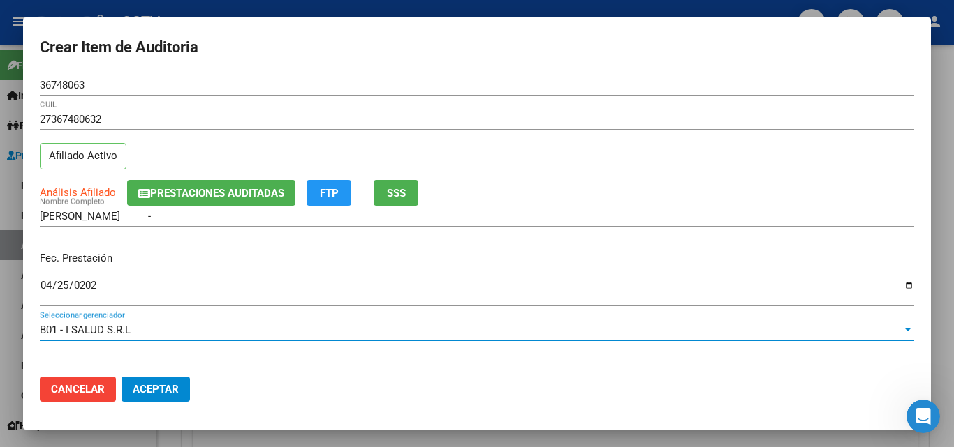
scroll to position [180, 0]
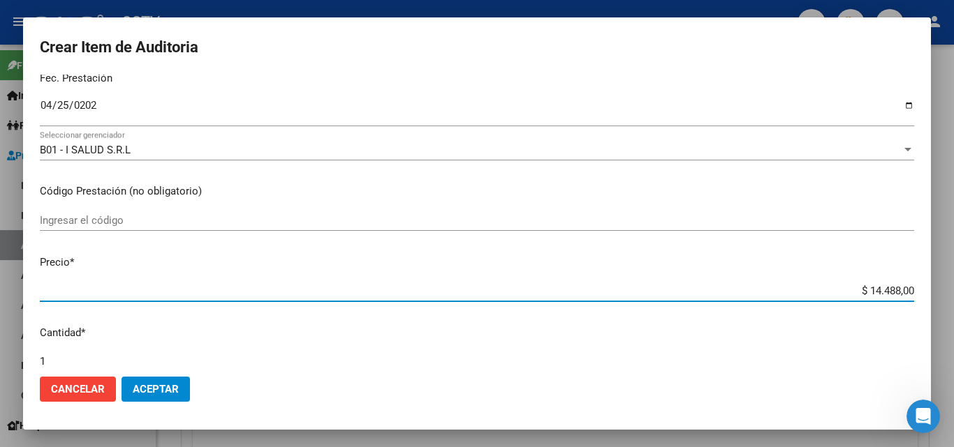
type input "$ 0,07"
type input "$ 0,72"
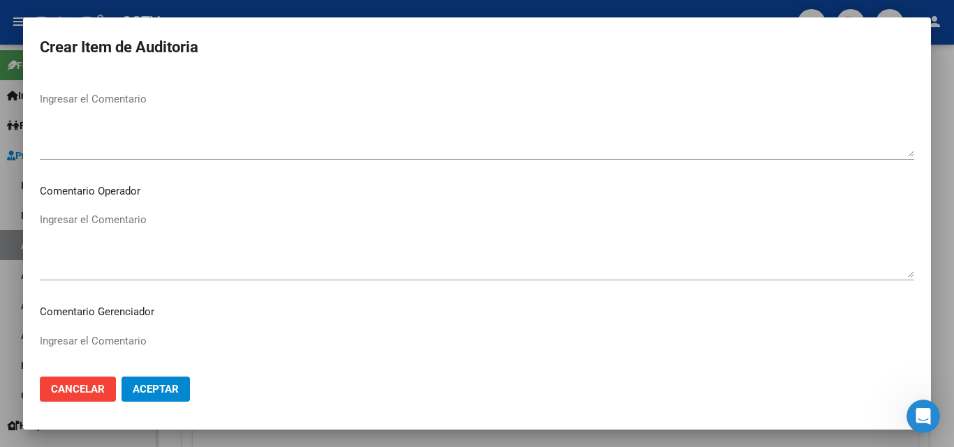
scroll to position [896, 0]
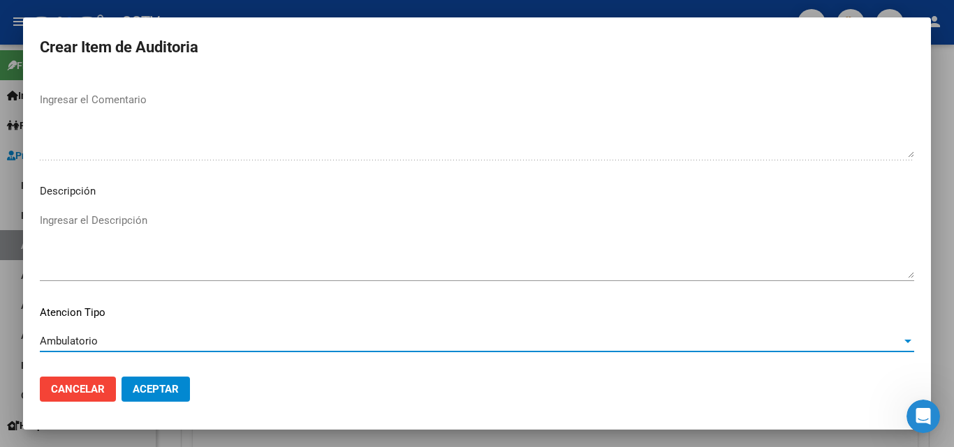
click at [133, 384] on span "Aceptar" at bounding box center [156, 389] width 46 height 13
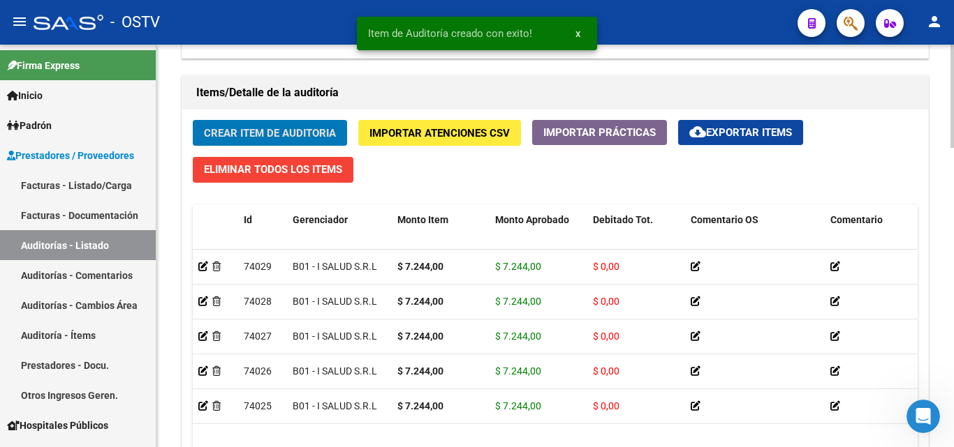
click at [249, 132] on span "Crear Item de Auditoria" at bounding box center [270, 133] width 132 height 13
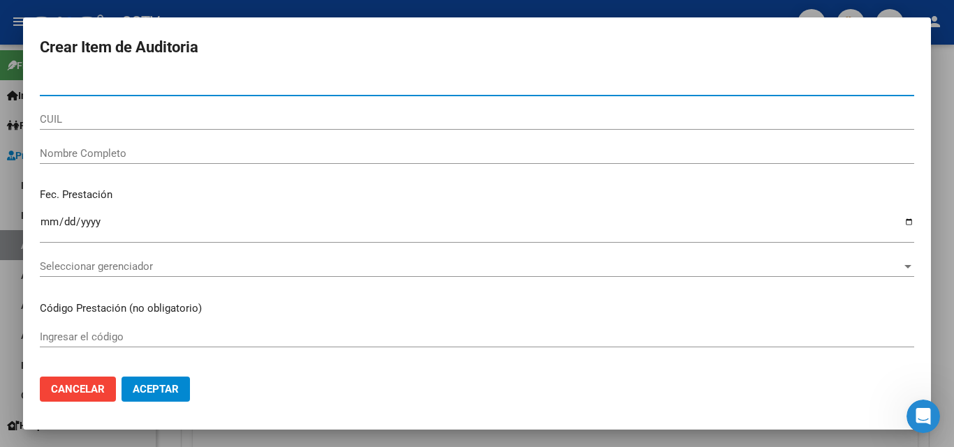
paste input "55193468"
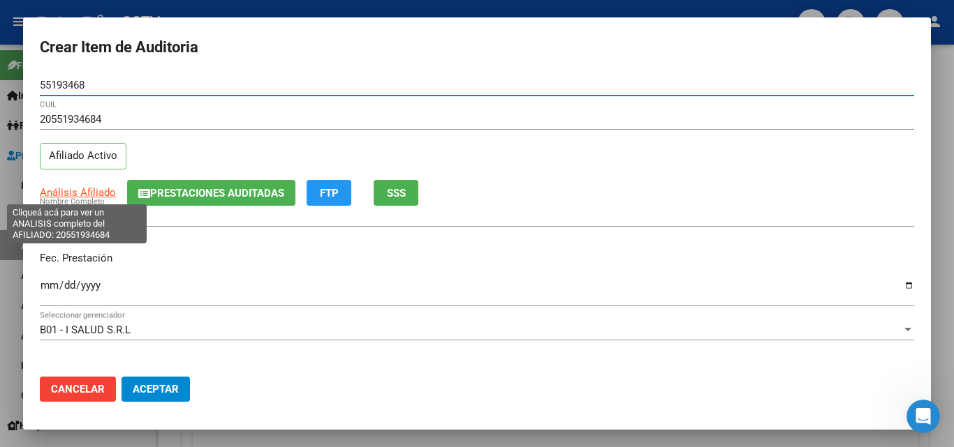
click at [64, 197] on span "Análisis Afiliado" at bounding box center [78, 192] width 76 height 13
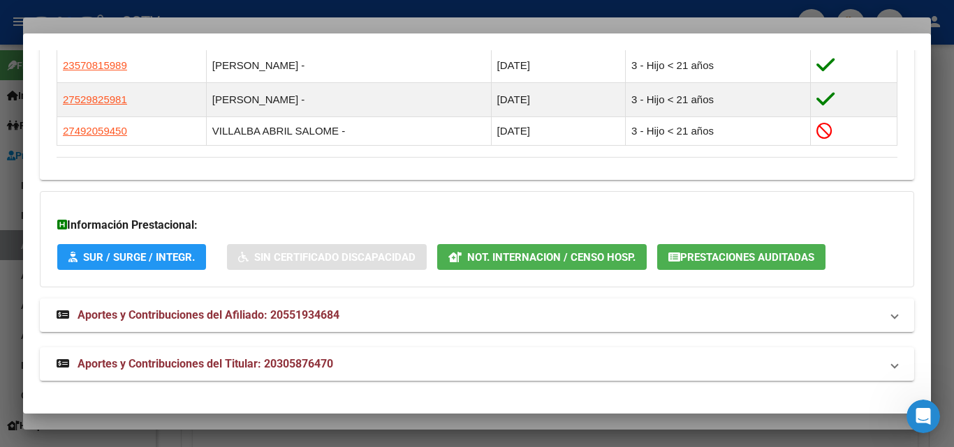
scroll to position [866, 0]
click at [233, 373] on mat-expansion-panel-header "Aportes y Contribuciones del Titular: 20305876470" at bounding box center [477, 365] width 874 height 34
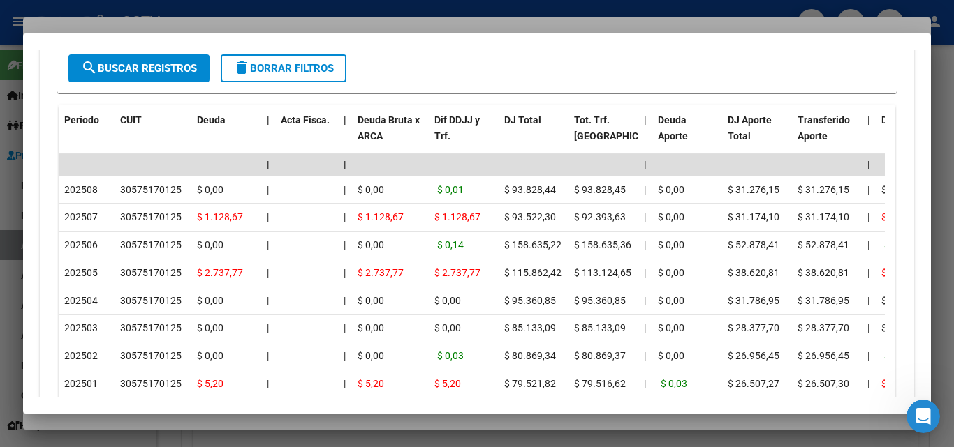
scroll to position [1424, 0]
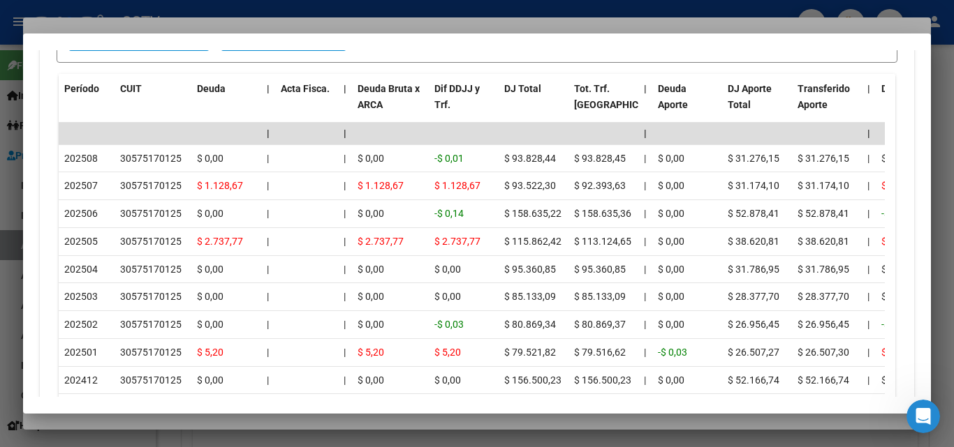
click at [190, 422] on div at bounding box center [477, 223] width 954 height 447
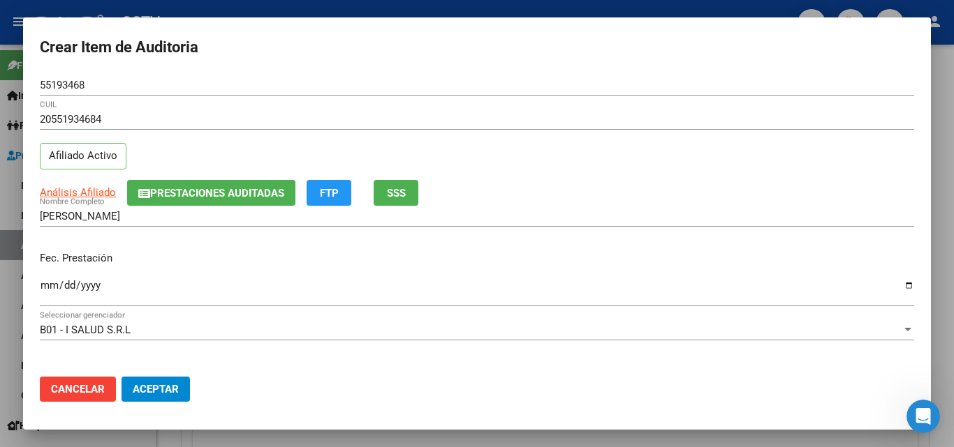
click at [45, 286] on input "Ingresar la fecha" at bounding box center [477, 291] width 874 height 22
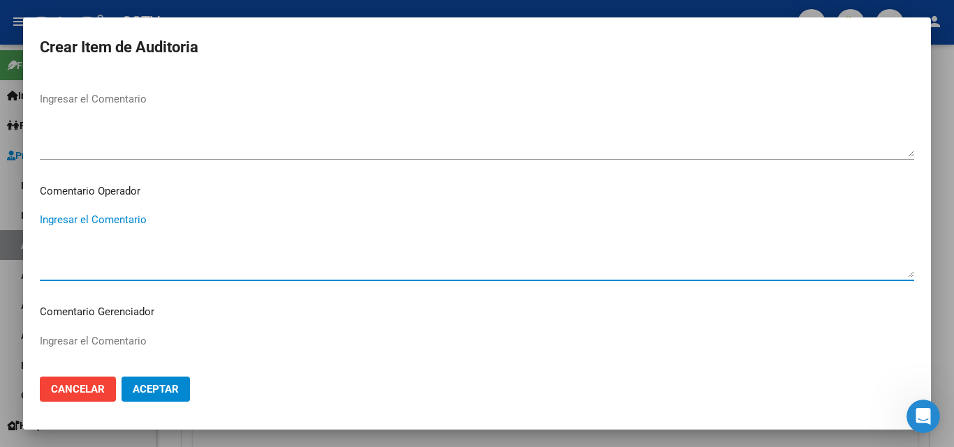
scroll to position [896, 0]
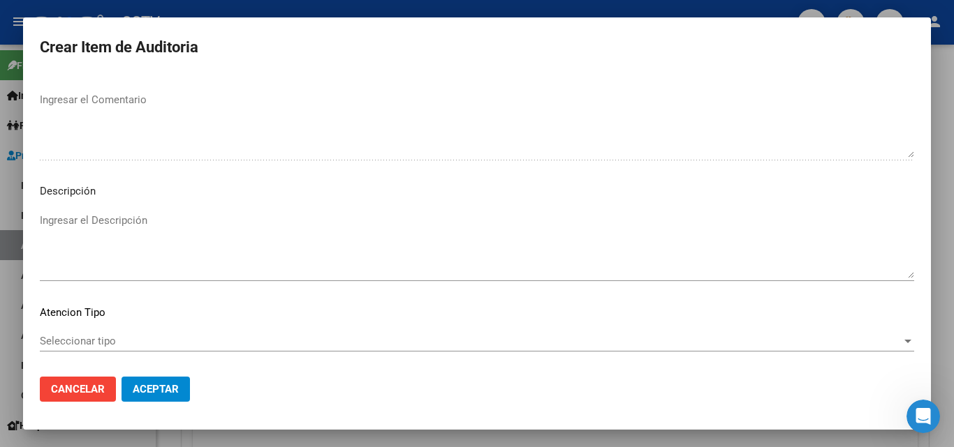
click at [88, 332] on div "Seleccionar tipo Seleccionar tipo" at bounding box center [477, 341] width 874 height 21
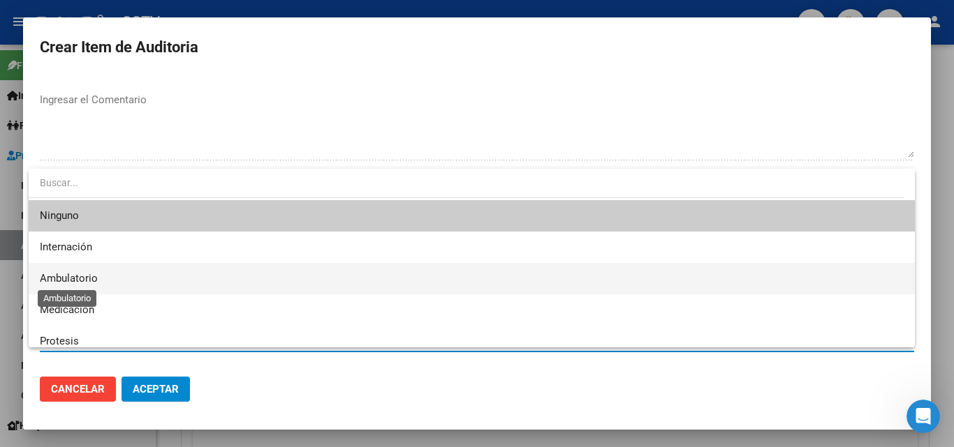
click at [88, 274] on span "Ambulatorio" at bounding box center [69, 278] width 58 height 13
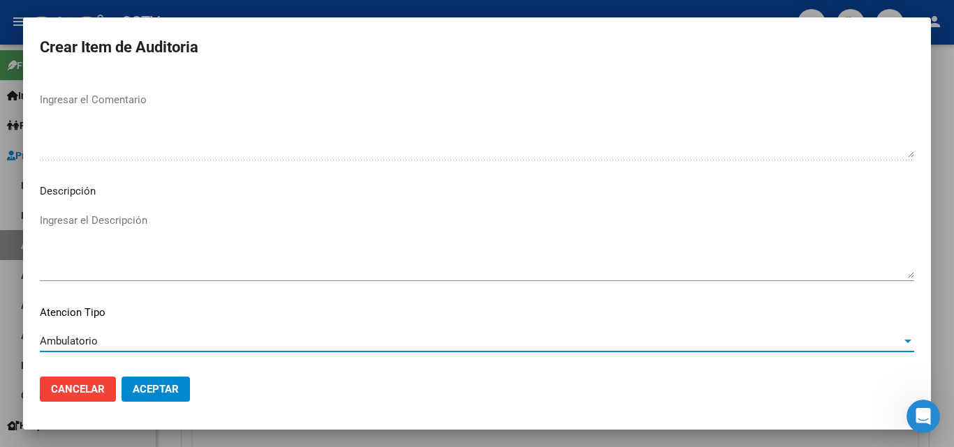
click at [143, 398] on button "Aceptar" at bounding box center [155, 389] width 68 height 25
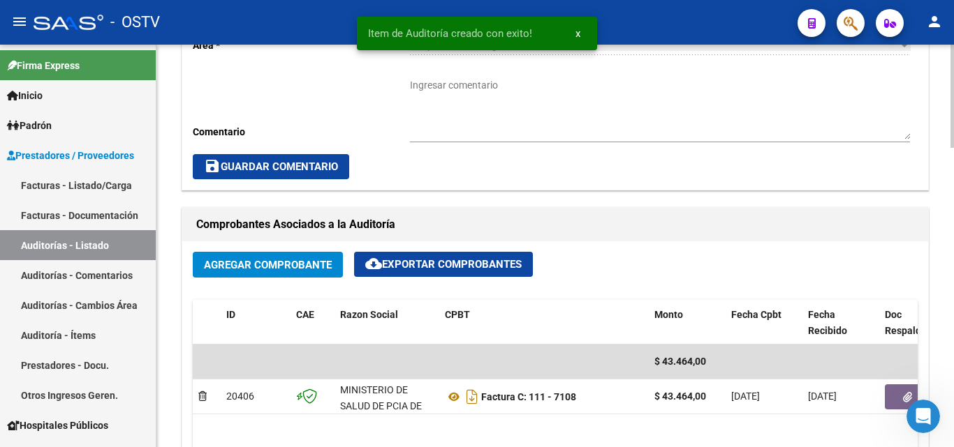
scroll to position [350, 0]
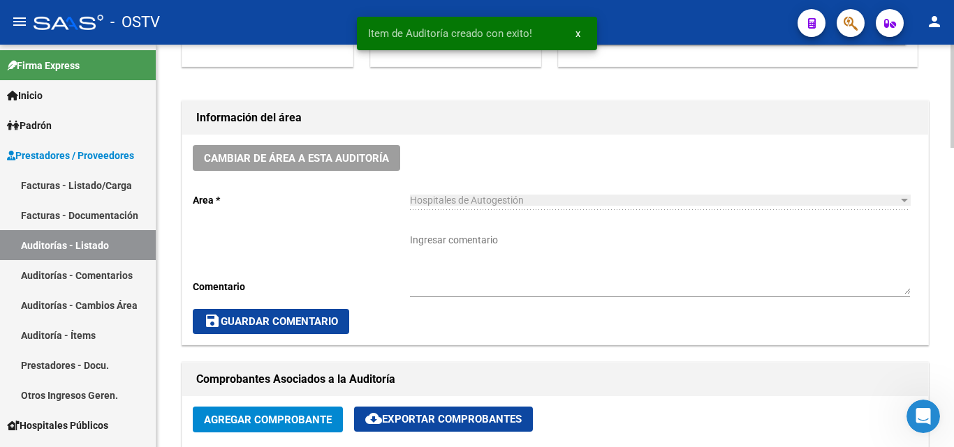
click at [448, 253] on textarea "Ingresar comentario" at bounding box center [660, 263] width 500 height 61
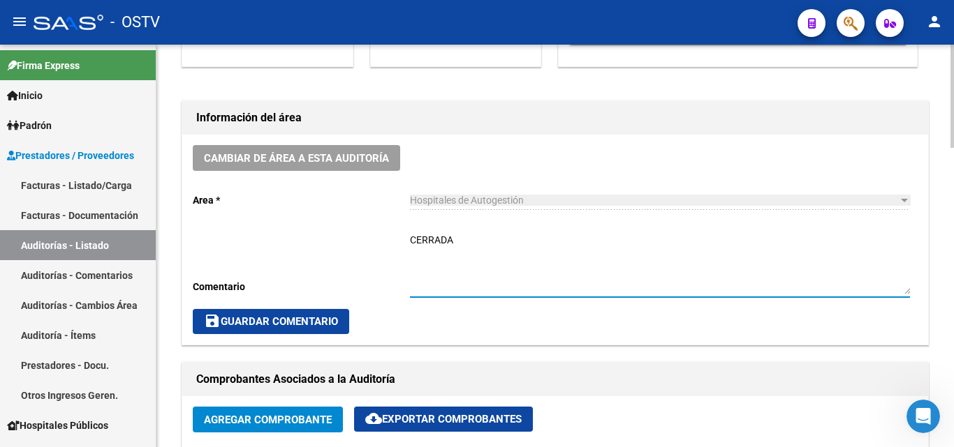
click at [435, 241] on textarea "CERRADA" at bounding box center [660, 263] width 500 height 61
click at [285, 300] on div "Cambiar de área a esta auditoría Area * Hospitales de Autogestión Seleccionar a…" at bounding box center [555, 240] width 746 height 210
click at [280, 317] on span "save Guardar Comentario" at bounding box center [271, 322] width 134 height 13
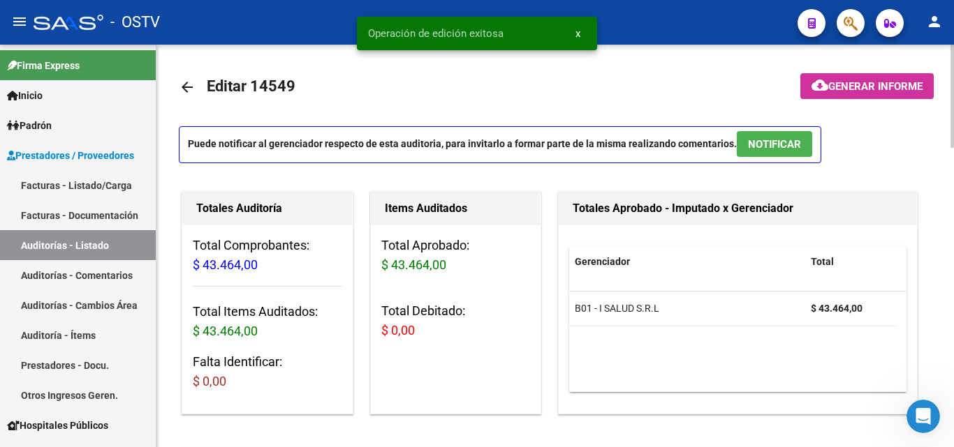
scroll to position [1, 0]
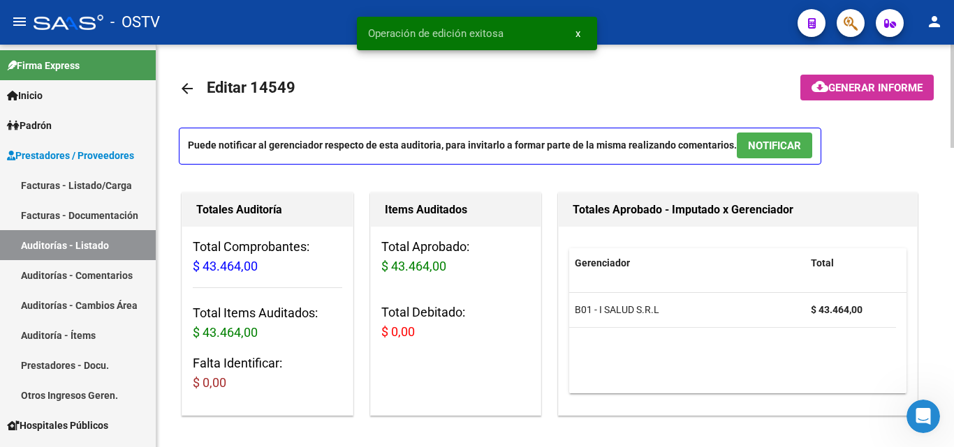
click at [181, 93] on mat-icon "arrow_back" at bounding box center [187, 88] width 17 height 17
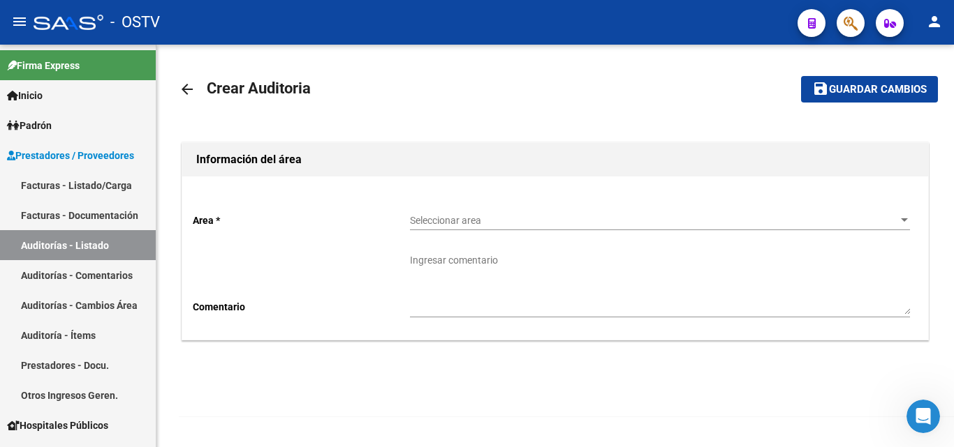
click at [504, 230] on div "Seleccionar area Seleccionar area" at bounding box center [660, 216] width 500 height 28
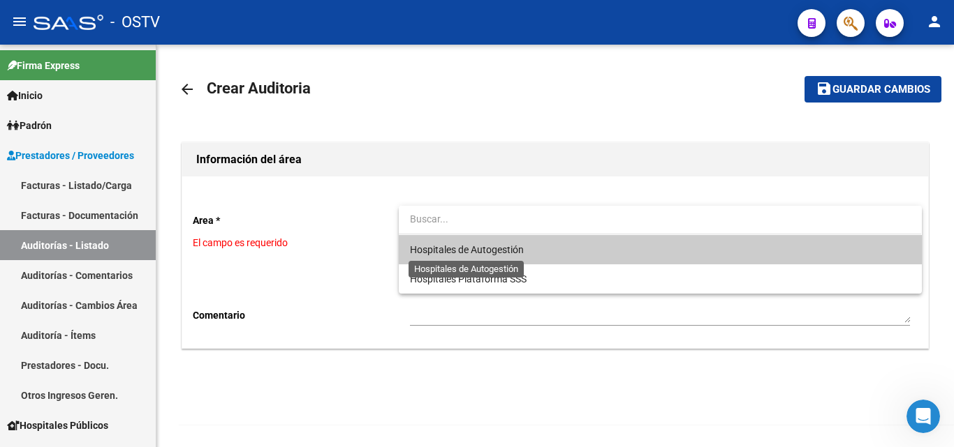
click at [490, 250] on span "Hospitales de Autogestión" at bounding box center [467, 249] width 114 height 11
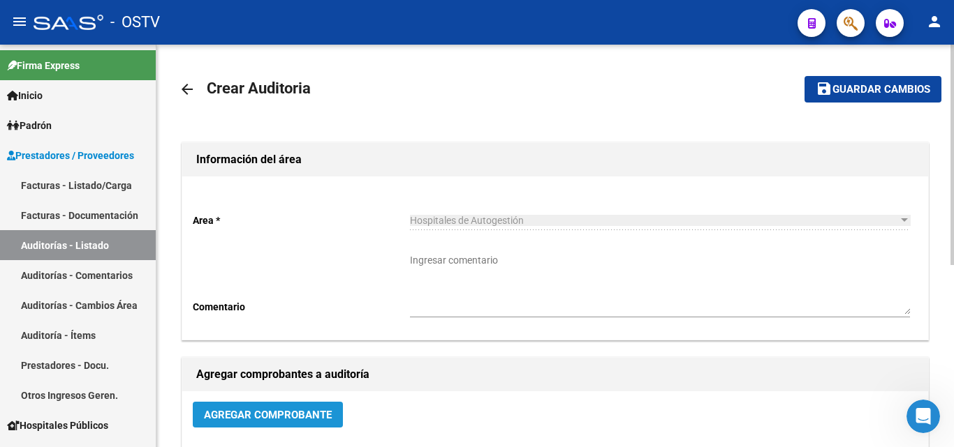
click at [273, 421] on span "Agregar Comprobante" at bounding box center [268, 415] width 128 height 13
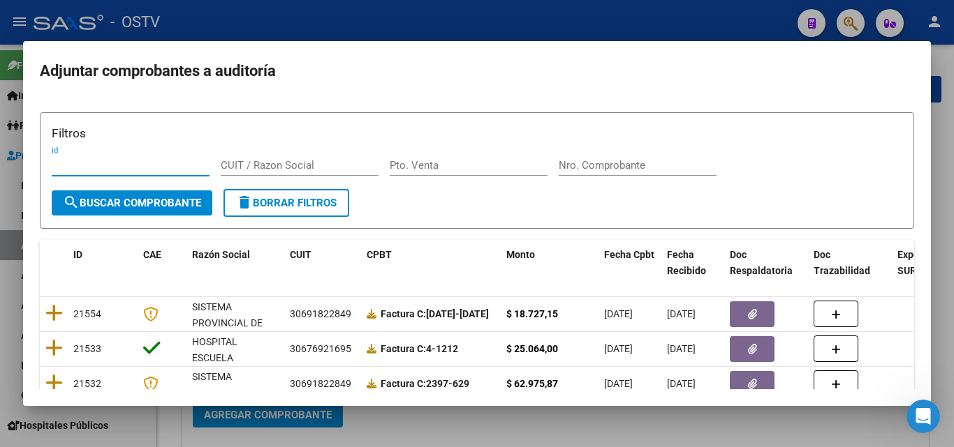
click at [581, 165] on input "Nro. Comprobante" at bounding box center [637, 165] width 158 height 13
paste input "18573"
click at [190, 198] on span "search Buscar Comprobante" at bounding box center [132, 203] width 138 height 13
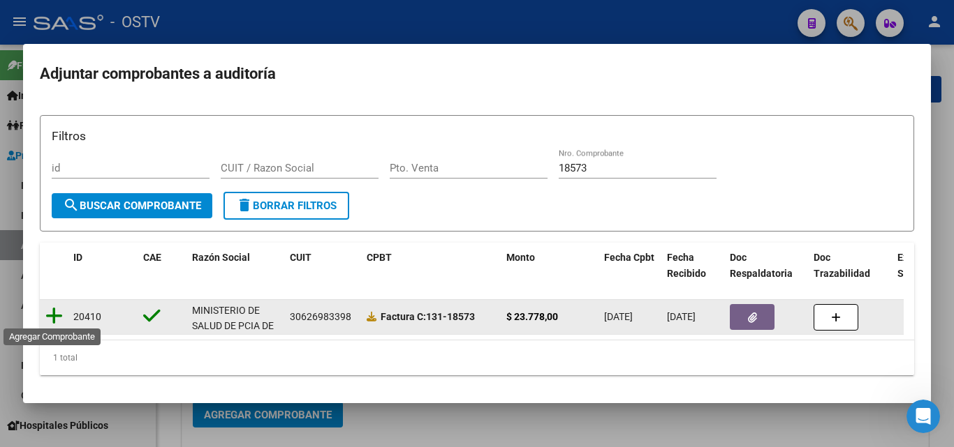
click at [51, 317] on icon at bounding box center [53, 316] width 17 height 20
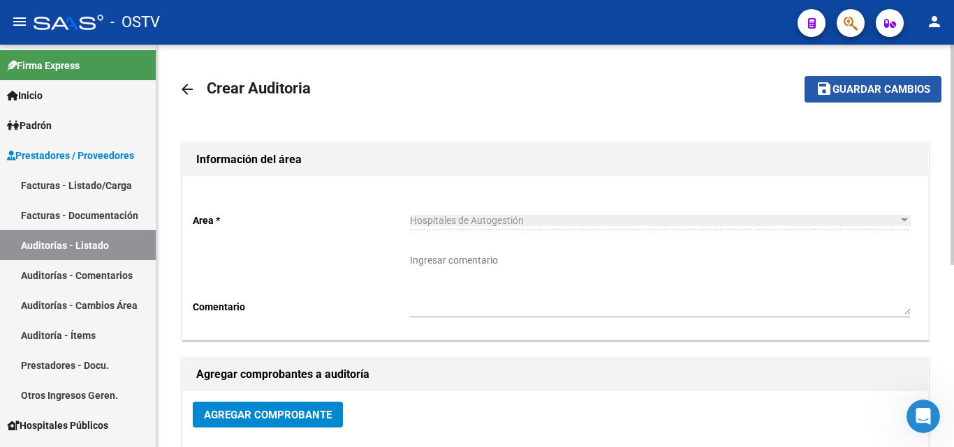
click at [829, 89] on mat-icon "save" at bounding box center [823, 88] width 17 height 17
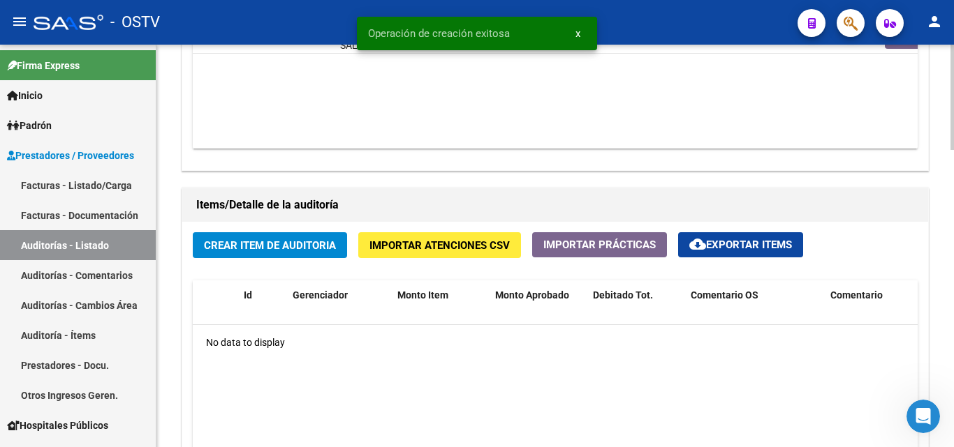
scroll to position [838, 0]
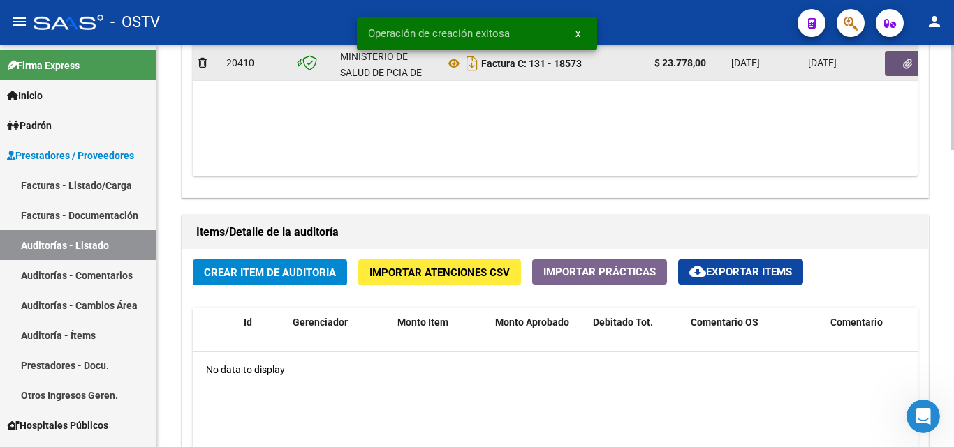
click at [898, 68] on button "button" at bounding box center [907, 63] width 45 height 25
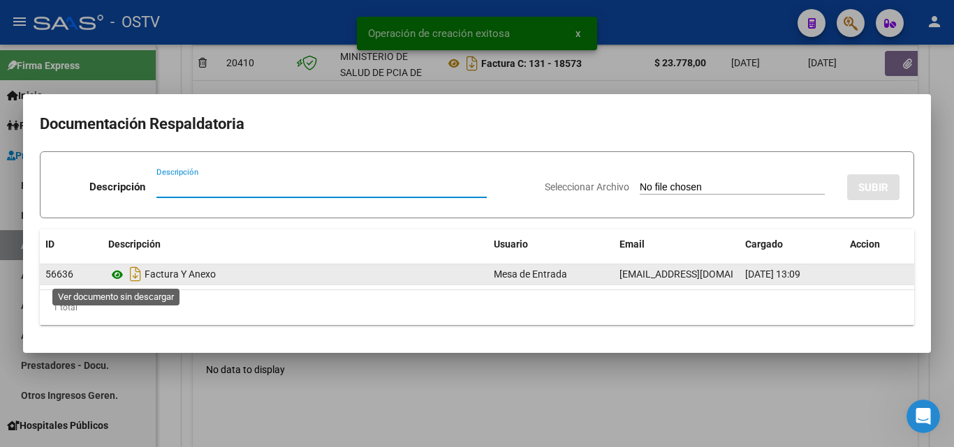
click at [119, 279] on icon at bounding box center [117, 275] width 18 height 17
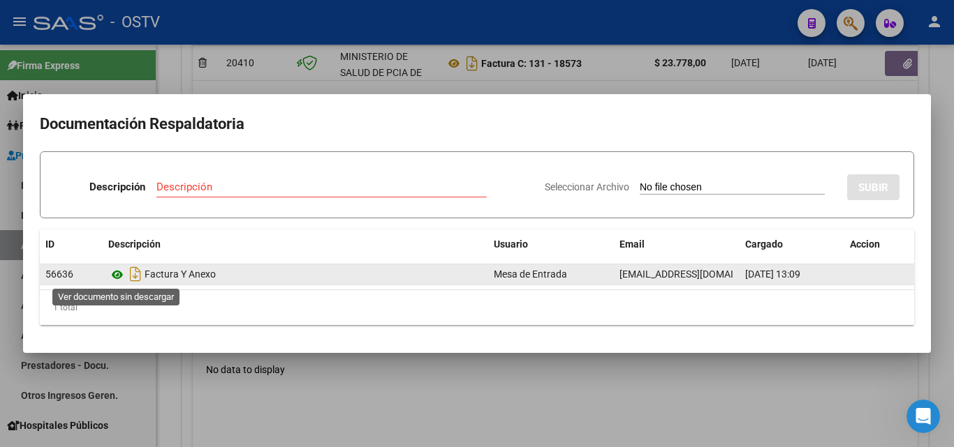
click at [121, 276] on icon at bounding box center [117, 275] width 18 height 17
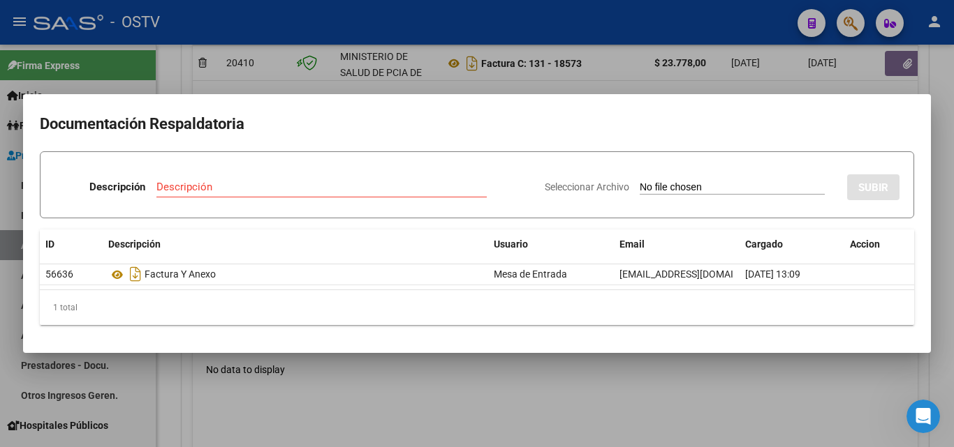
click at [340, 89] on div at bounding box center [477, 223] width 954 height 447
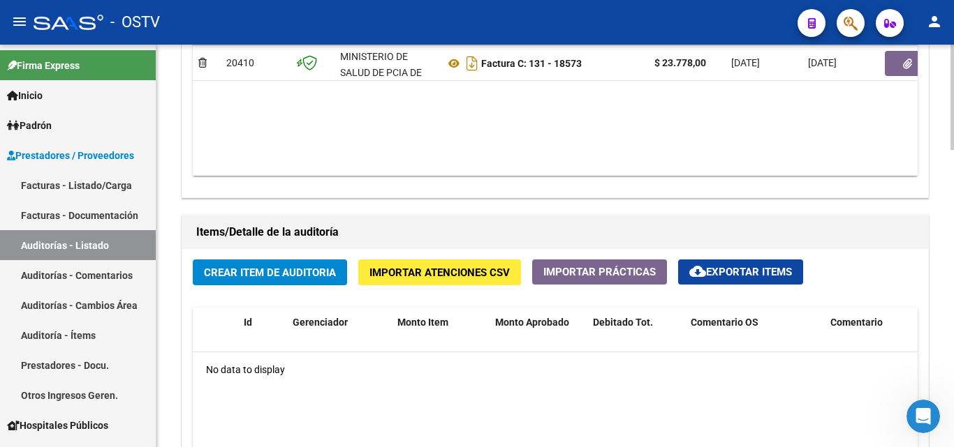
click at [259, 270] on span "Crear Item de Auditoria" at bounding box center [270, 273] width 132 height 13
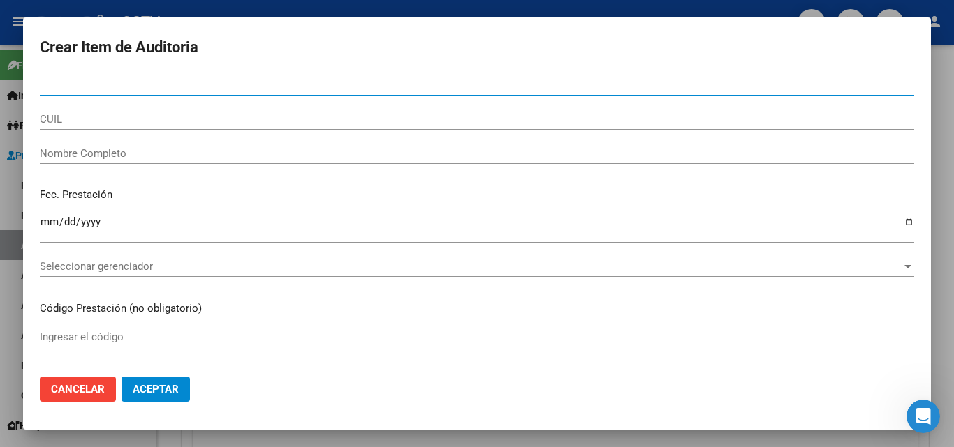
paste input "17770490"
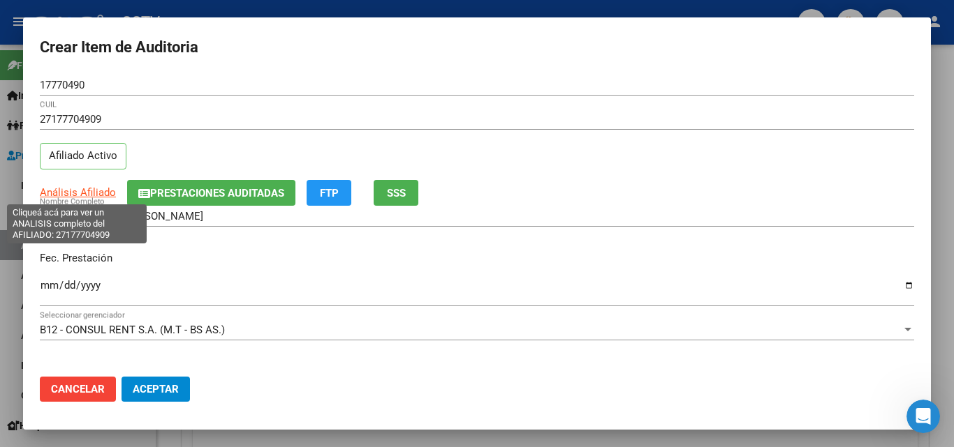
click at [77, 191] on span "Análisis Afiliado" at bounding box center [78, 192] width 76 height 13
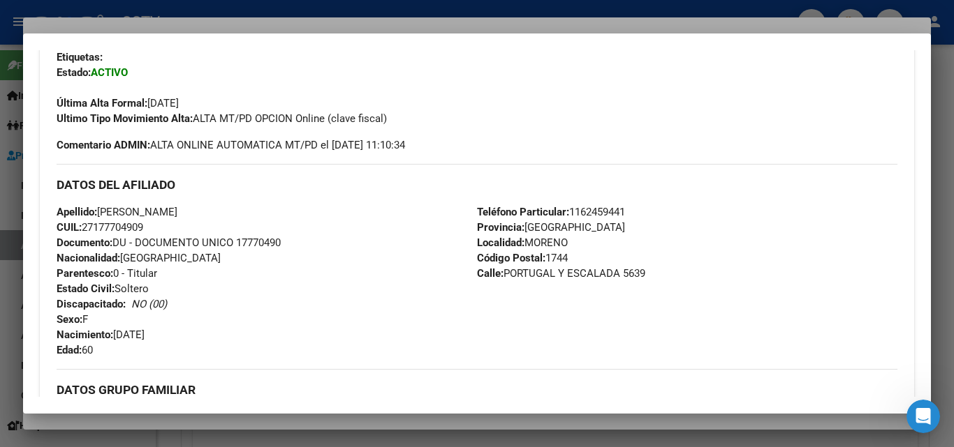
scroll to position [700, 0]
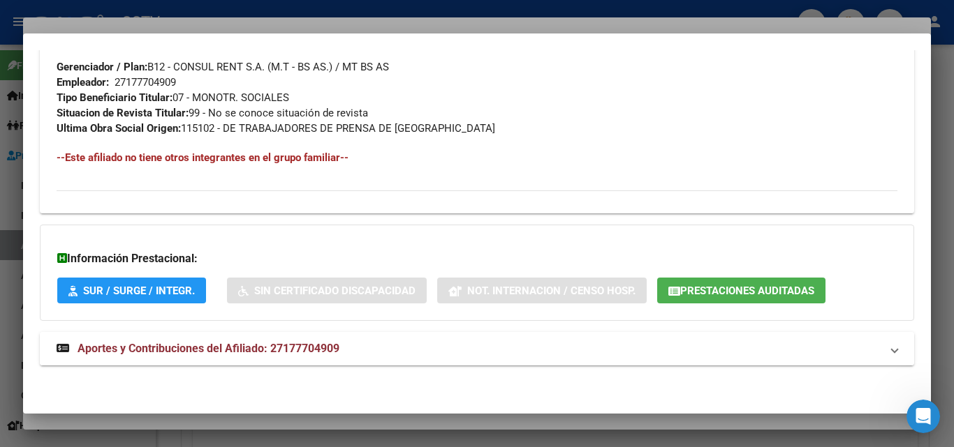
click at [242, 353] on span "Aportes y Contribuciones del Afiliado: 27177704909" at bounding box center [208, 348] width 262 height 13
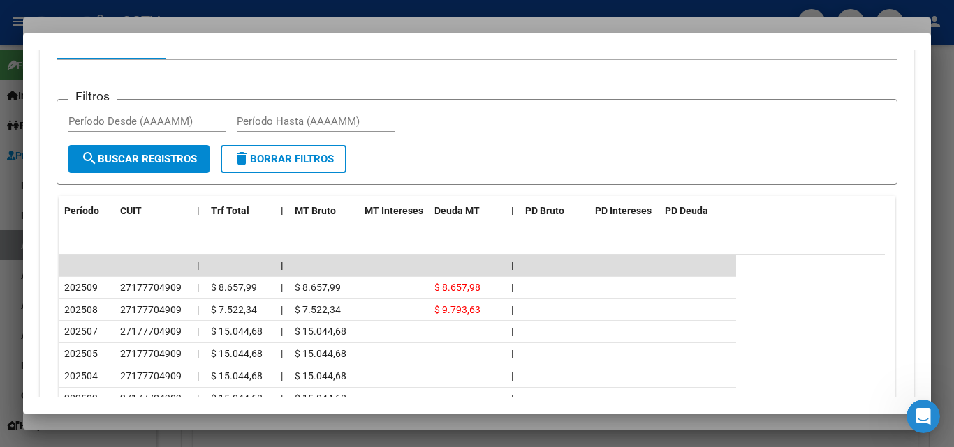
scroll to position [1188, 0]
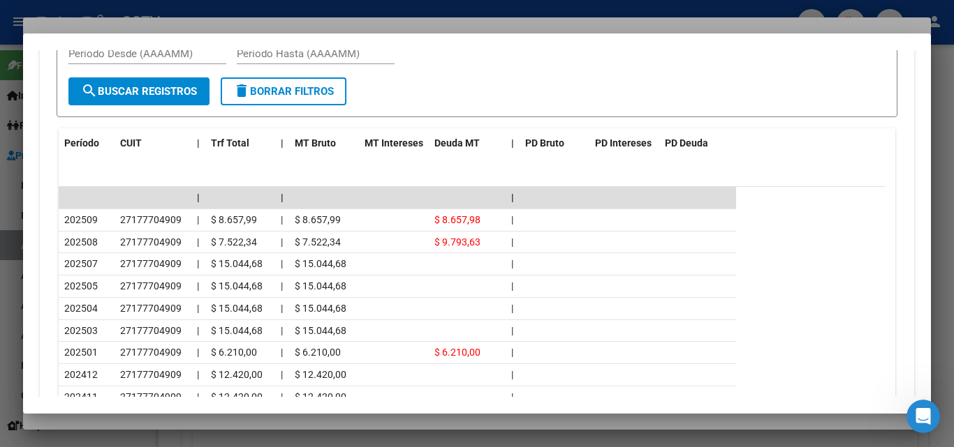
click at [200, 422] on div at bounding box center [477, 223] width 954 height 447
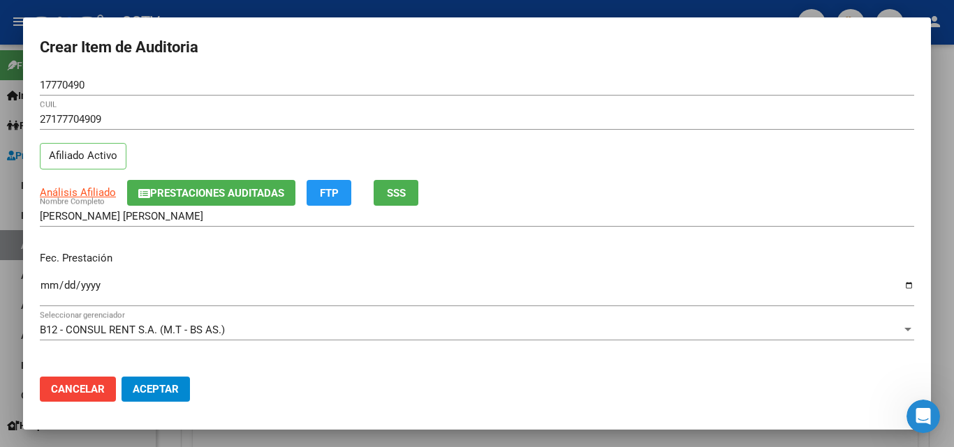
click at [47, 290] on input "Ingresar la fecha" at bounding box center [477, 291] width 874 height 22
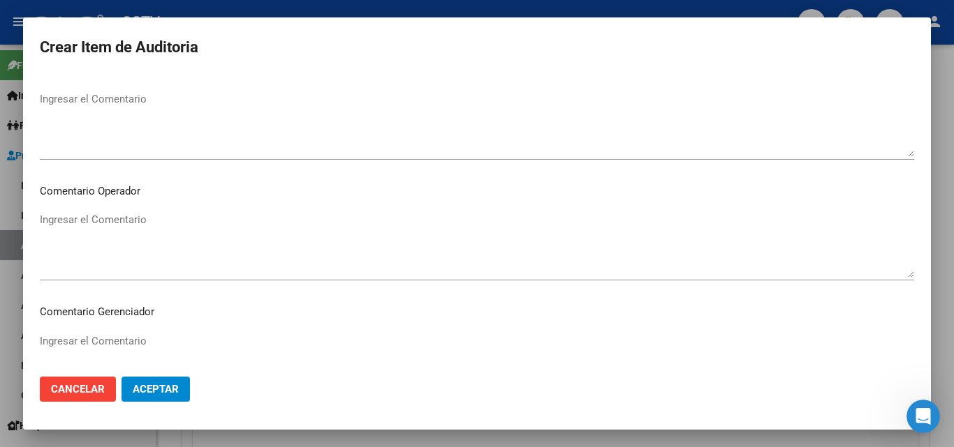
scroll to position [896, 0]
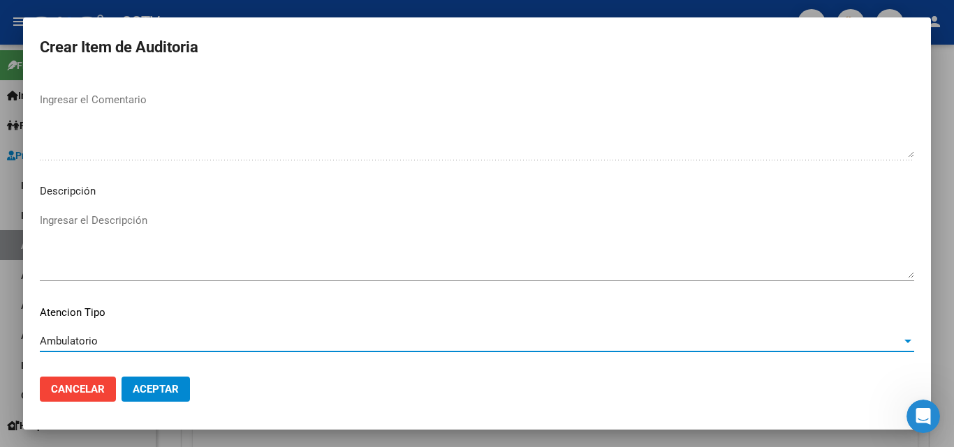
click at [166, 382] on button "Aceptar" at bounding box center [155, 389] width 68 height 25
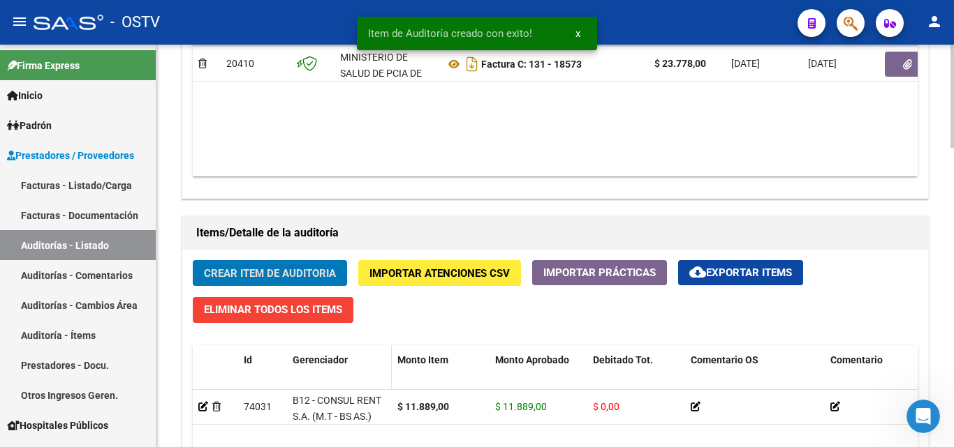
scroll to position [838, 0]
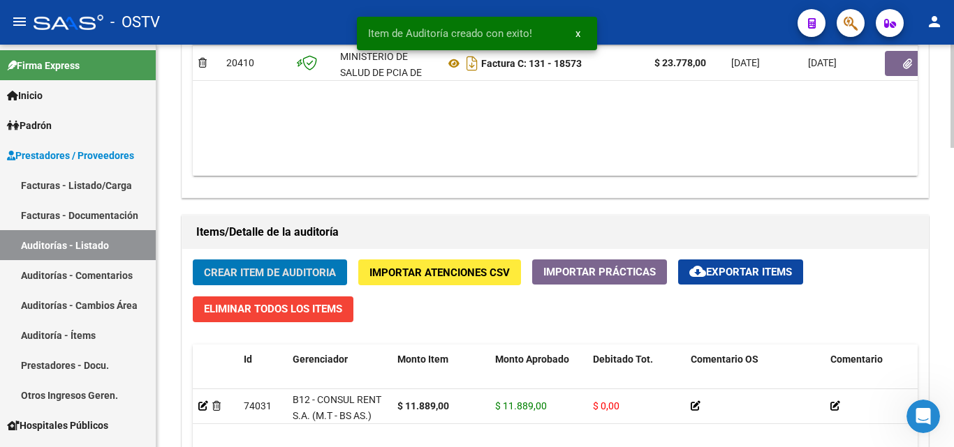
click at [276, 274] on span "Crear Item de Auditoria" at bounding box center [270, 273] width 132 height 13
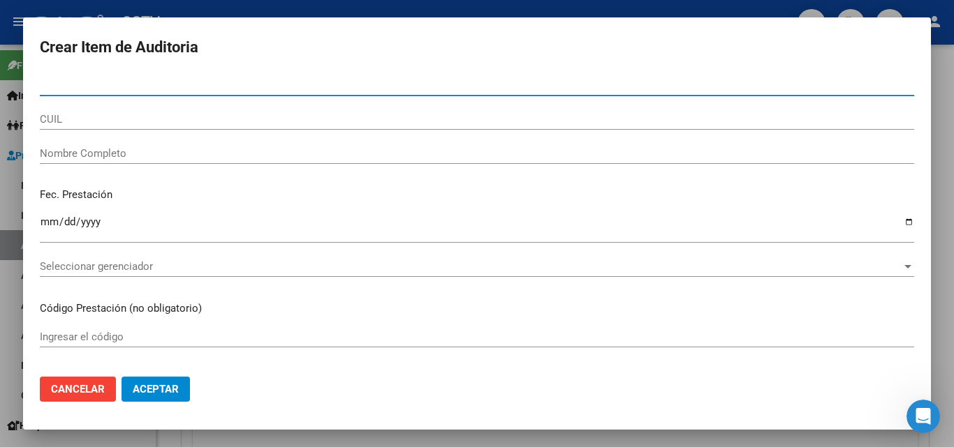
paste input "53206258"
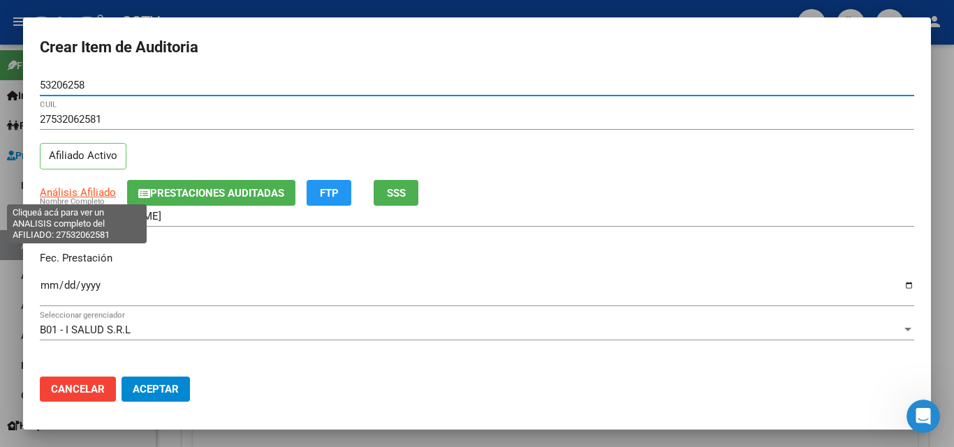
click at [79, 189] on span "Análisis Afiliado" at bounding box center [78, 192] width 76 height 13
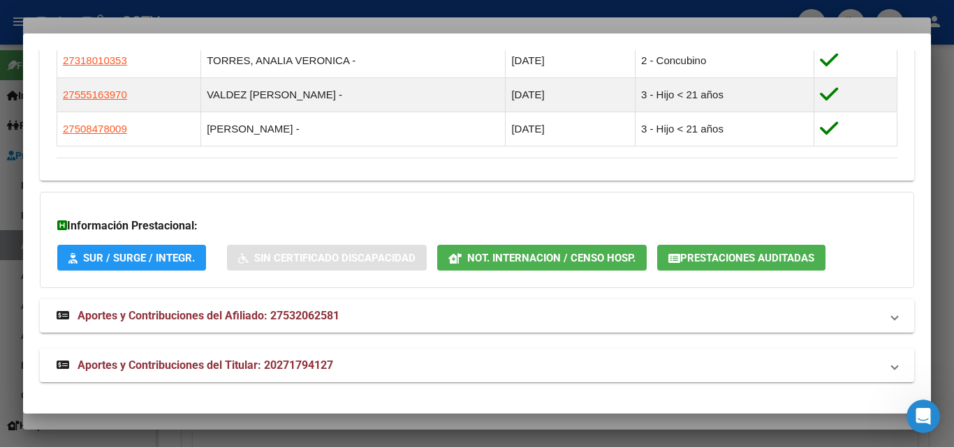
scroll to position [860, 0]
click at [251, 357] on strong "Aportes y Contribuciones del Titular: 20271794127" at bounding box center [195, 365] width 276 height 17
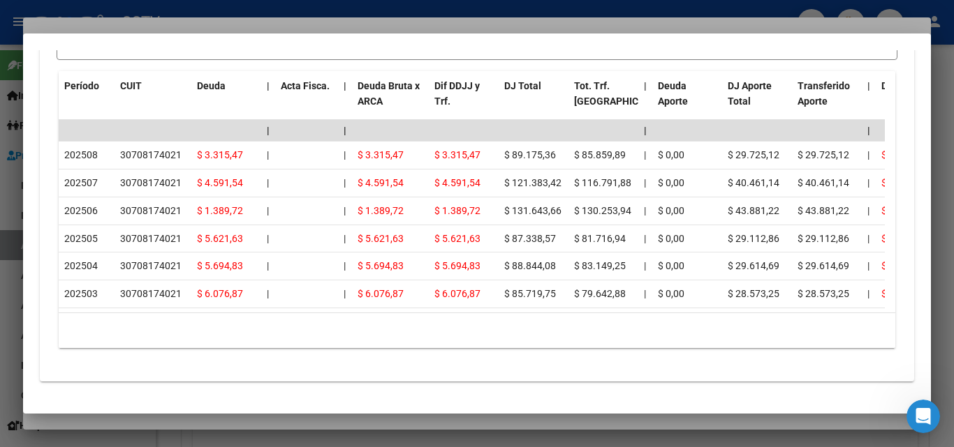
scroll to position [1430, 0]
click at [199, 422] on div at bounding box center [477, 223] width 954 height 447
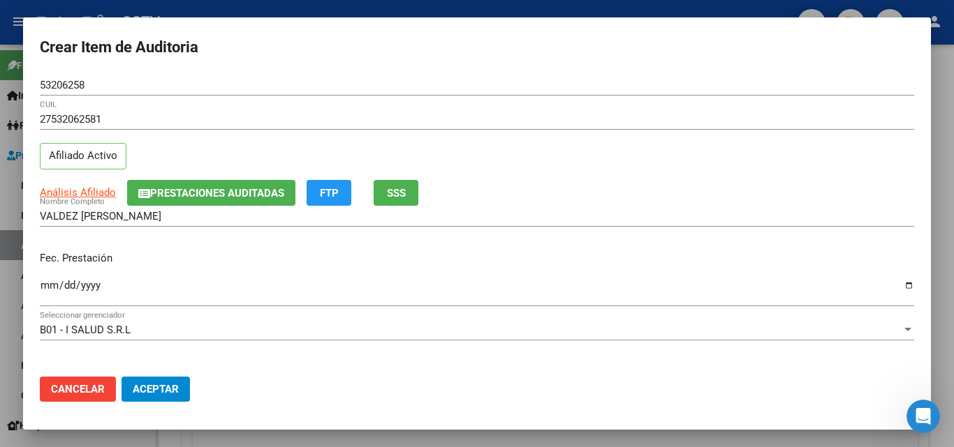
click at [46, 283] on input "Ingresar la fecha" at bounding box center [477, 291] width 874 height 22
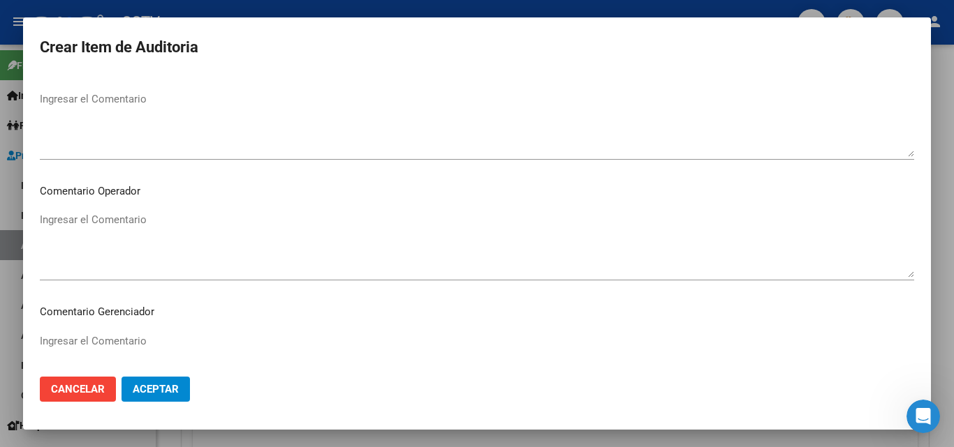
scroll to position [896, 0]
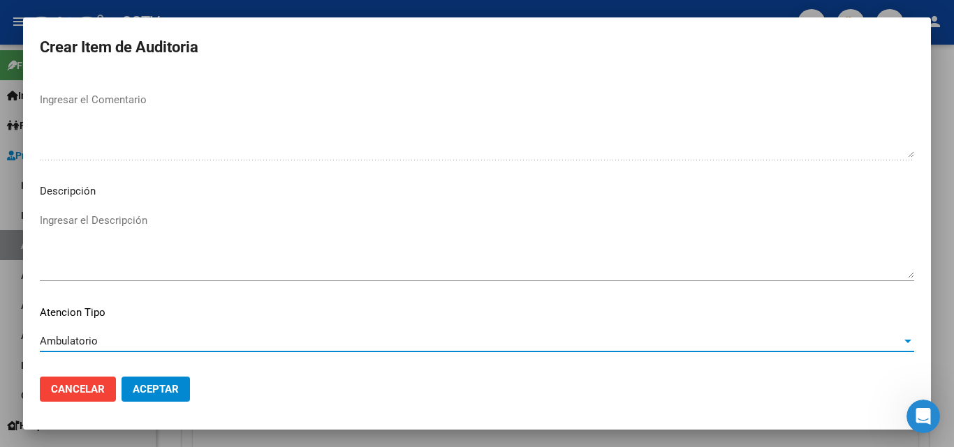
click at [170, 394] on span "Aceptar" at bounding box center [156, 389] width 46 height 13
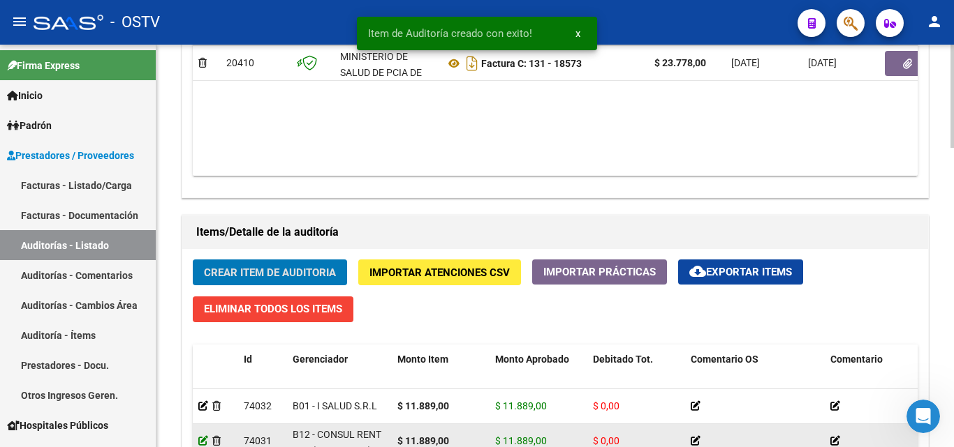
click at [204, 441] on icon at bounding box center [203, 441] width 10 height 10
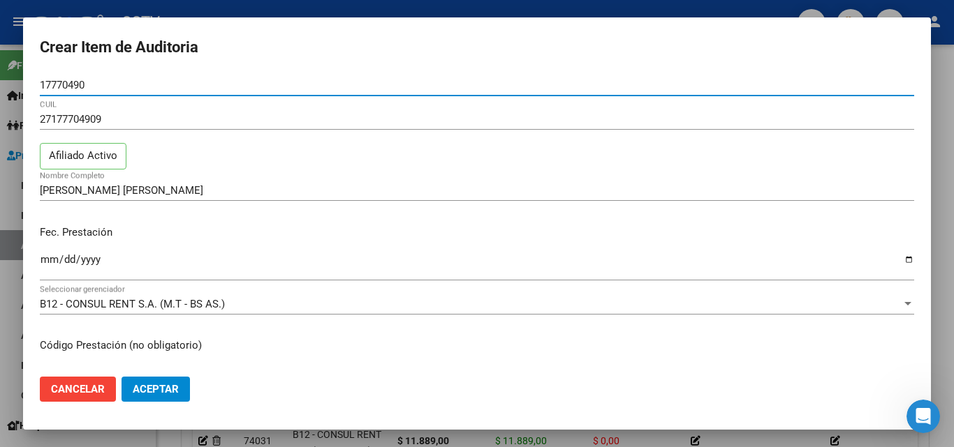
click at [151, 385] on span "Aceptar" at bounding box center [156, 389] width 46 height 13
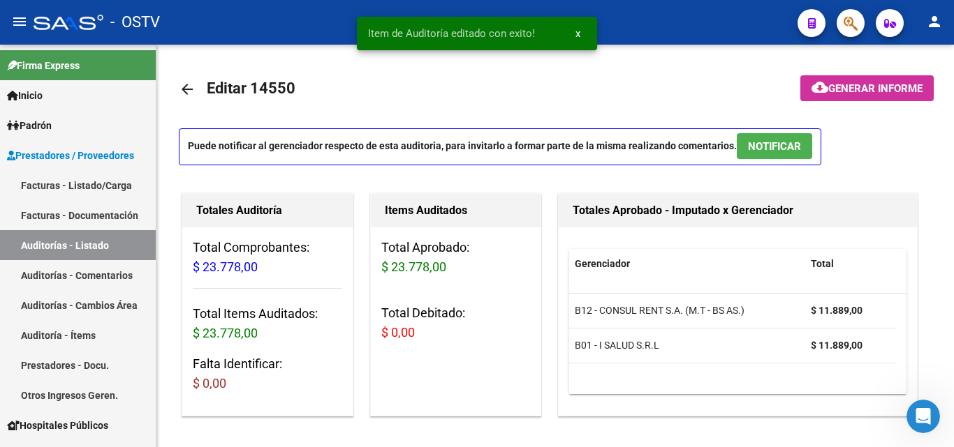
scroll to position [349, 0]
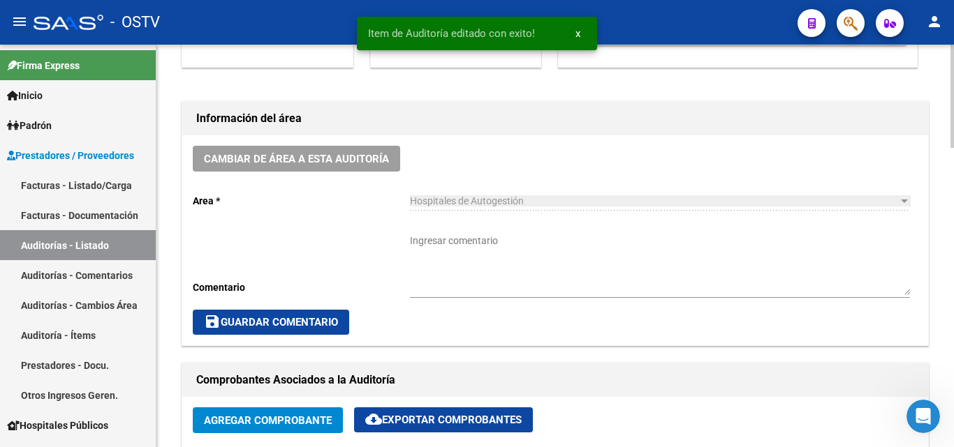
click at [475, 209] on div "Hospitales de Autogestión Seleccionar area" at bounding box center [660, 197] width 500 height 28
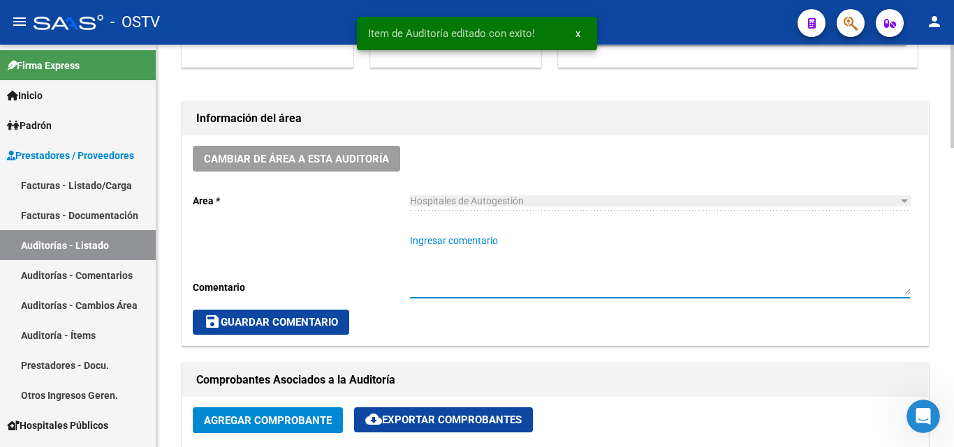
click at [472, 235] on textarea "Ingresar comentario" at bounding box center [660, 264] width 500 height 61
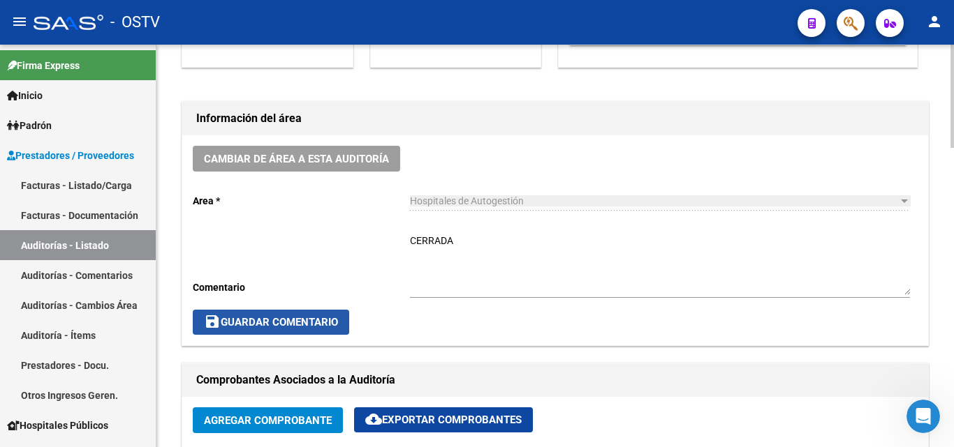
click at [230, 316] on button "save Guardar Comentario" at bounding box center [271, 322] width 156 height 25
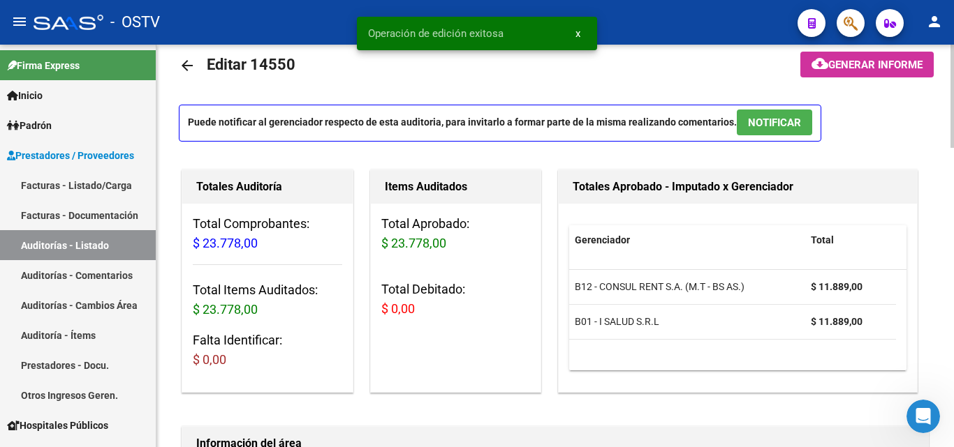
scroll to position [0, 0]
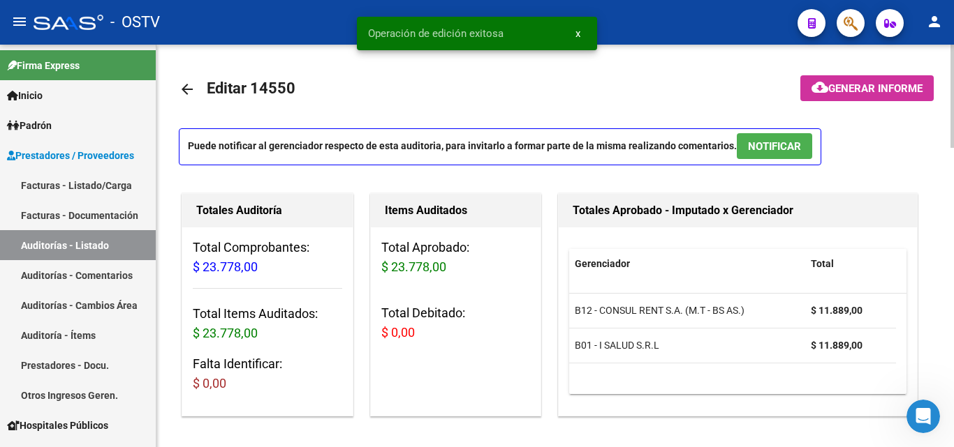
click at [190, 81] on mat-icon "arrow_back" at bounding box center [187, 89] width 17 height 17
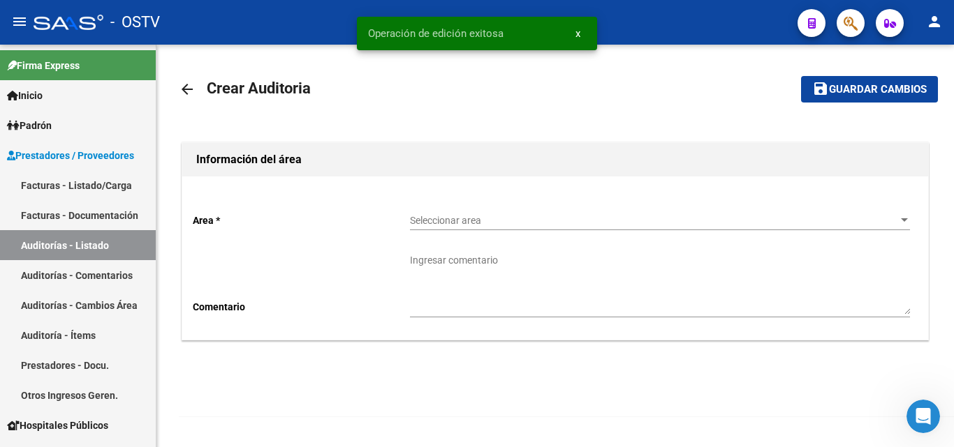
click at [462, 219] on span "Seleccionar area" at bounding box center [653, 221] width 487 height 12
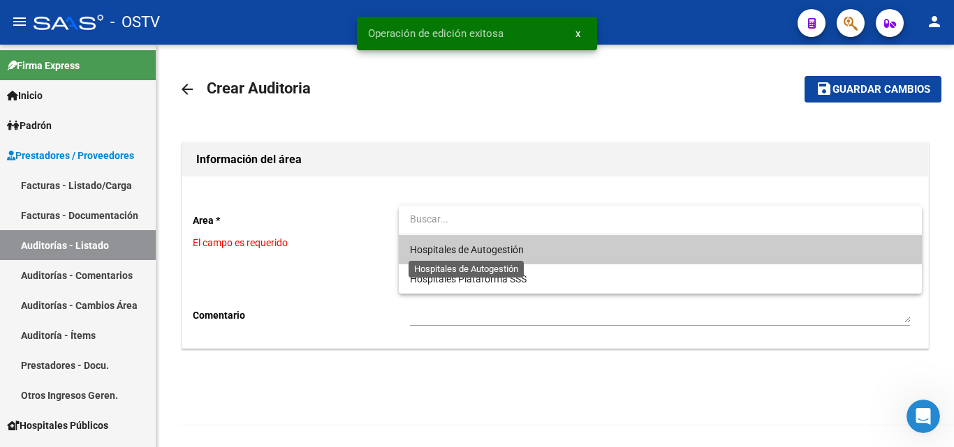
click at [478, 248] on span "Hospitales de Autogestión" at bounding box center [467, 249] width 114 height 11
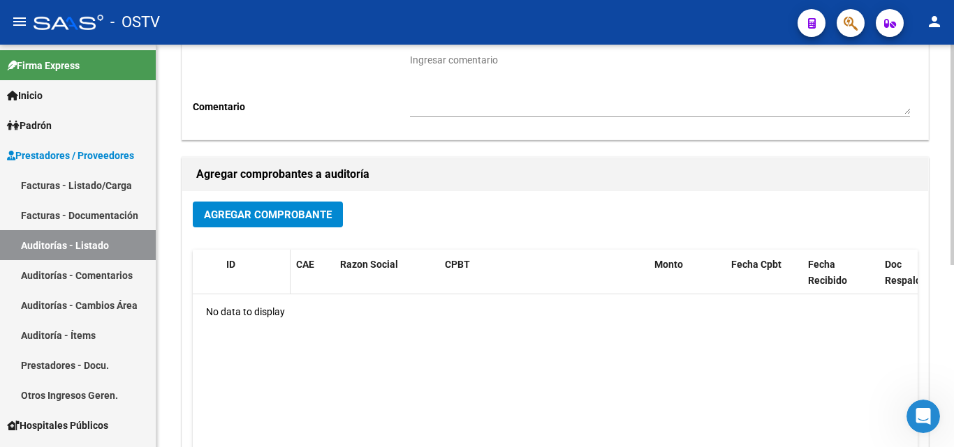
scroll to position [194, 0]
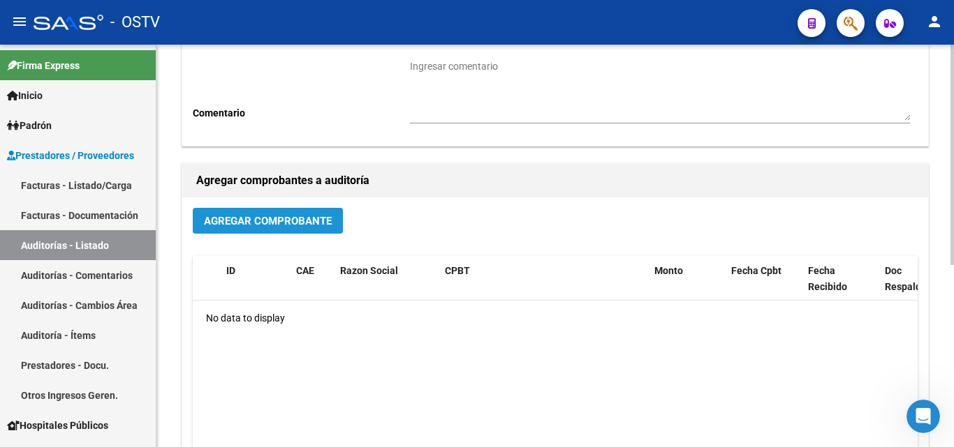
click at [259, 225] on span "Agregar Comprobante" at bounding box center [268, 221] width 128 height 13
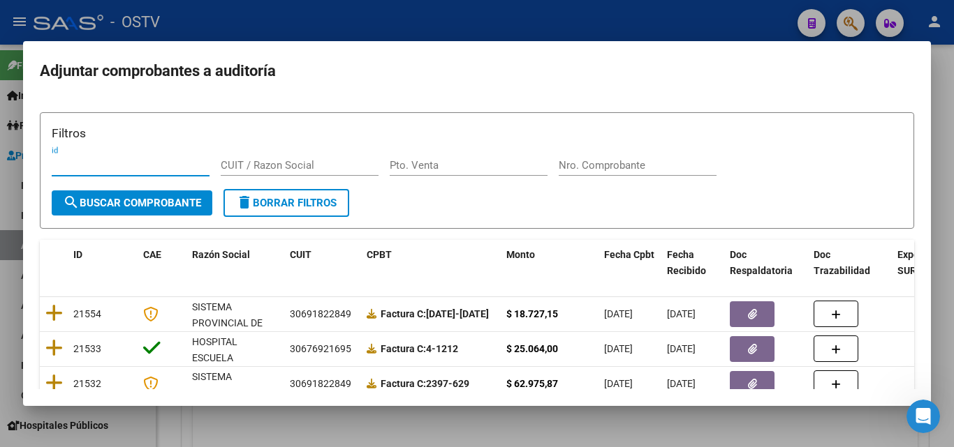
click at [584, 186] on div "Nro. Comprobante" at bounding box center [637, 172] width 158 height 34
click at [582, 170] on input "Nro. Comprobante" at bounding box center [637, 165] width 158 height 13
paste input "27532062581"
drag, startPoint x: 635, startPoint y: 156, endPoint x: 504, endPoint y: 156, distance: 130.5
click at [504, 156] on div "Filtros id CUIT / Razon Social Pto. Venta 27532062581 Nro. Comprobante" at bounding box center [477, 156] width 850 height 65
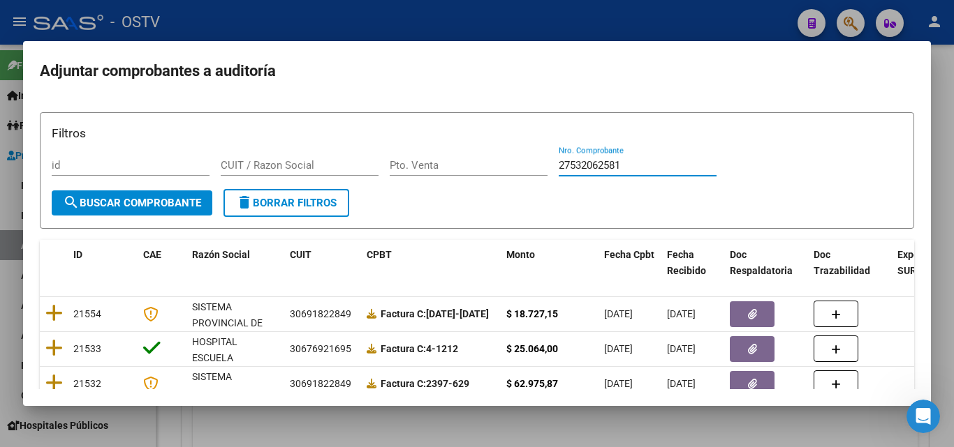
click at [591, 165] on input "27532062581" at bounding box center [637, 165] width 158 height 13
paste input "18573"
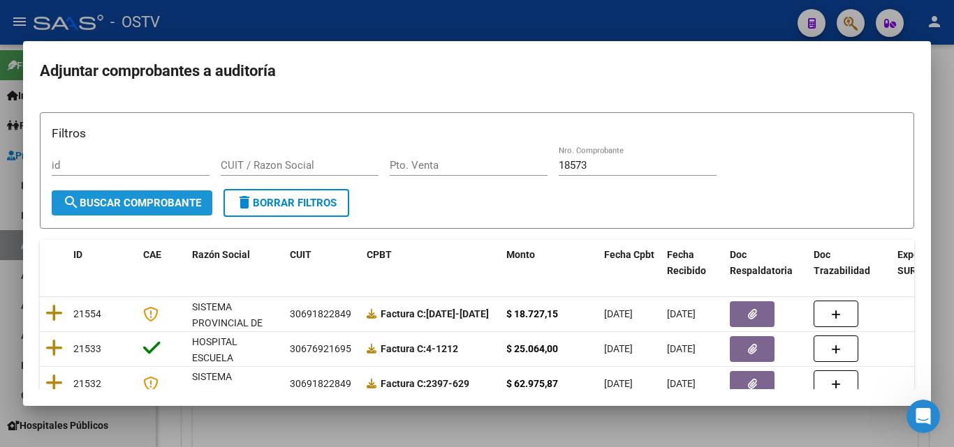
click at [137, 204] on span "search Buscar Comprobante" at bounding box center [132, 203] width 138 height 13
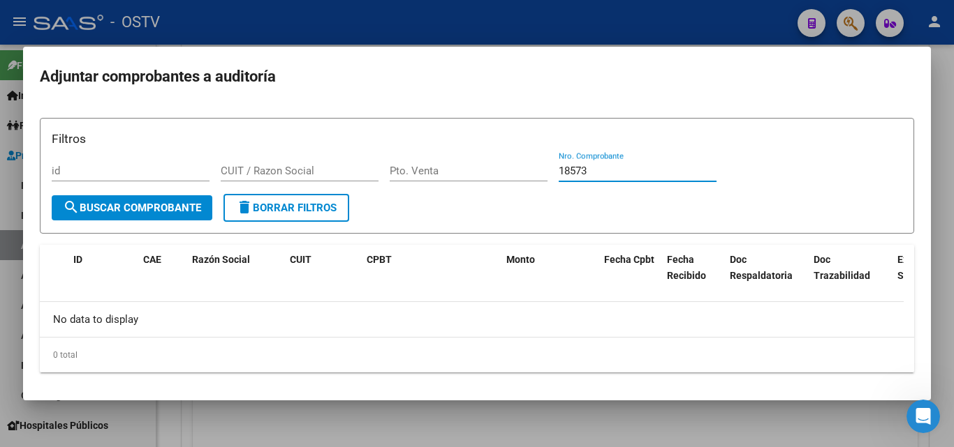
drag, startPoint x: 591, startPoint y: 172, endPoint x: 515, endPoint y: 172, distance: 76.8
click at [515, 172] on div "Filtros id CUIT / Razon Social Pto. Venta 18573 Nro. Comprobante" at bounding box center [477, 162] width 850 height 65
paste input "2915"
click at [113, 207] on span "search Buscar Comprobante" at bounding box center [132, 208] width 138 height 13
click at [177, 211] on span "search Buscar Comprobante" at bounding box center [132, 208] width 138 height 13
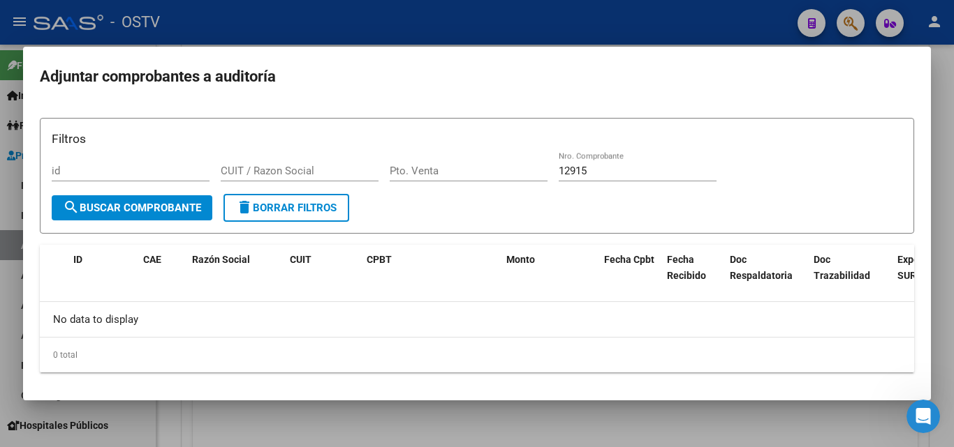
click at [368, 24] on div at bounding box center [477, 223] width 954 height 447
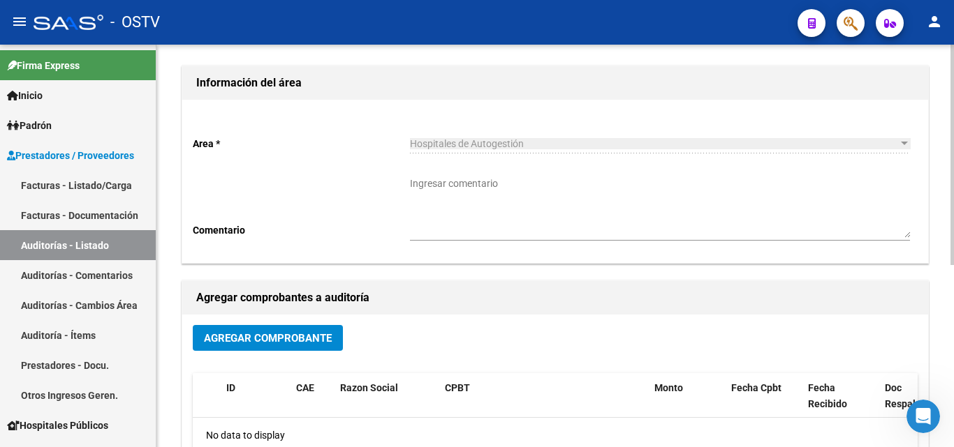
scroll to position [0, 0]
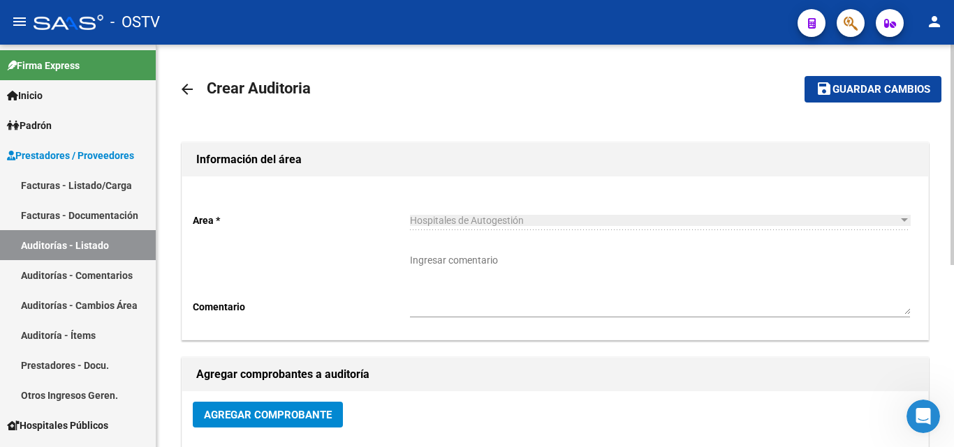
click at [188, 90] on mat-icon "arrow_back" at bounding box center [187, 89] width 17 height 17
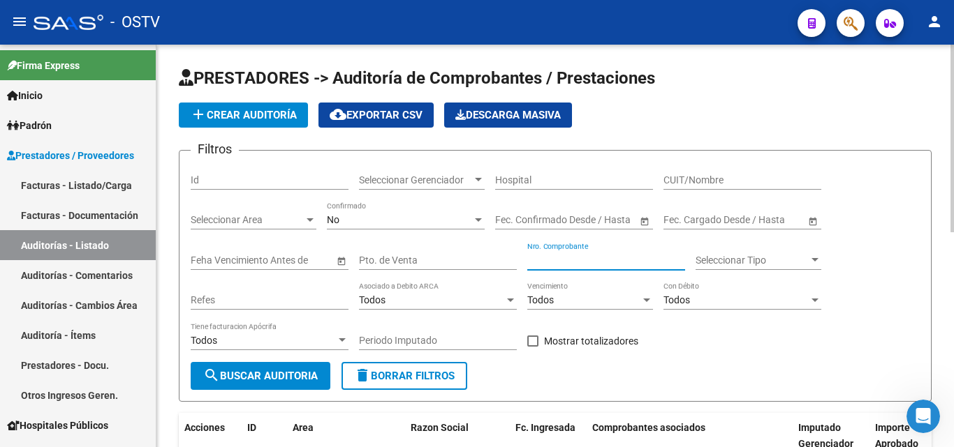
click at [541, 256] on input "Nro. Comprobante" at bounding box center [606, 261] width 158 height 12
paste input "12915"
click at [253, 368] on button "search Buscar Auditoria" at bounding box center [261, 376] width 140 height 28
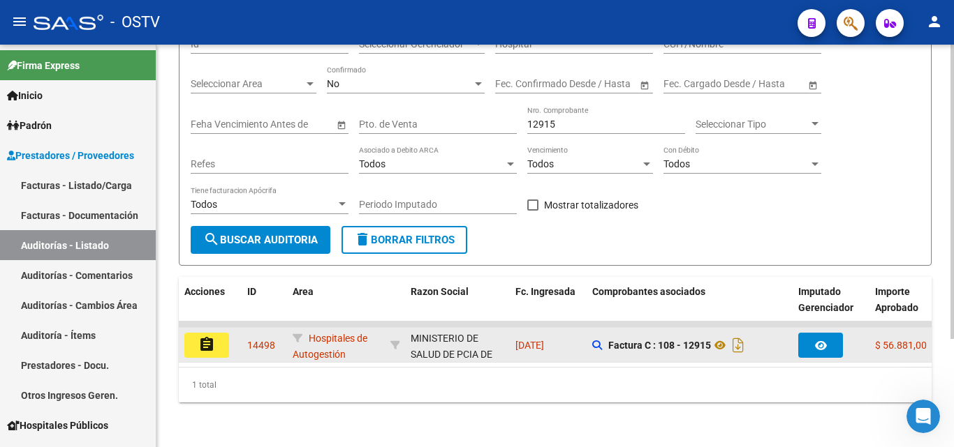
click at [217, 343] on button "assignment" at bounding box center [206, 345] width 45 height 25
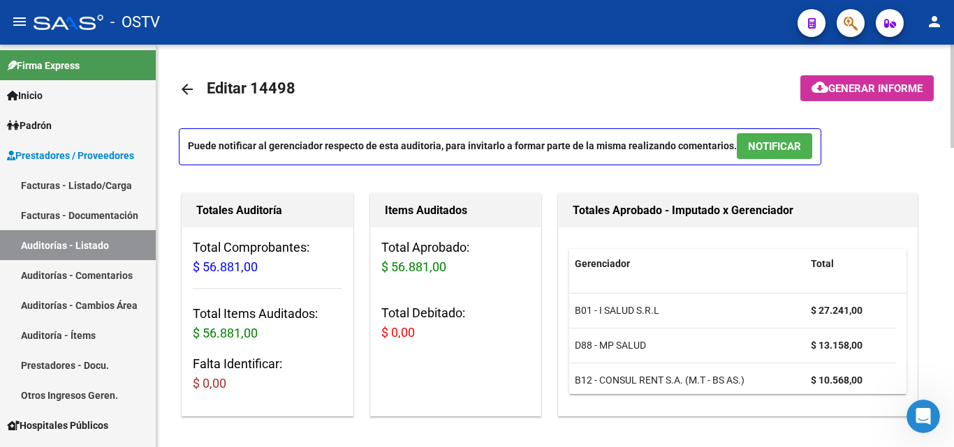
click at [183, 91] on mat-icon "arrow_back" at bounding box center [187, 89] width 17 height 17
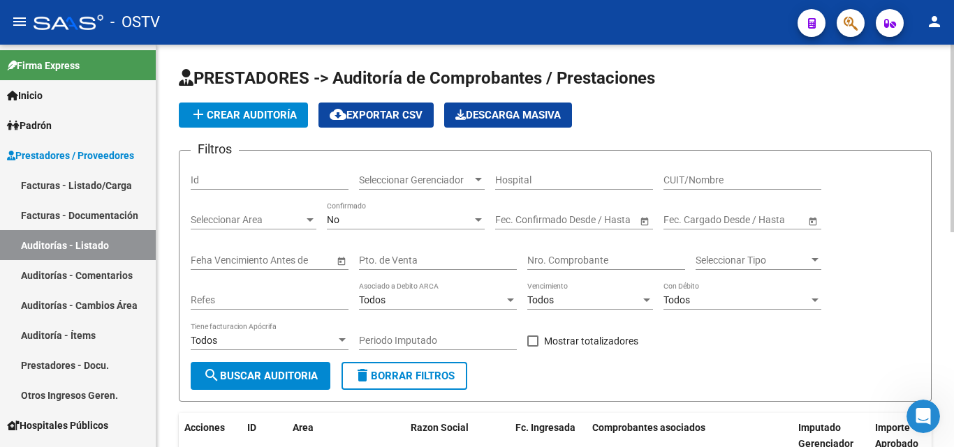
click at [582, 262] on input "Nro. Comprobante" at bounding box center [606, 261] width 158 height 12
paste input "18573"
click at [278, 370] on span "search Buscar Auditoria" at bounding box center [260, 376] width 114 height 13
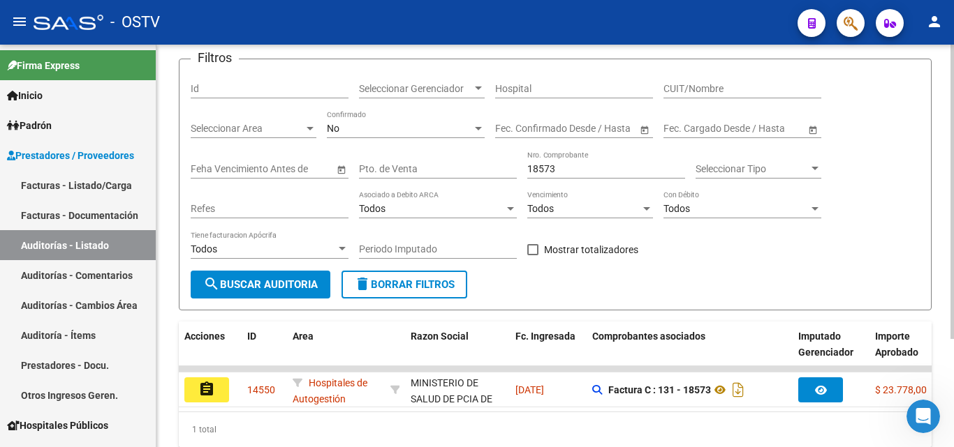
scroll to position [147, 0]
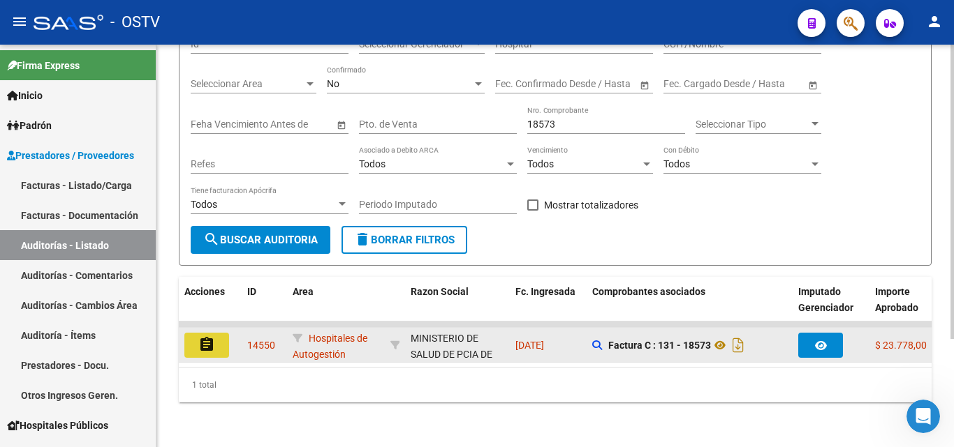
click at [206, 336] on mat-icon "assignment" at bounding box center [206, 344] width 17 height 17
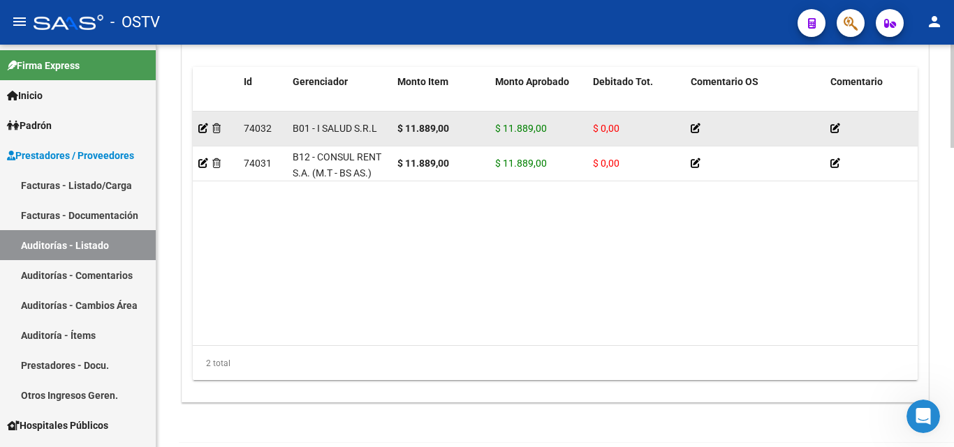
scroll to position [1117, 0]
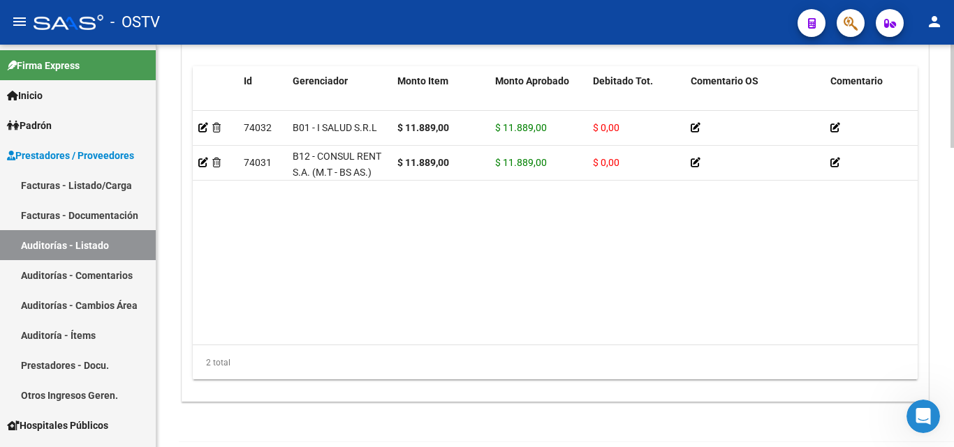
click at [568, 323] on datatable-body "74032 B01 - I SALUD S.R.L $ 11.889,00 $ 11.889,00 $ 0,00 27532062581 53206258 V…" at bounding box center [555, 228] width 725 height 234
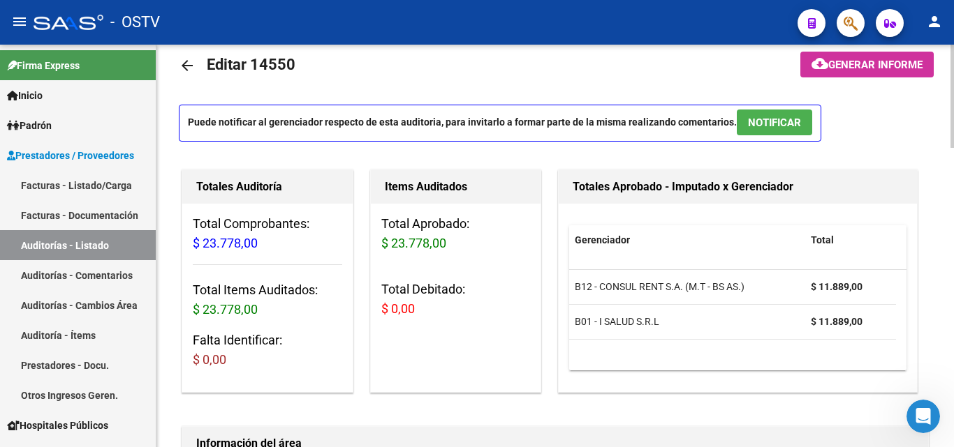
scroll to position [0, 0]
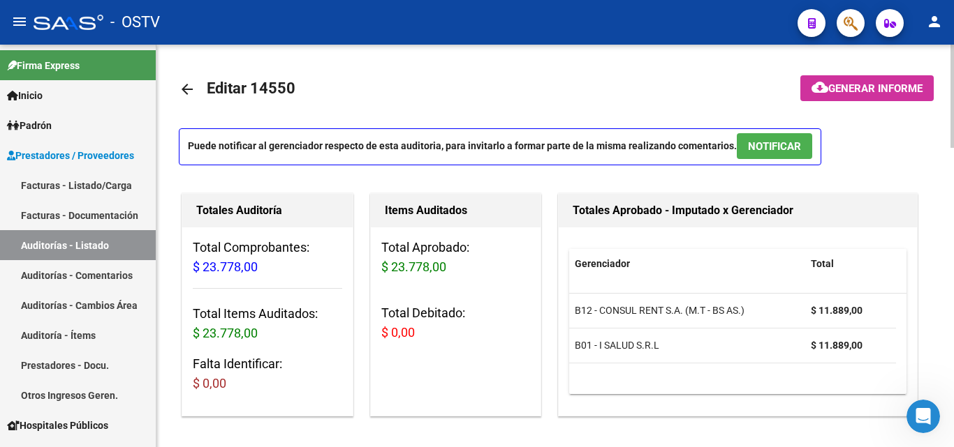
click at [188, 87] on mat-icon "arrow_back" at bounding box center [187, 89] width 17 height 17
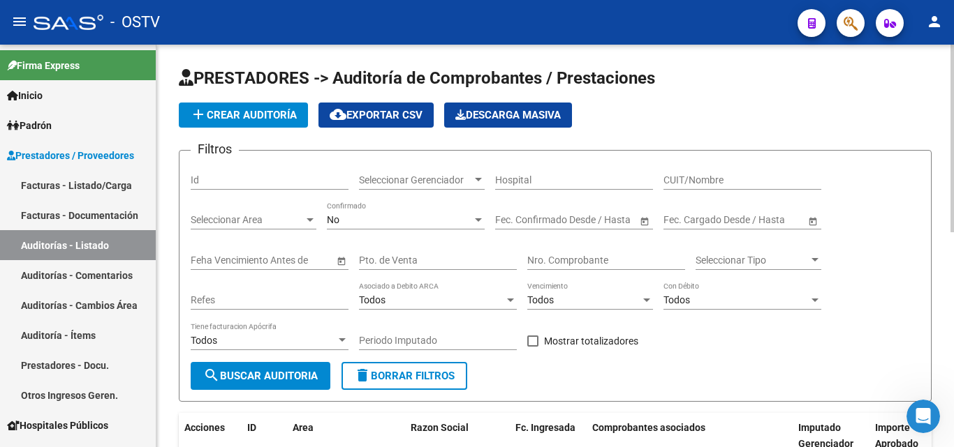
click at [567, 253] on div "Nro. Comprobante" at bounding box center [606, 256] width 158 height 28
paste input "18576"
click at [289, 370] on span "search Buscar Auditoria" at bounding box center [260, 376] width 114 height 13
click at [214, 106] on button "add Crear Auditoría" at bounding box center [243, 115] width 129 height 25
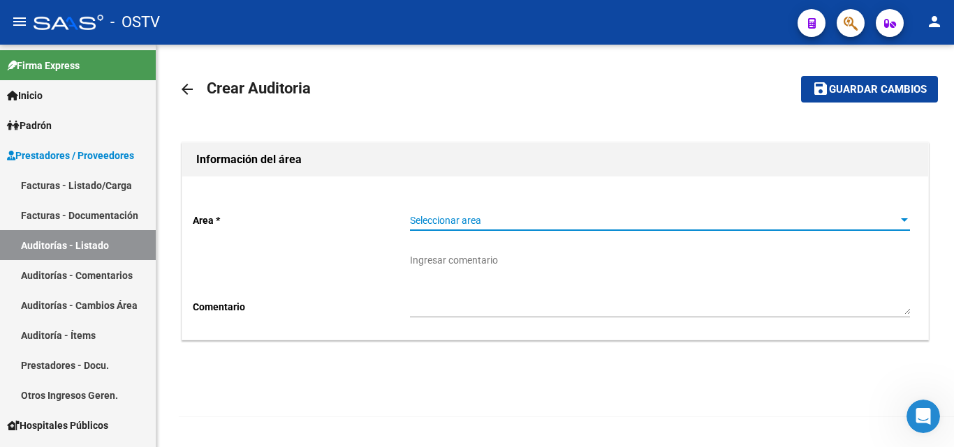
click at [477, 220] on span "Seleccionar area" at bounding box center [653, 221] width 487 height 12
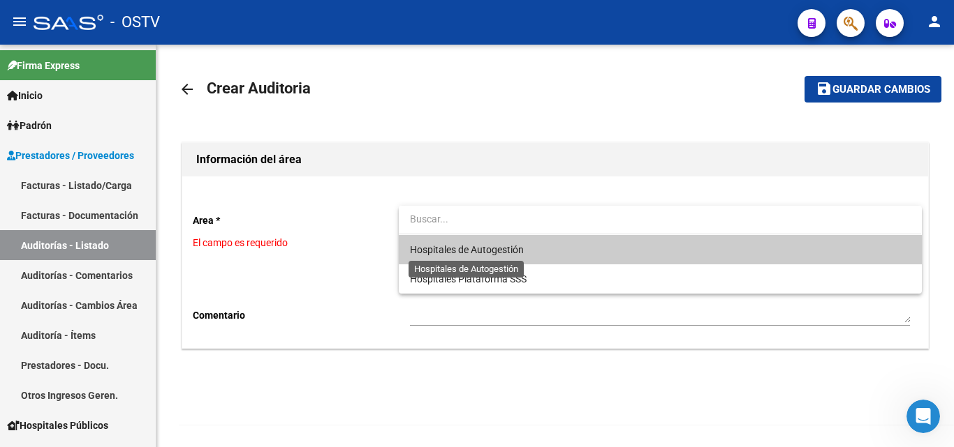
click at [471, 251] on span "Hospitales de Autogestión" at bounding box center [467, 249] width 114 height 11
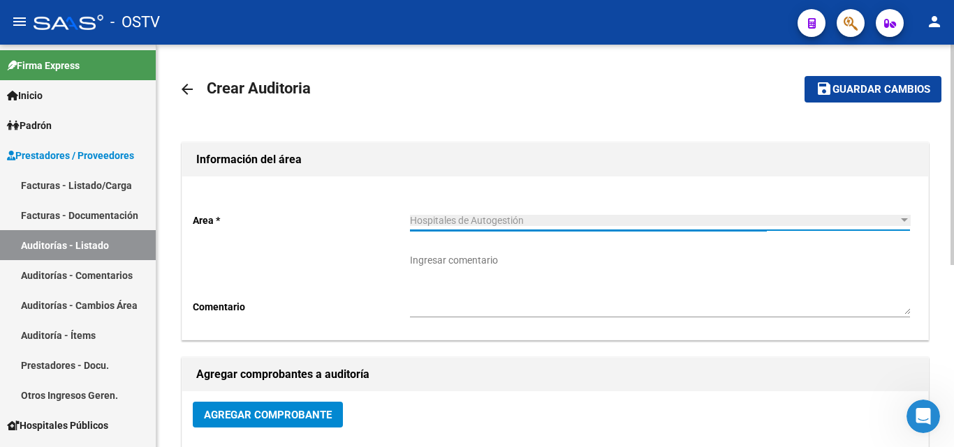
click at [267, 408] on button "Agregar Comprobante" at bounding box center [268, 415] width 150 height 26
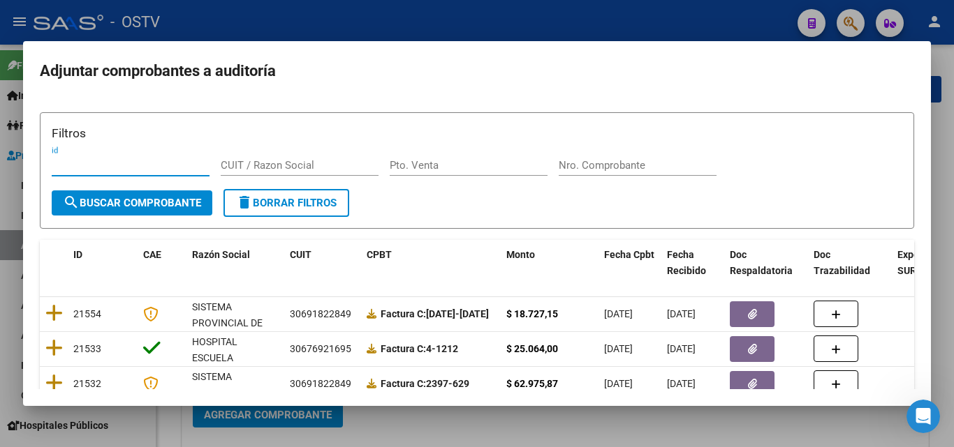
click at [577, 191] on form "Filtros id CUIT / Razon Social Pto. Venta Nro. Comprobante search Buscar Compro…" at bounding box center [477, 170] width 874 height 117
click at [578, 169] on input "Nro. Comprobante" at bounding box center [637, 165] width 158 height 13
paste input "18576"
click at [186, 197] on span "search Buscar Comprobante" at bounding box center [132, 203] width 138 height 13
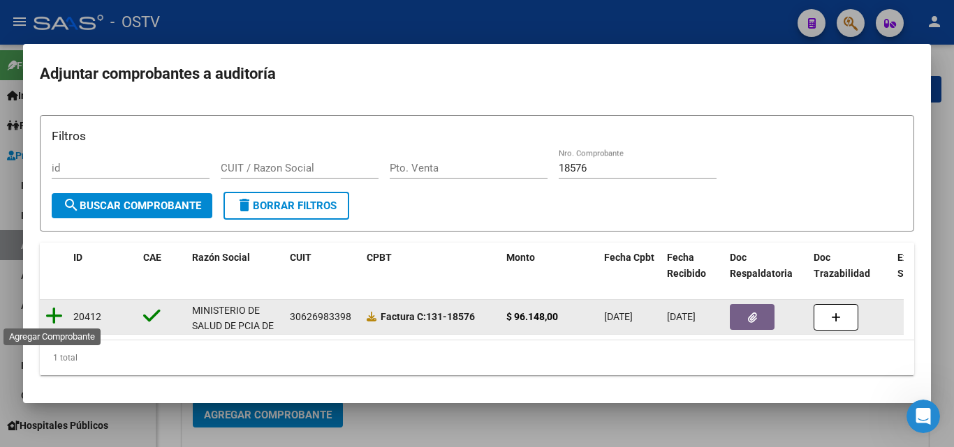
click at [55, 311] on icon at bounding box center [53, 316] width 17 height 20
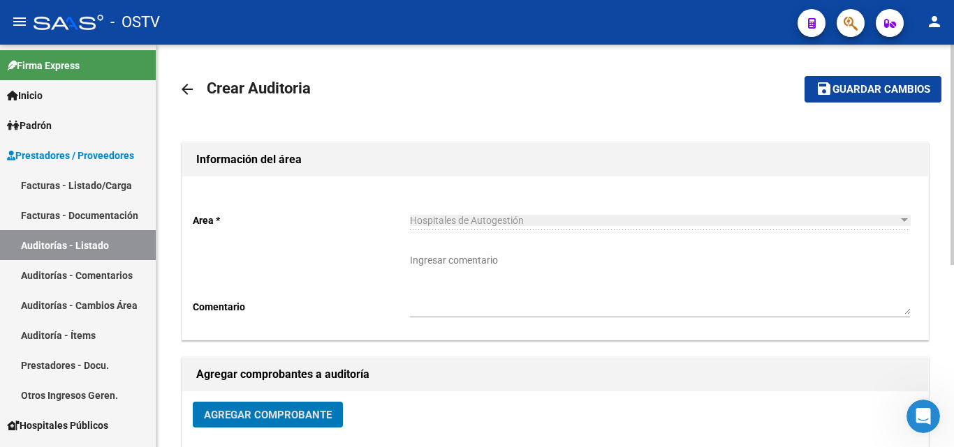
click at [844, 84] on span "Guardar cambios" at bounding box center [881, 90] width 98 height 13
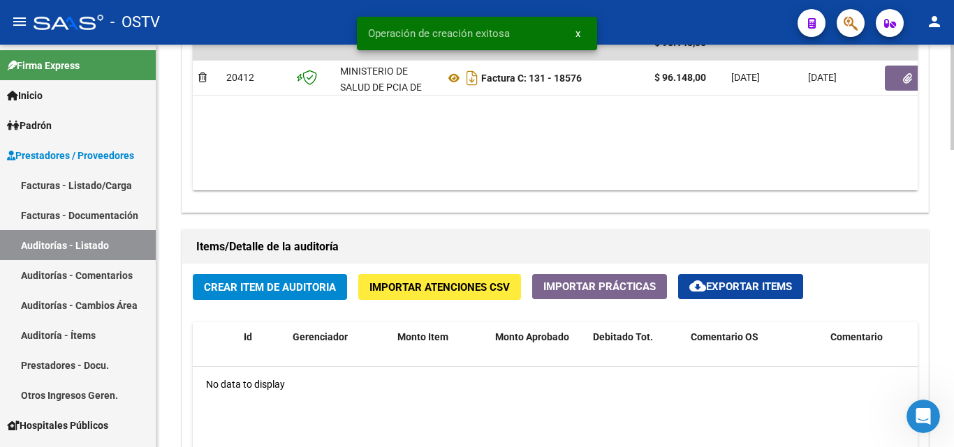
scroll to position [838, 0]
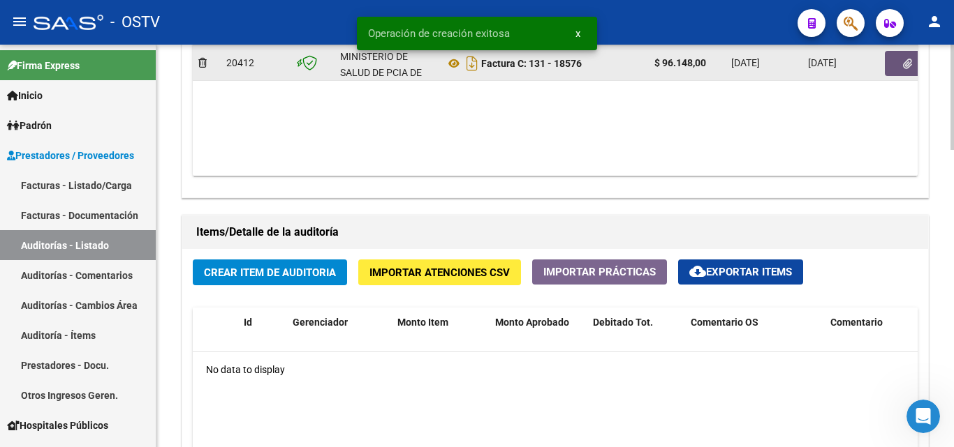
click at [901, 60] on button "button" at bounding box center [907, 63] width 45 height 25
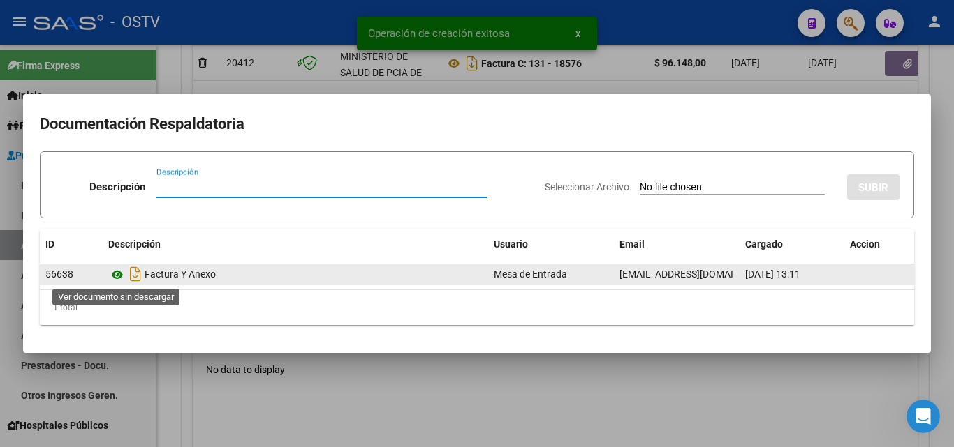
click at [123, 277] on icon at bounding box center [117, 275] width 18 height 17
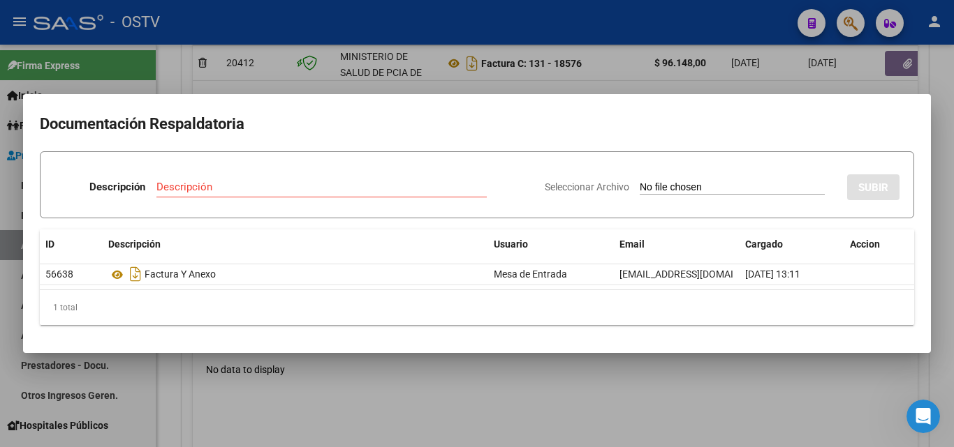
click at [263, 79] on div at bounding box center [477, 223] width 954 height 447
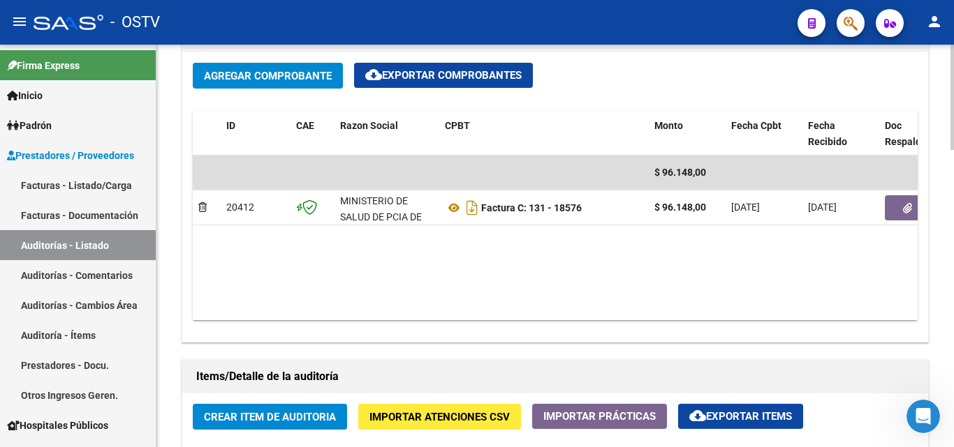
scroll to position [558, 0]
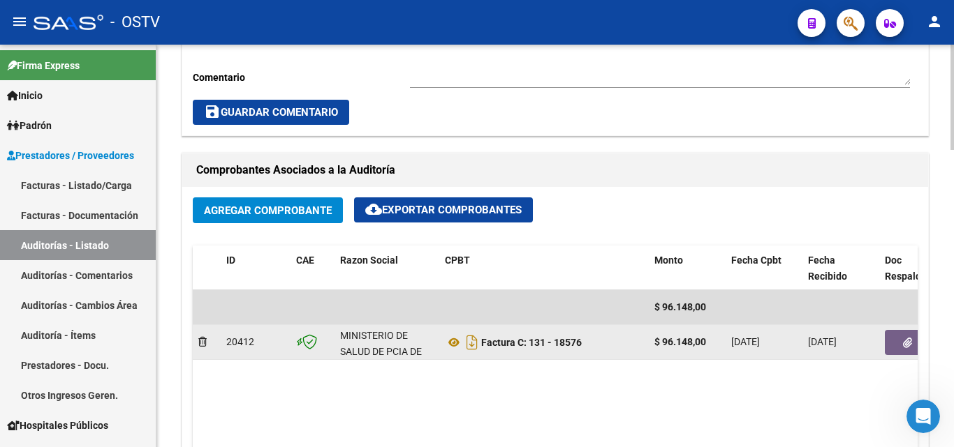
click at [891, 339] on button "button" at bounding box center [907, 342] width 45 height 25
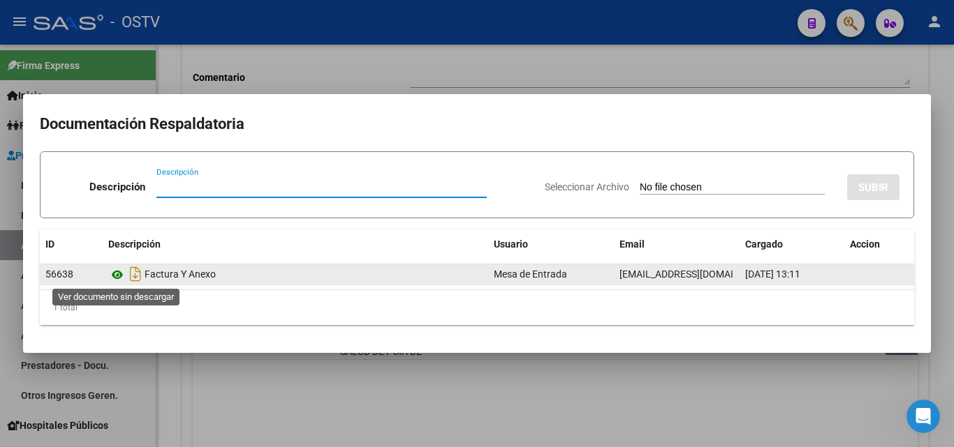
click at [113, 274] on icon at bounding box center [117, 275] width 18 height 17
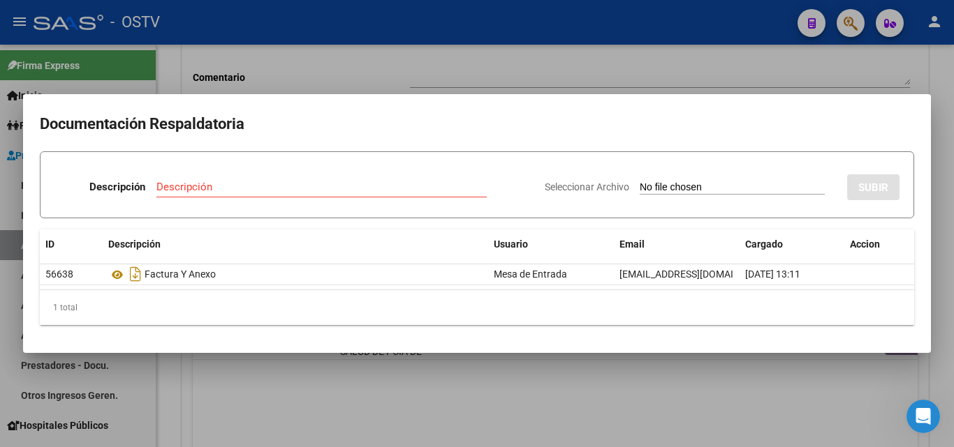
click at [344, 54] on div at bounding box center [477, 223] width 954 height 447
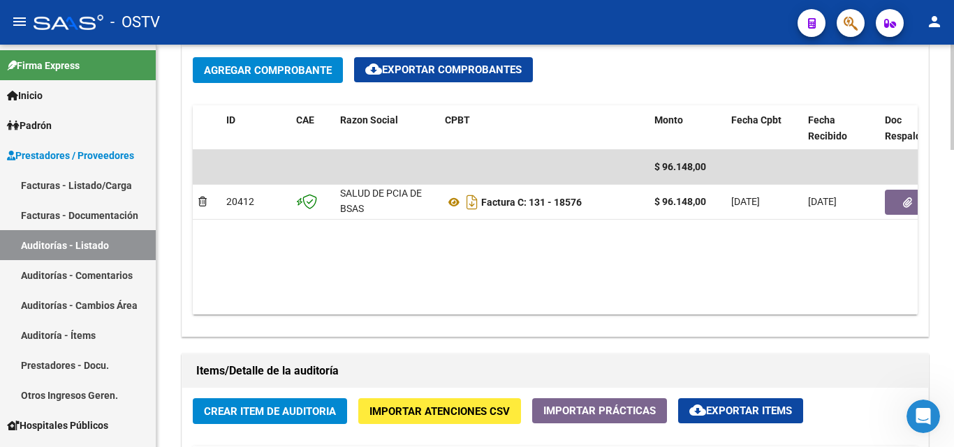
scroll to position [838, 0]
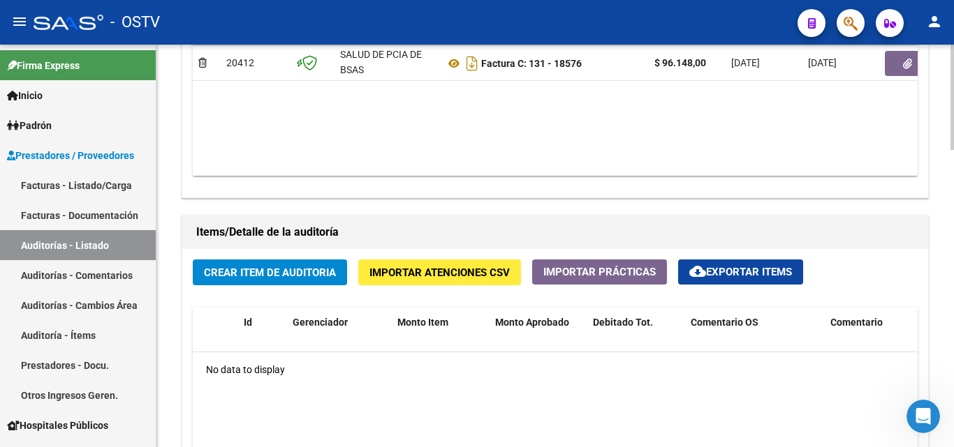
click at [256, 272] on span "Crear Item de Auditoria" at bounding box center [270, 273] width 132 height 13
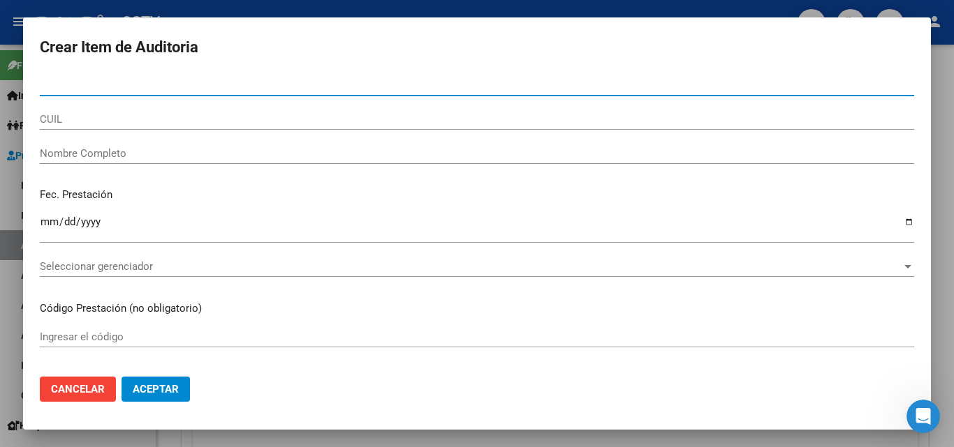
paste input "47006584"
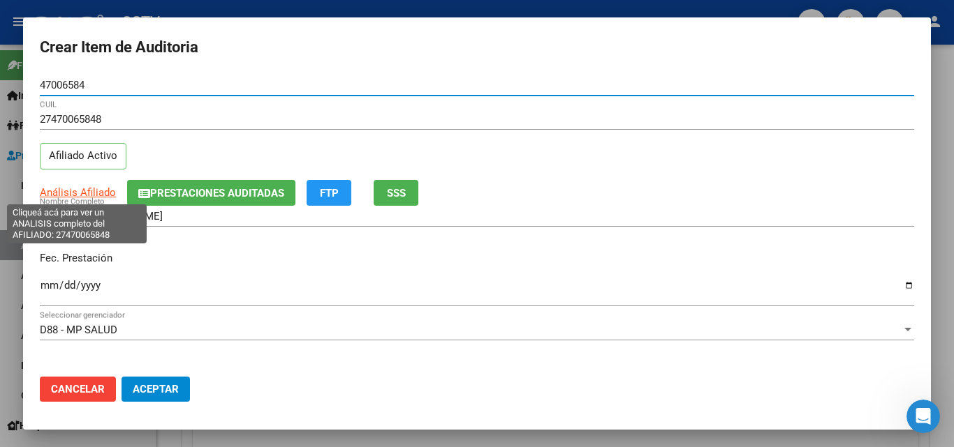
click at [78, 191] on span "Análisis Afiliado" at bounding box center [78, 192] width 76 height 13
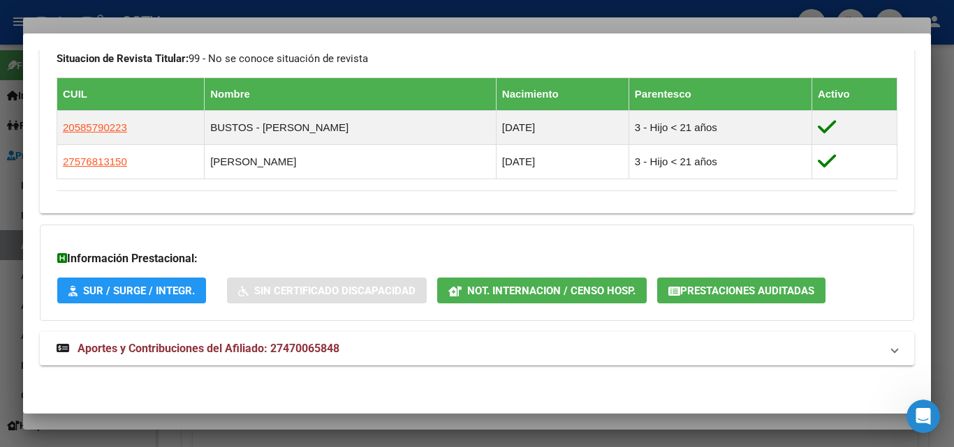
scroll to position [769, 0]
click at [165, 361] on mat-expansion-panel-header "Aportes y Contribuciones del Afiliado: 27470065848" at bounding box center [477, 349] width 874 height 34
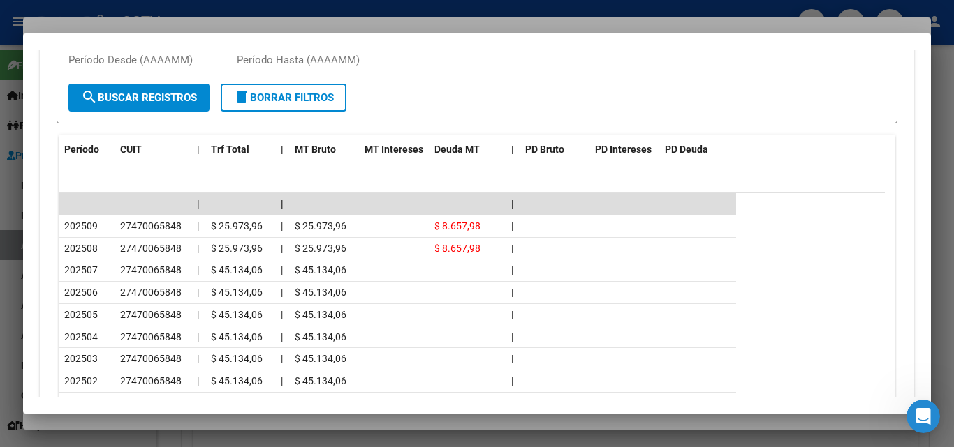
scroll to position [1258, 0]
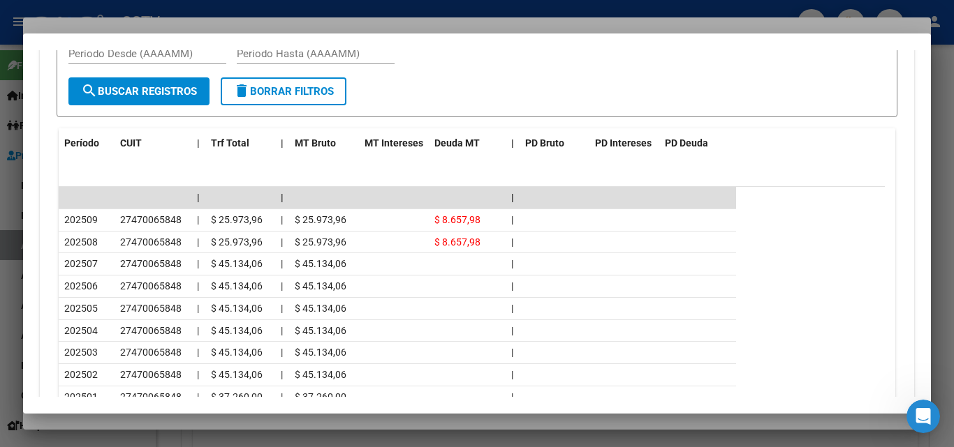
click at [207, 424] on div at bounding box center [477, 223] width 954 height 447
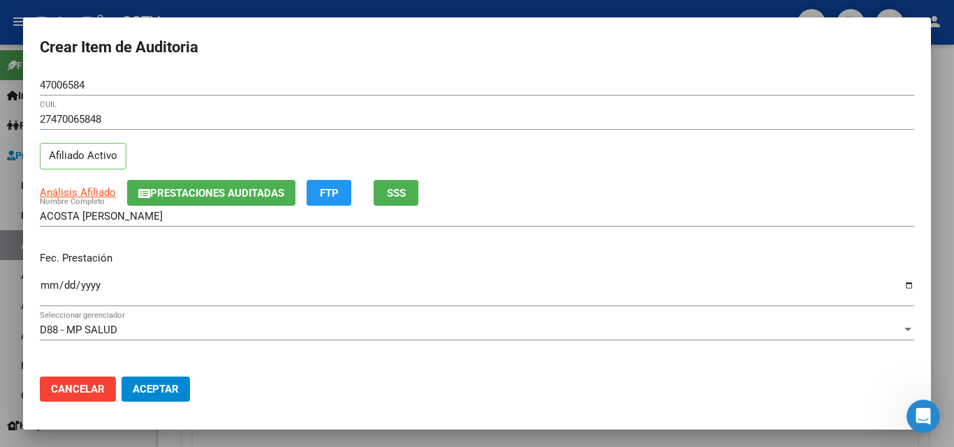
click at [44, 286] on input "Ingresar la fecha" at bounding box center [477, 291] width 874 height 22
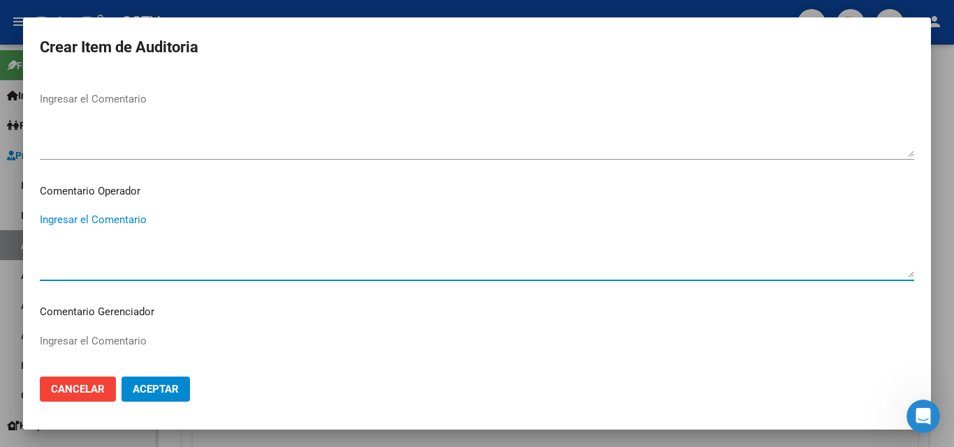
scroll to position [896, 0]
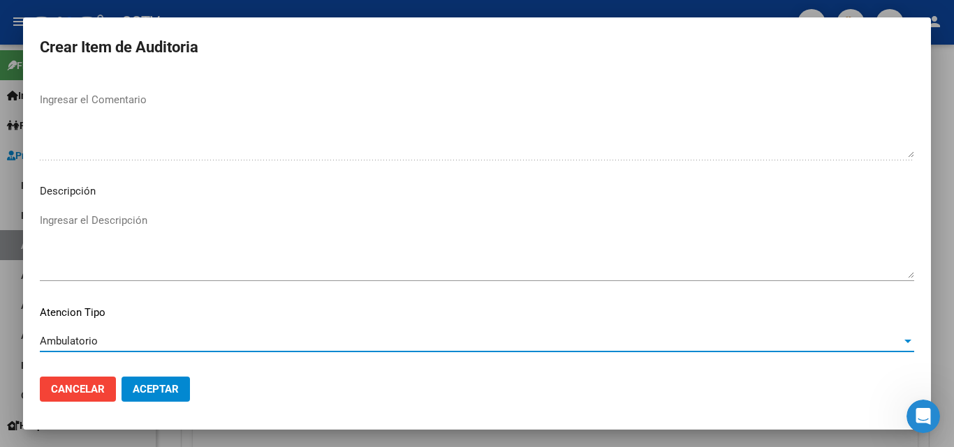
click at [164, 394] on span "Aceptar" at bounding box center [156, 389] width 46 height 13
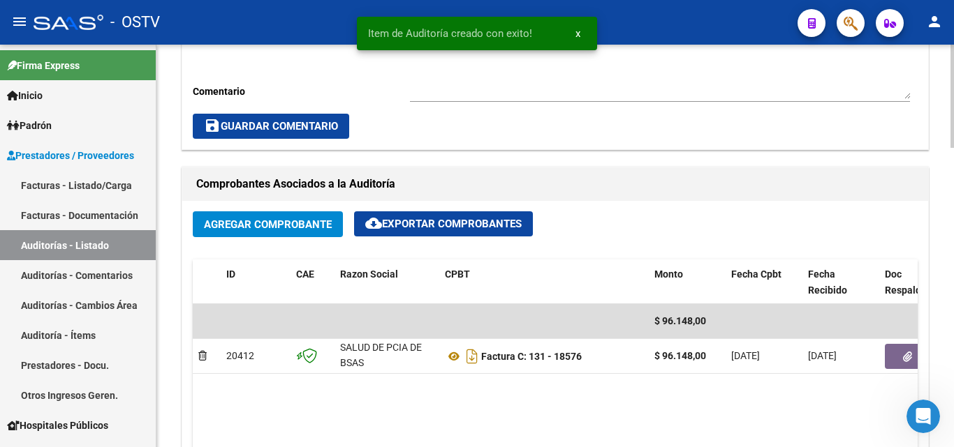
scroll to position [350, 0]
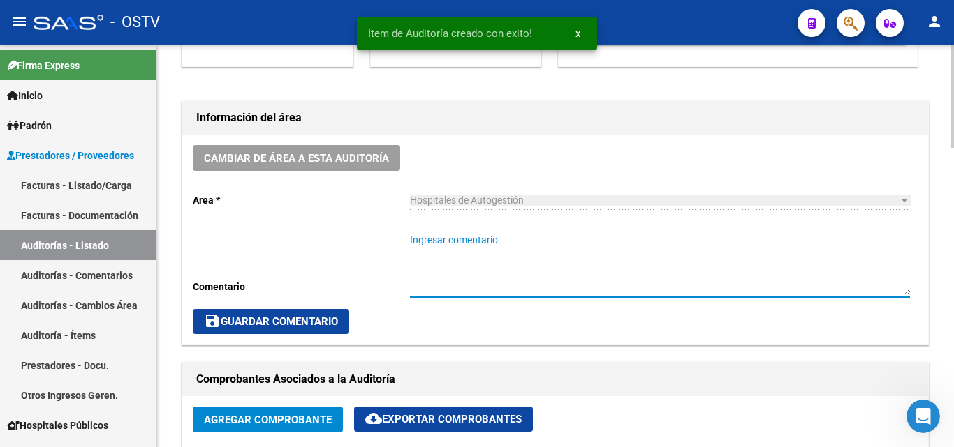
click at [447, 238] on textarea "Ingresar comentario" at bounding box center [660, 263] width 500 height 61
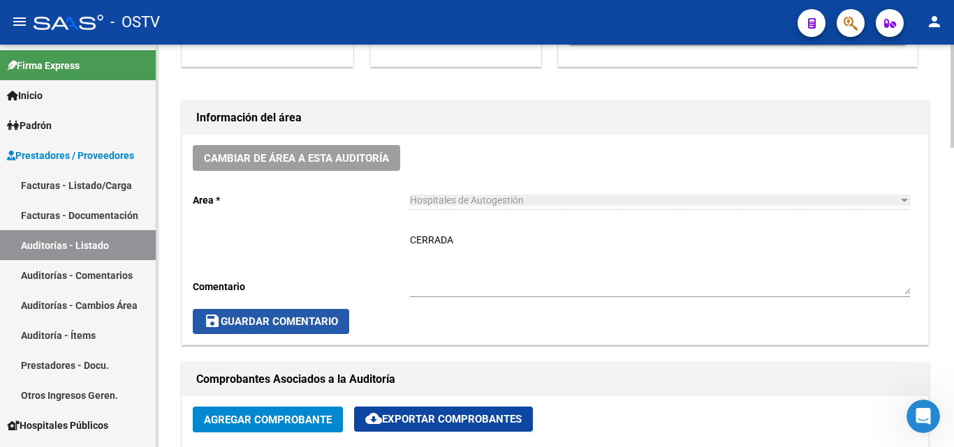
click at [281, 317] on span "save Guardar Comentario" at bounding box center [271, 322] width 134 height 13
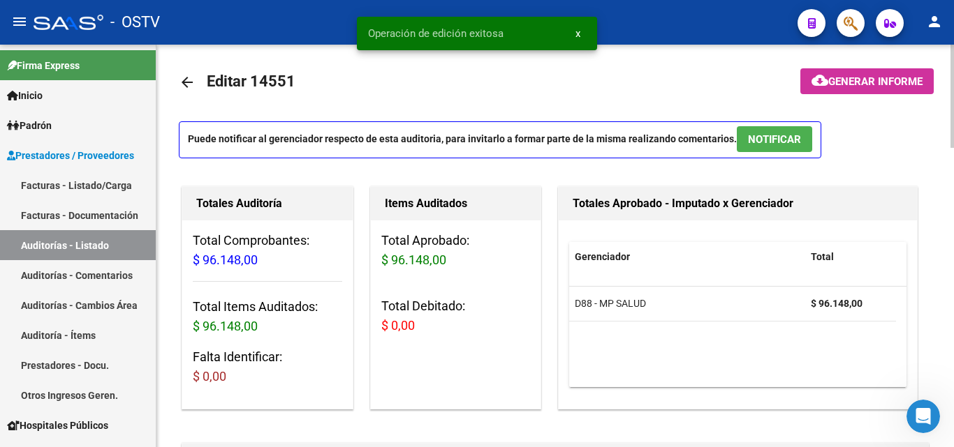
scroll to position [0, 0]
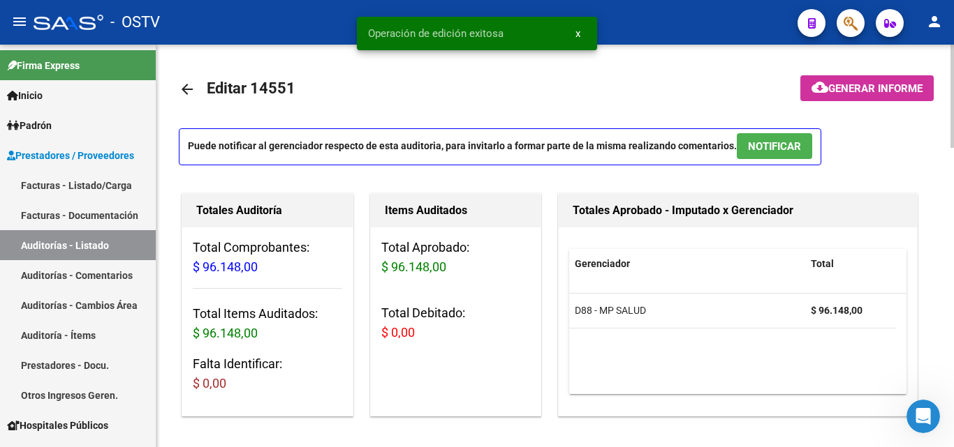
click at [193, 78] on link "arrow_back" at bounding box center [193, 89] width 28 height 33
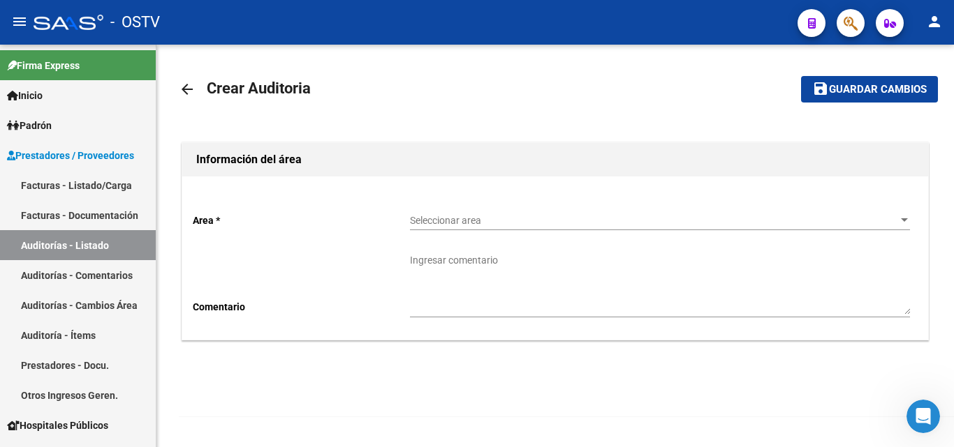
click at [424, 225] on span "Seleccionar area" at bounding box center [653, 221] width 487 height 12
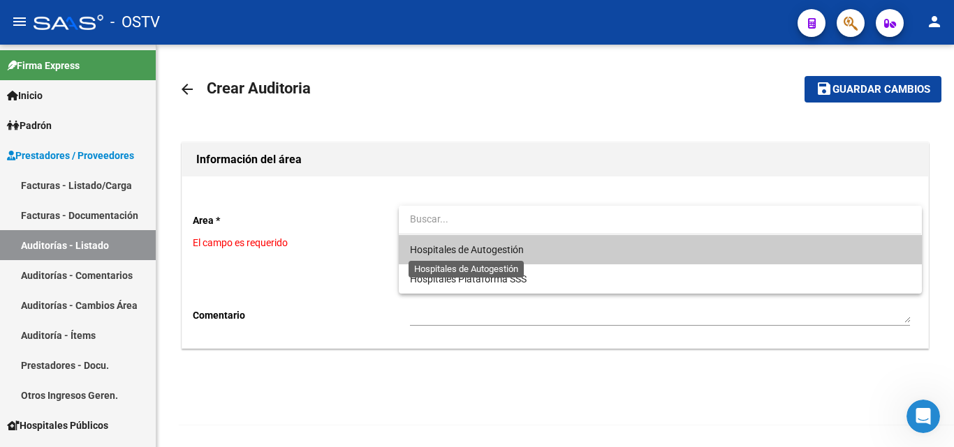
click at [438, 246] on span "Hospitales de Autogestión" at bounding box center [467, 249] width 114 height 11
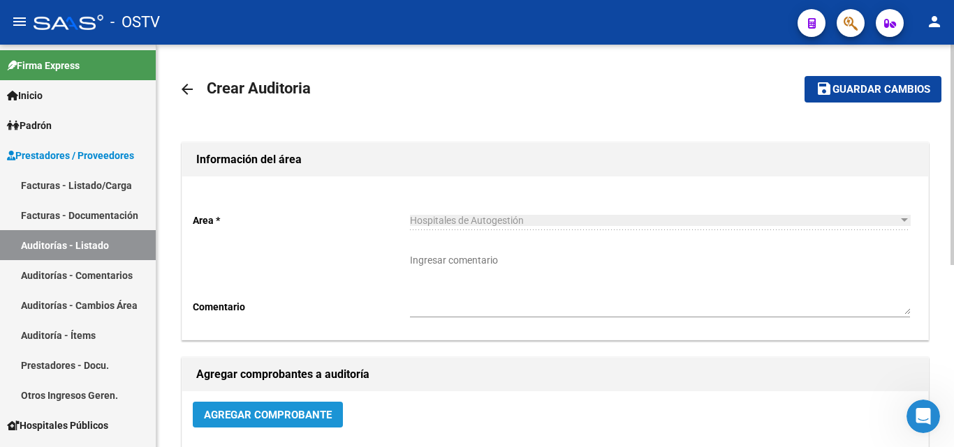
click at [294, 404] on button "Agregar Comprobante" at bounding box center [268, 415] width 150 height 26
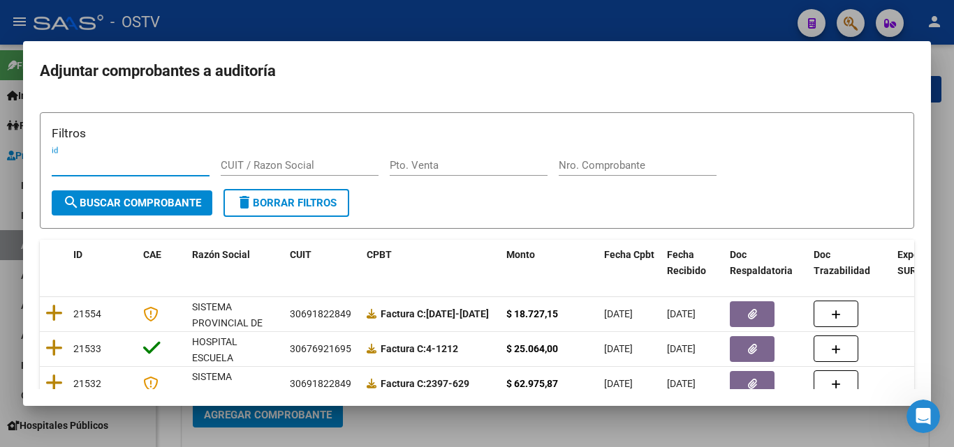
click at [615, 189] on form "Filtros id CUIT / Razon Social Pto. Venta Nro. Comprobante search Buscar Compro…" at bounding box center [477, 170] width 874 height 117
click at [607, 164] on input "Nro. Comprobante" at bounding box center [637, 165] width 158 height 13
paste input "3049"
drag, startPoint x: 95, startPoint y: 227, endPoint x: 111, endPoint y: 209, distance: 23.7
click at [95, 226] on form "Filtros id CUIT / Razon Social Pto. Venta 3049 Nro. Comprobante search Buscar C…" at bounding box center [477, 170] width 874 height 117
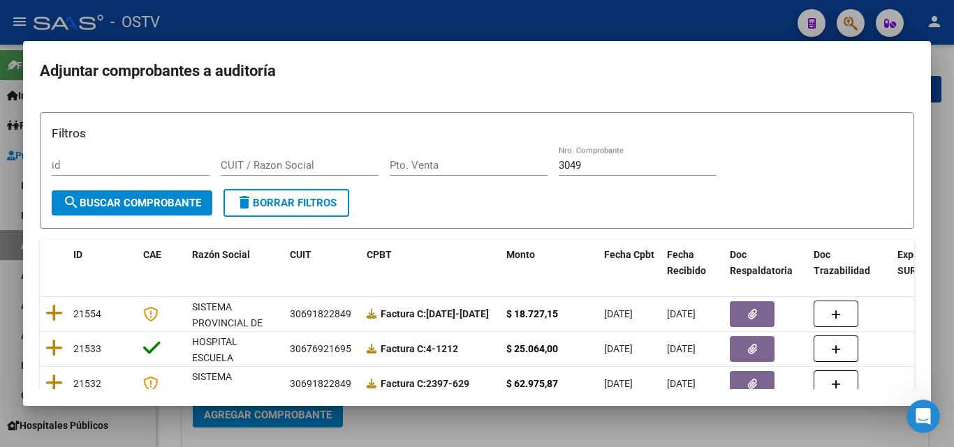
click at [111, 209] on button "search Buscar Comprobante" at bounding box center [132, 203] width 161 height 25
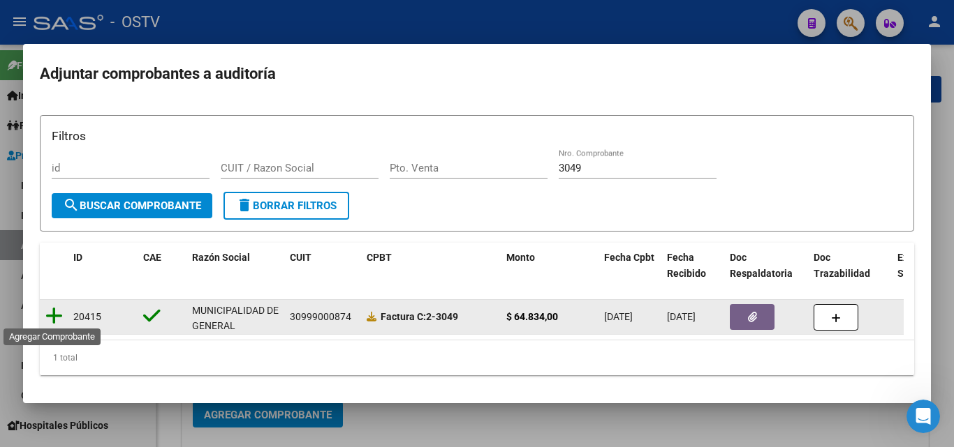
click at [59, 314] on icon at bounding box center [53, 316] width 17 height 20
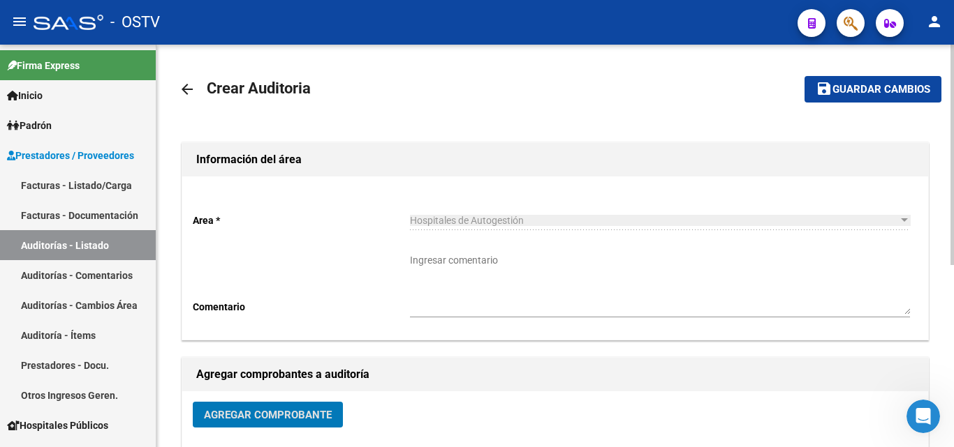
click at [859, 98] on button "save Guardar cambios" at bounding box center [872, 89] width 137 height 26
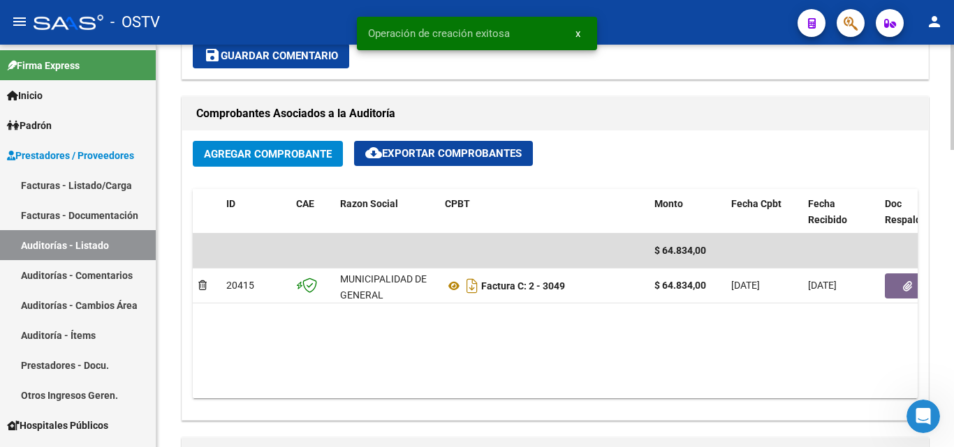
scroll to position [698, 0]
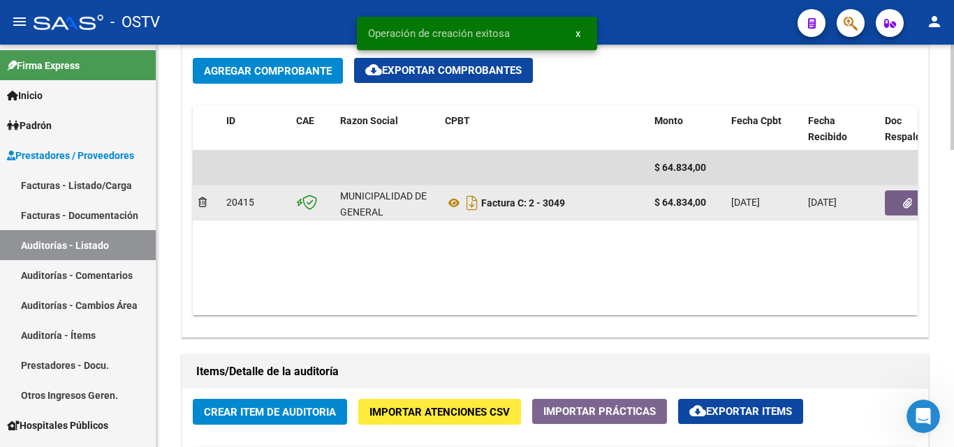
click at [896, 207] on button "button" at bounding box center [907, 203] width 45 height 25
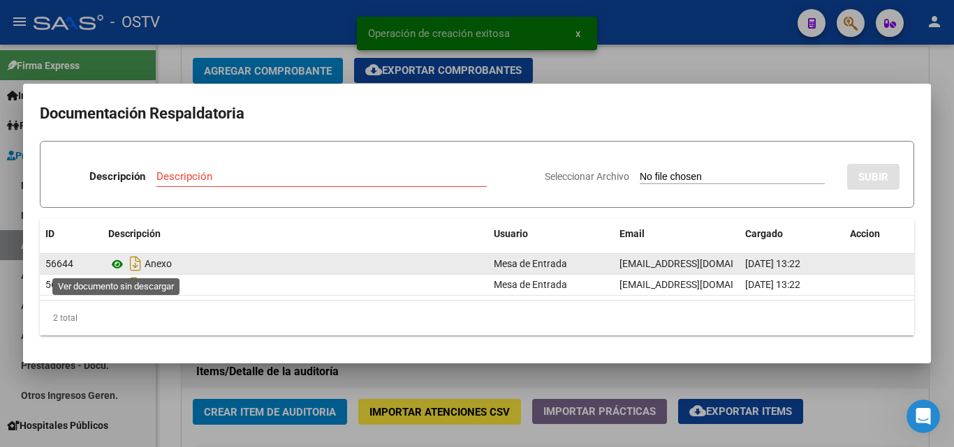
click at [116, 265] on icon at bounding box center [117, 264] width 18 height 17
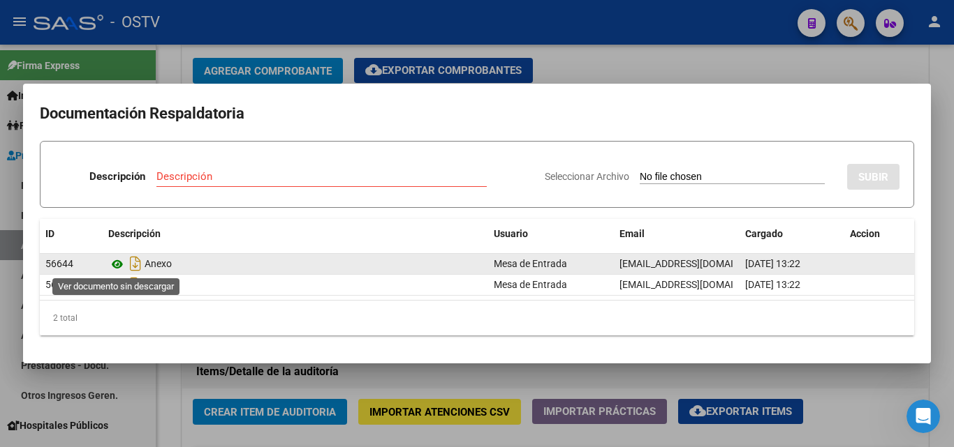
click at [118, 267] on icon at bounding box center [117, 264] width 18 height 17
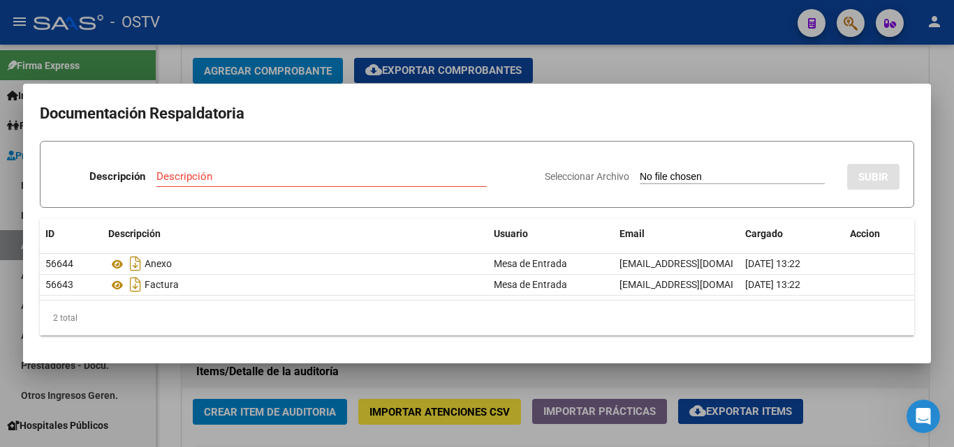
click at [329, 369] on div at bounding box center [477, 223] width 954 height 447
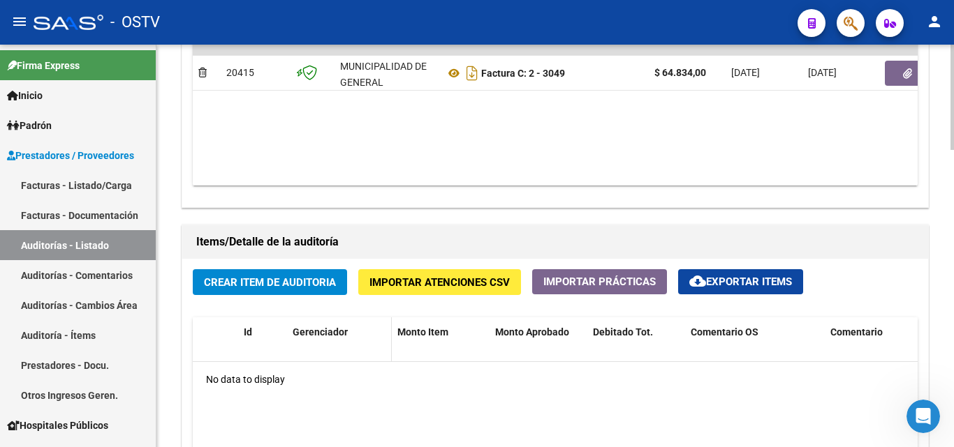
scroll to position [838, 0]
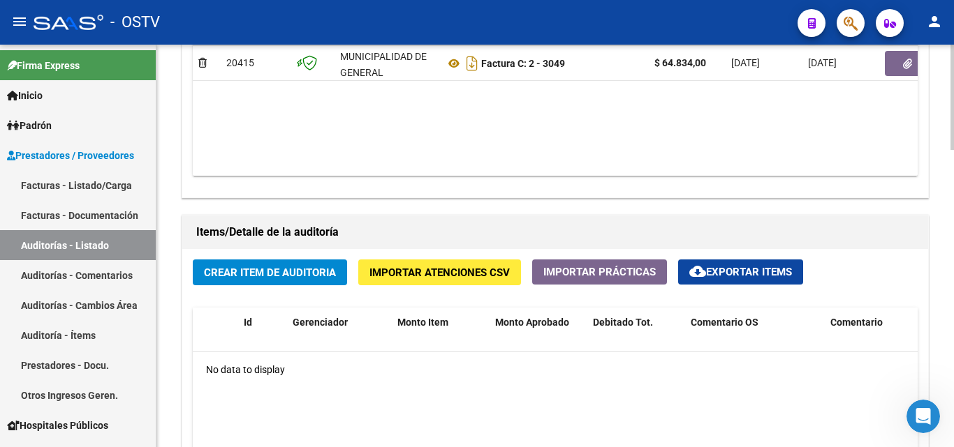
click at [283, 249] on div "Items/Detalle de la auditoría" at bounding box center [555, 233] width 746 height 34
click at [276, 269] on span "Crear Item de Auditoria" at bounding box center [270, 273] width 132 height 13
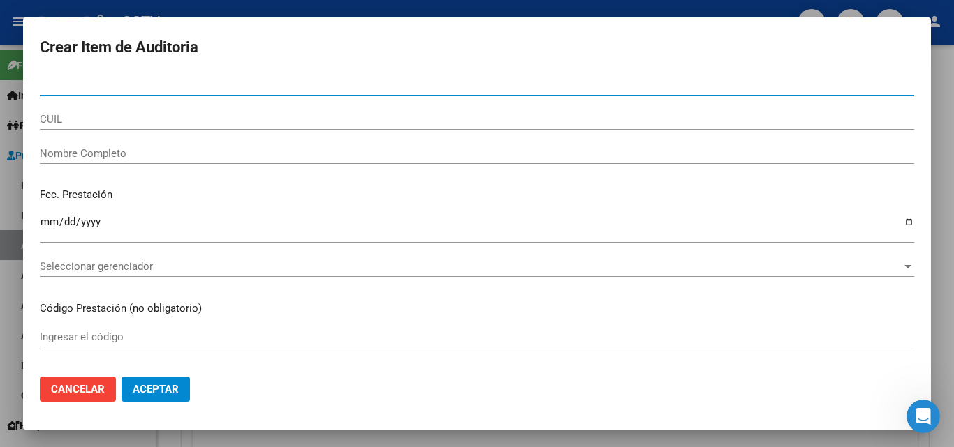
paste input "24904580"
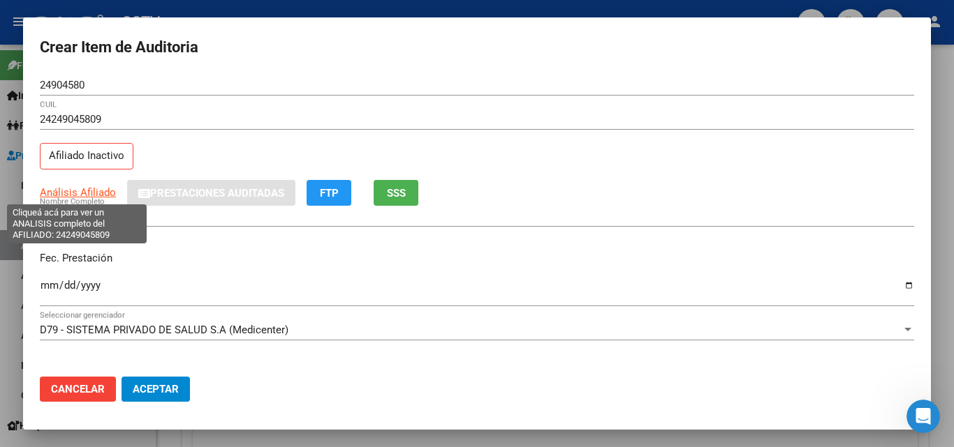
click at [61, 192] on span "Análisis Afiliado" at bounding box center [78, 192] width 76 height 13
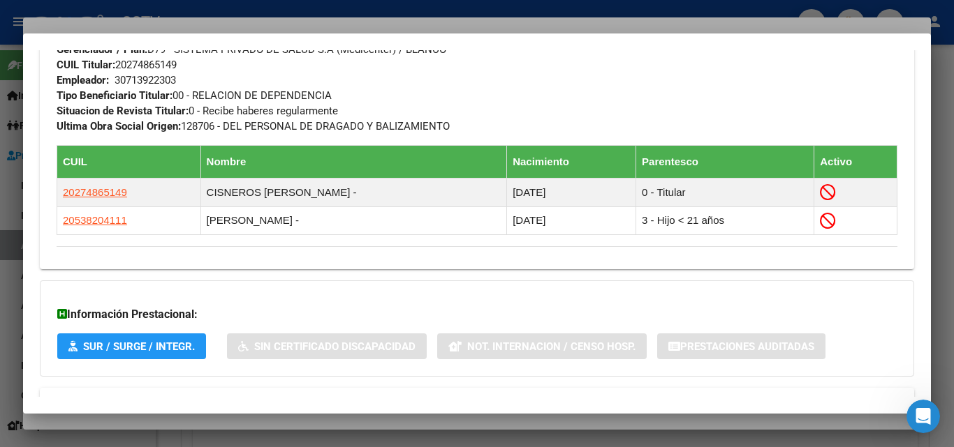
scroll to position [822, 0]
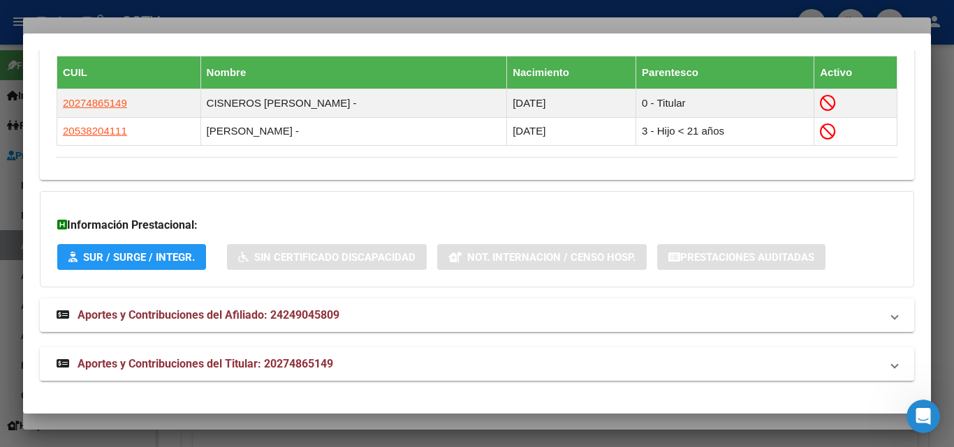
click at [322, 354] on mat-expansion-panel-header "Aportes y Contribuciones del Titular: 20274865149" at bounding box center [477, 365] width 874 height 34
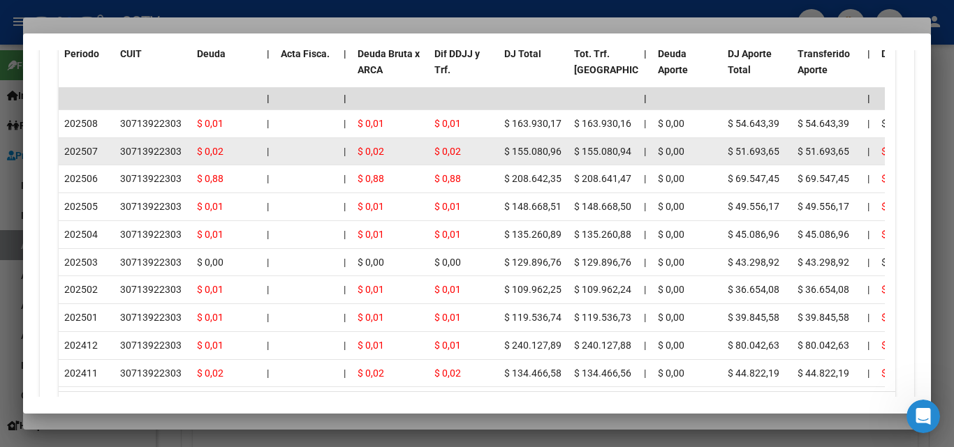
scroll to position [1512, 0]
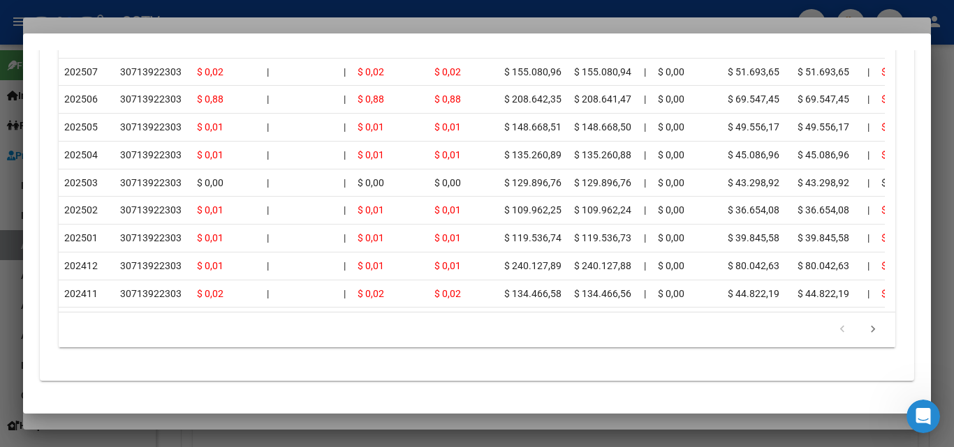
click at [246, 422] on div at bounding box center [477, 223] width 954 height 447
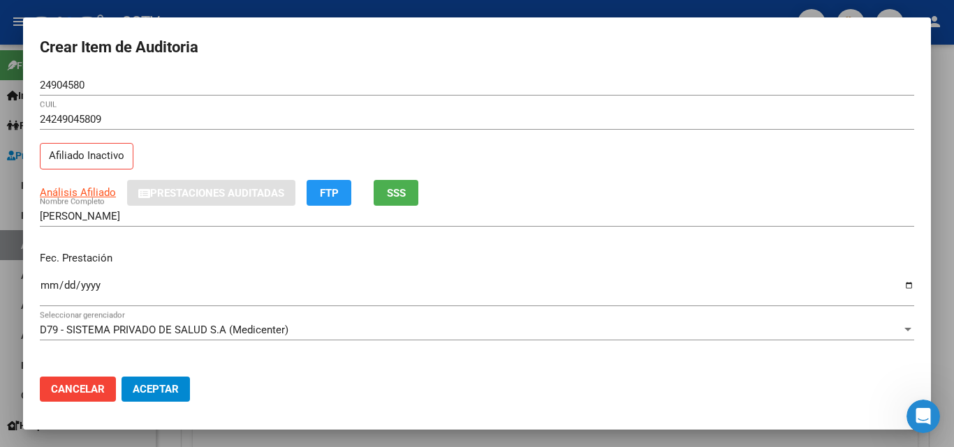
click at [43, 286] on input "Ingresar la fecha" at bounding box center [477, 291] width 874 height 22
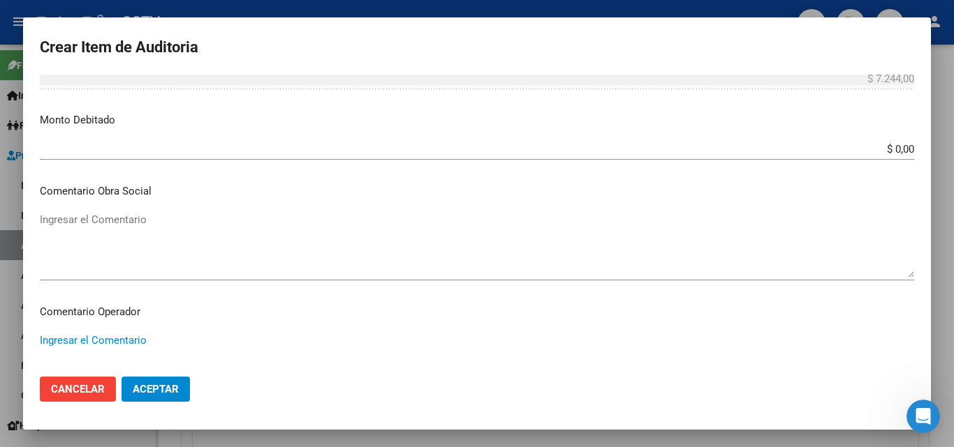
scroll to position [896, 0]
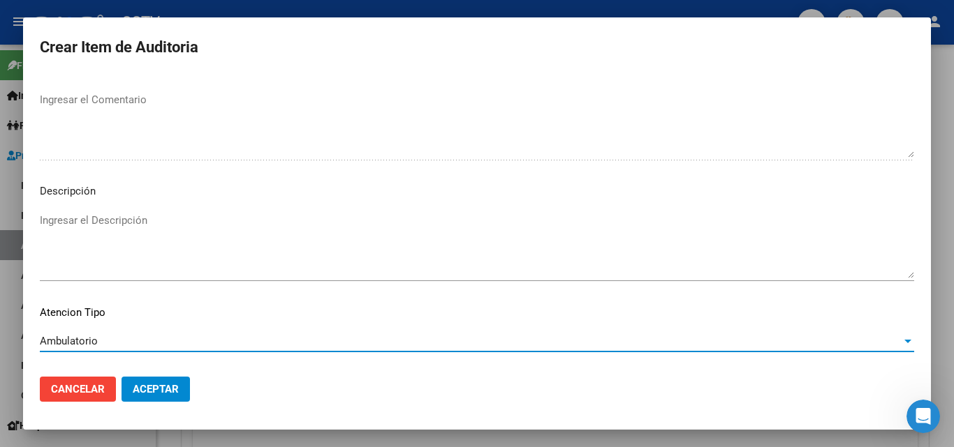
click at [154, 392] on span "Aceptar" at bounding box center [156, 389] width 46 height 13
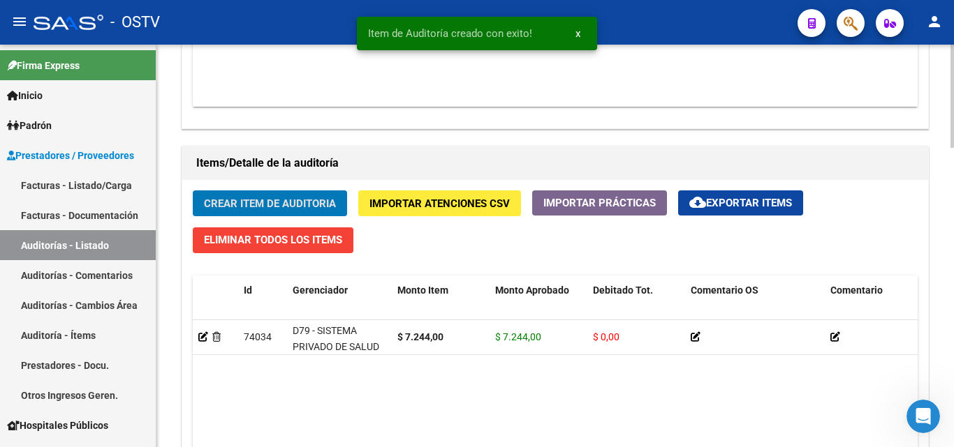
scroll to position [908, 0]
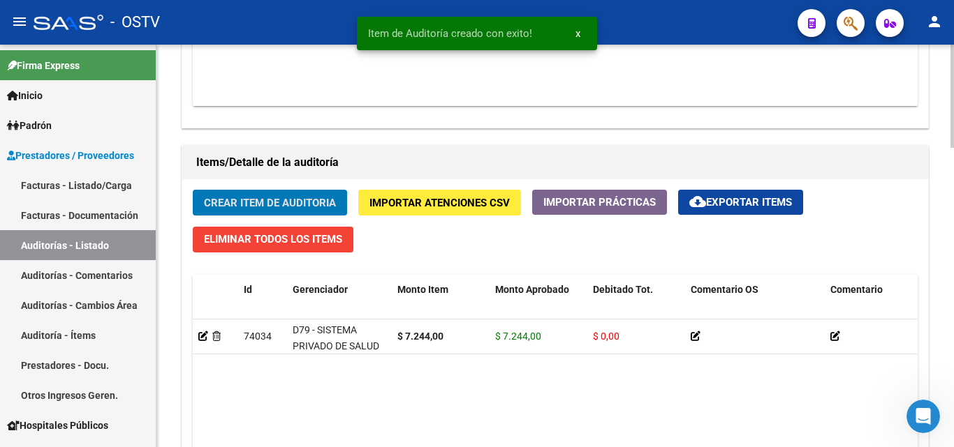
click at [265, 202] on span "Crear Item de Auditoria" at bounding box center [270, 203] width 132 height 13
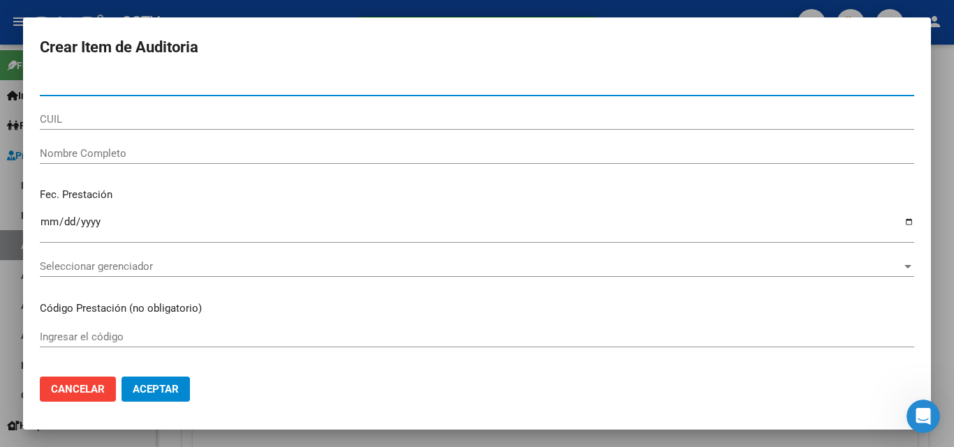
paste input "24249045809"
click at [82, 83] on input "24249045809" at bounding box center [477, 85] width 874 height 13
click at [108, 83] on input "24249045809" at bounding box center [477, 85] width 874 height 13
drag, startPoint x: 50, startPoint y: 84, endPoint x: 3, endPoint y: 87, distance: 46.9
click at [3, 87] on div "Crear Item de Auditoria 2424904580 Nro Documento CUIL Nombre Completo Fec. Pres…" at bounding box center [477, 223] width 954 height 447
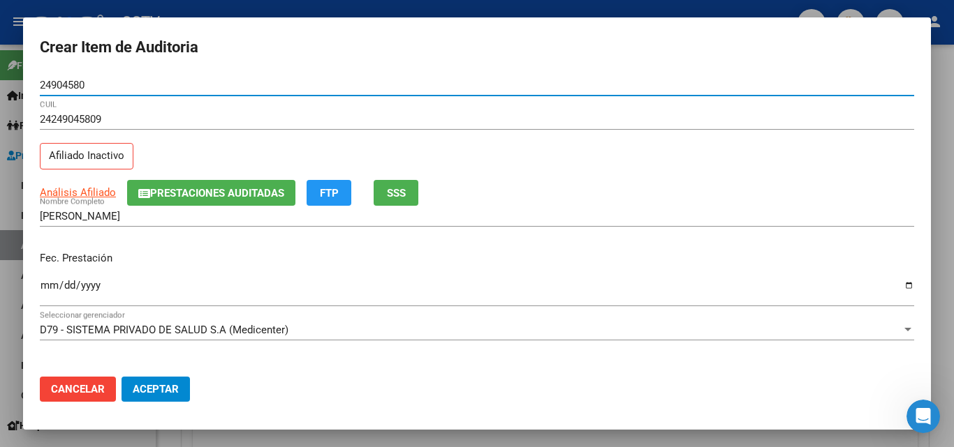
click at [49, 288] on input "Ingresar la fecha" at bounding box center [477, 291] width 874 height 22
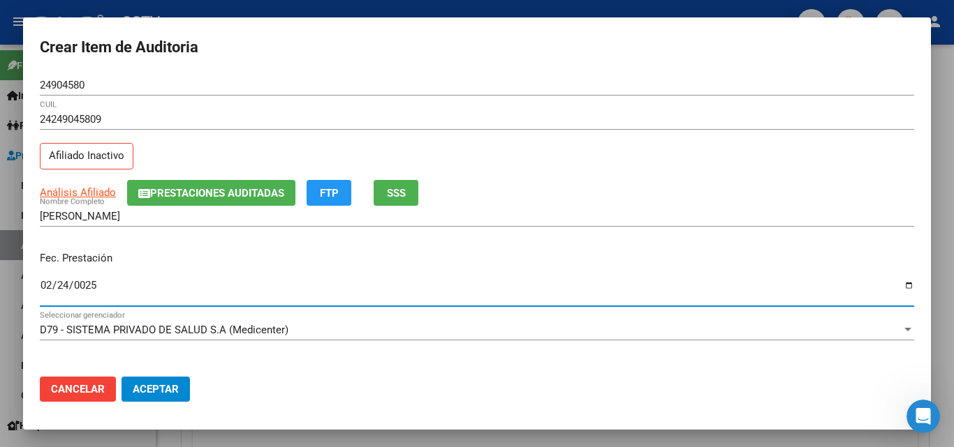
click at [40, 288] on input "0025-02-24" at bounding box center [477, 291] width 874 height 22
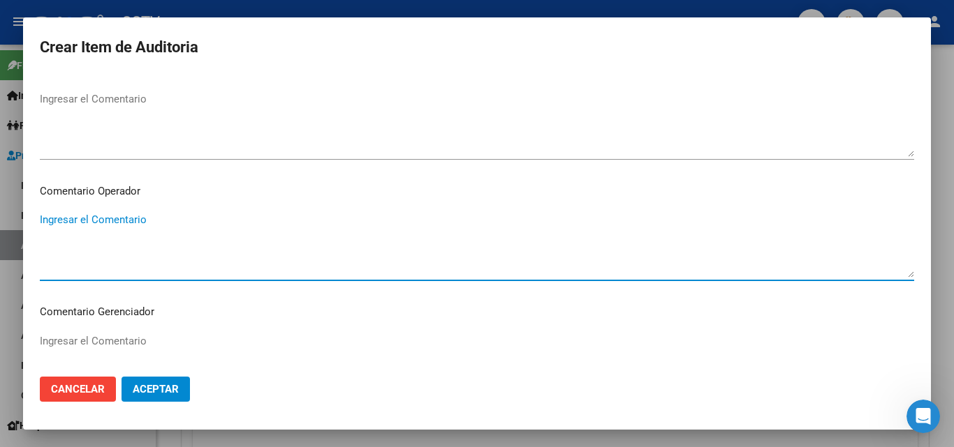
scroll to position [896, 0]
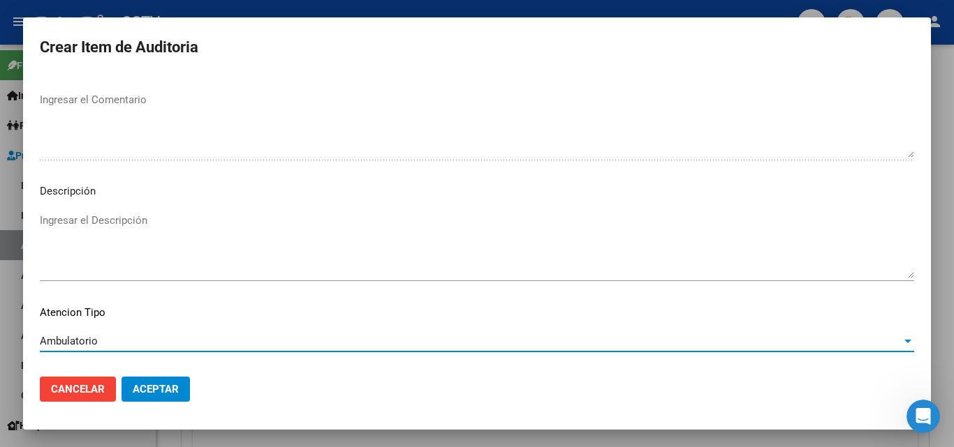
click at [129, 385] on button "Aceptar" at bounding box center [155, 389] width 68 height 25
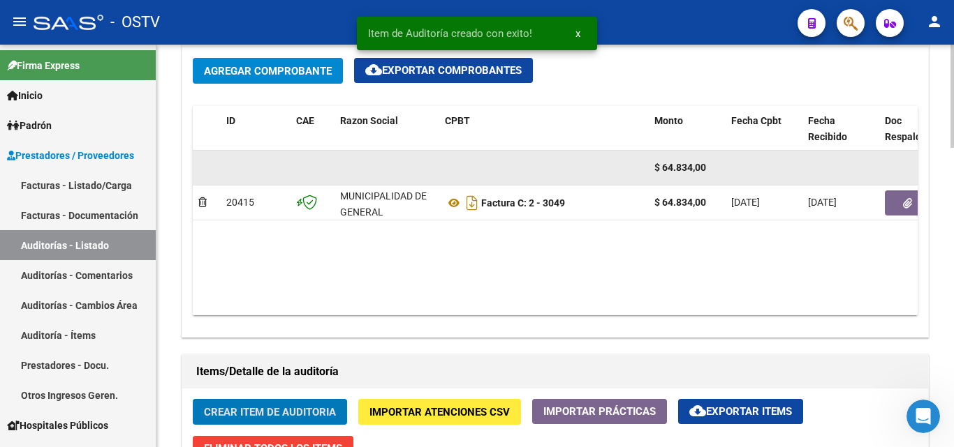
scroll to position [420, 0]
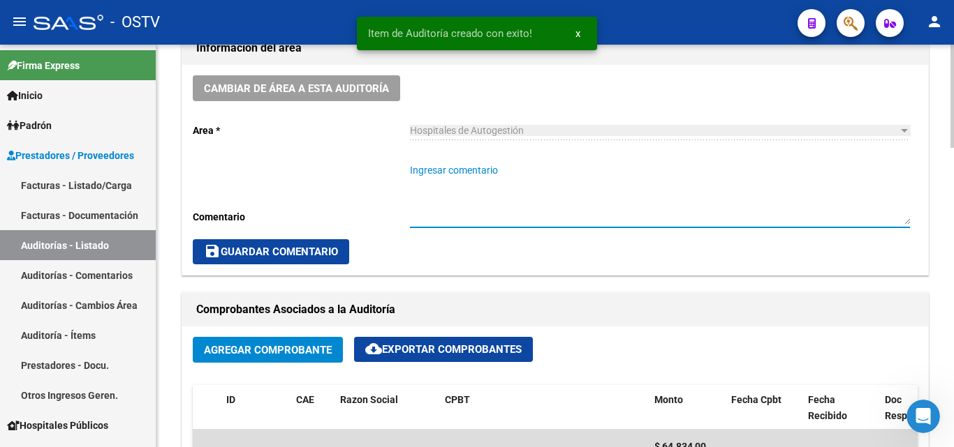
click at [785, 186] on textarea "Ingresar comentario" at bounding box center [660, 193] width 500 height 61
